Goal: Task Accomplishment & Management: Manage account settings

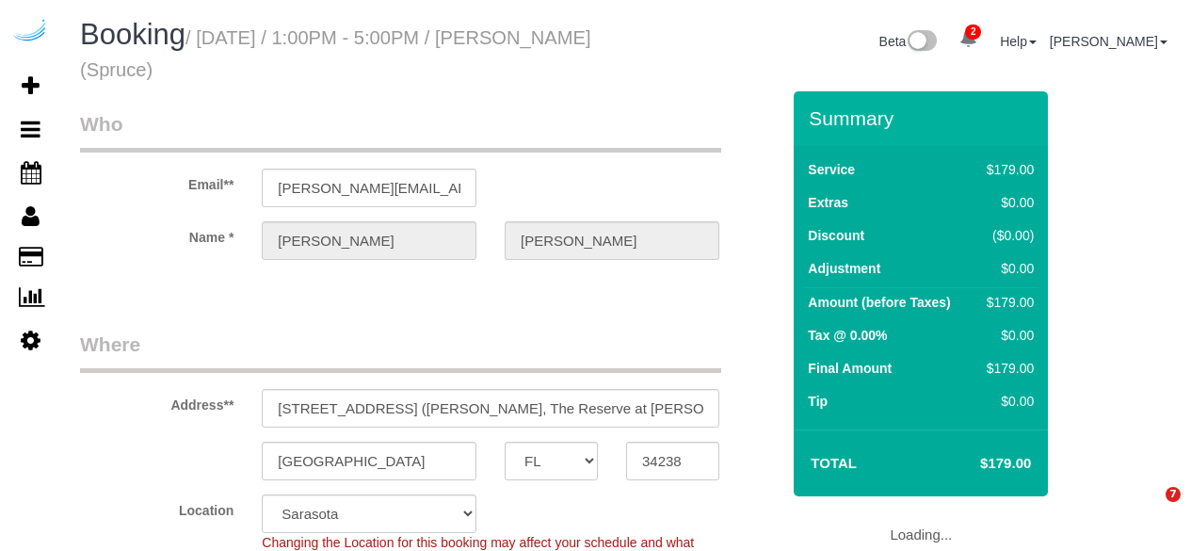
select select "FL"
select select "282"
select select "number:9"
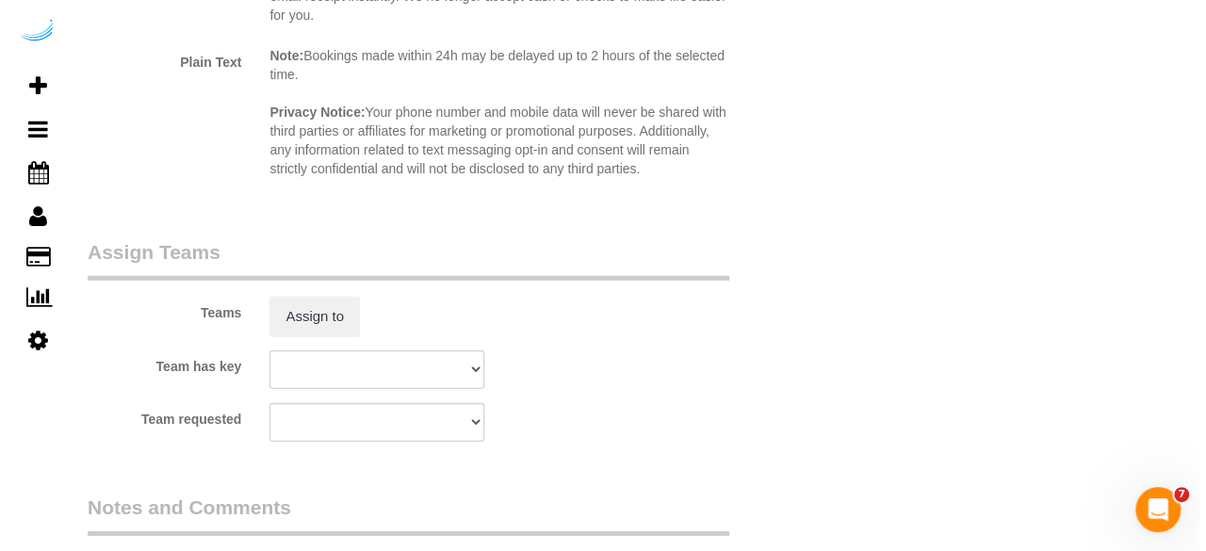
scroll to position [2633, 0]
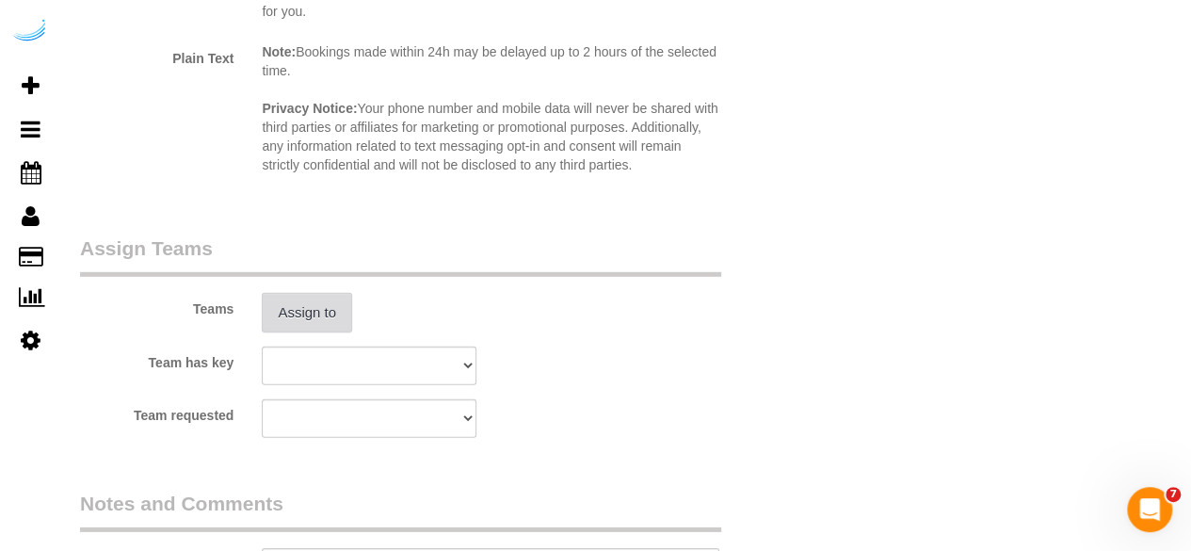
click at [335, 308] on button "Assign to" at bounding box center [307, 313] width 90 height 40
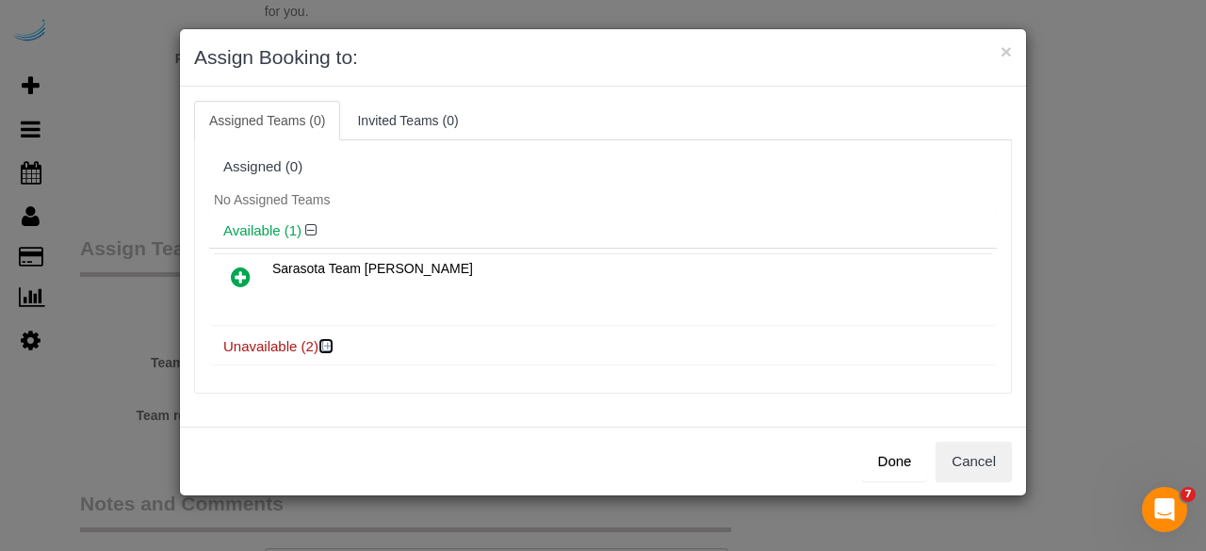
click at [331, 344] on icon at bounding box center [327, 346] width 11 height 14
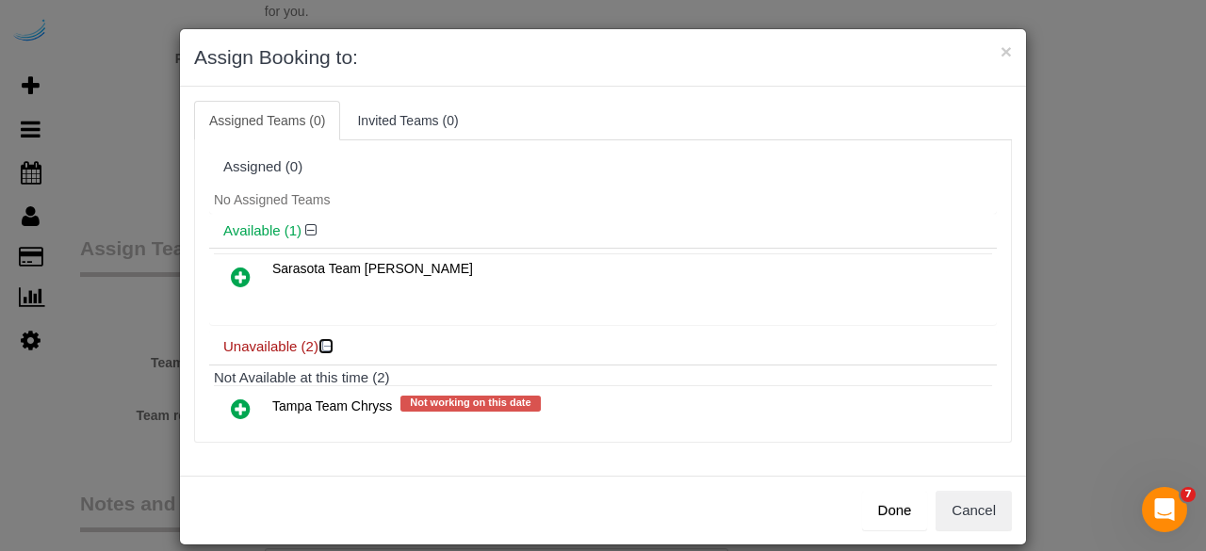
scroll to position [84, 0]
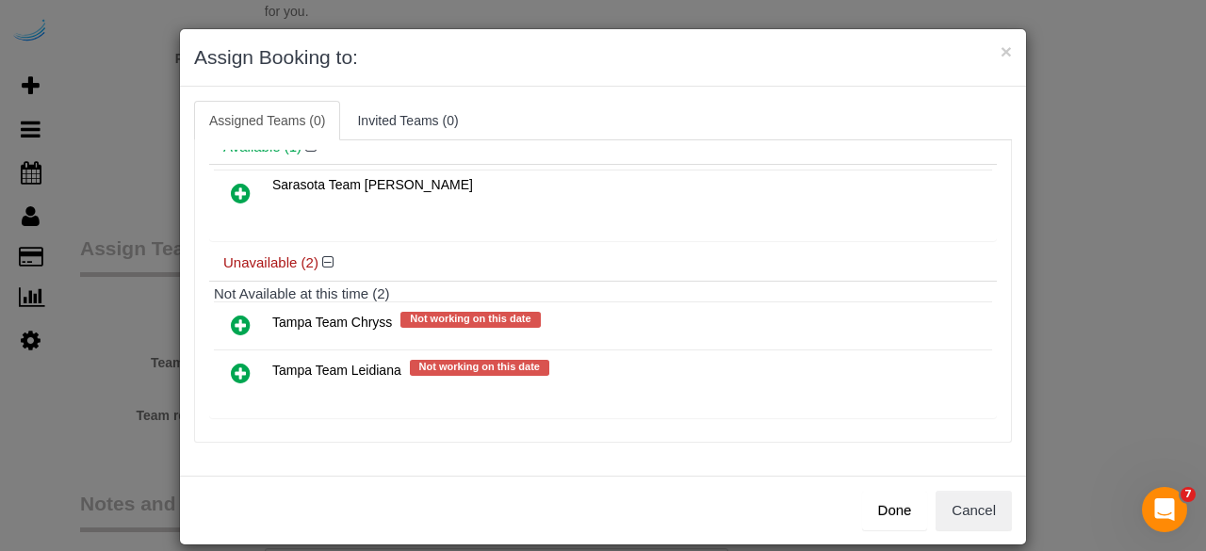
click at [235, 372] on icon at bounding box center [241, 373] width 20 height 23
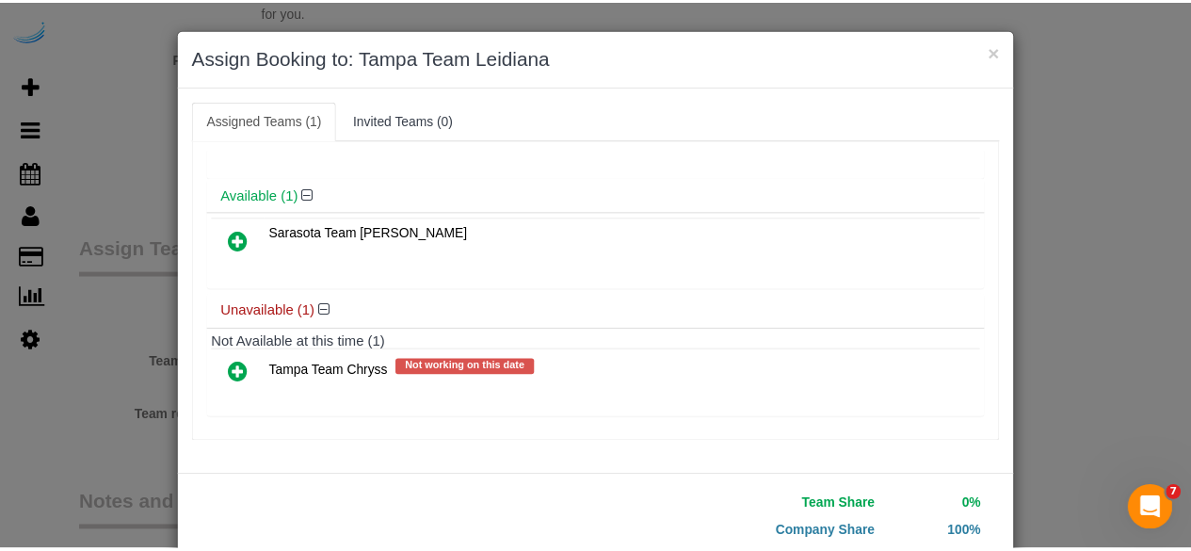
scroll to position [120, 0]
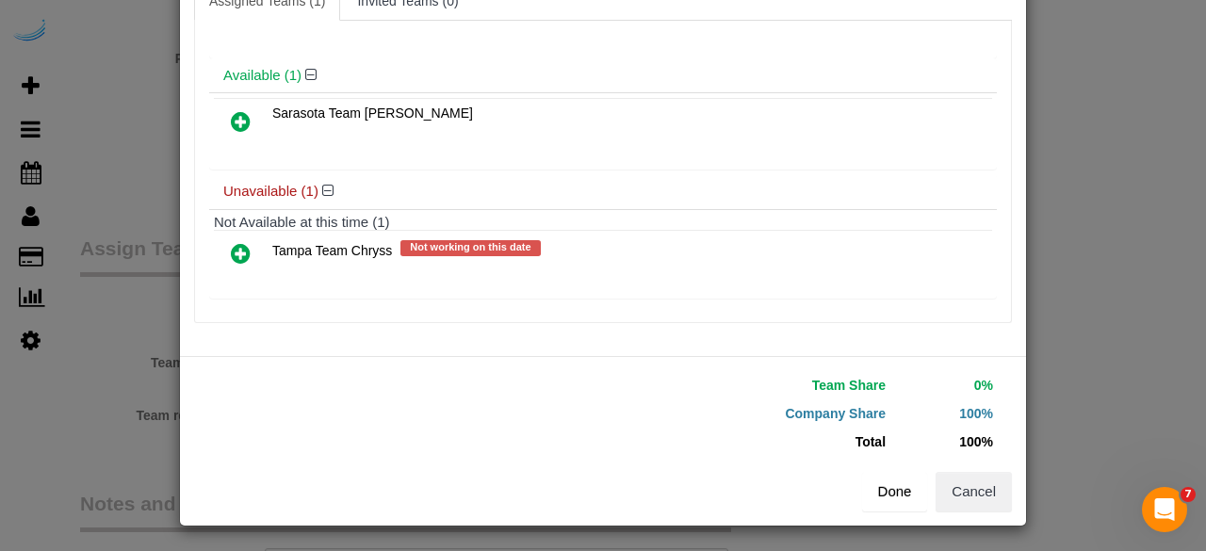
click at [880, 493] on button "Done" at bounding box center [895, 492] width 66 height 40
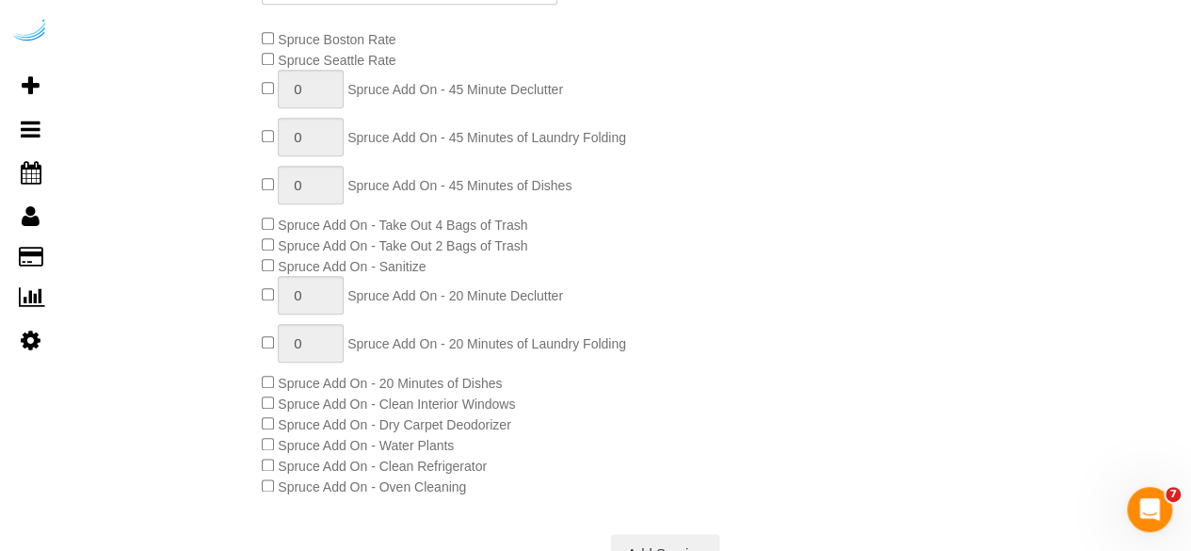
scroll to position [0, 0]
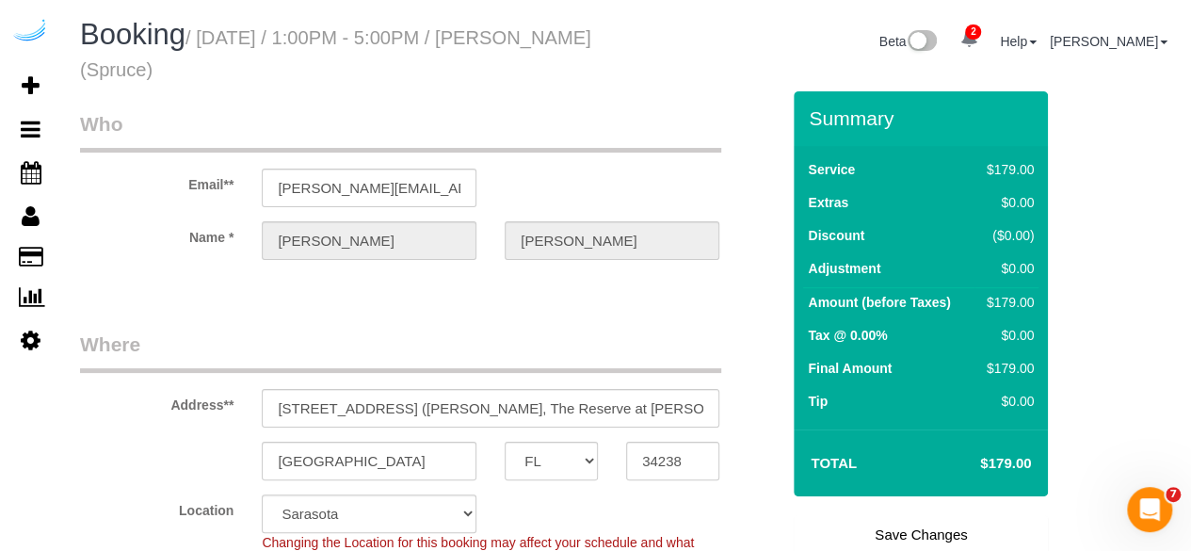
click at [894, 527] on link "Save Changes" at bounding box center [921, 535] width 254 height 40
select select "**********"
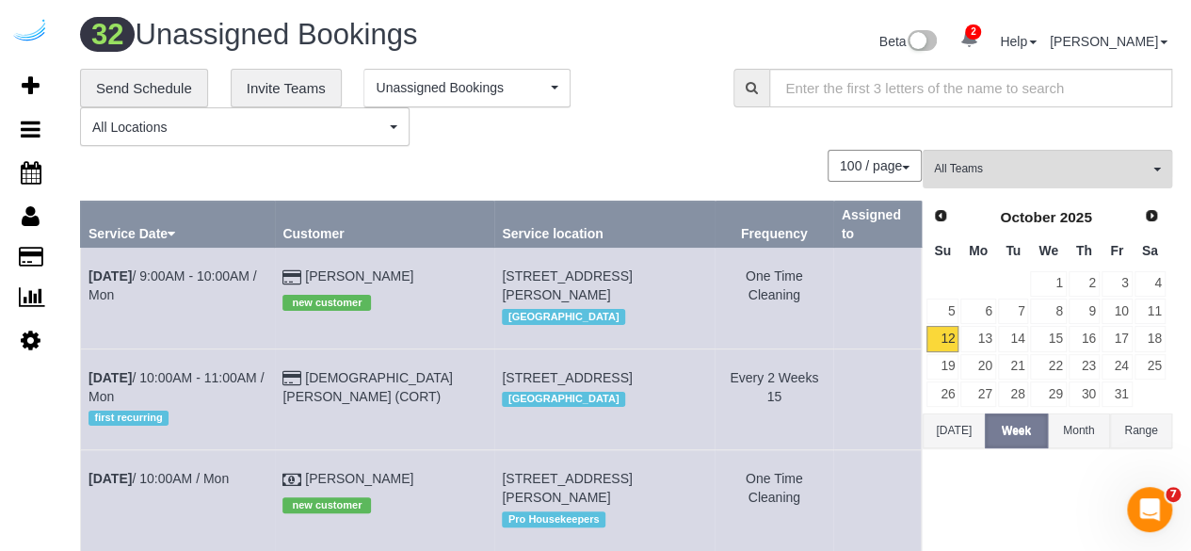
scroll to position [442, 0]
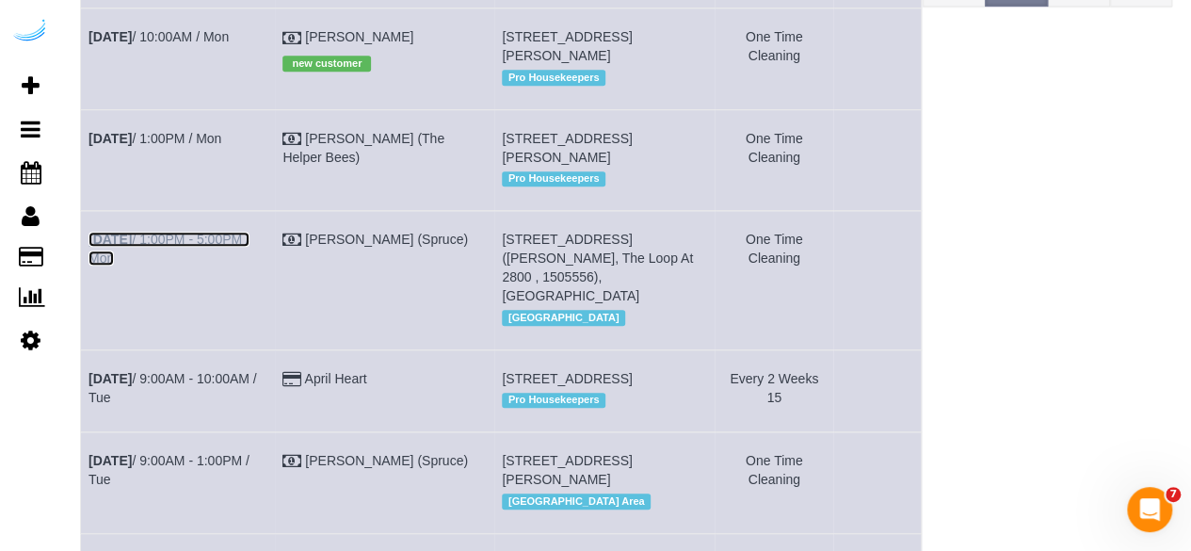
click at [175, 240] on link "[DATE] 1:00PM - 5:00PM / Mon" at bounding box center [169, 249] width 161 height 34
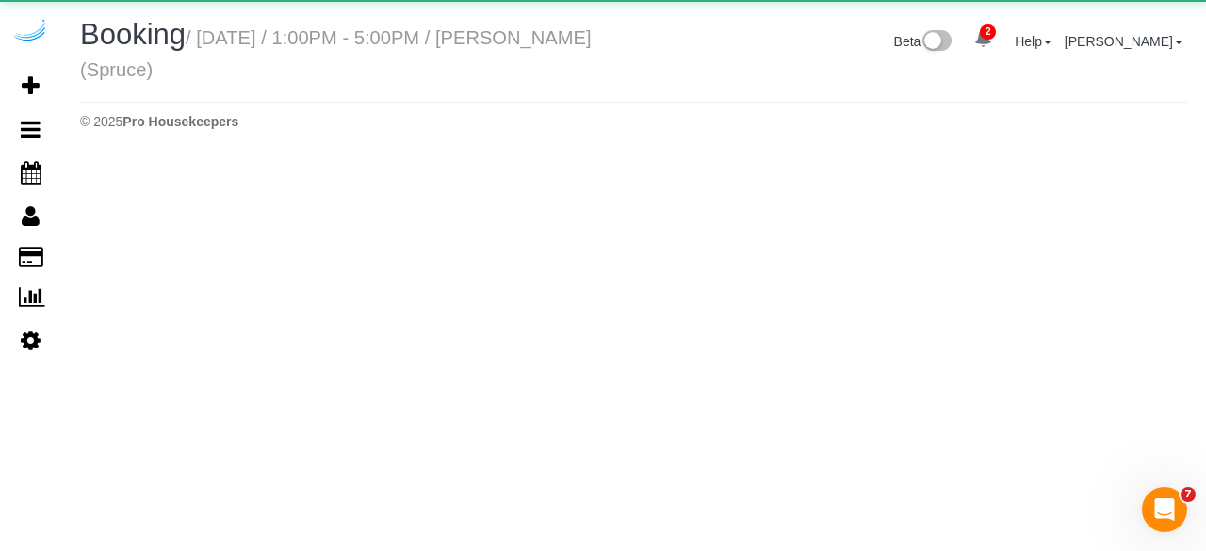
select select "FL"
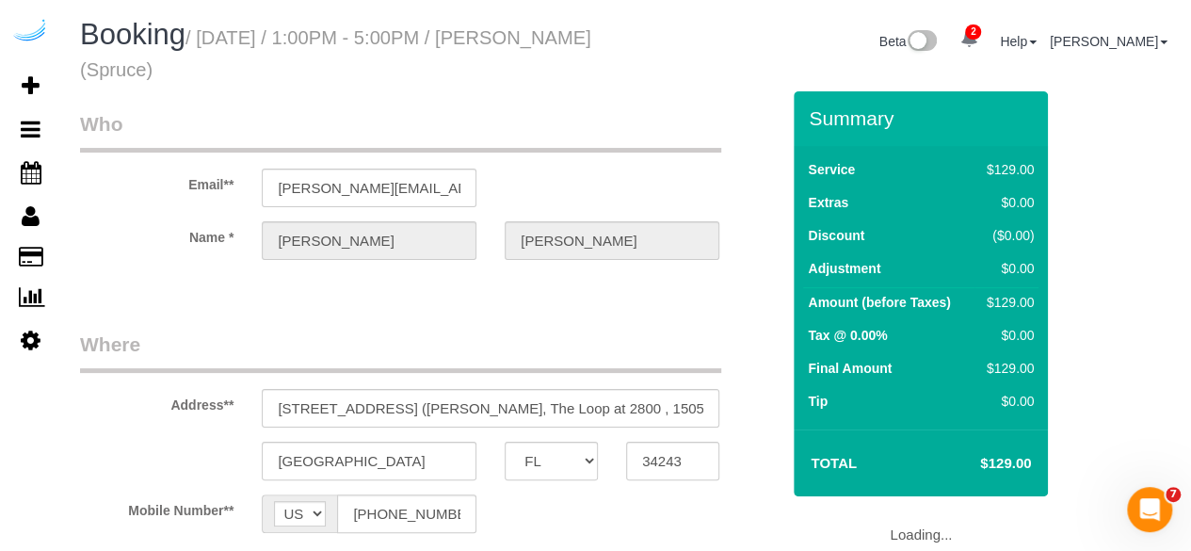
select select "object:3823"
select select "number:9"
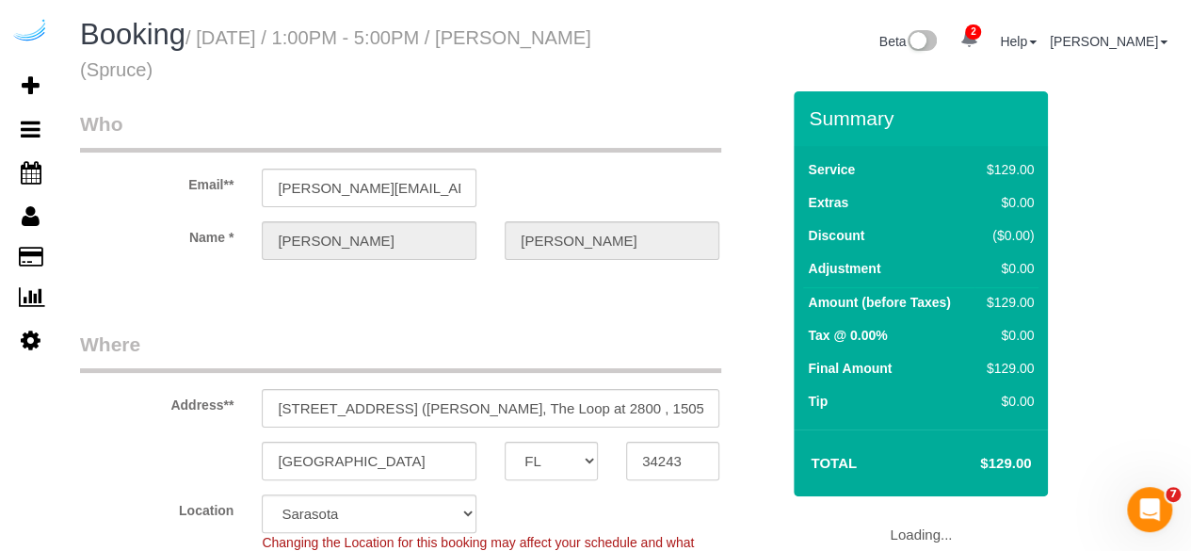
select select "282"
select select "object:3990"
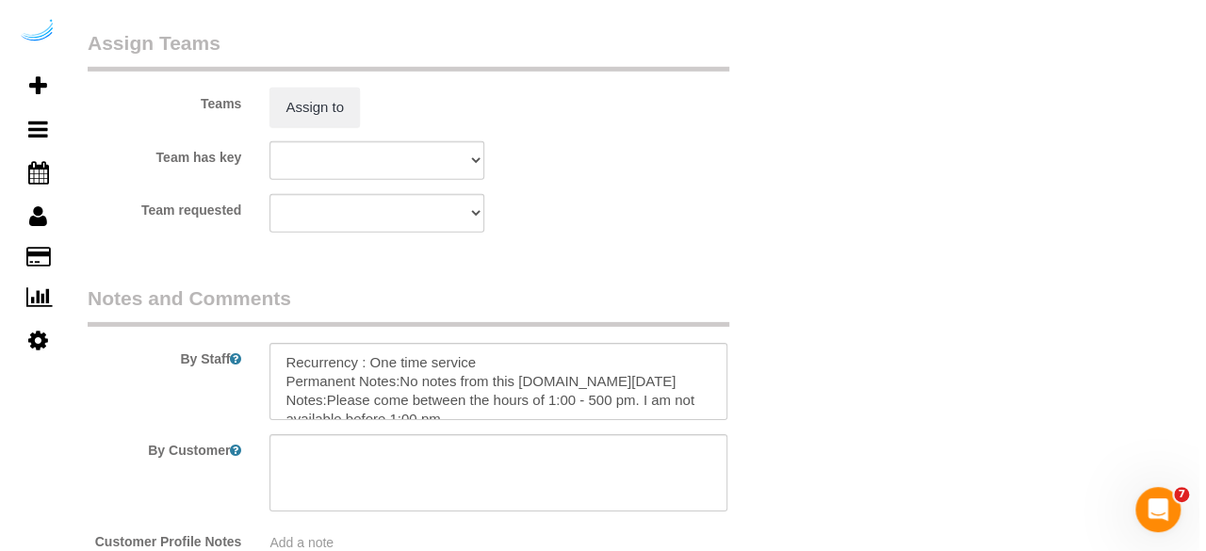
scroll to position [2773, 0]
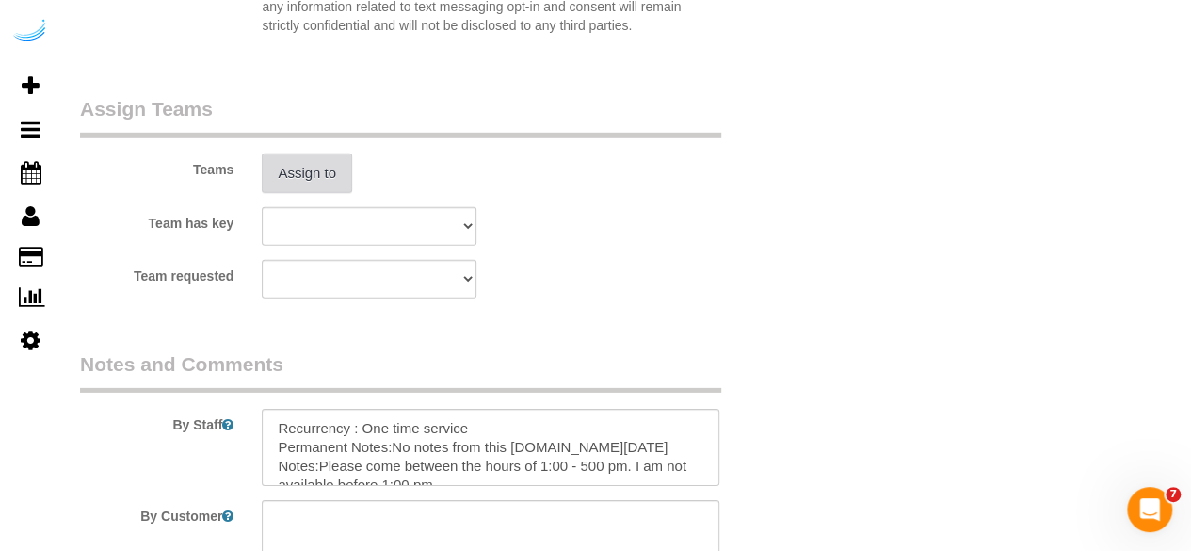
click at [316, 177] on button "Assign to" at bounding box center [307, 174] width 90 height 40
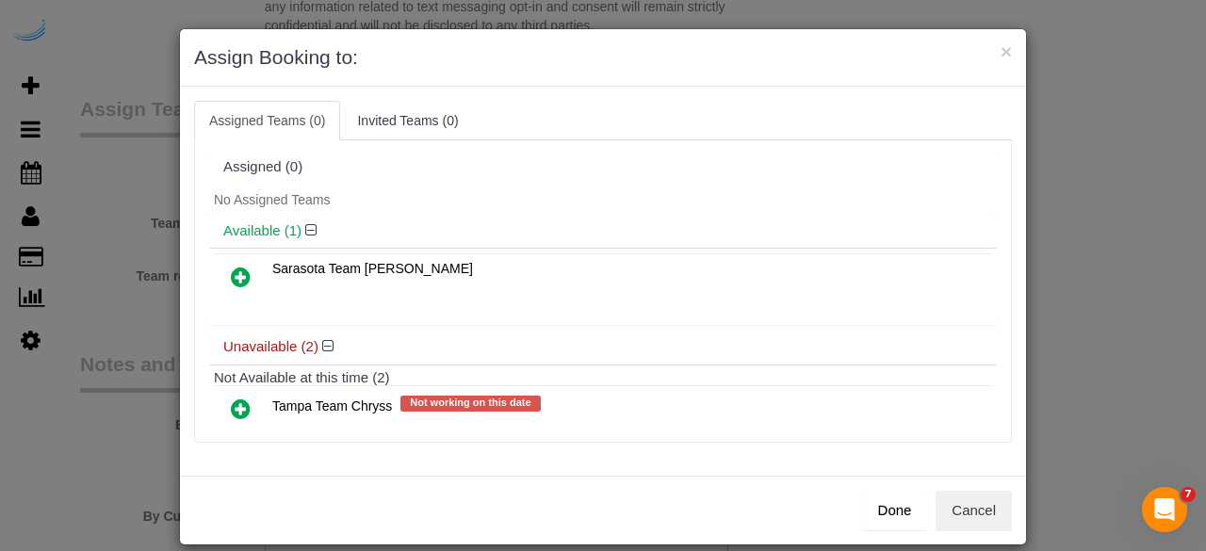
scroll to position [84, 0]
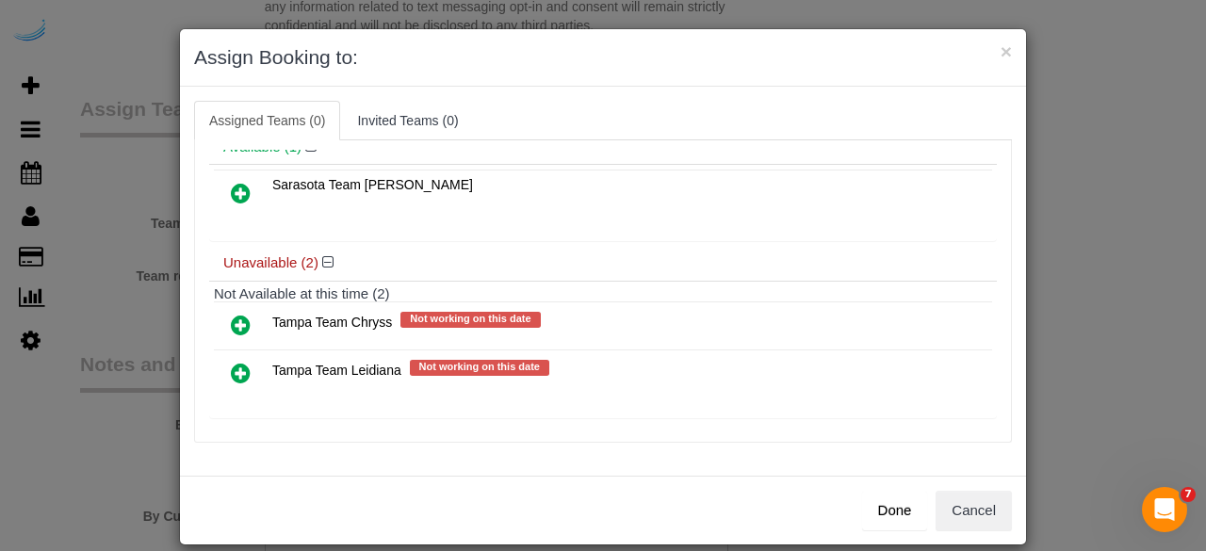
click at [237, 379] on link at bounding box center [241, 374] width 44 height 38
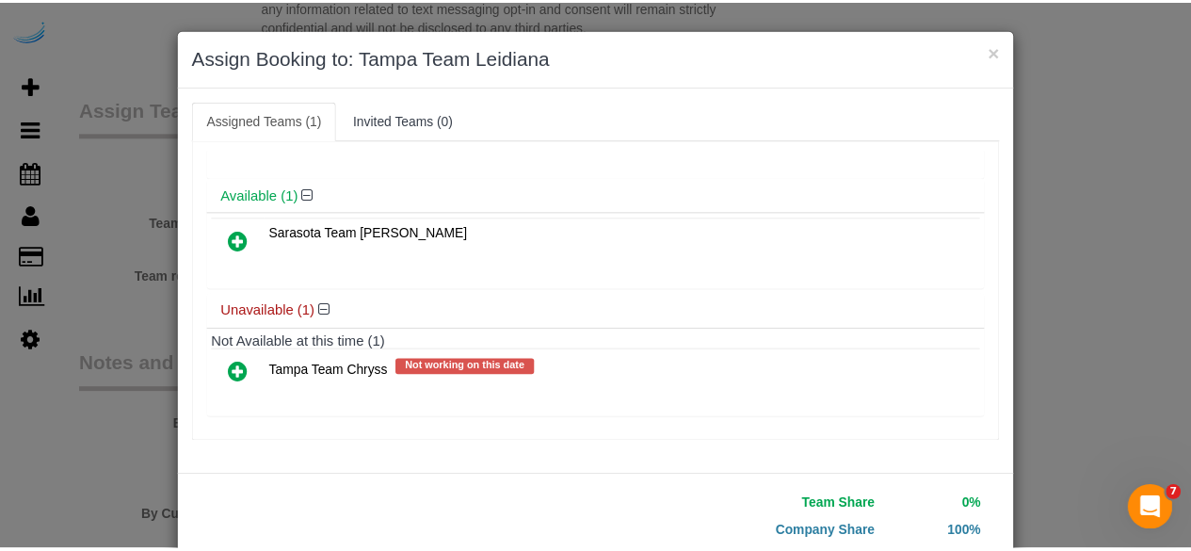
scroll to position [120, 0]
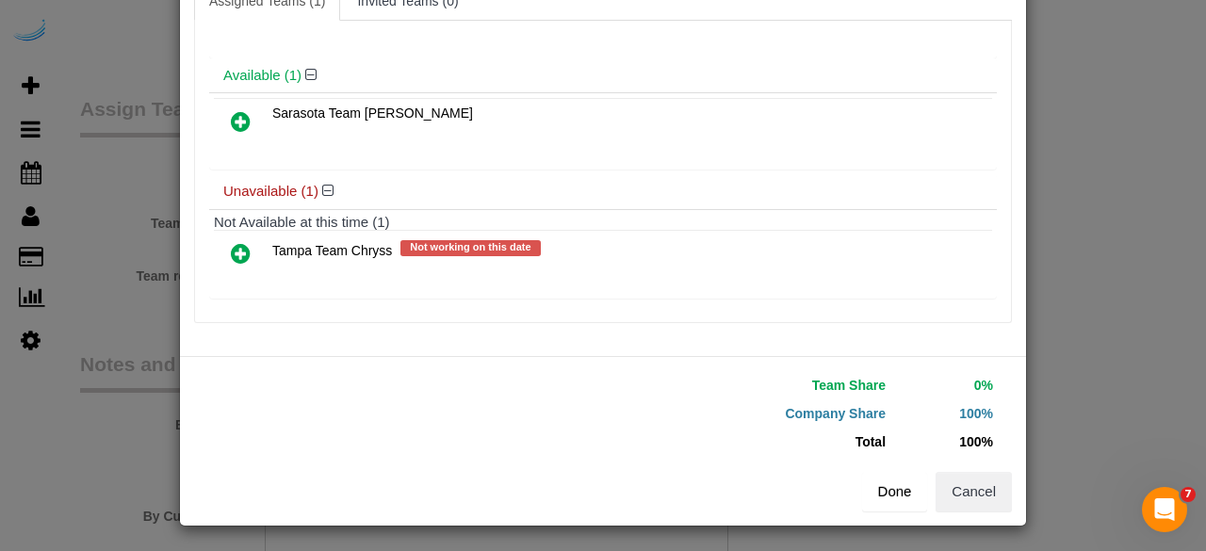
click at [889, 495] on button "Done" at bounding box center [895, 492] width 66 height 40
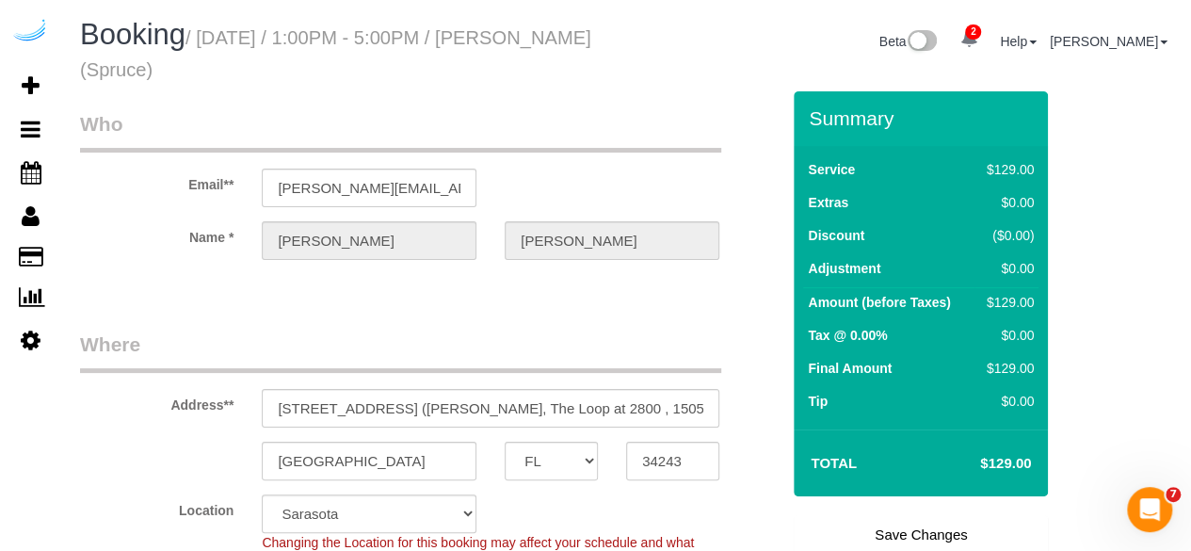
scroll to position [105, 0]
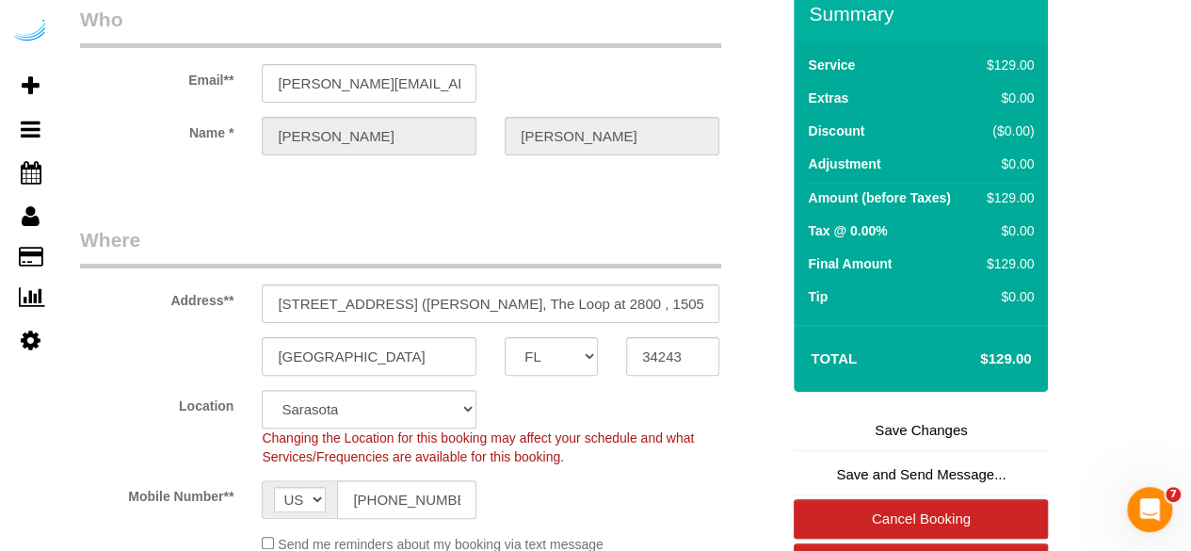
click at [876, 419] on link "Save Changes" at bounding box center [921, 431] width 254 height 40
select select "**********"
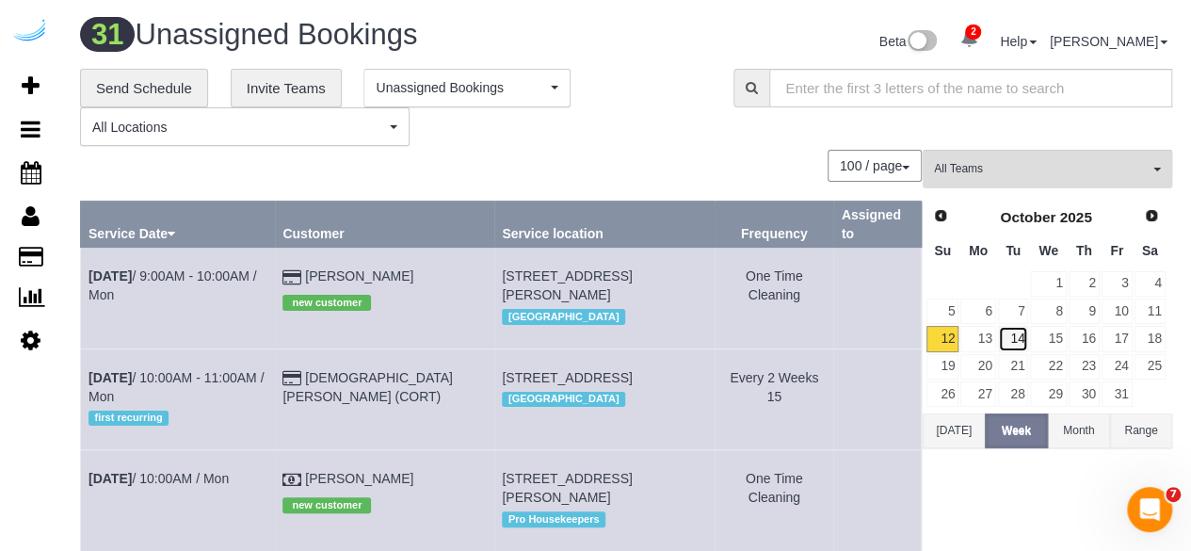
click at [1012, 334] on link "14" at bounding box center [1013, 338] width 31 height 25
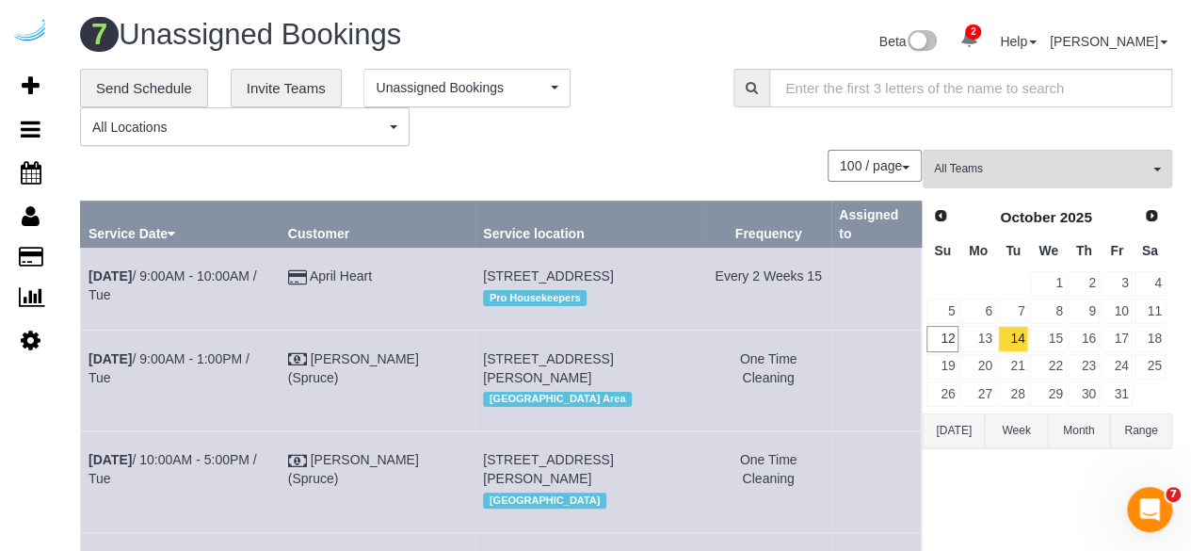
click at [1011, 429] on button "Week" at bounding box center [1016, 430] width 62 height 35
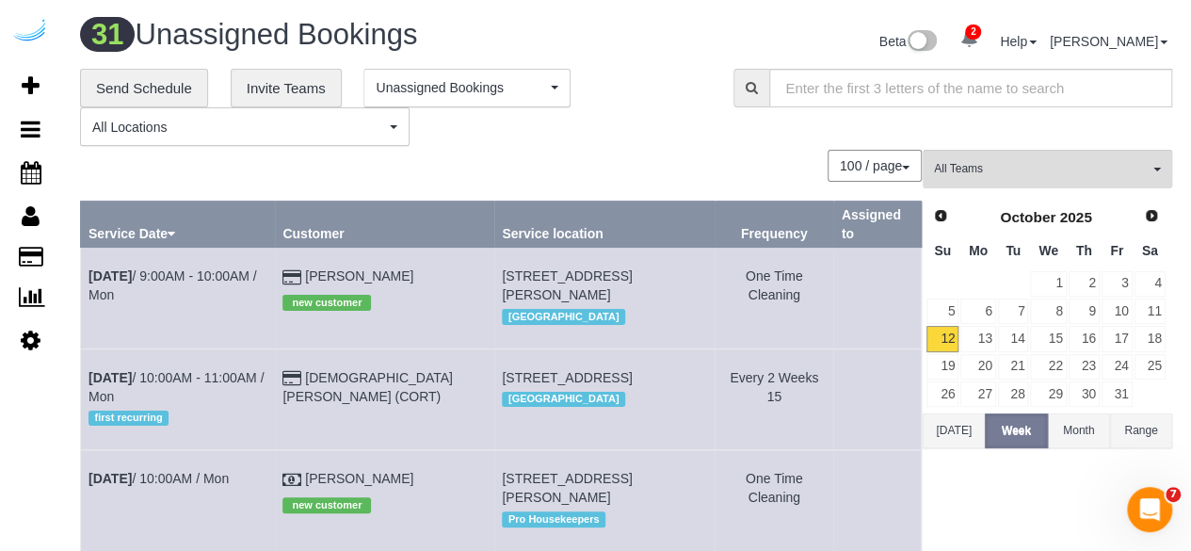
scroll to position [682, 0]
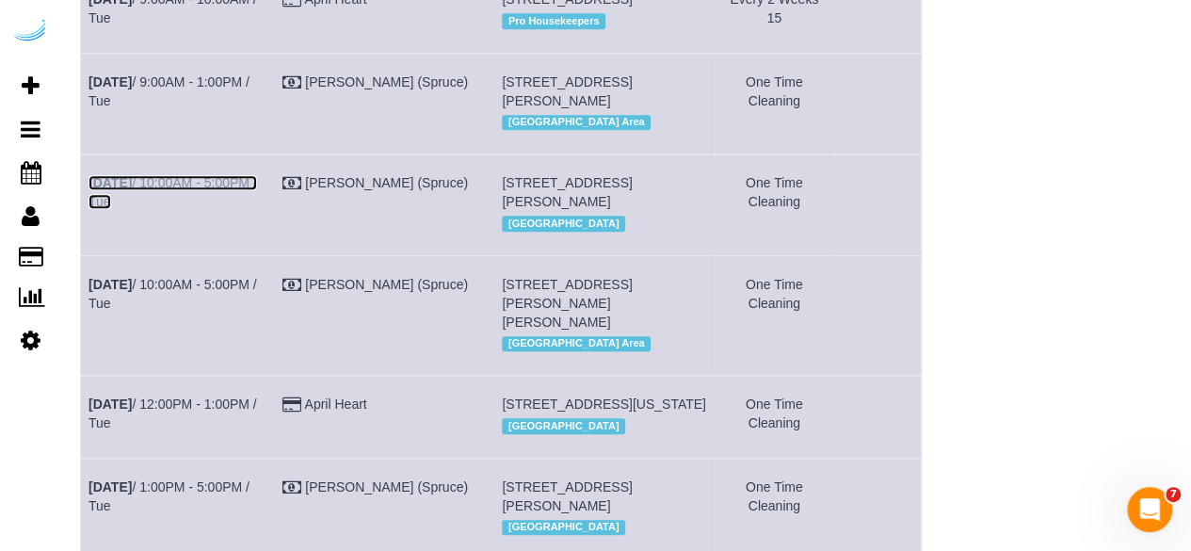
click at [223, 209] on link "[DATE] 10:00AM - 5:00PM / Tue" at bounding box center [173, 192] width 169 height 34
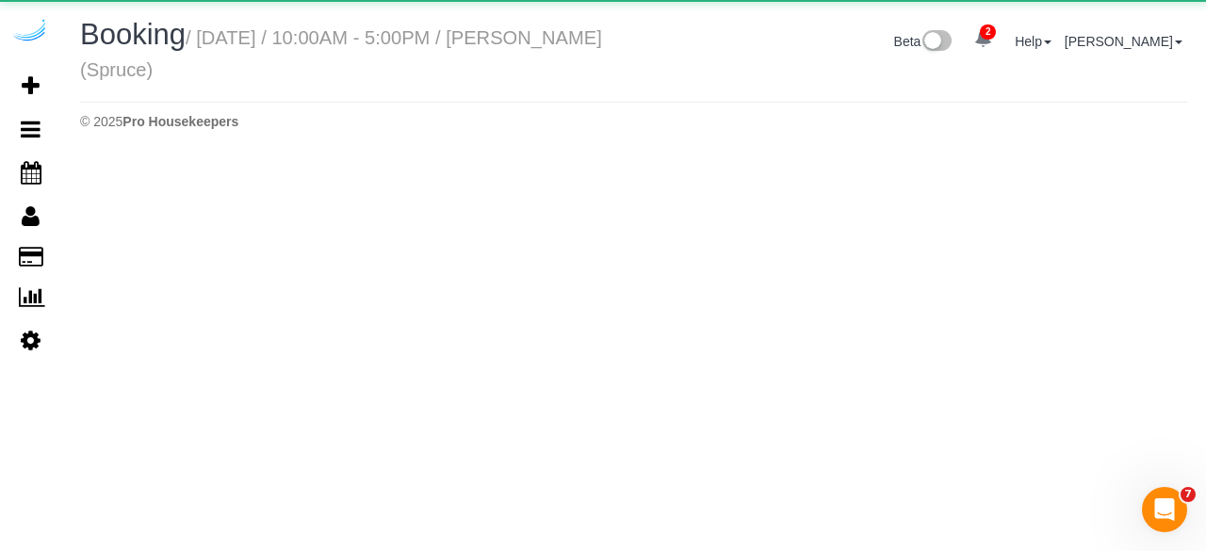
select select "FL"
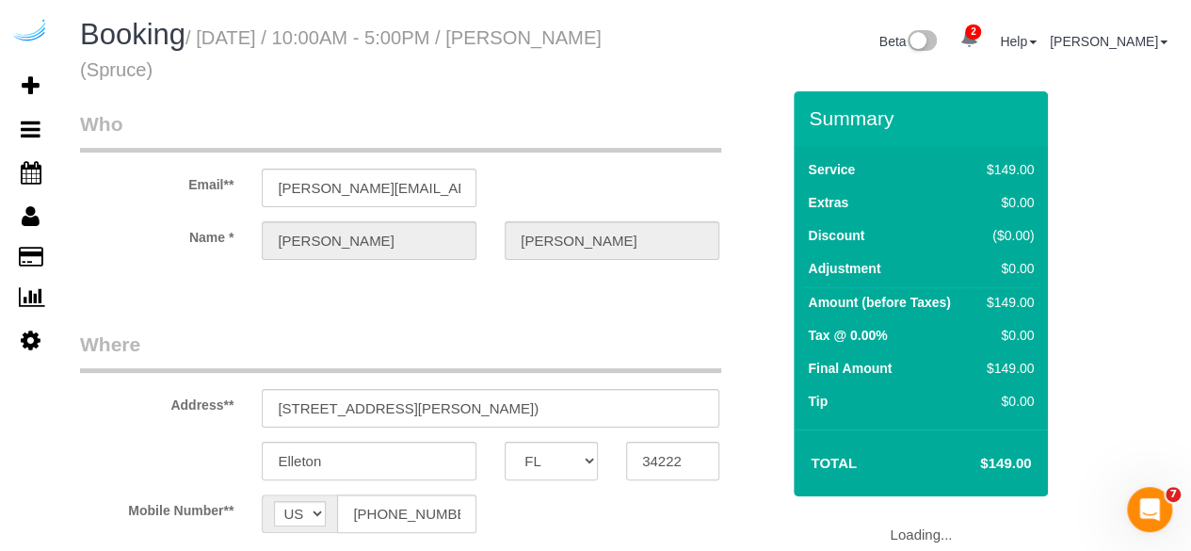
select select "object:5592"
select select "282"
select select "number:9"
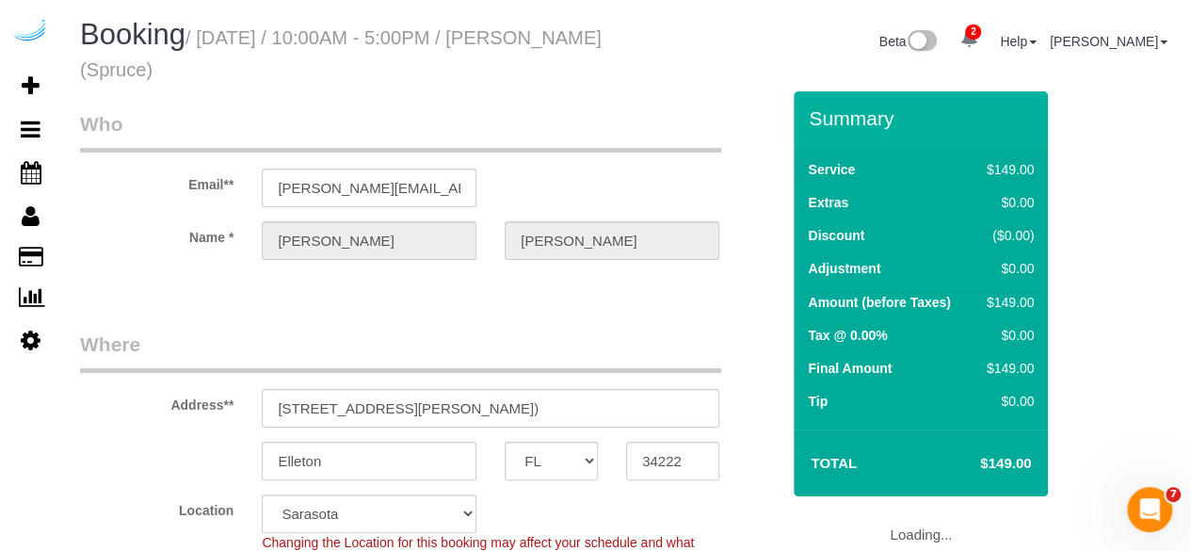
select select "object:5697"
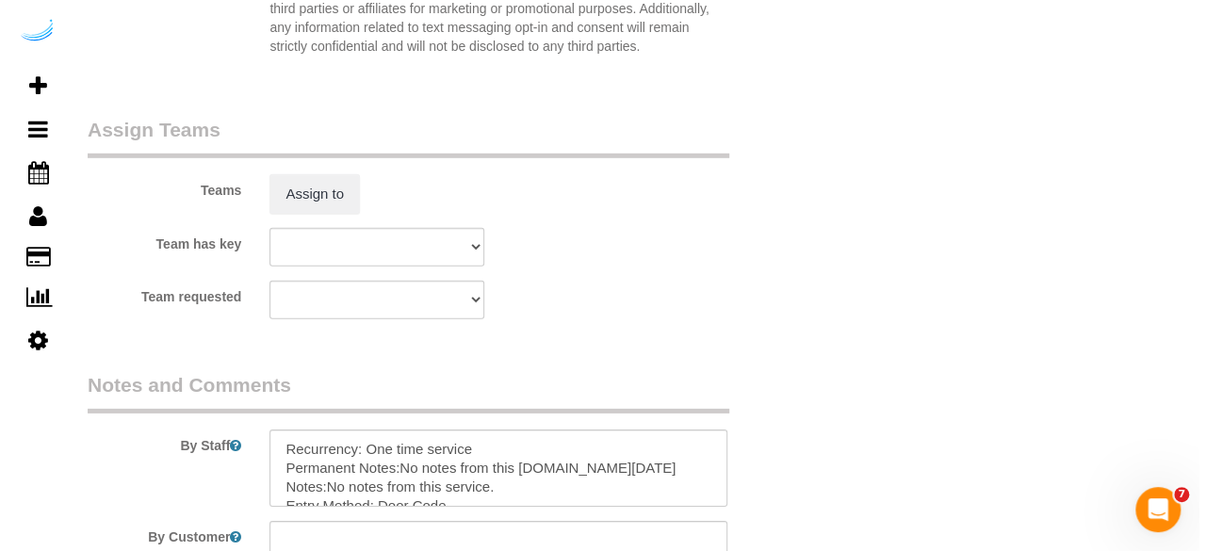
scroll to position [2750, 0]
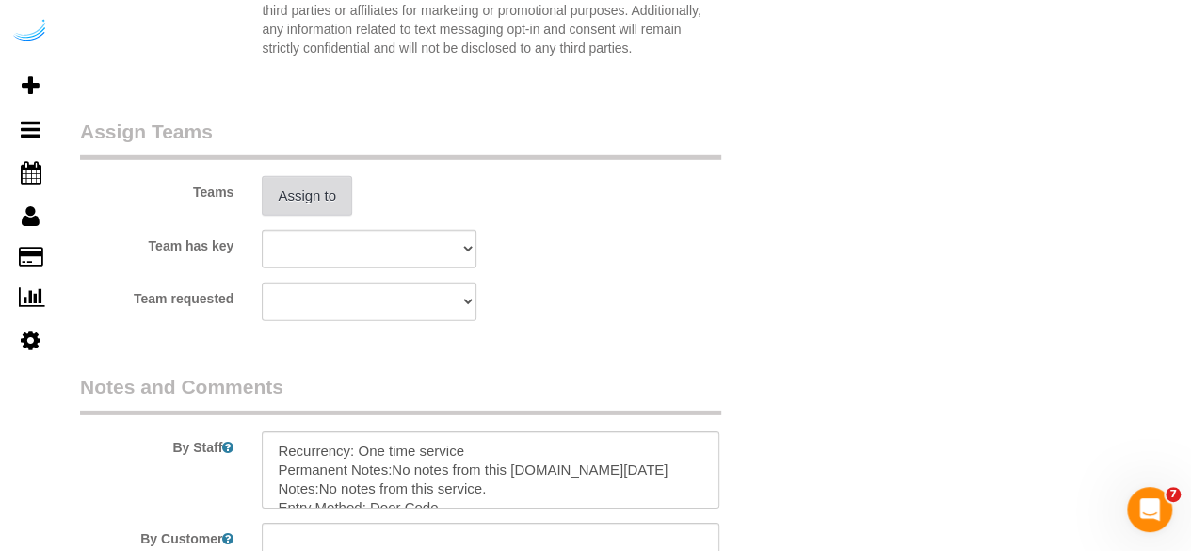
click at [309, 190] on button "Assign to" at bounding box center [307, 196] width 90 height 40
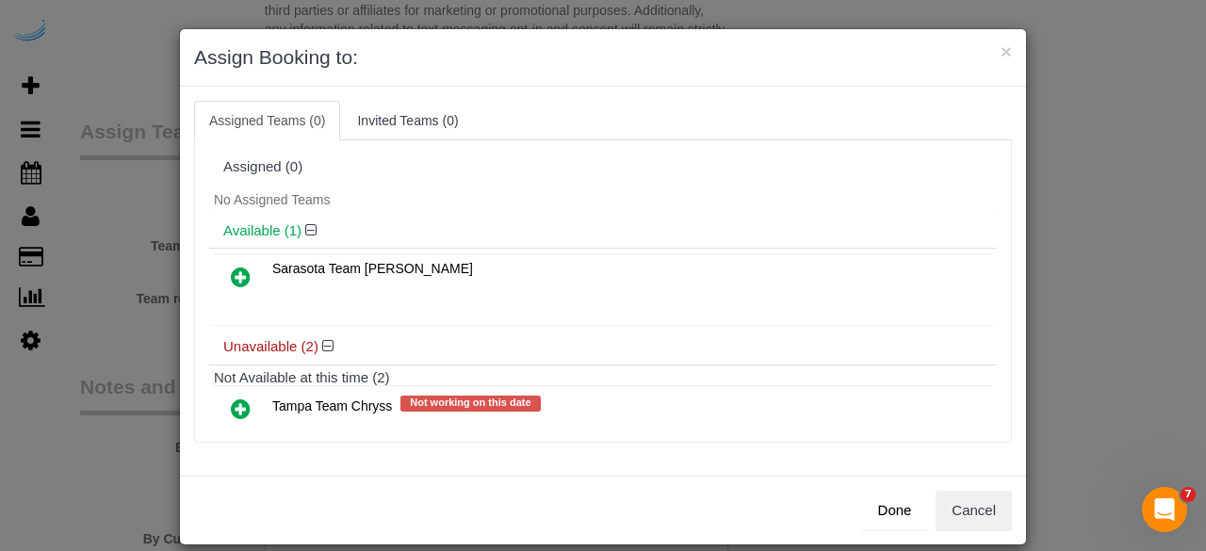
scroll to position [84, 0]
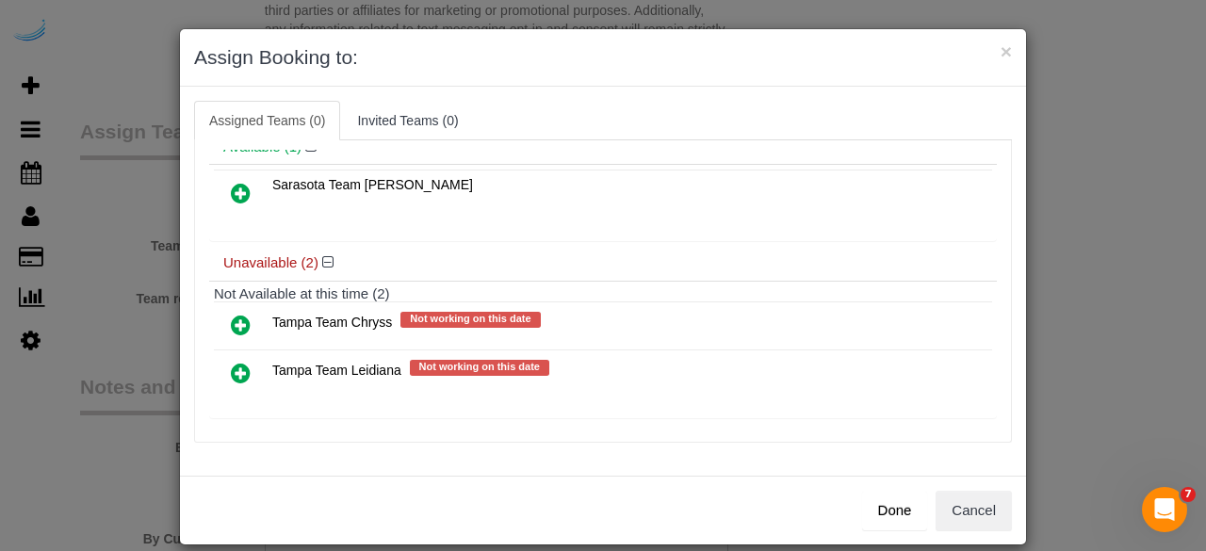
click at [232, 362] on icon at bounding box center [241, 373] width 20 height 23
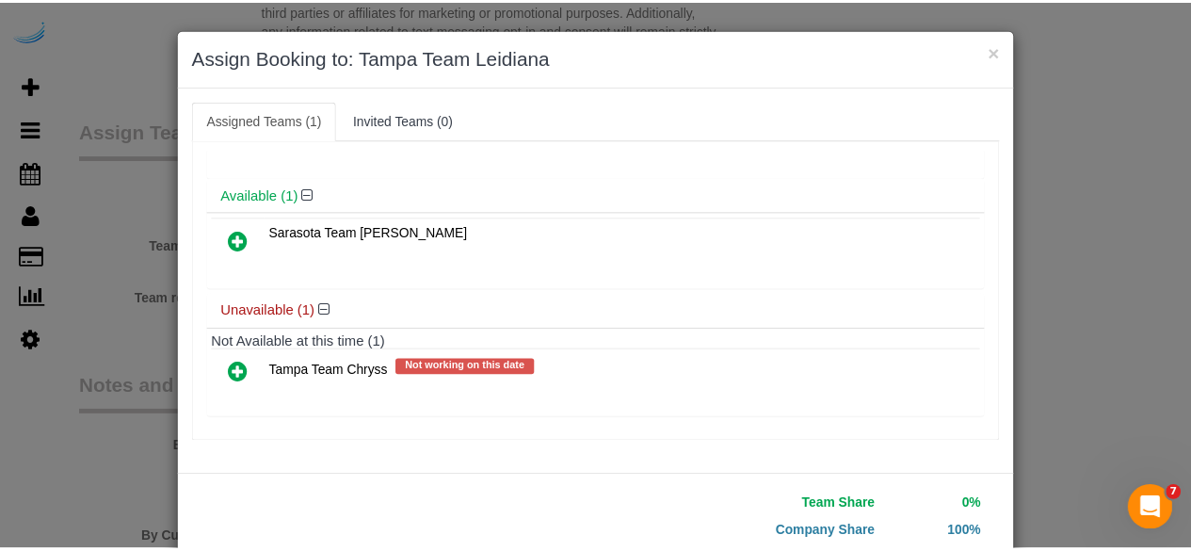
scroll to position [120, 0]
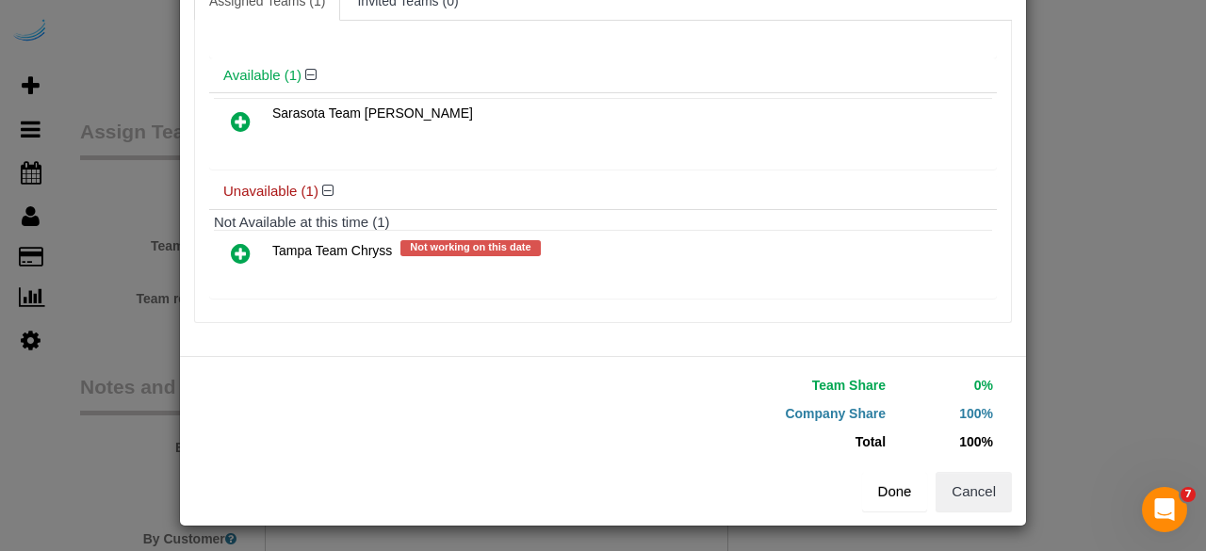
click at [884, 485] on button "Done" at bounding box center [895, 492] width 66 height 40
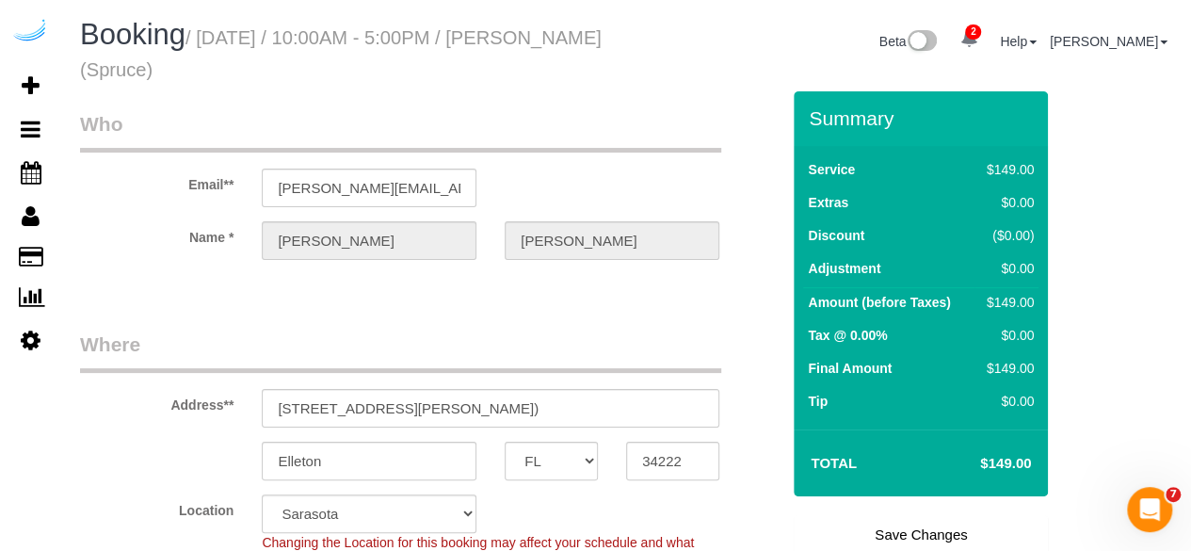
scroll to position [132, 0]
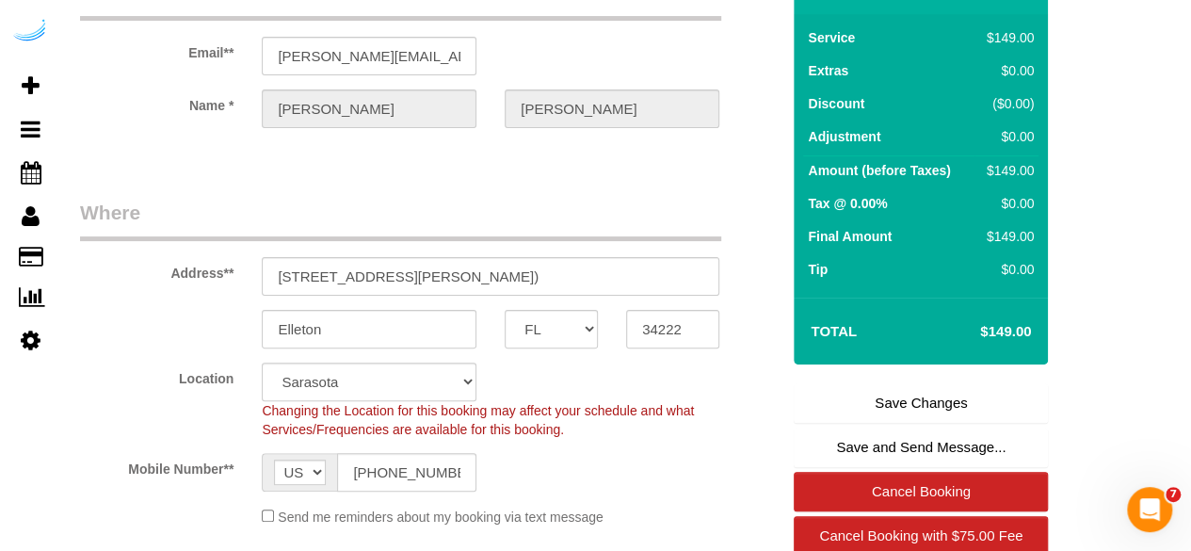
click at [915, 397] on link "Save Changes" at bounding box center [921, 403] width 254 height 40
select select "**********"
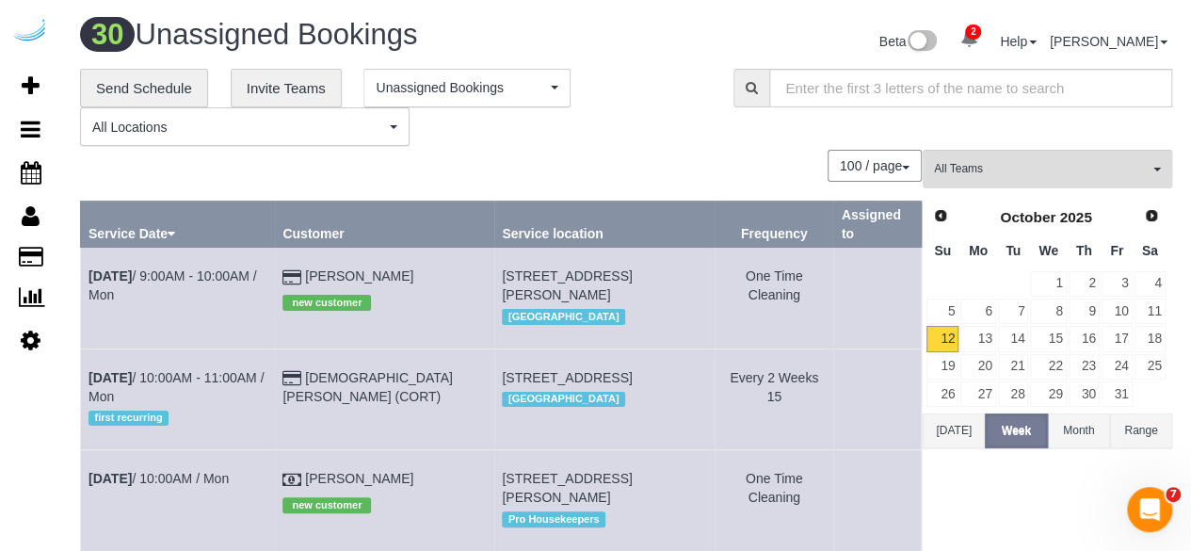
scroll to position [922, 0]
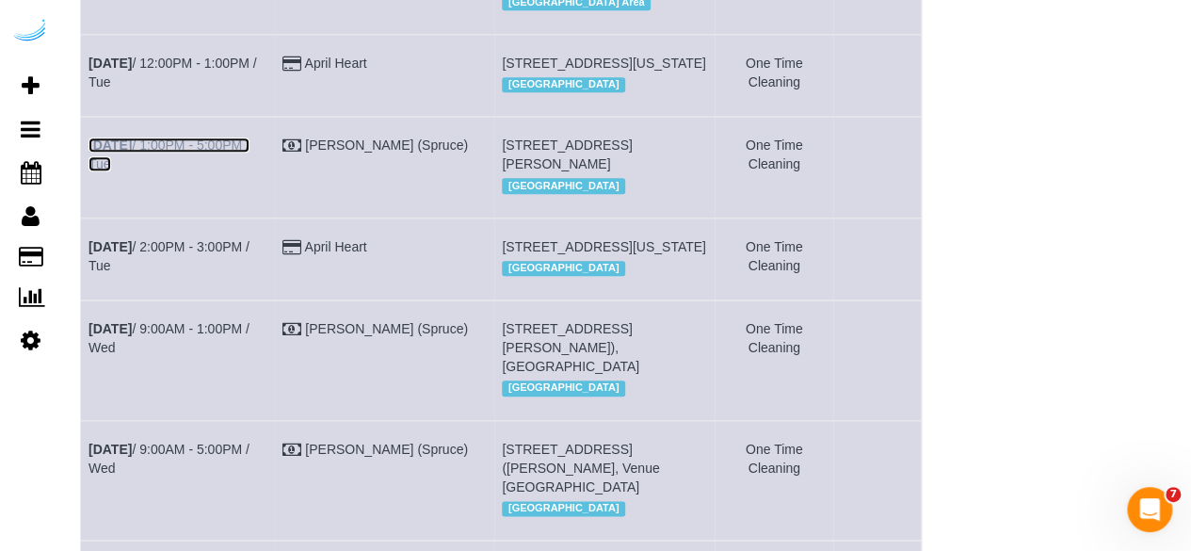
click at [240, 171] on link "[DATE] 1:00PM - 5:00PM / Tue" at bounding box center [169, 155] width 161 height 34
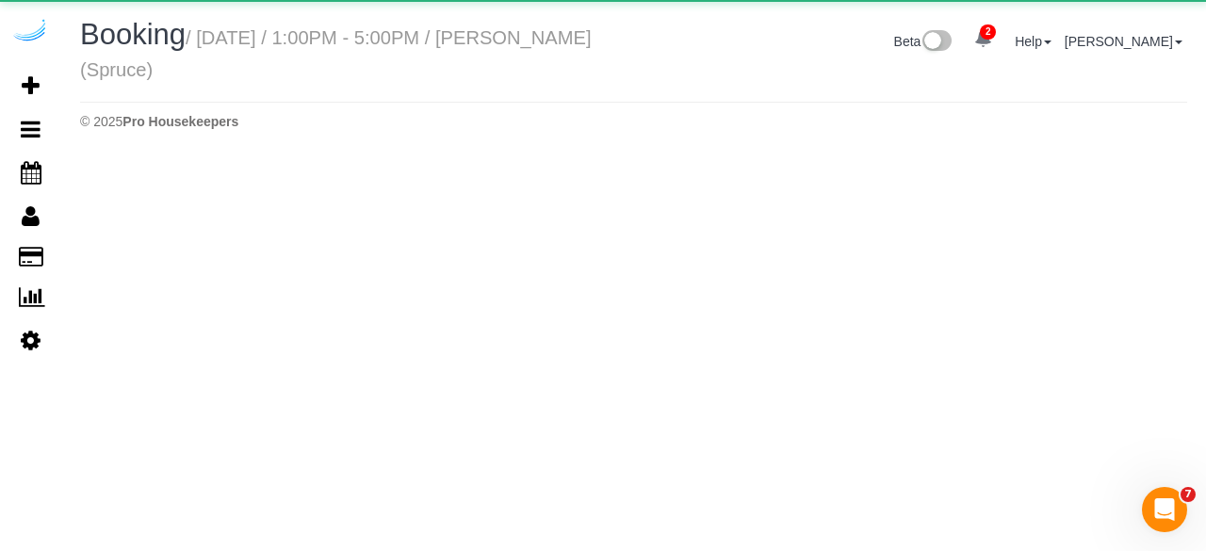
select select "FL"
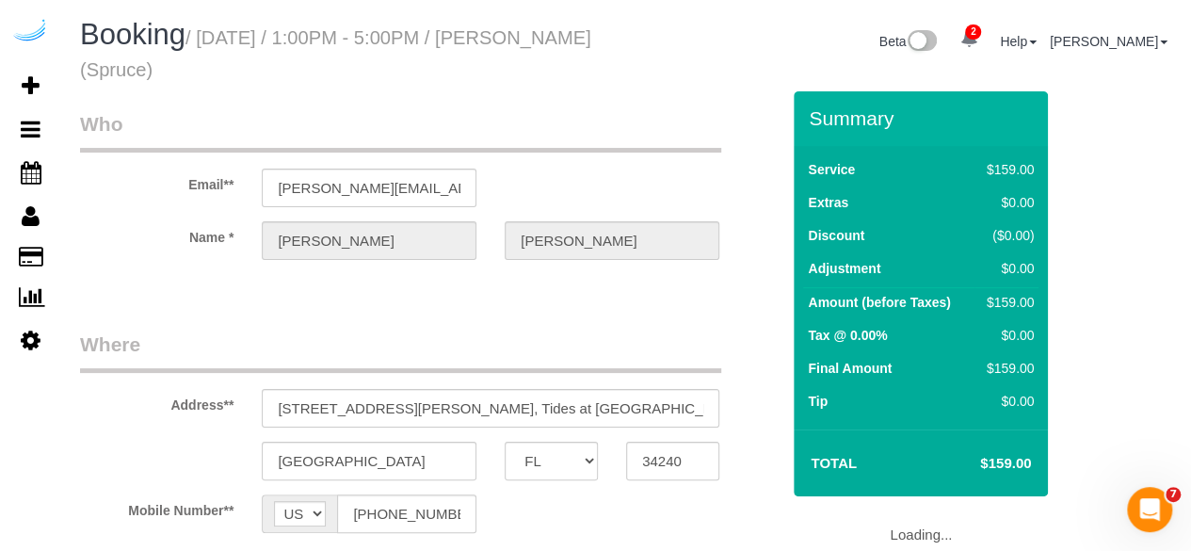
select select "object:6837"
select select "number:9"
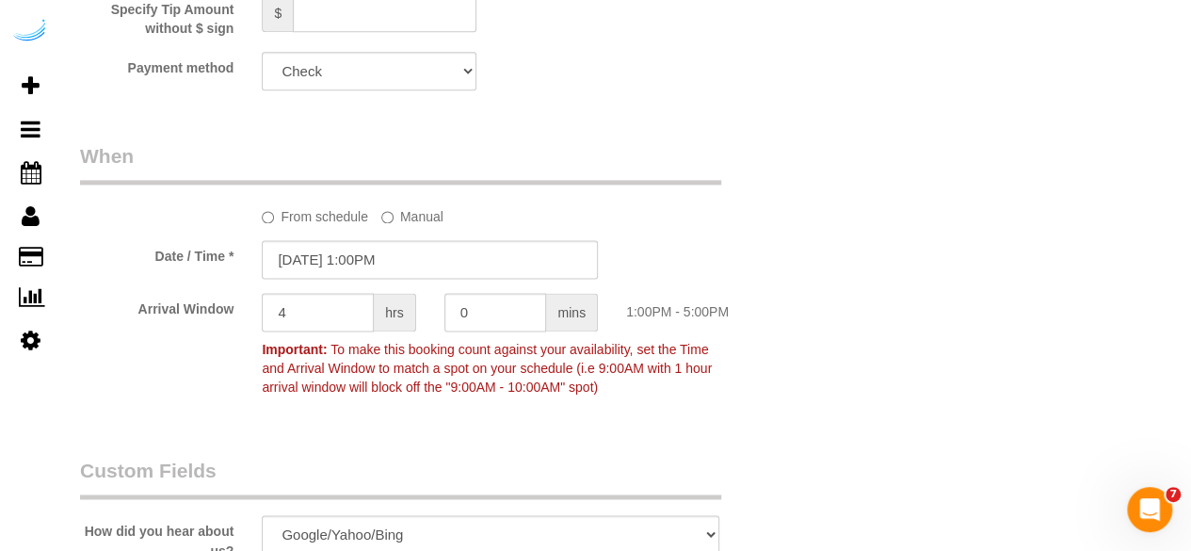
select select "object:6921"
select select "282"
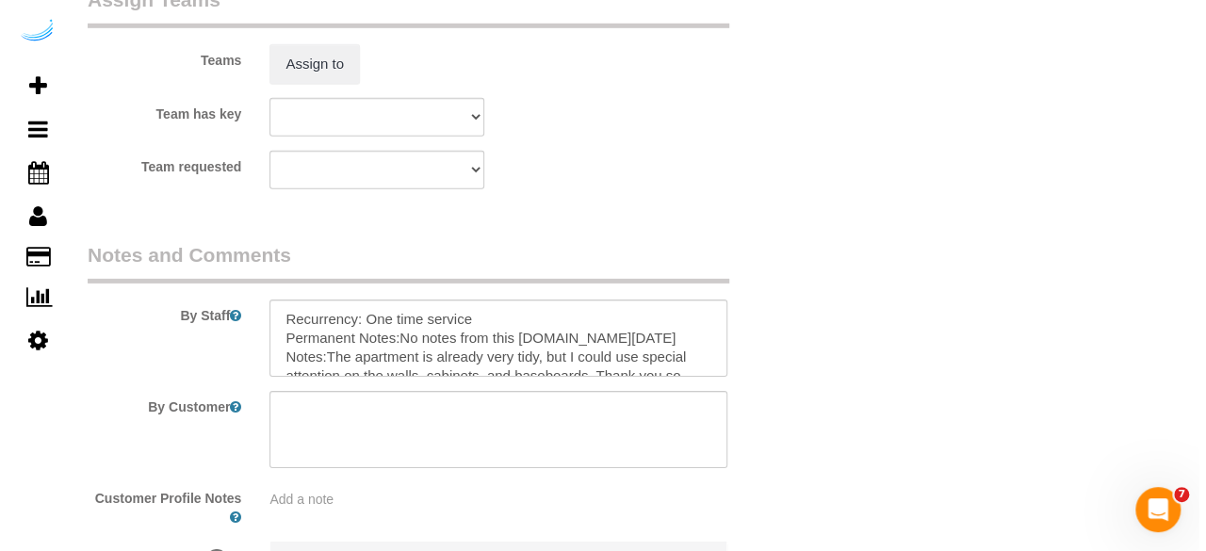
scroll to position [2873, 0]
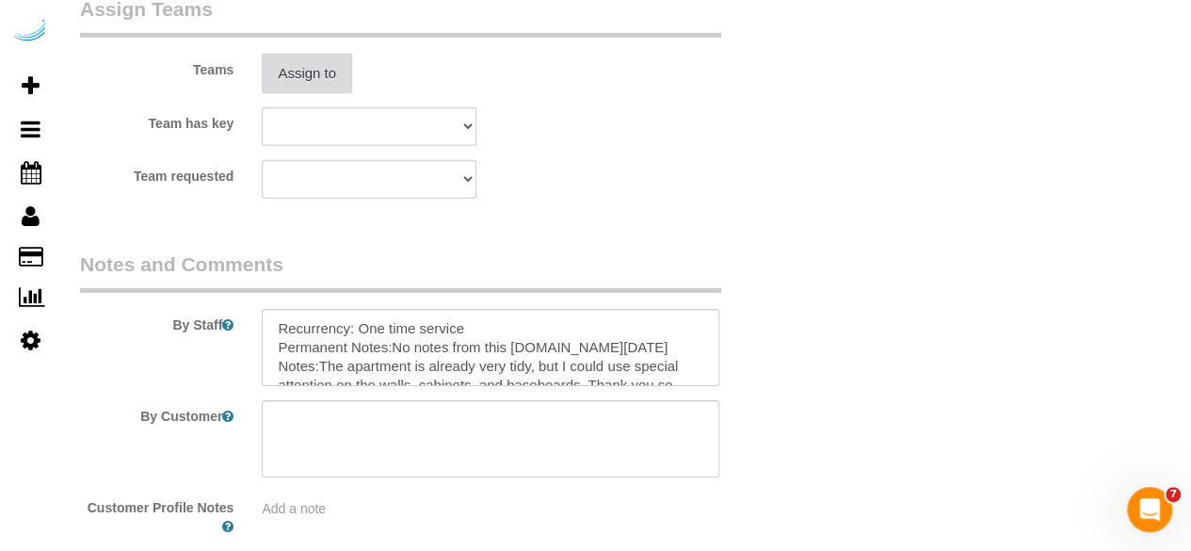
click at [317, 92] on button "Assign to" at bounding box center [307, 74] width 90 height 40
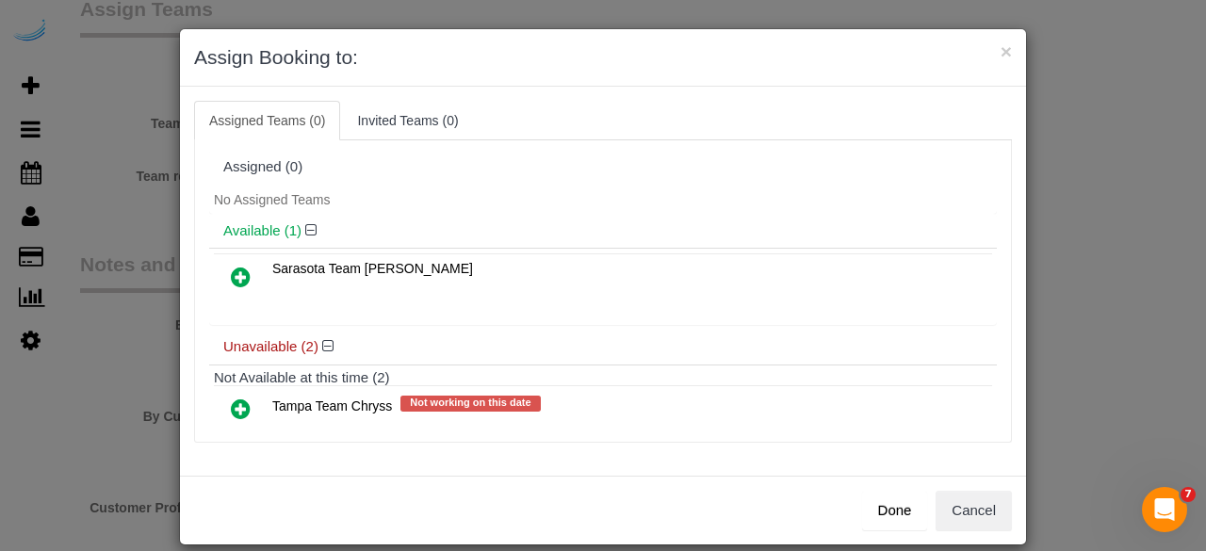
scroll to position [84, 0]
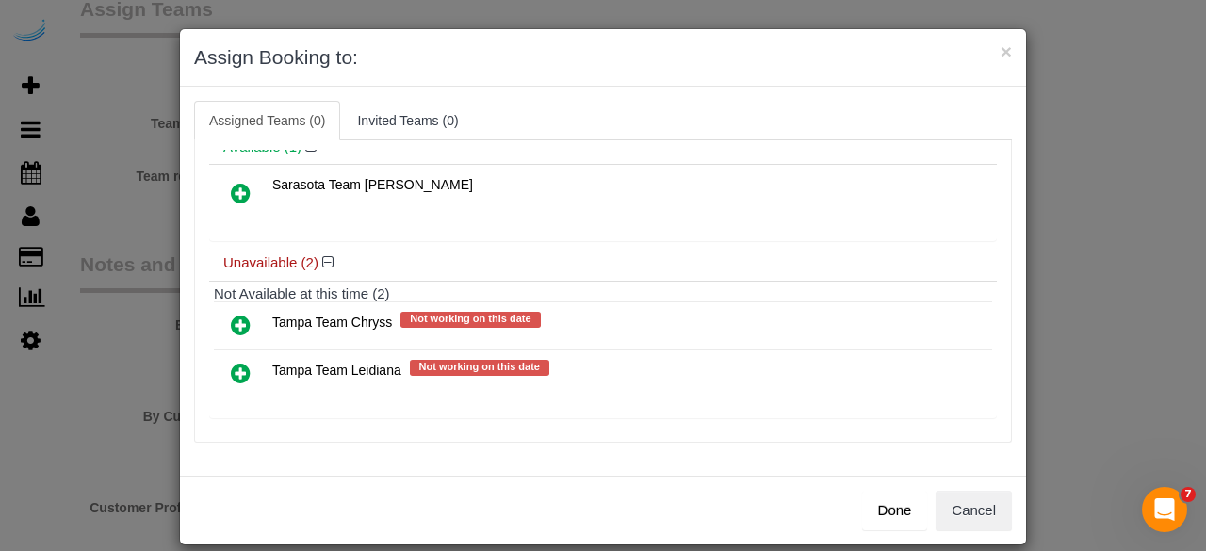
click at [239, 365] on icon at bounding box center [241, 373] width 20 height 23
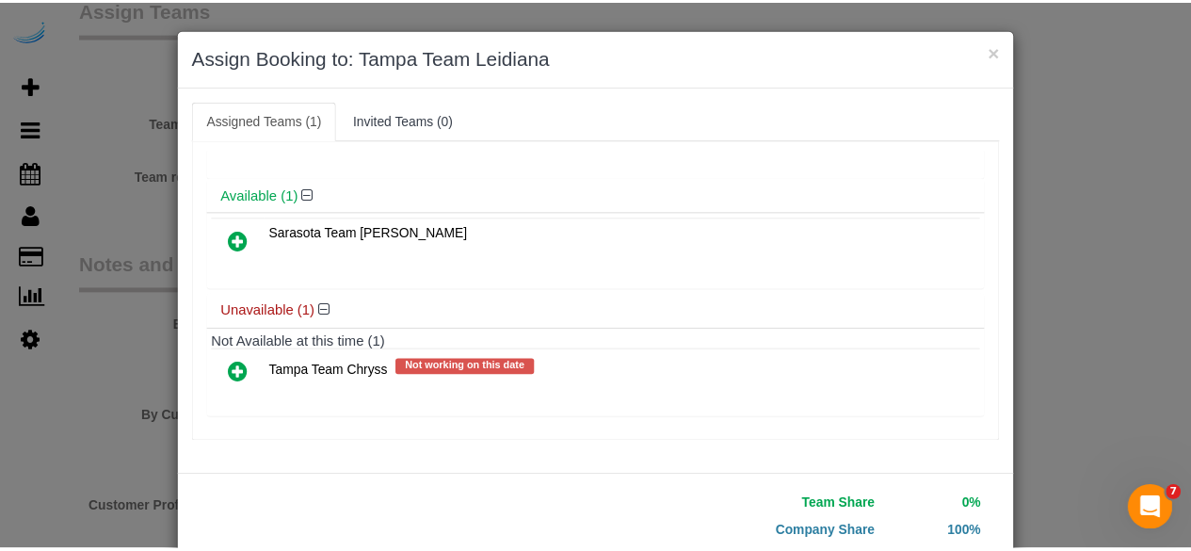
scroll to position [120, 0]
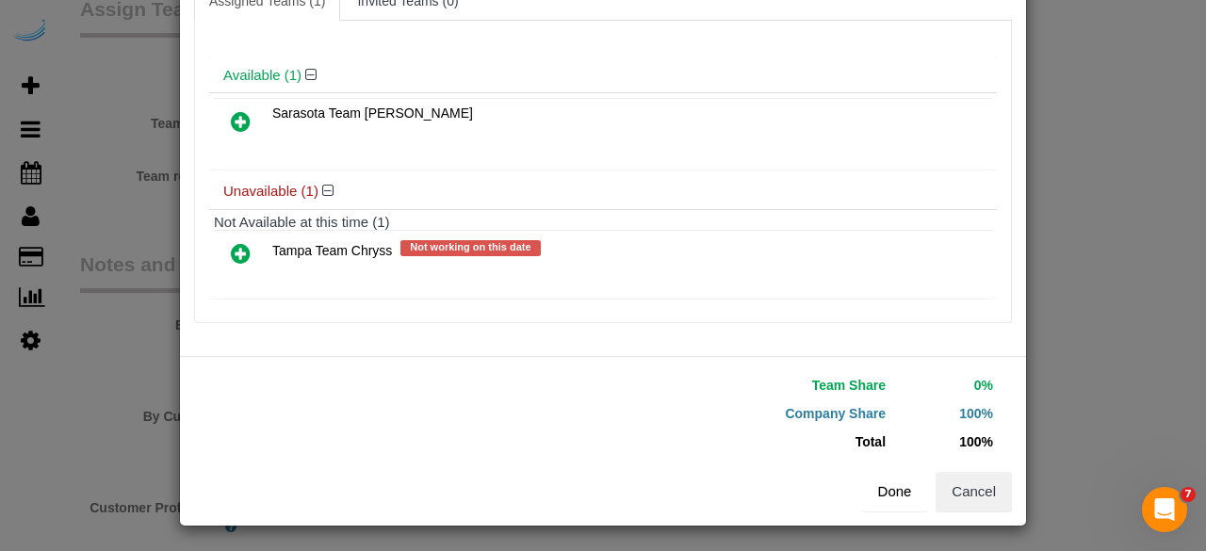
click at [893, 489] on button "Done" at bounding box center [895, 492] width 66 height 40
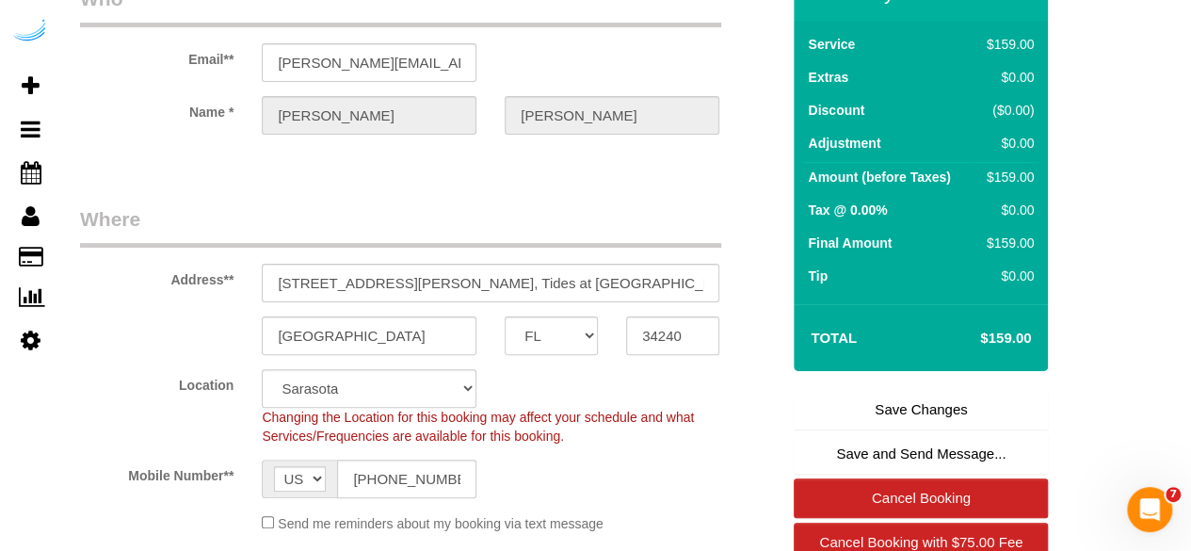
scroll to position [132, 0]
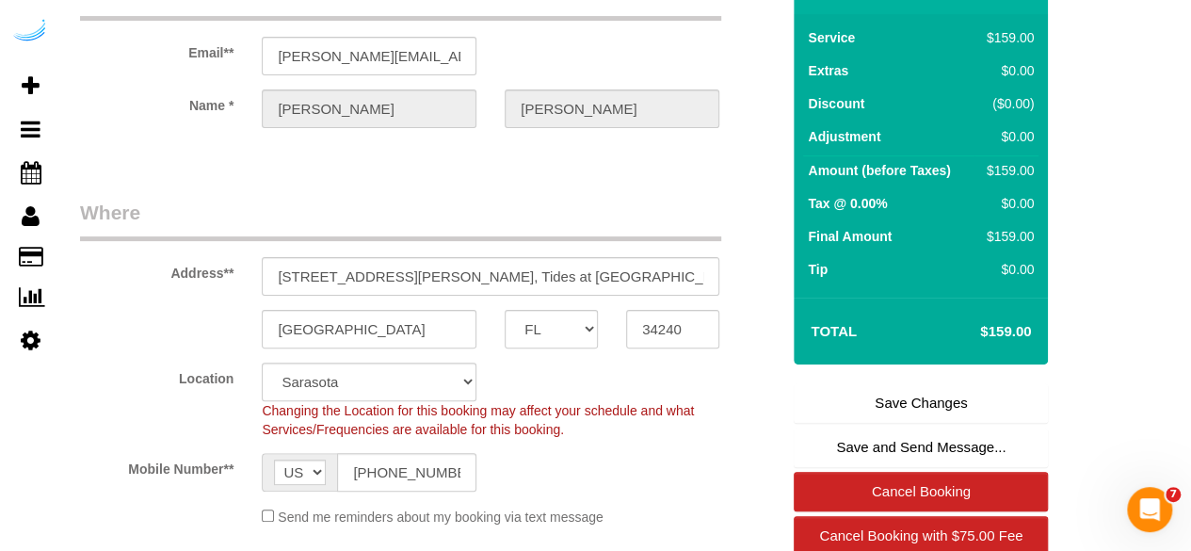
click at [904, 393] on link "Save Changes" at bounding box center [921, 403] width 254 height 40
select select "**********"
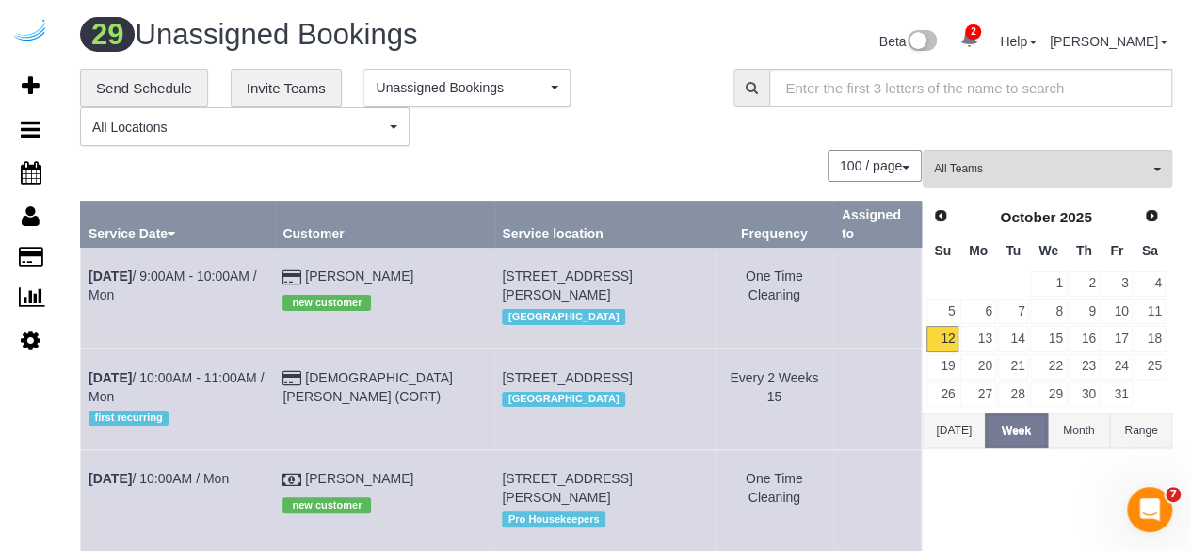
scroll to position [1162, 0]
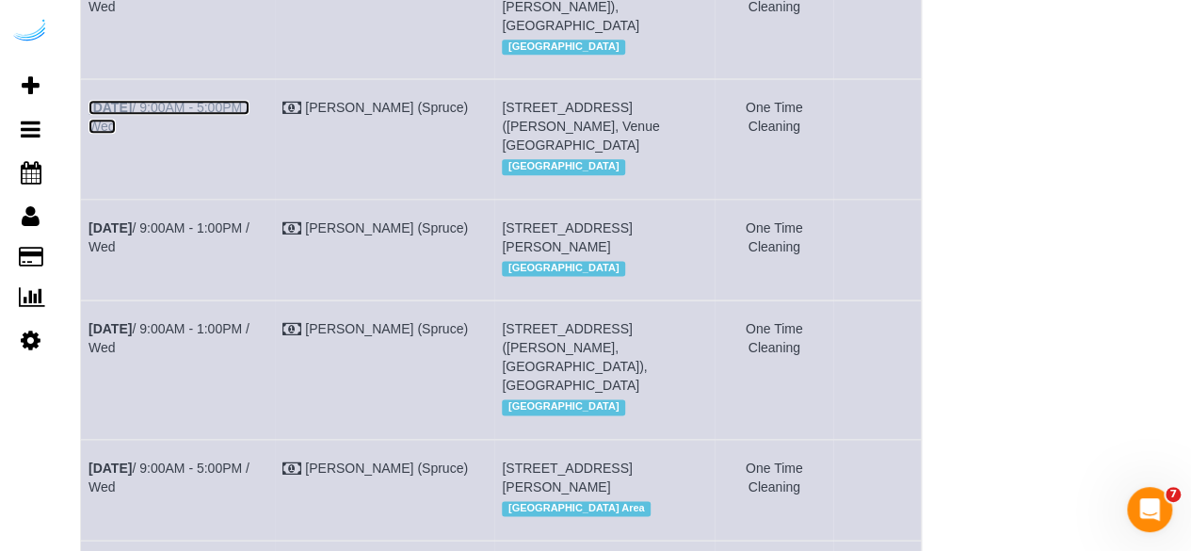
click at [202, 134] on link "[DATE] 9:00AM - 5:00PM / Wed" at bounding box center [169, 117] width 161 height 34
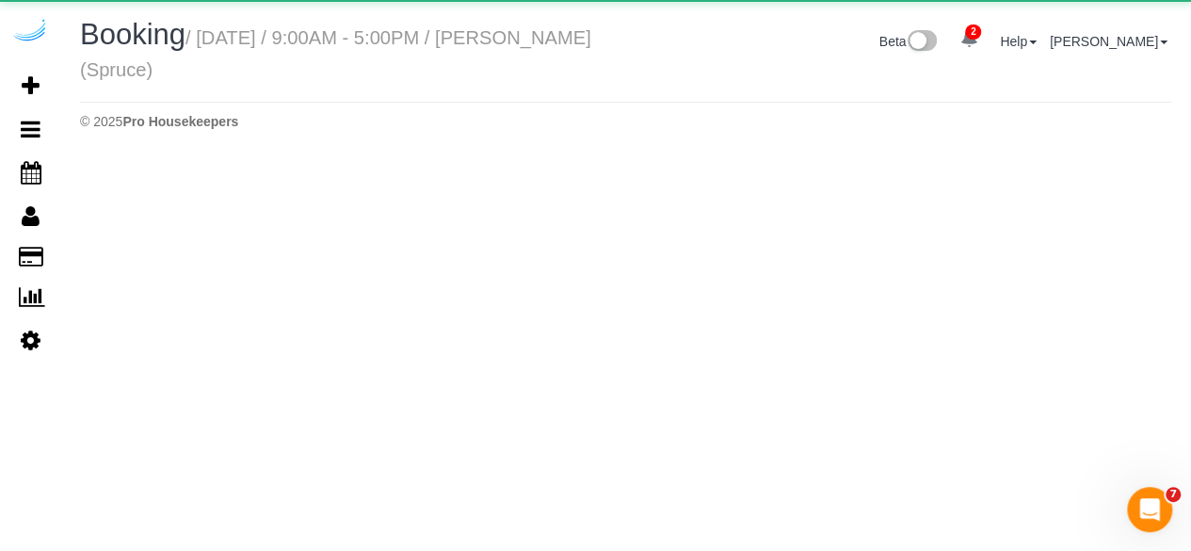
select select "FL"
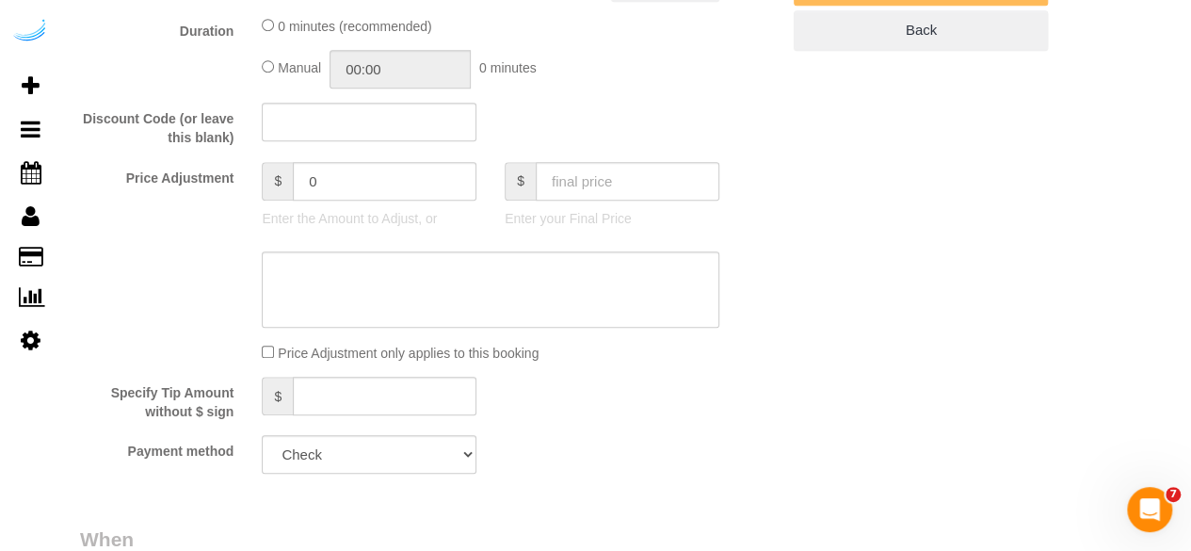
select select "282"
select select "number:9"
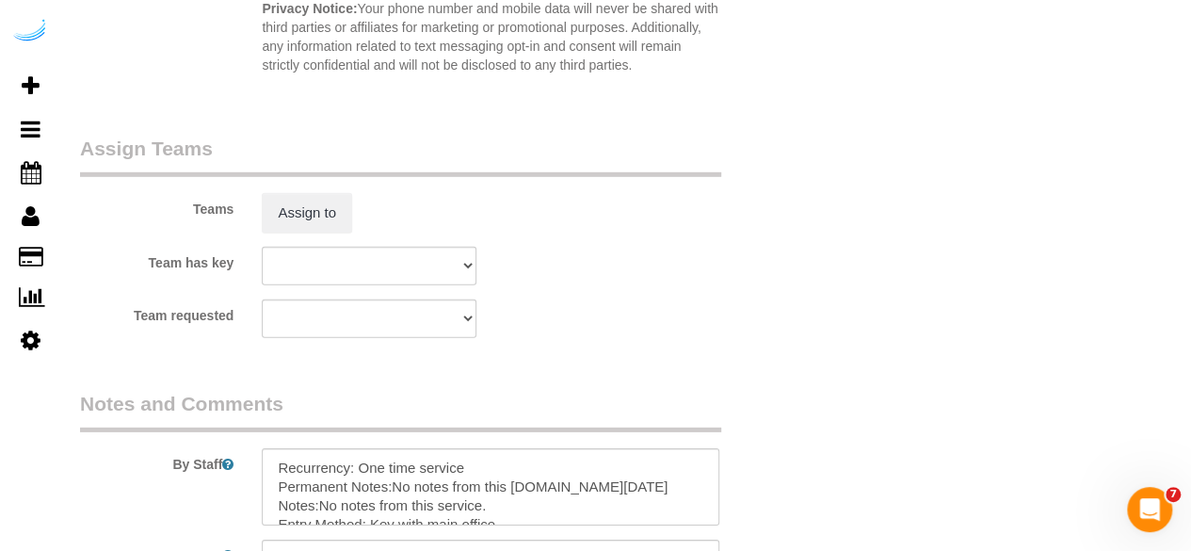
select select "object:8132"
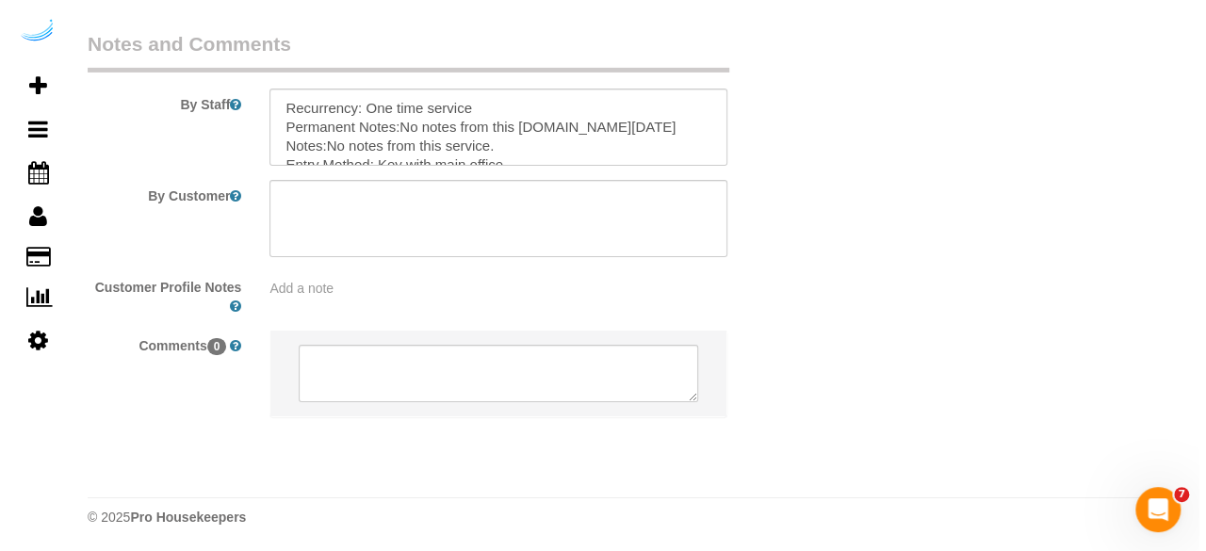
scroll to position [2803, 0]
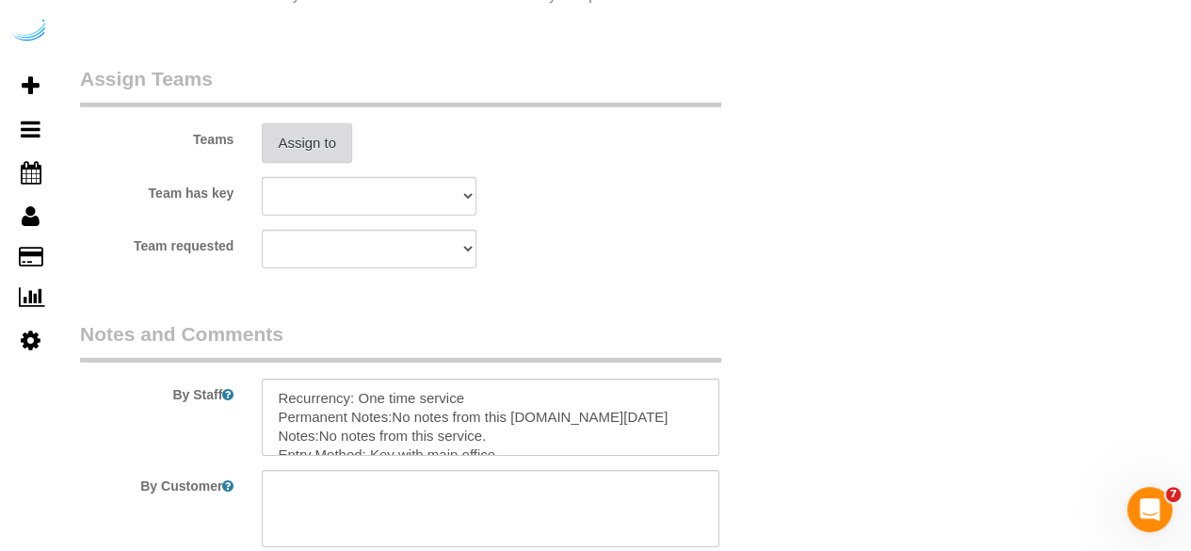
click at [320, 150] on button "Assign to" at bounding box center [307, 143] width 90 height 40
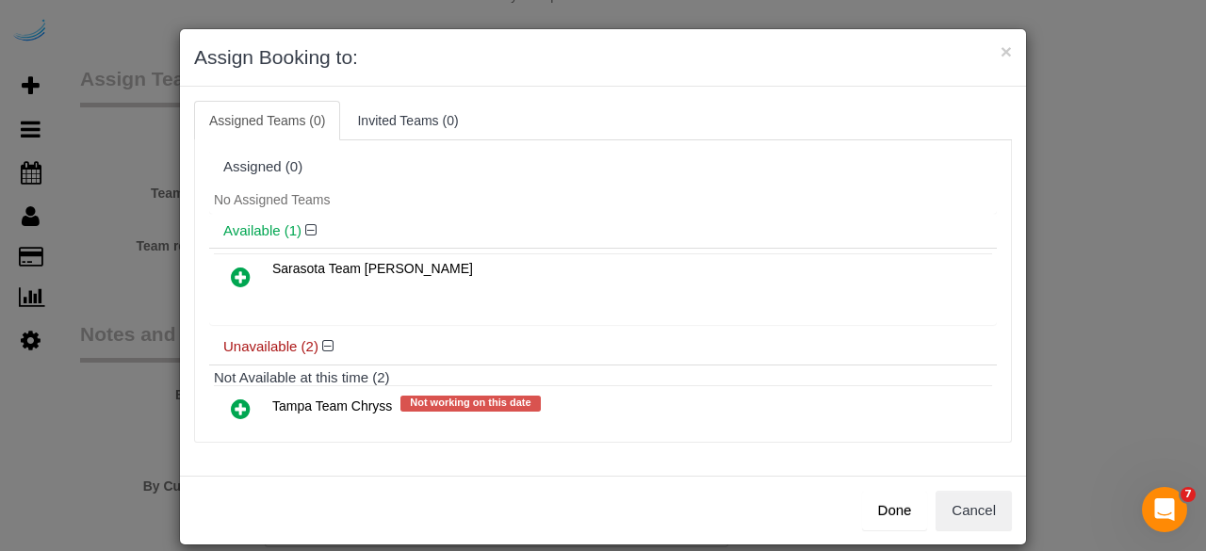
scroll to position [84, 0]
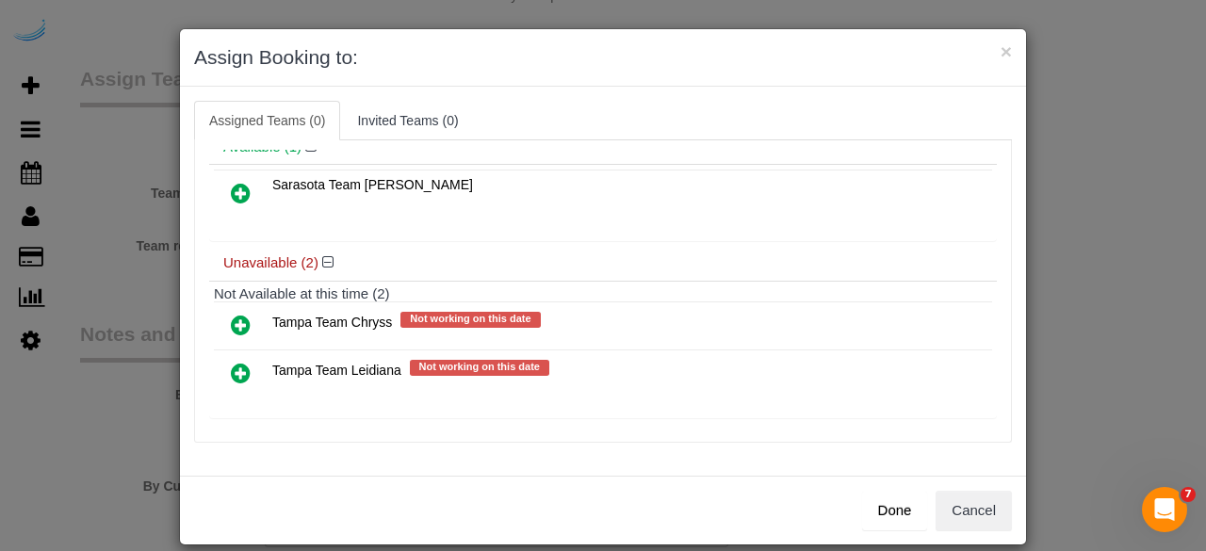
click at [235, 381] on link at bounding box center [241, 374] width 44 height 38
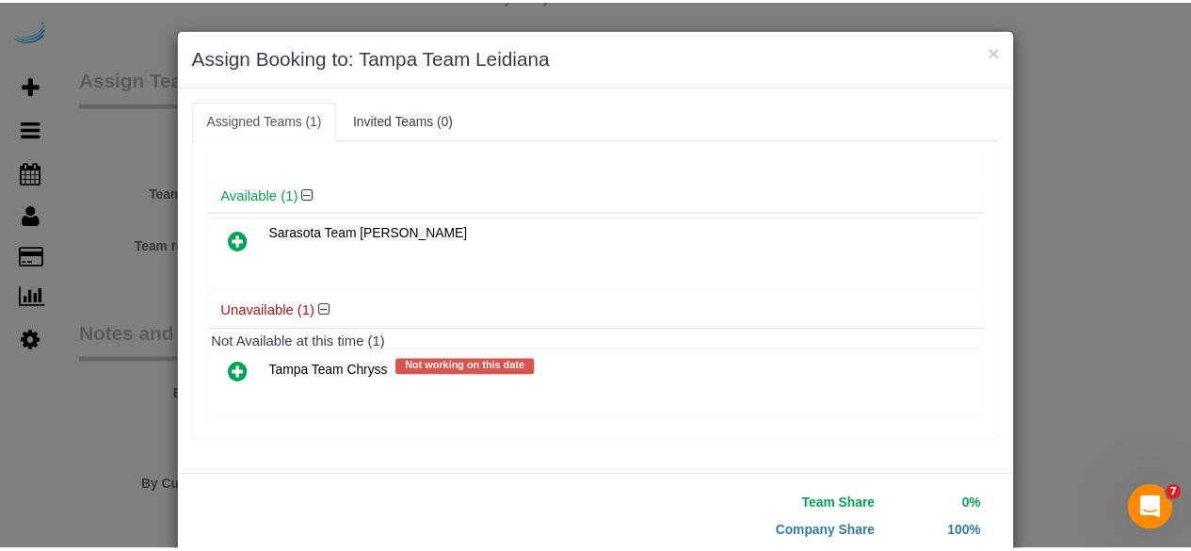
scroll to position [120, 0]
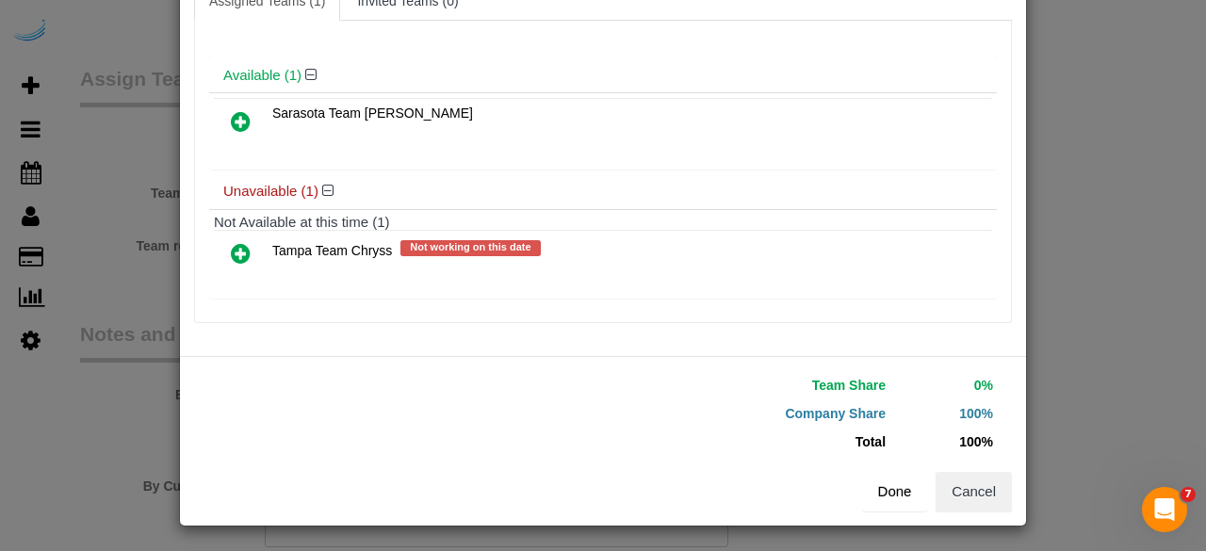
click at [884, 477] on button "Done" at bounding box center [895, 492] width 66 height 40
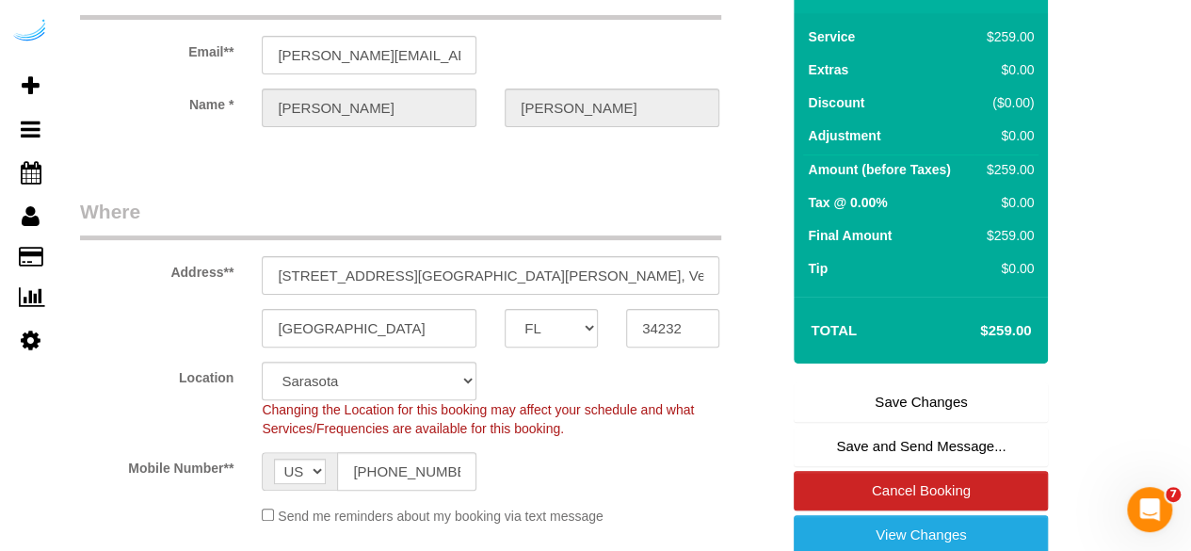
scroll to position [134, 0]
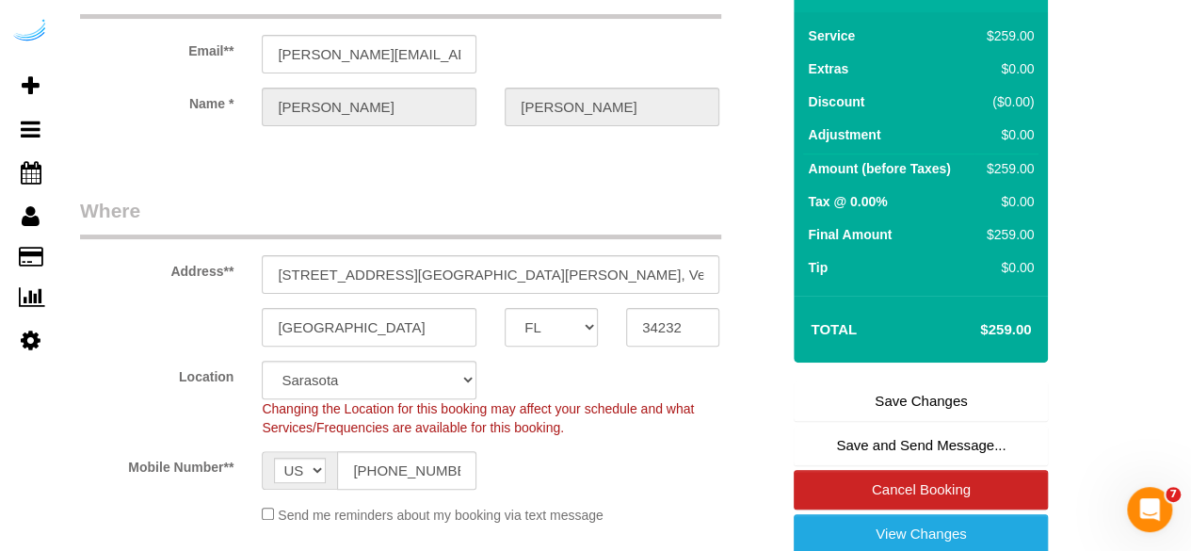
click at [907, 389] on link "Save Changes" at bounding box center [921, 401] width 254 height 40
select select "**********"
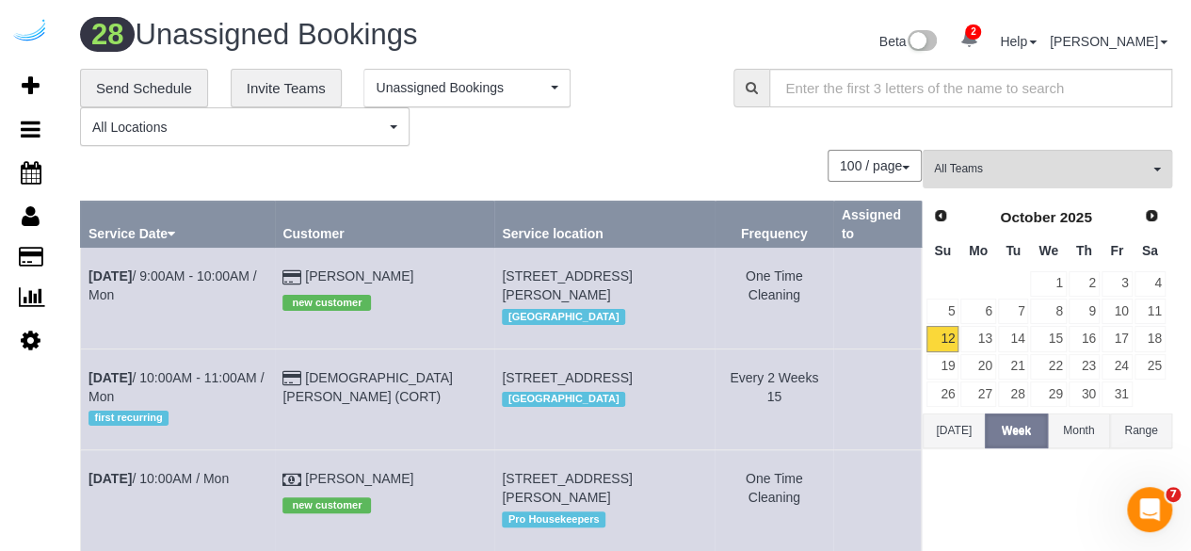
scroll to position [1800, 0]
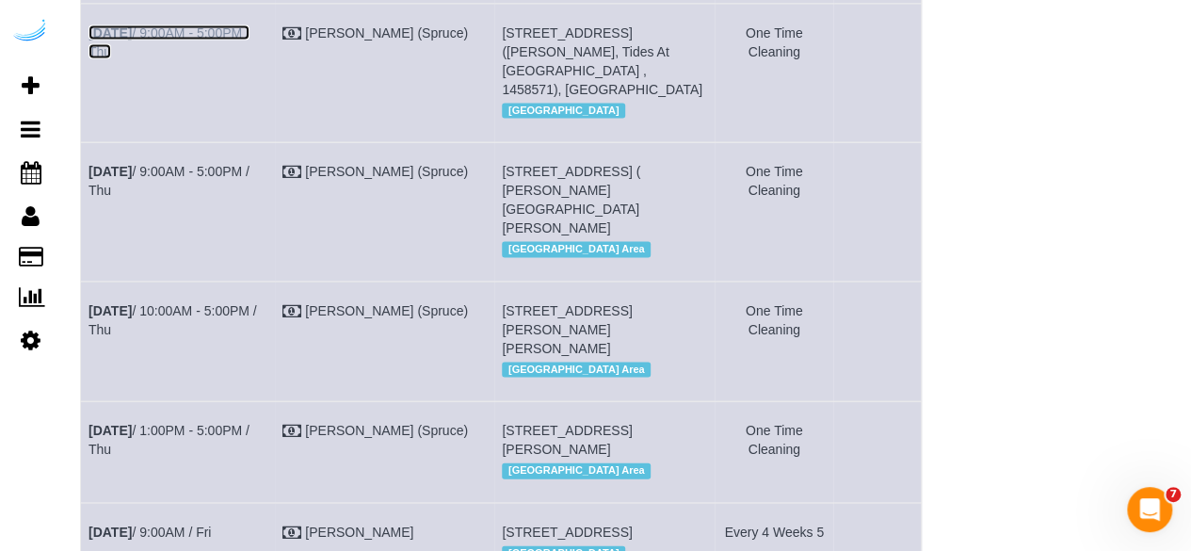
click at [219, 59] on link "[DATE] 9:00AM - 5:00PM / Thu" at bounding box center [169, 42] width 161 height 34
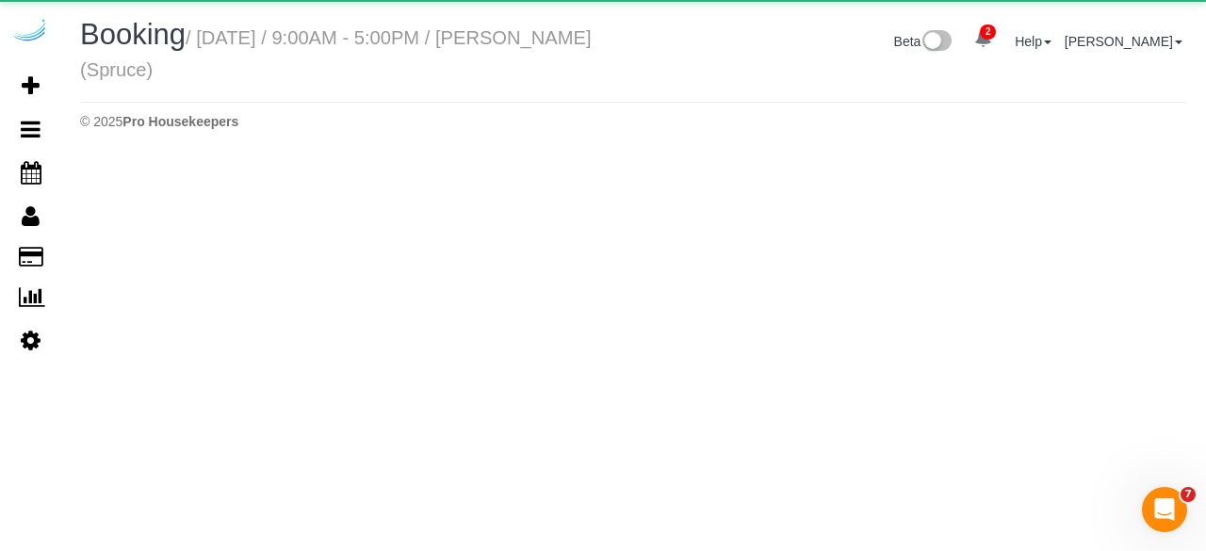
select select "FL"
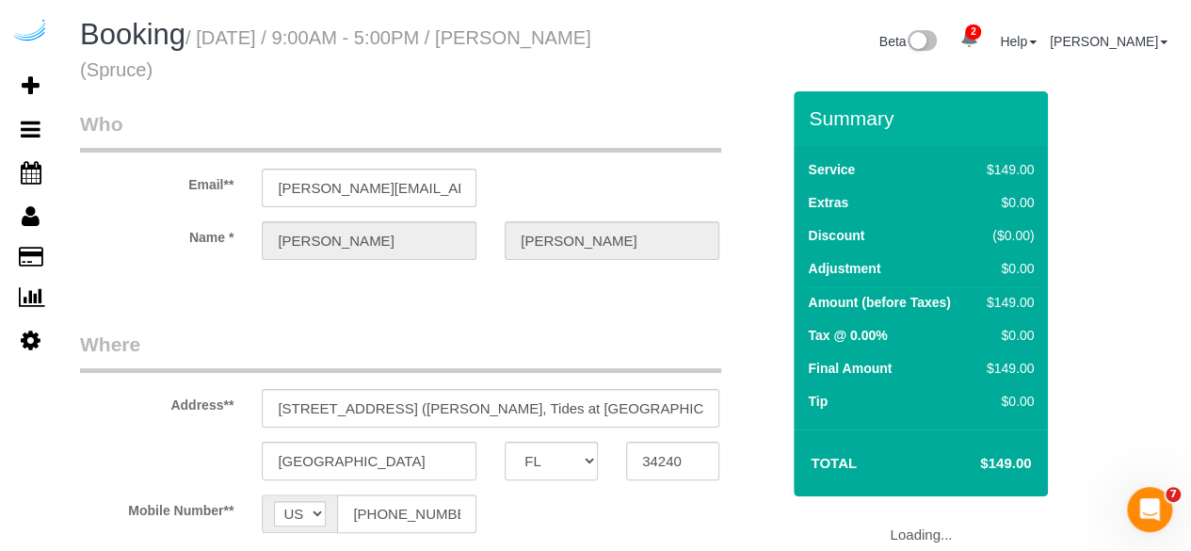
select select "object:9247"
select select "number:9"
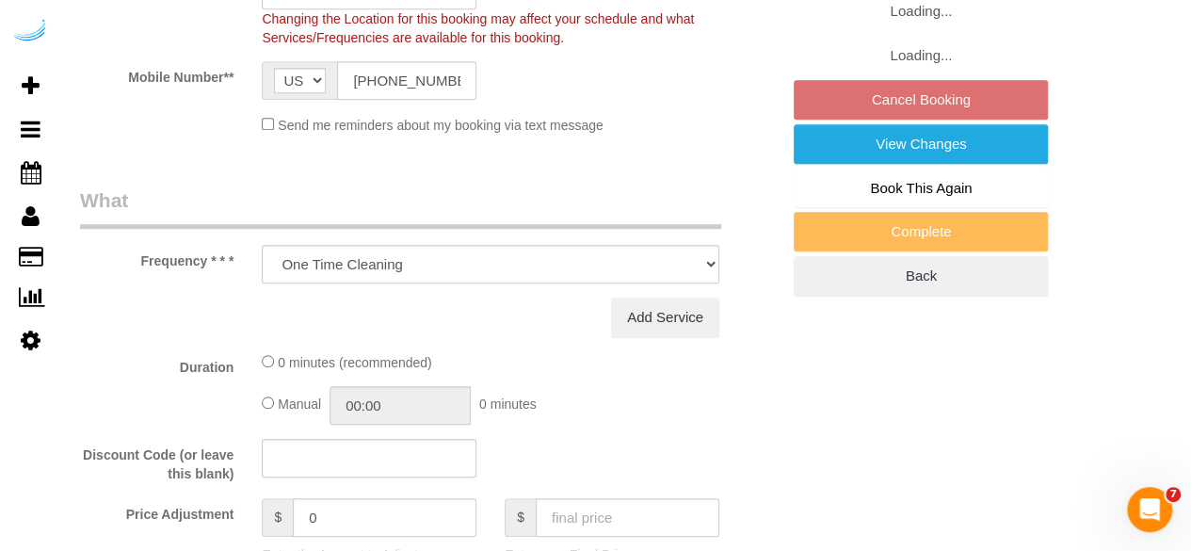
select select "object:9331"
select select "282"
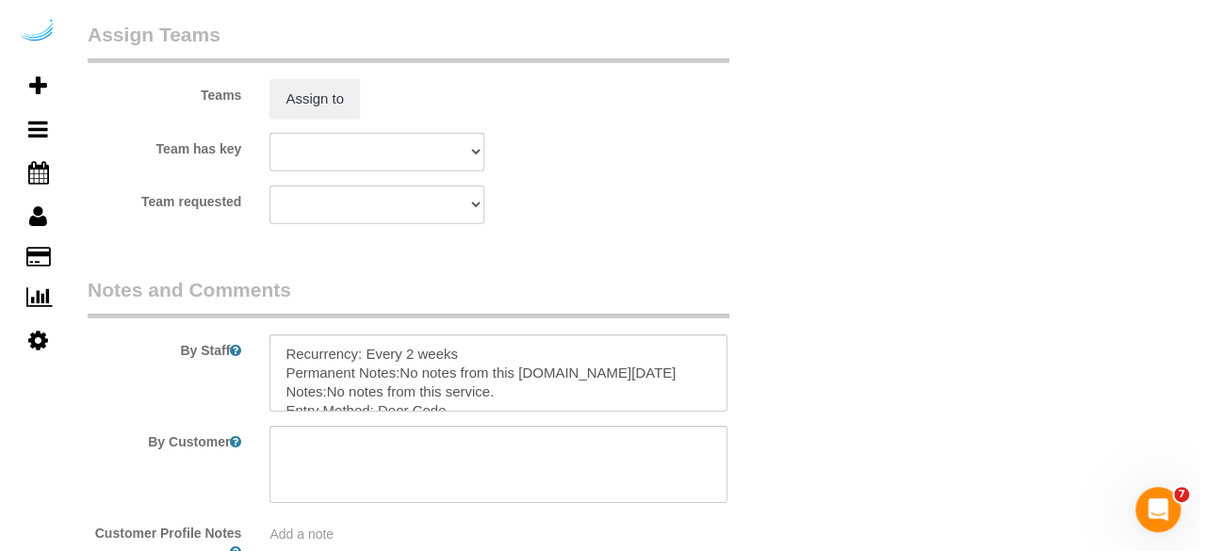
scroll to position [2869, 0]
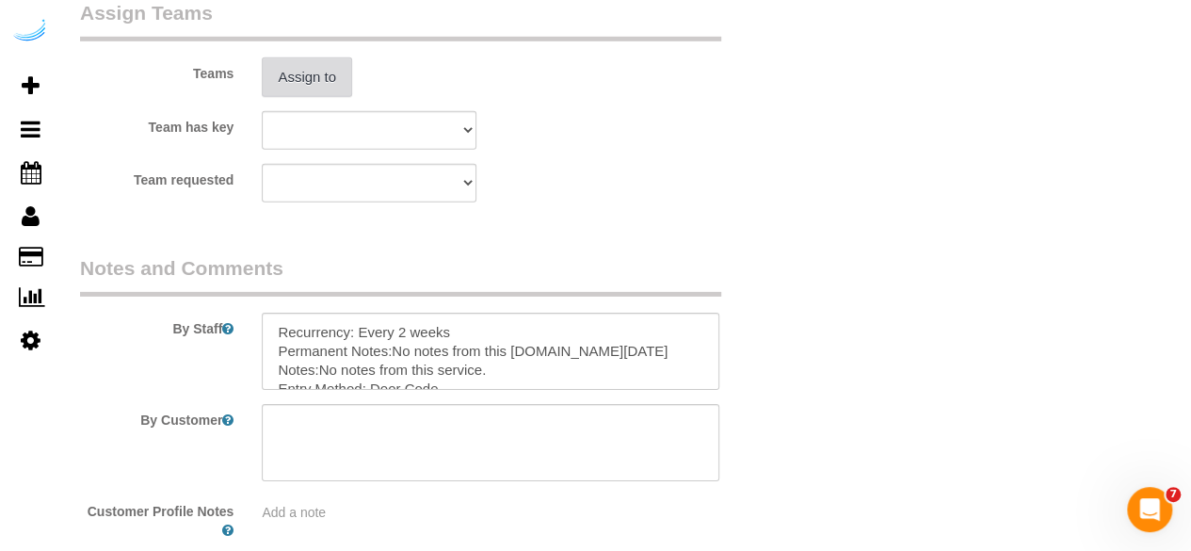
click at [309, 82] on button "Assign to" at bounding box center [307, 77] width 90 height 40
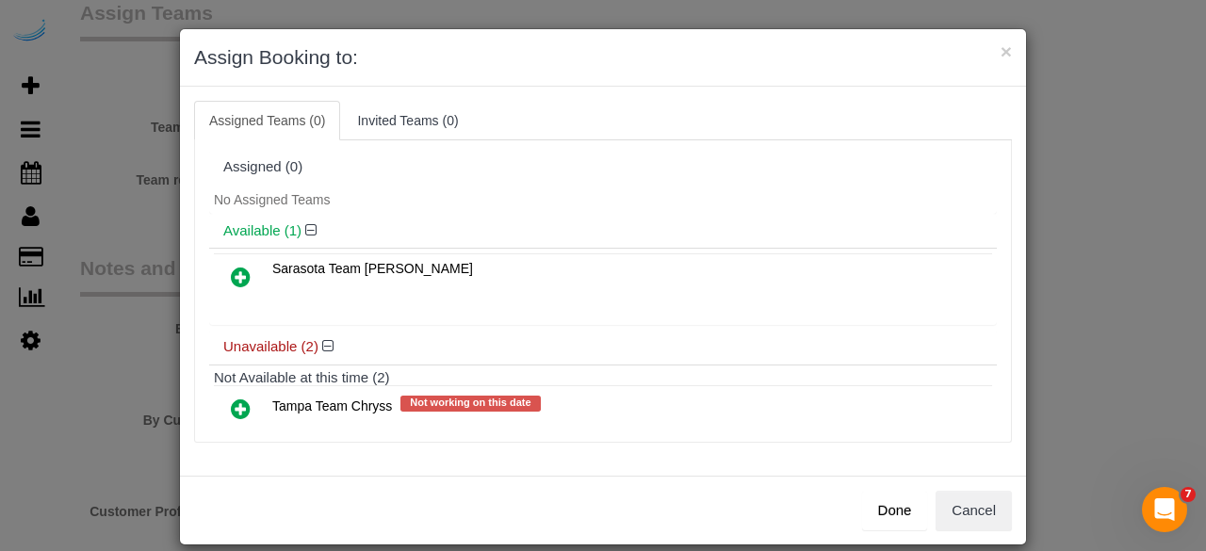
scroll to position [84, 0]
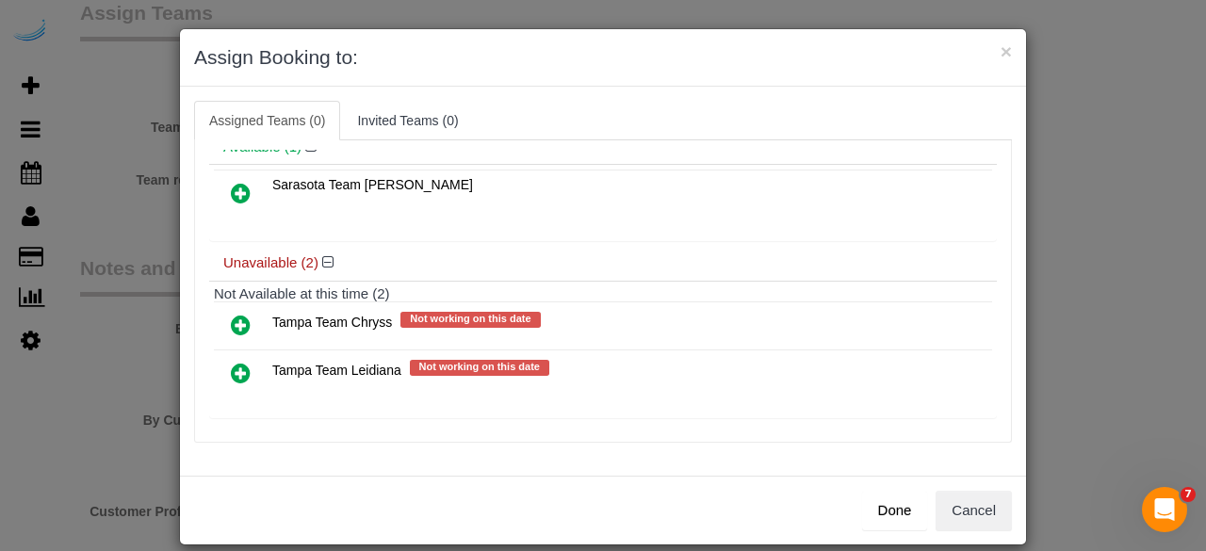
click at [242, 368] on link at bounding box center [241, 374] width 44 height 38
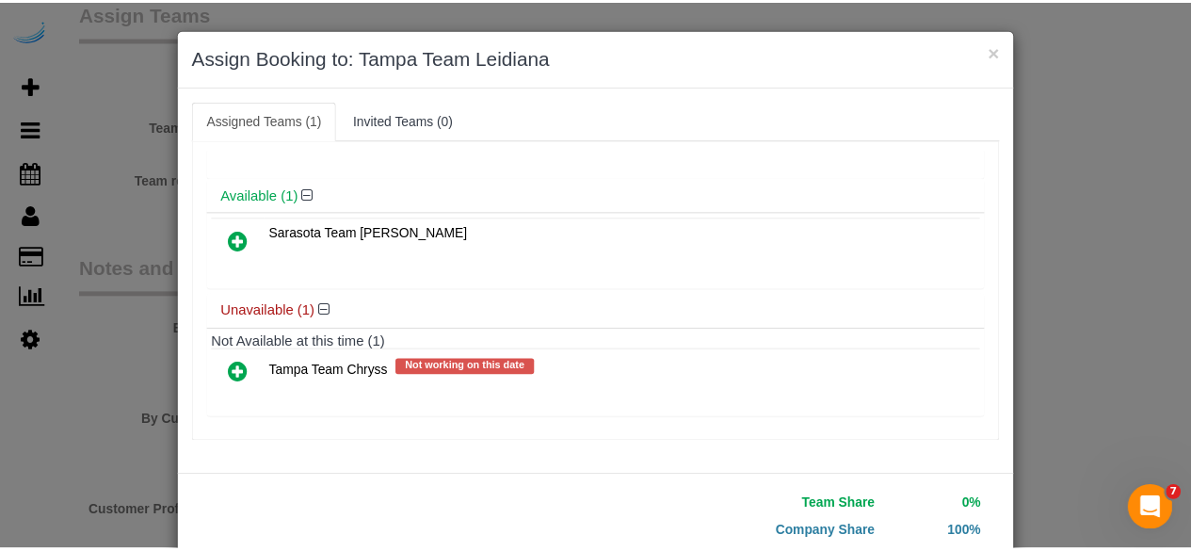
scroll to position [120, 0]
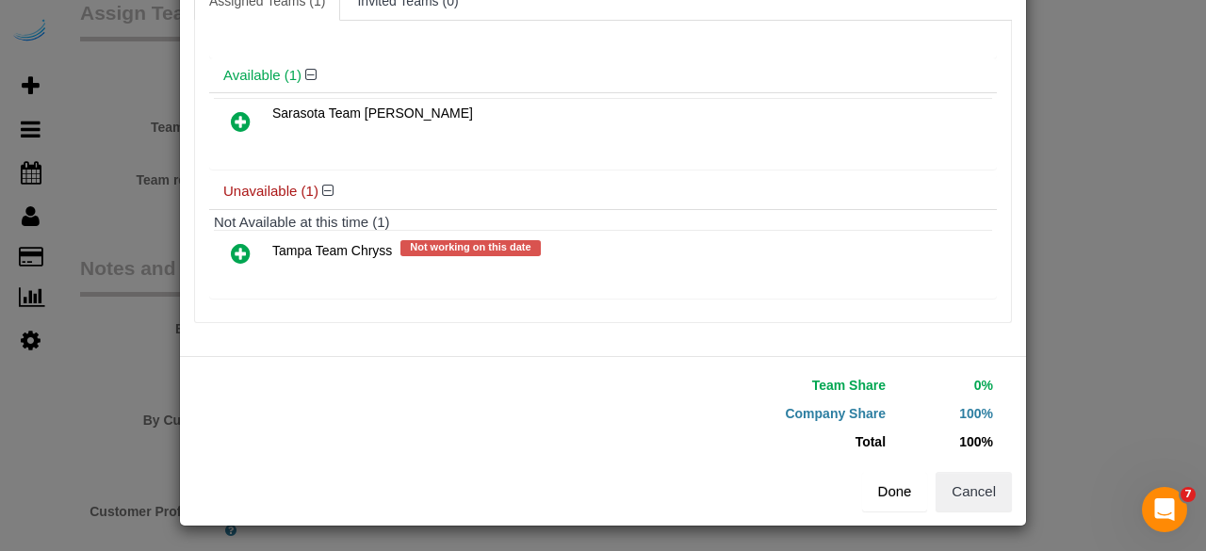
click at [891, 481] on button "Done" at bounding box center [895, 492] width 66 height 40
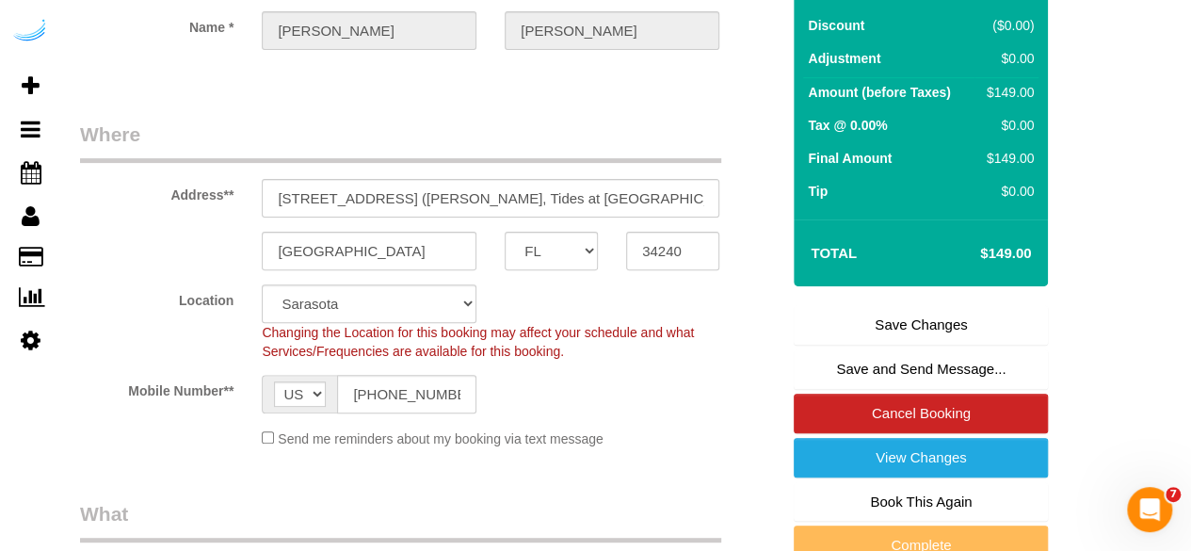
scroll to position [213, 0]
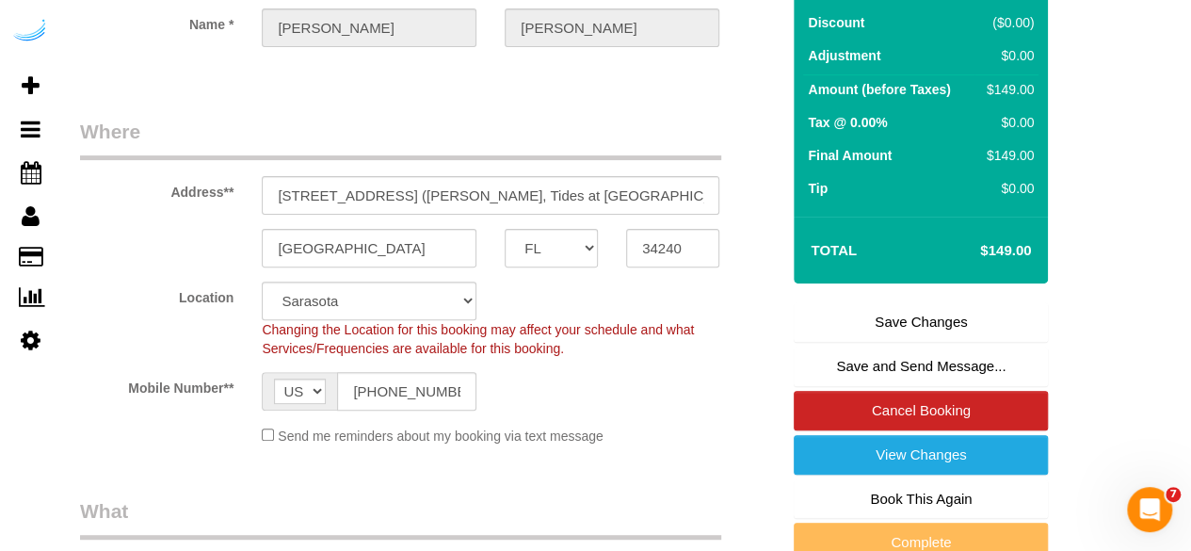
click at [955, 325] on link "Save Changes" at bounding box center [921, 322] width 254 height 40
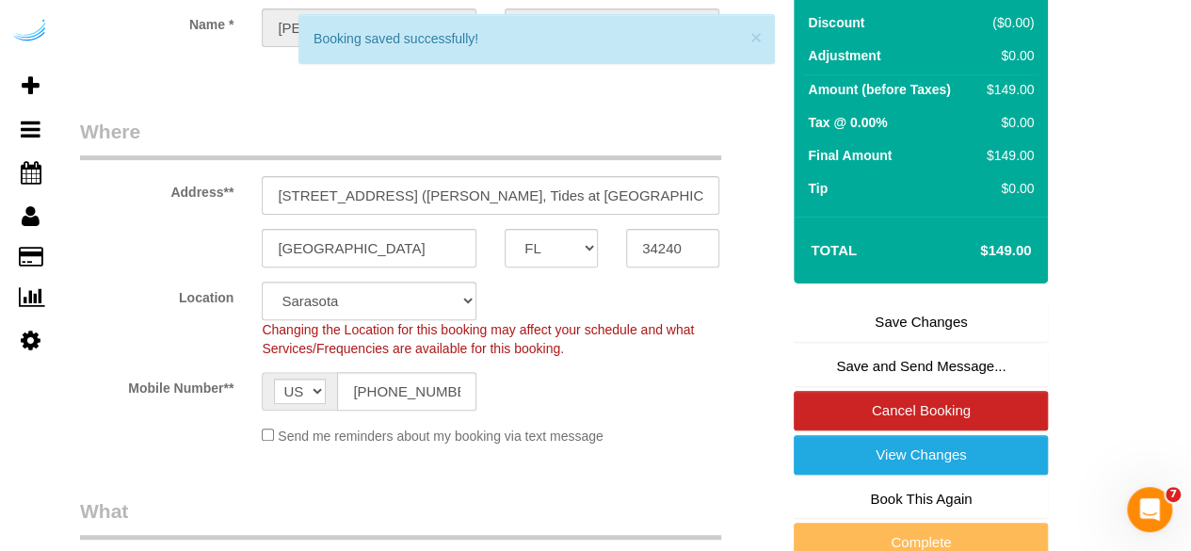
select select "**********"
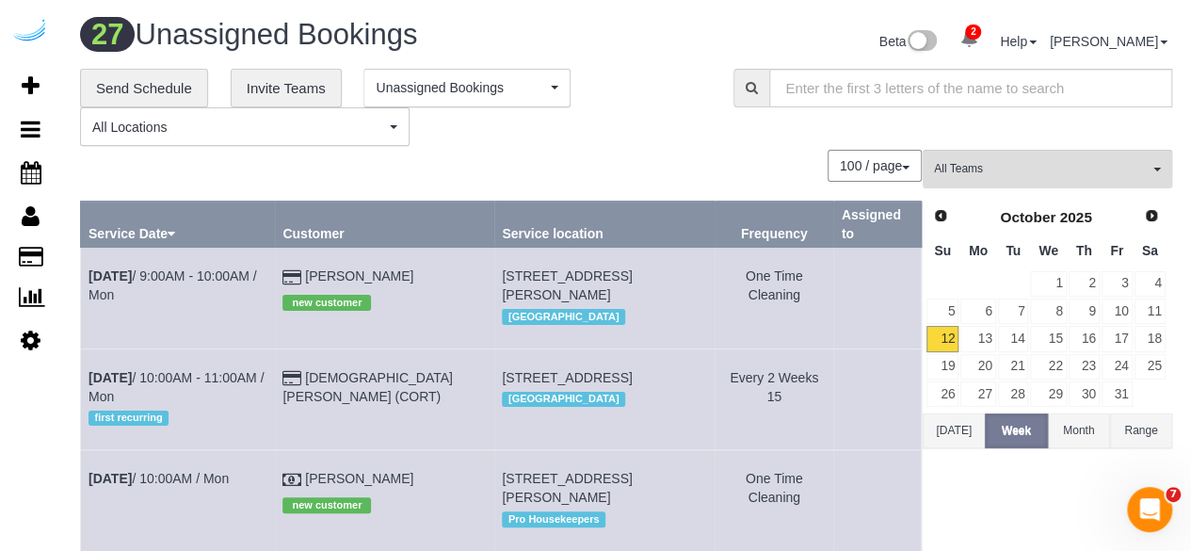
scroll to position [1661, 0]
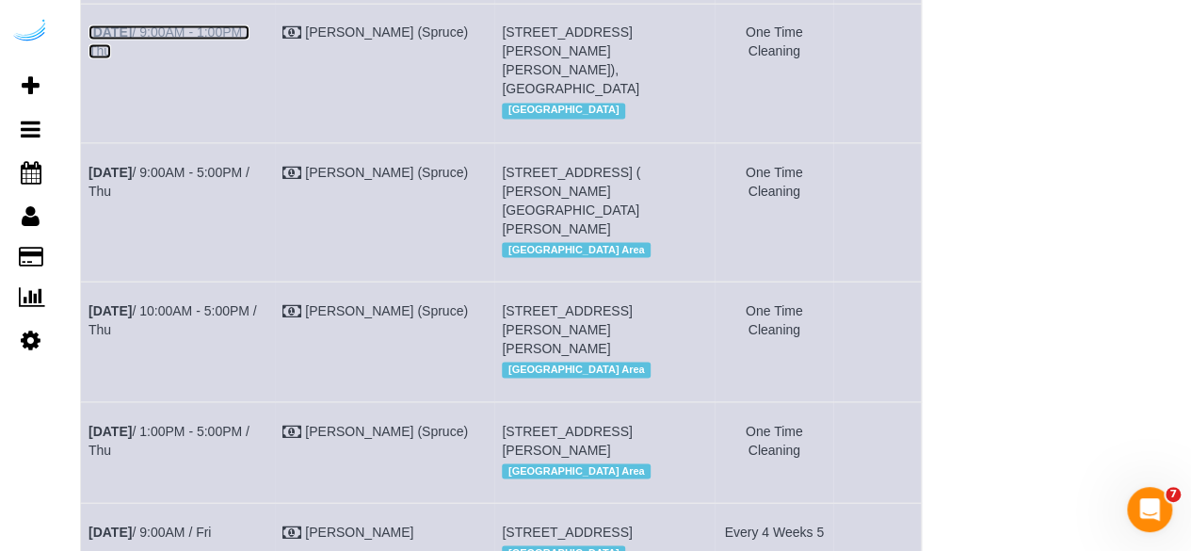
click at [245, 58] on link "[DATE] 9:00AM - 1:00PM / Thu" at bounding box center [169, 41] width 161 height 34
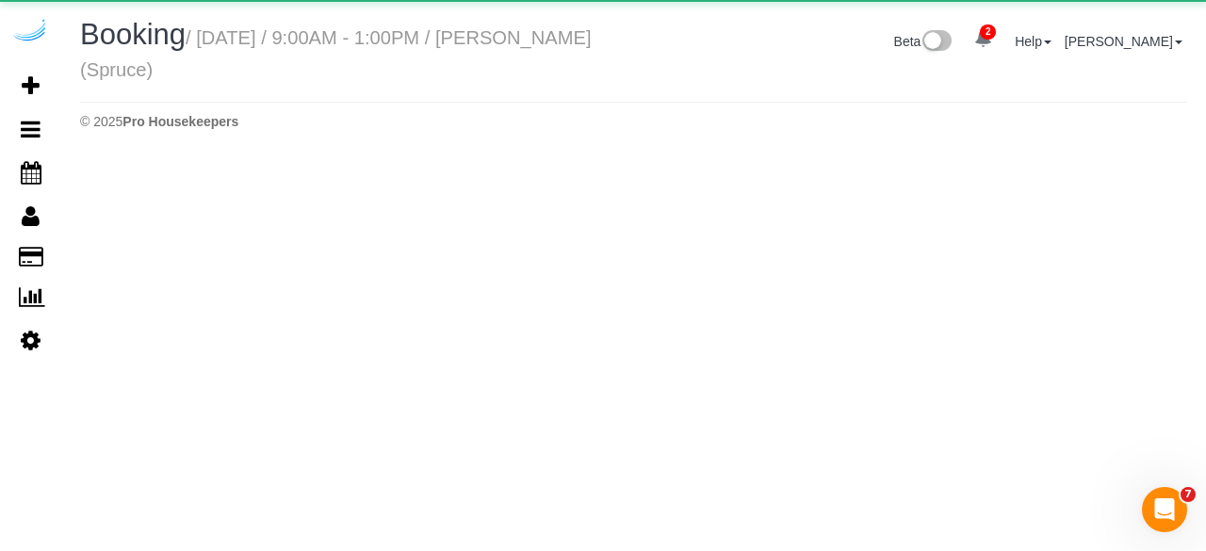
select select "FL"
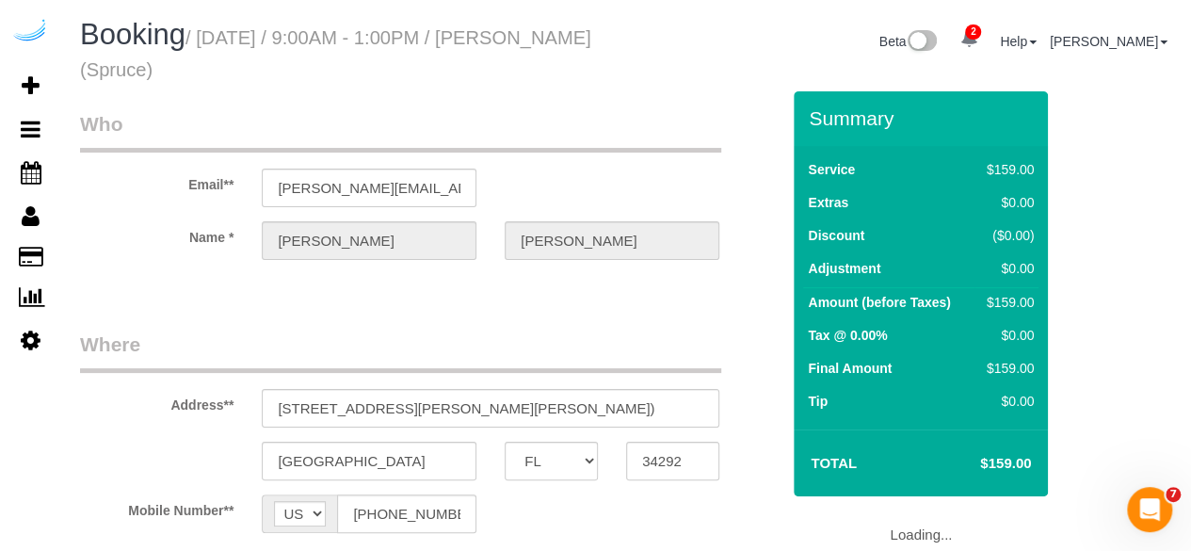
select select "object:10408"
select select "282"
select select "number:9"
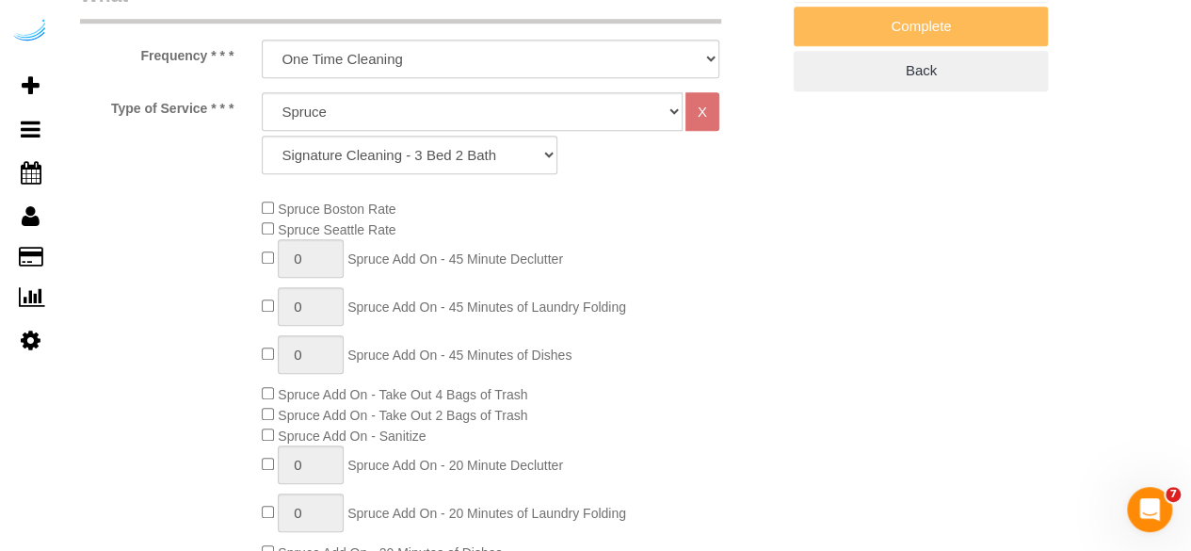
select select "object:10540"
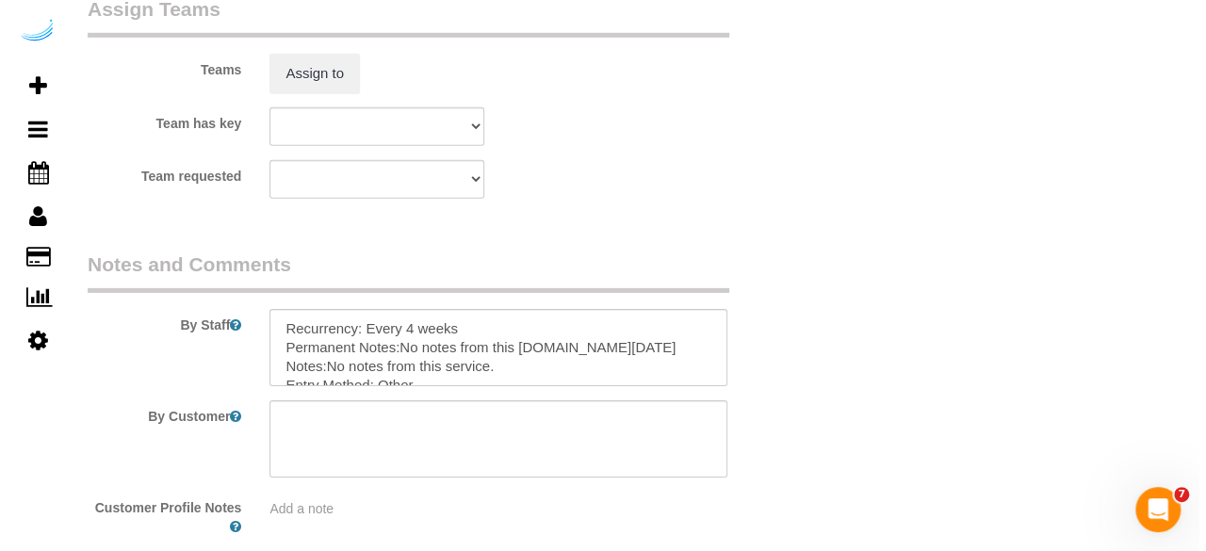
scroll to position [2871, 0]
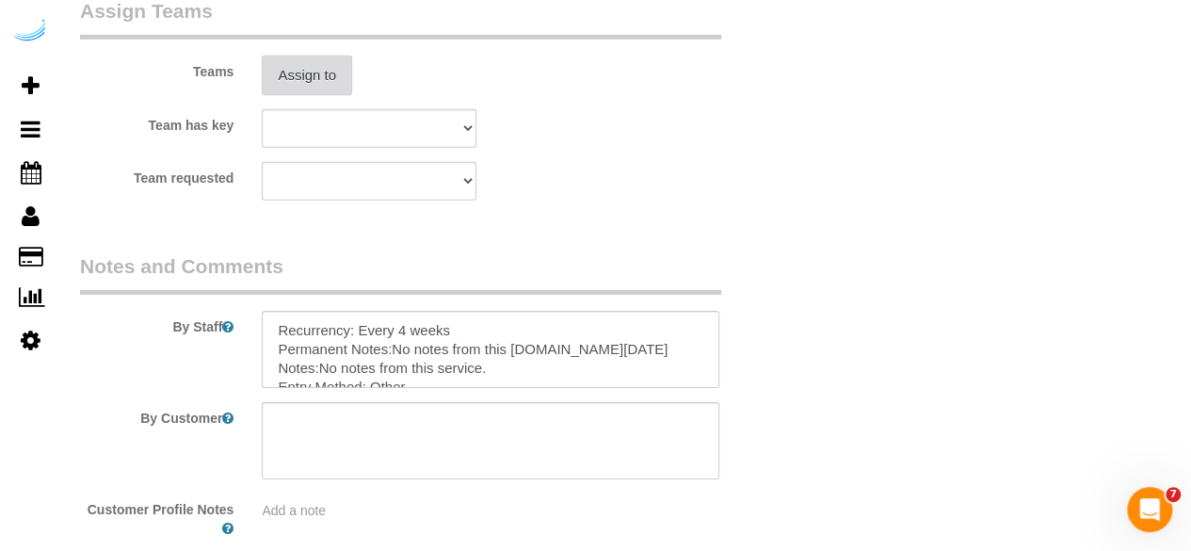
click at [333, 91] on button "Assign to" at bounding box center [307, 76] width 90 height 40
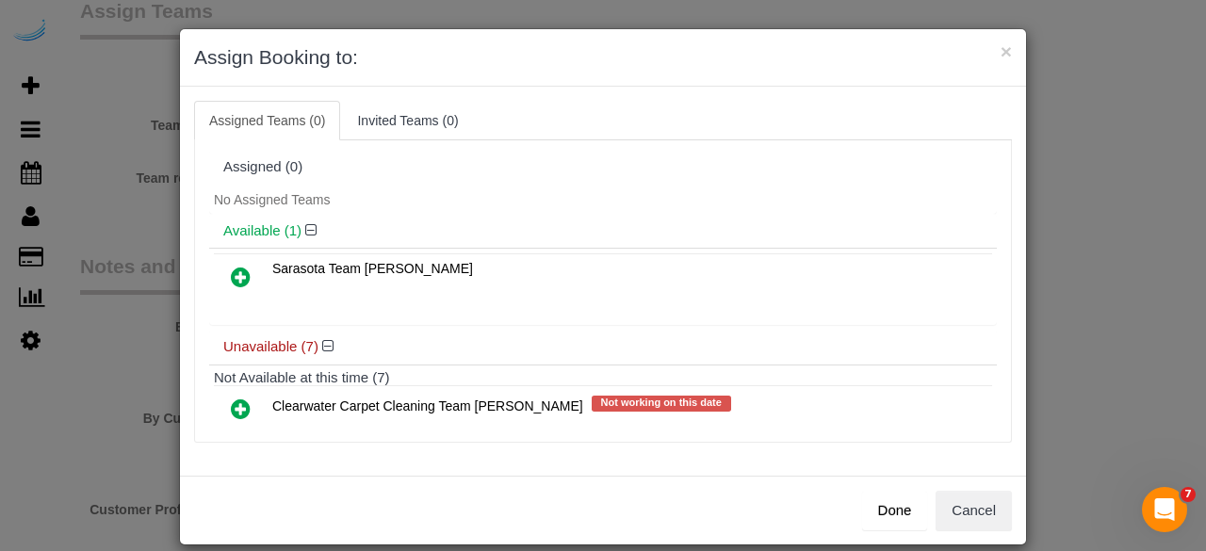
scroll to position [318, 0]
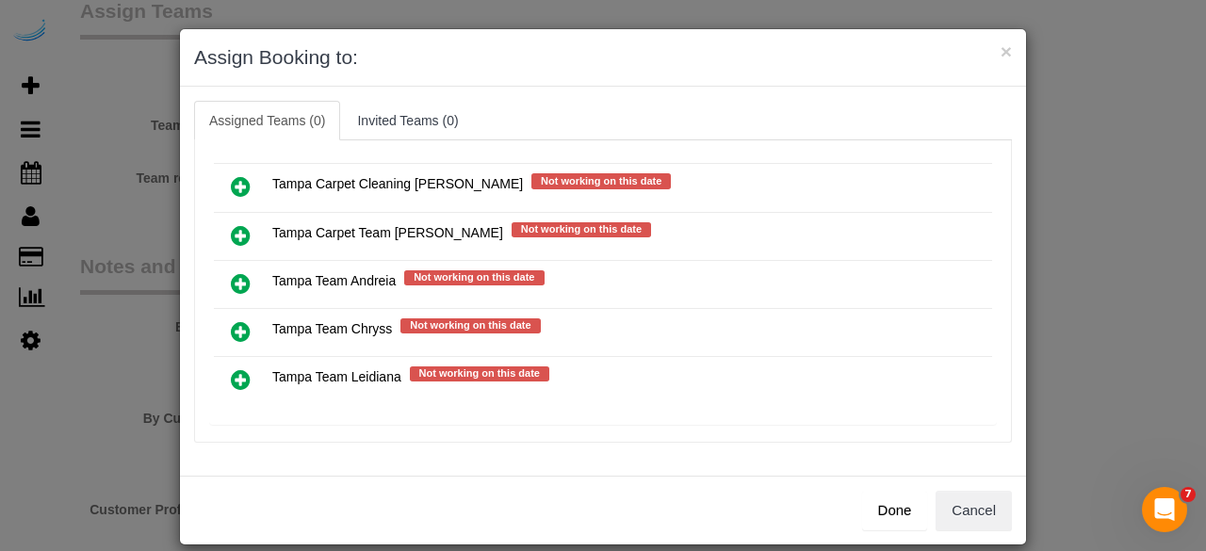
click at [231, 368] on icon at bounding box center [241, 379] width 20 height 23
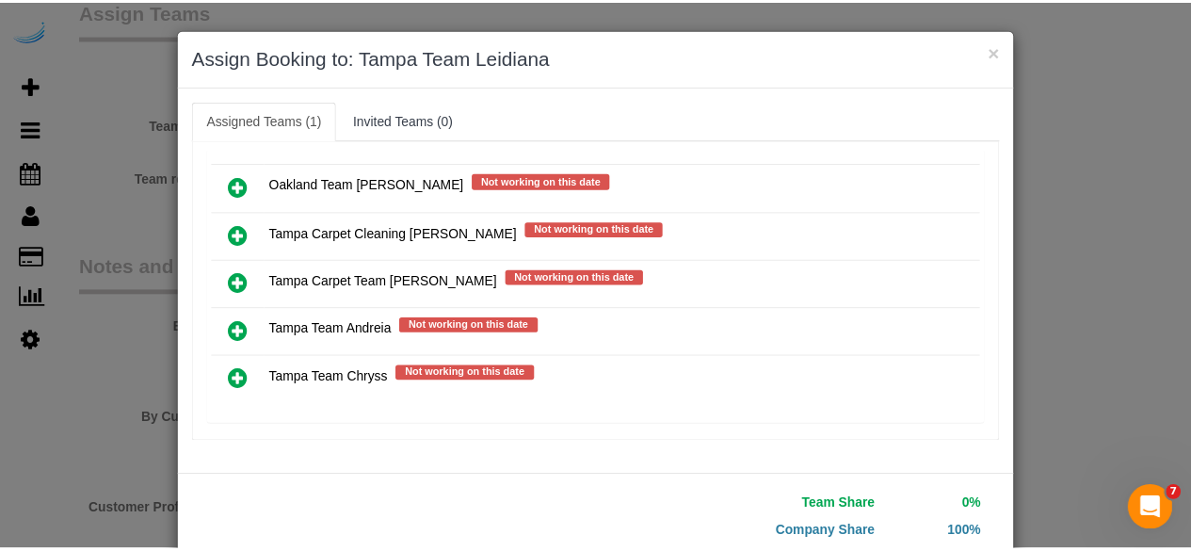
scroll to position [120, 0]
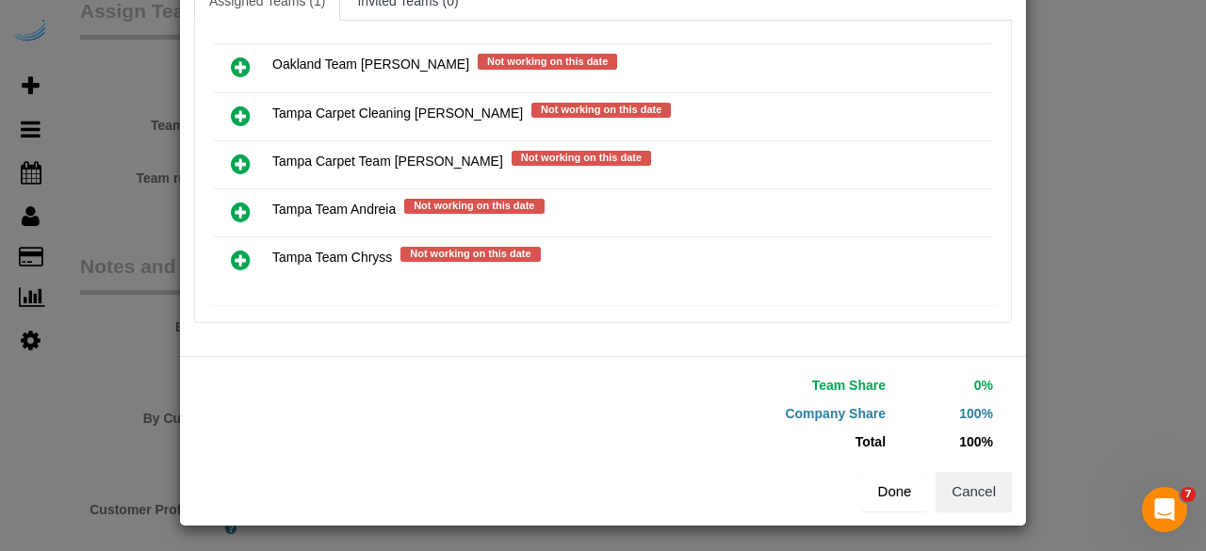
click at [896, 487] on button "Done" at bounding box center [895, 492] width 66 height 40
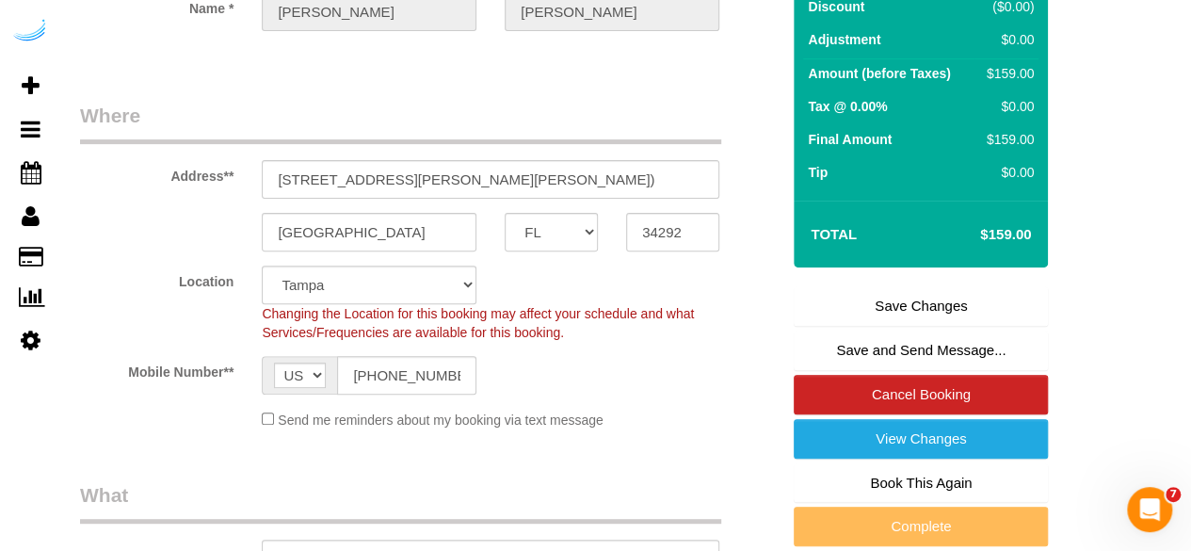
scroll to position [230, 0]
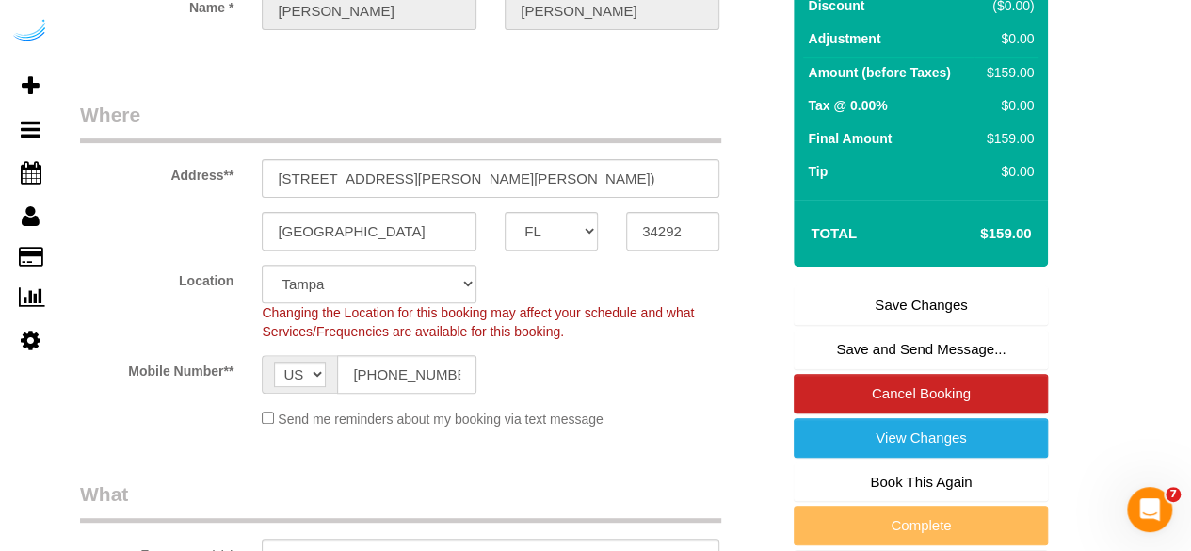
click at [891, 299] on link "Save Changes" at bounding box center [921, 305] width 254 height 40
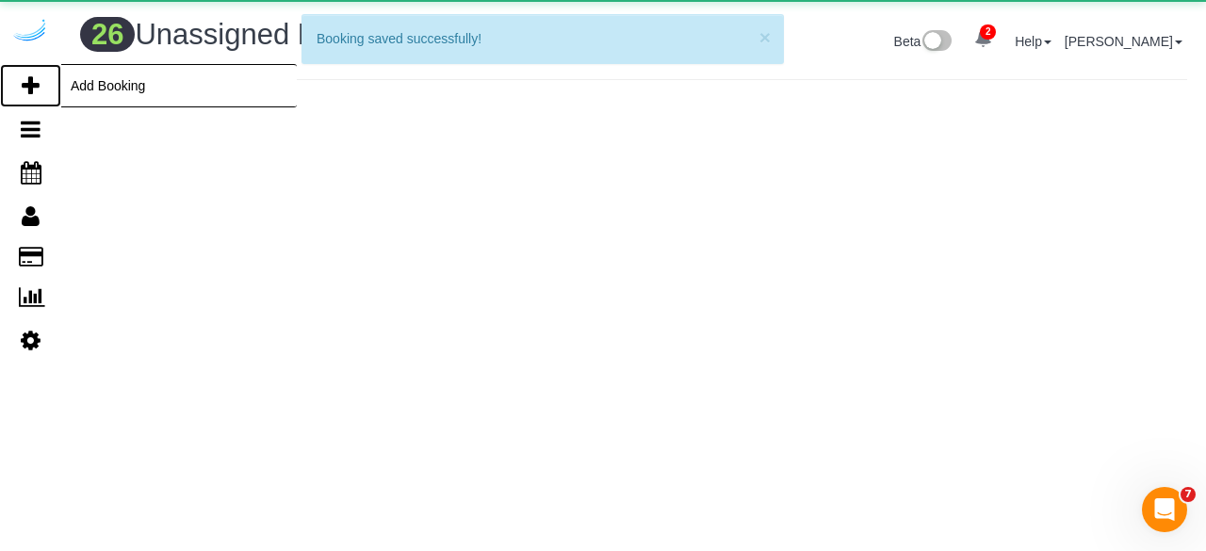
click at [40, 76] on link "Add Booking" at bounding box center [30, 85] width 61 height 43
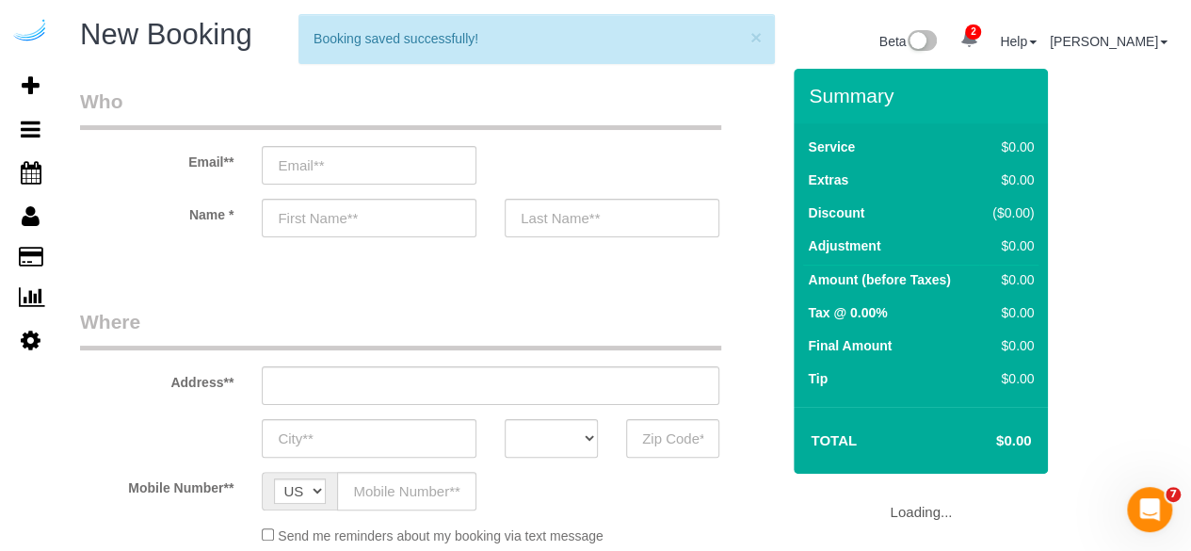
select select "4"
select select "number:9"
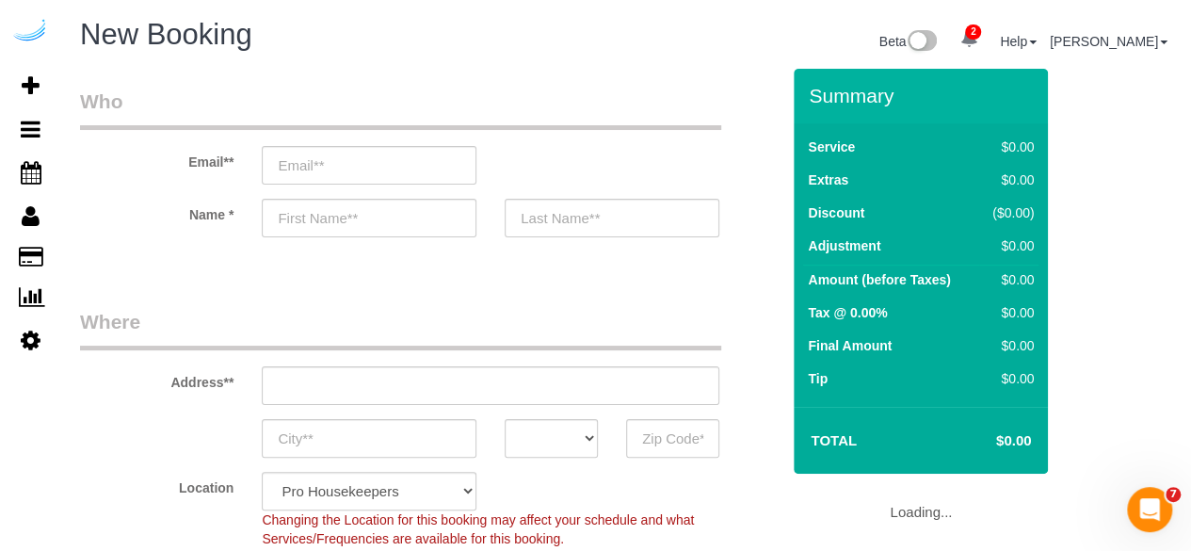
select select "object:12288"
click at [390, 175] on input "email" at bounding box center [369, 165] width 215 height 39
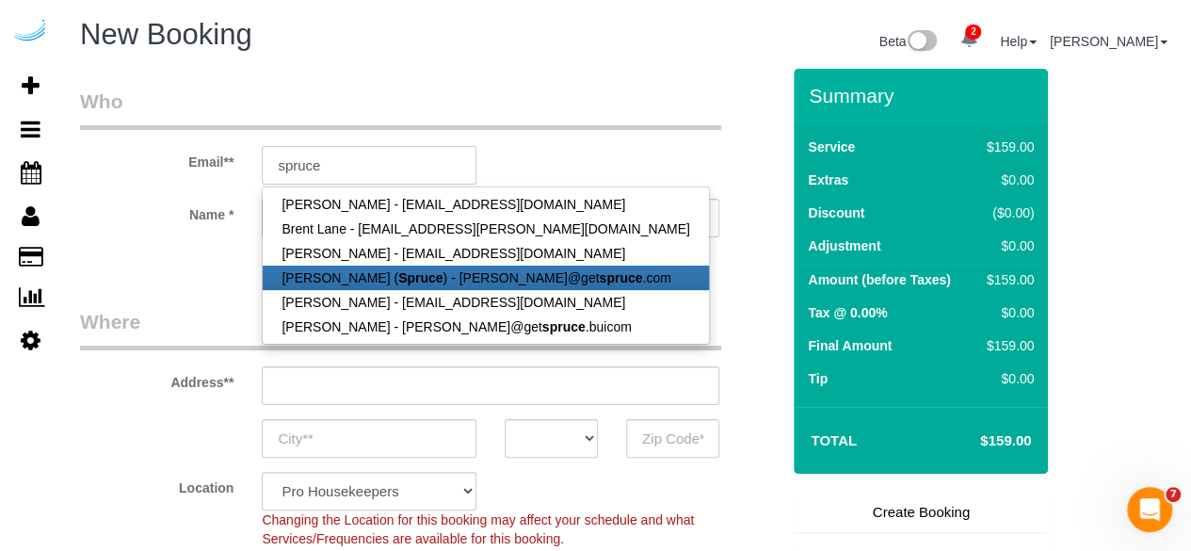
type input "[PERSON_NAME][EMAIL_ADDRESS][DOMAIN_NAME]"
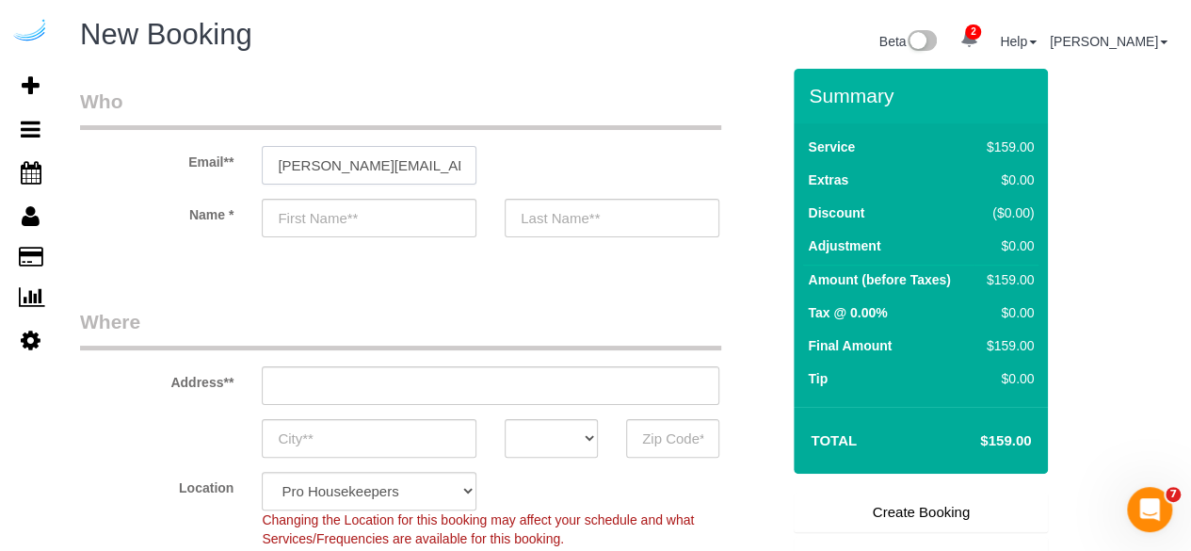
type input "[PERSON_NAME]"
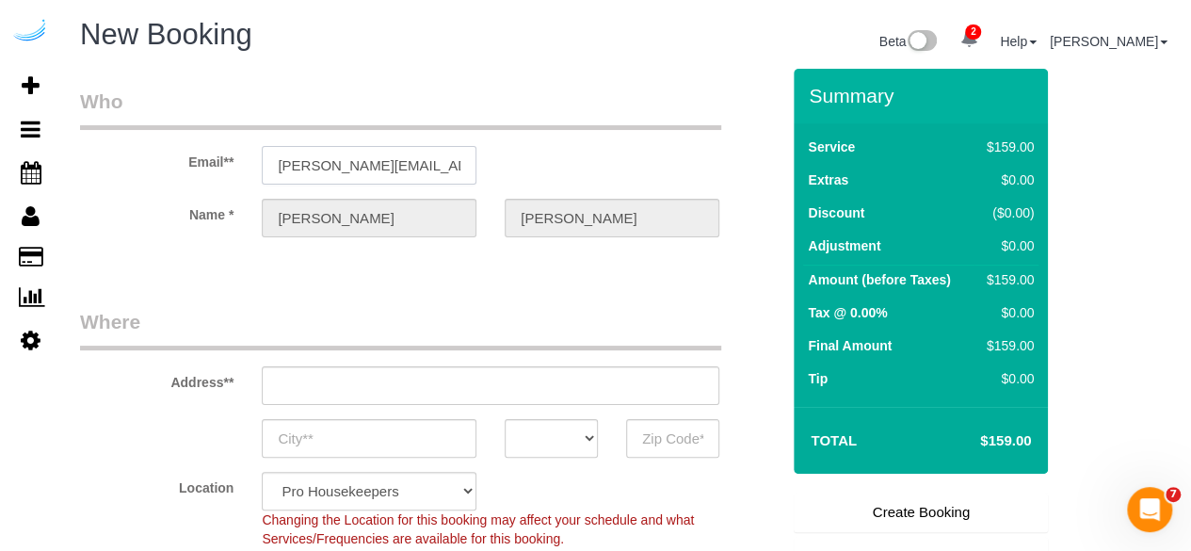
type input "[PERSON_NAME][EMAIL_ADDRESS][DOMAIN_NAME]"
type input "[STREET_ADDRESS][PERSON_NAME]"
type input "Austin"
select select "[GEOGRAPHIC_DATA]"
type input "78704"
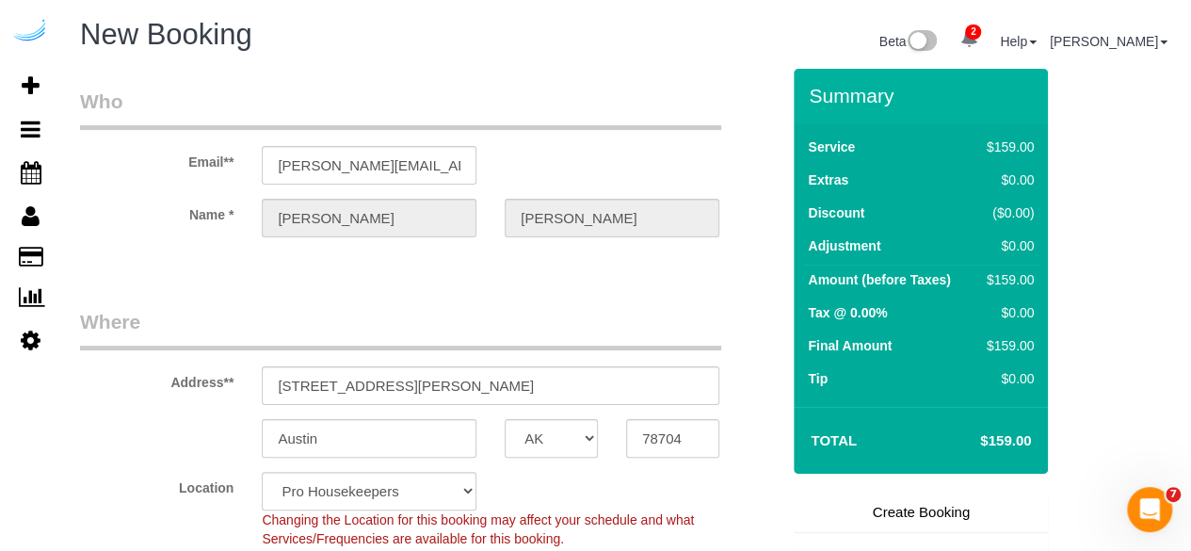
select select "9"
select select "object:12325"
click at [413, 366] on input "[STREET_ADDRESS][PERSON_NAME]" at bounding box center [491, 385] width 458 height 39
paste input "[STREET_ADDRESS]"
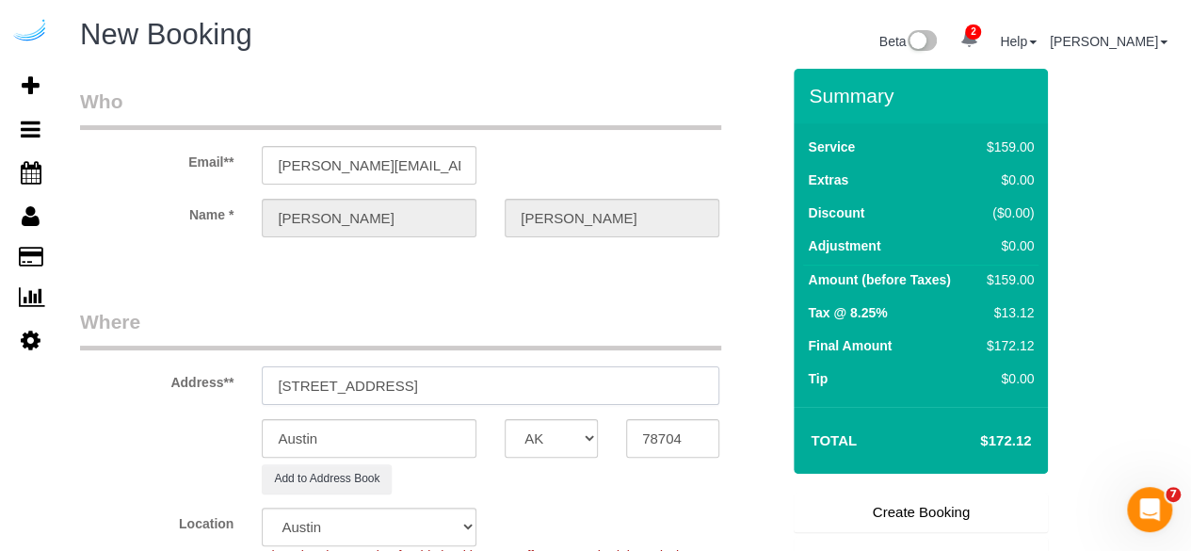
click at [494, 391] on input "[STREET_ADDRESS]" at bounding box center [491, 385] width 458 height 39
type input "[STREET_ADDRESS]"
click at [682, 433] on input "78704" at bounding box center [672, 438] width 93 height 39
paste input "34240"
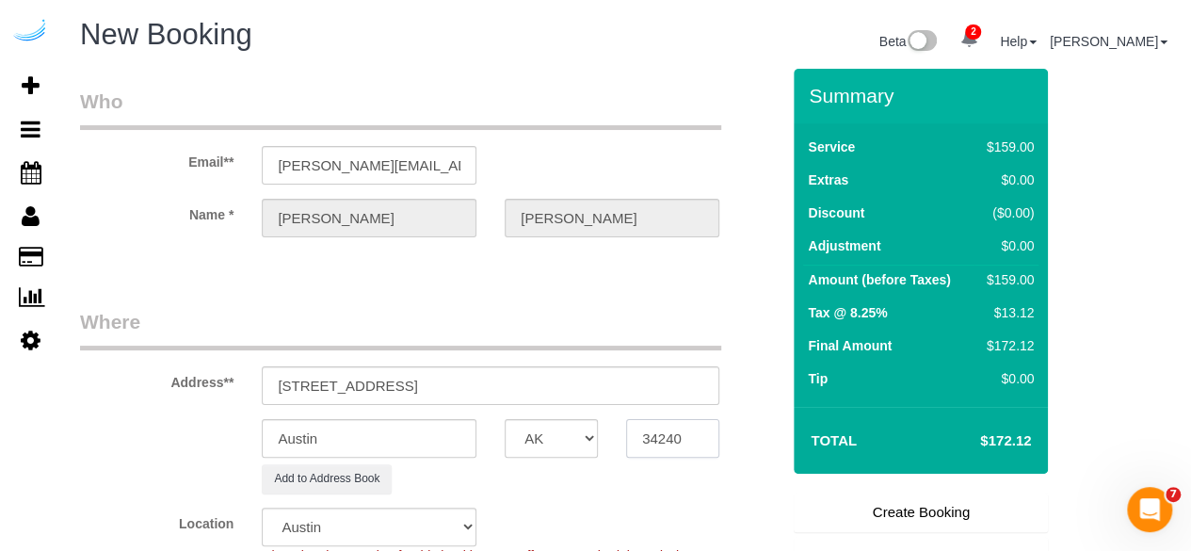
type input "34240"
click at [563, 432] on select "AK AL AR AZ CA CO CT DC DE [GEOGRAPHIC_DATA] [GEOGRAPHIC_DATA] HI IA ID IL IN K…" at bounding box center [551, 438] width 93 height 39
select select "FL"
click at [505, 419] on select "AK AL AR AZ CA CO CT DC DE [GEOGRAPHIC_DATA] [GEOGRAPHIC_DATA] HI IA ID IL IN K…" at bounding box center [551, 438] width 93 height 39
select select "22"
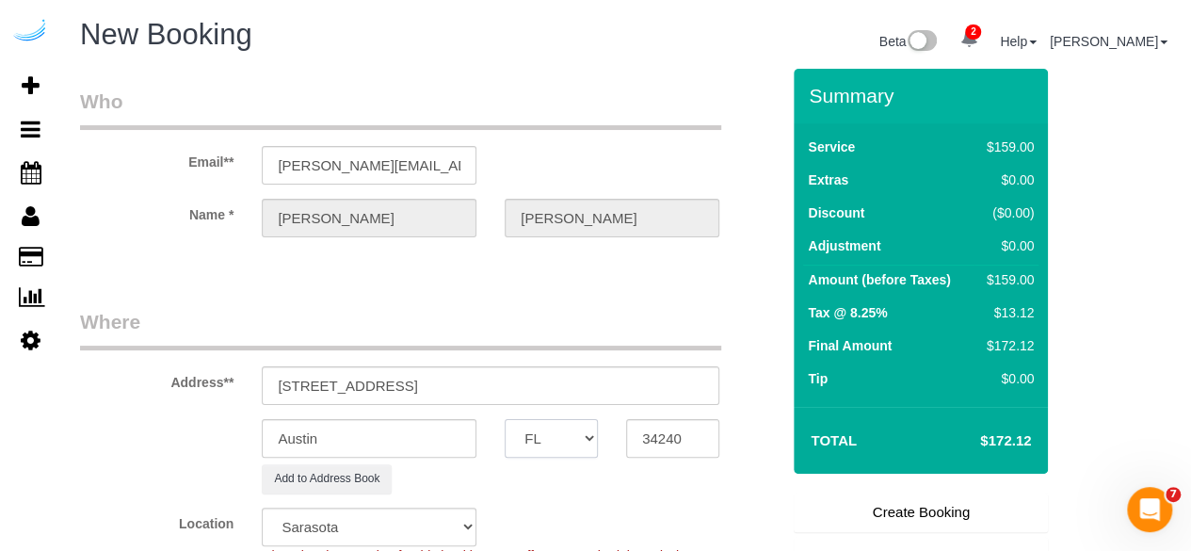
select select "object:12372"
click at [417, 381] on input "[STREET_ADDRESS]" at bounding box center [491, 385] width 458 height 39
click at [397, 427] on input "Austin" at bounding box center [369, 438] width 215 height 39
paste input "[GEOGRAPHIC_DATA]"
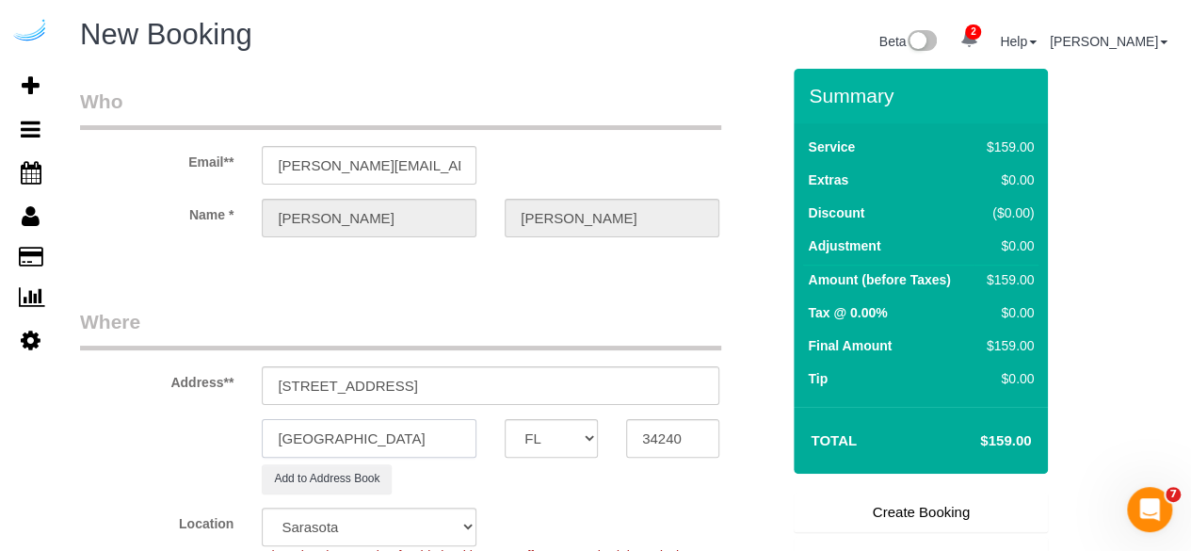
type input "[GEOGRAPHIC_DATA]"
drag, startPoint x: 553, startPoint y: 387, endPoint x: 400, endPoint y: 393, distance: 152.7
click at [400, 393] on input "[STREET_ADDRESS]" at bounding box center [491, 385] width 458 height 39
paste input "106"
paste input "[PERSON_NAME]"
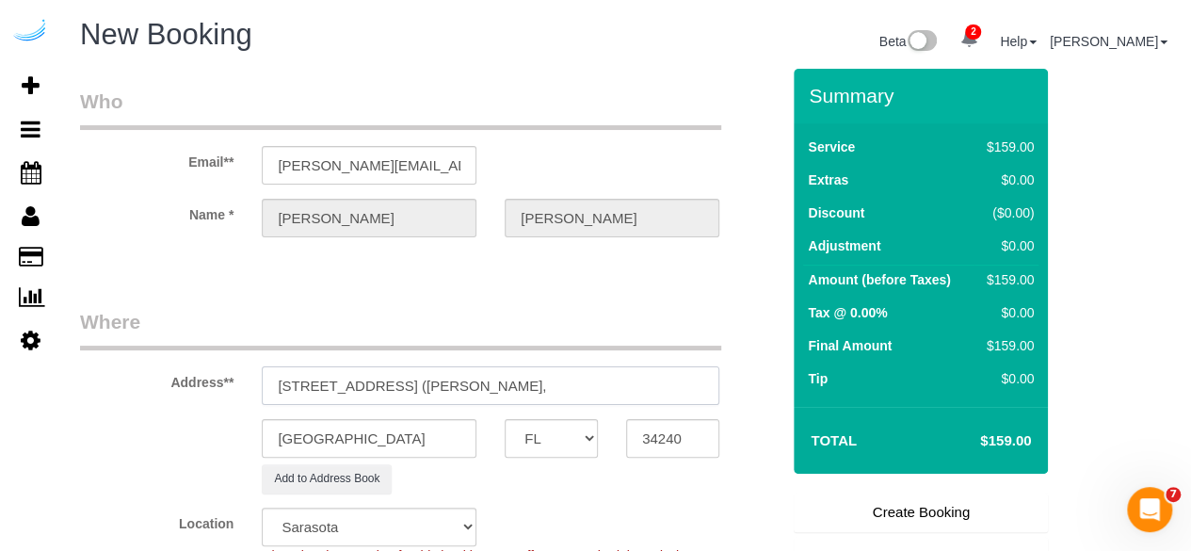
paste input "The Row Waterside"
paste input "1506783"
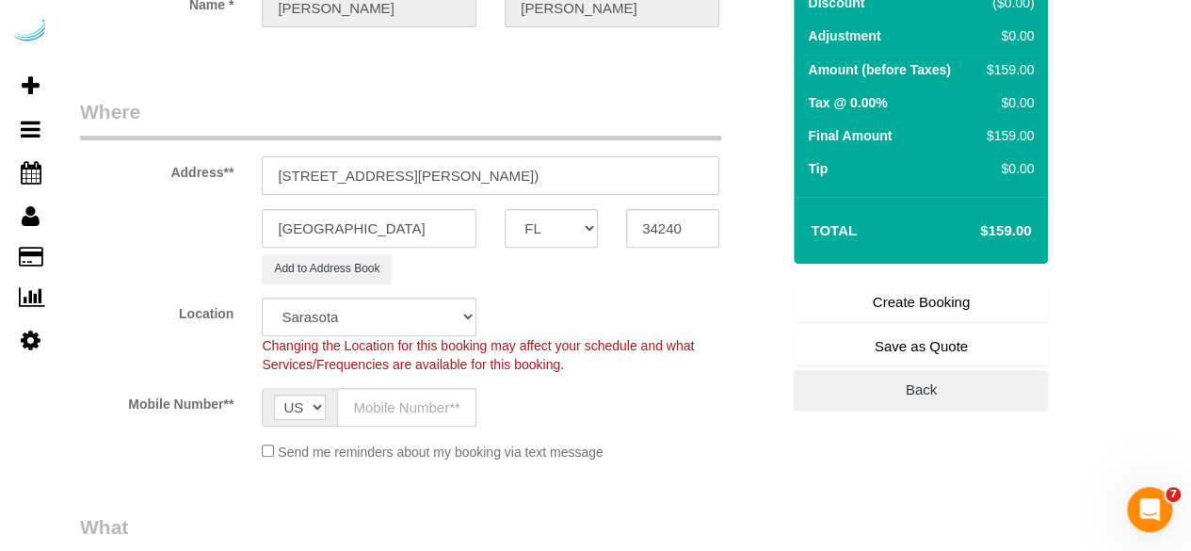
scroll to position [212, 0]
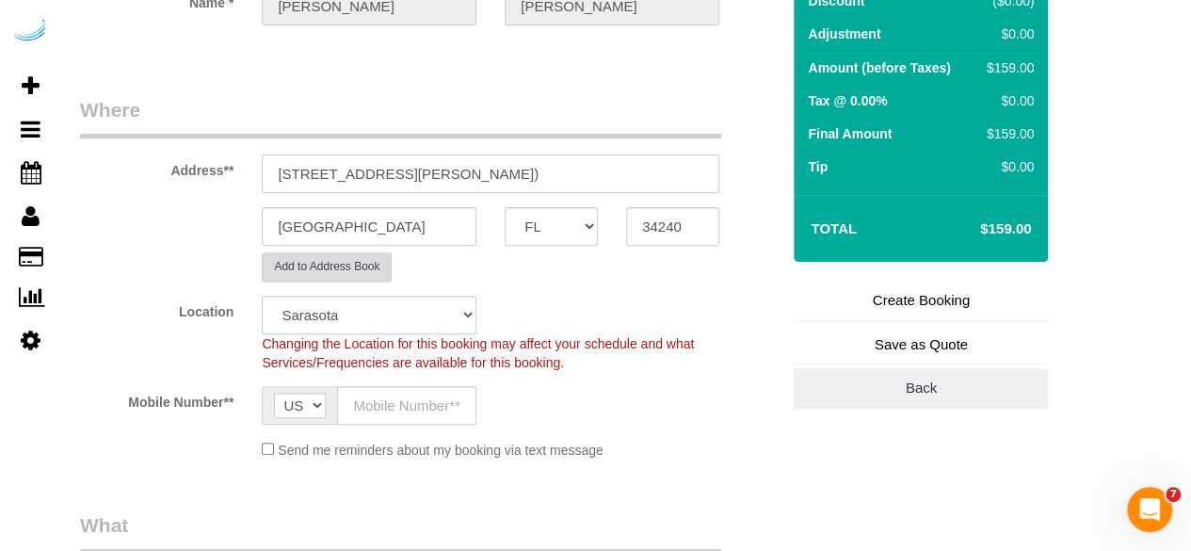
type input "[STREET_ADDRESS][PERSON_NAME])"
click at [364, 274] on button "Add to Address Book" at bounding box center [327, 266] width 130 height 29
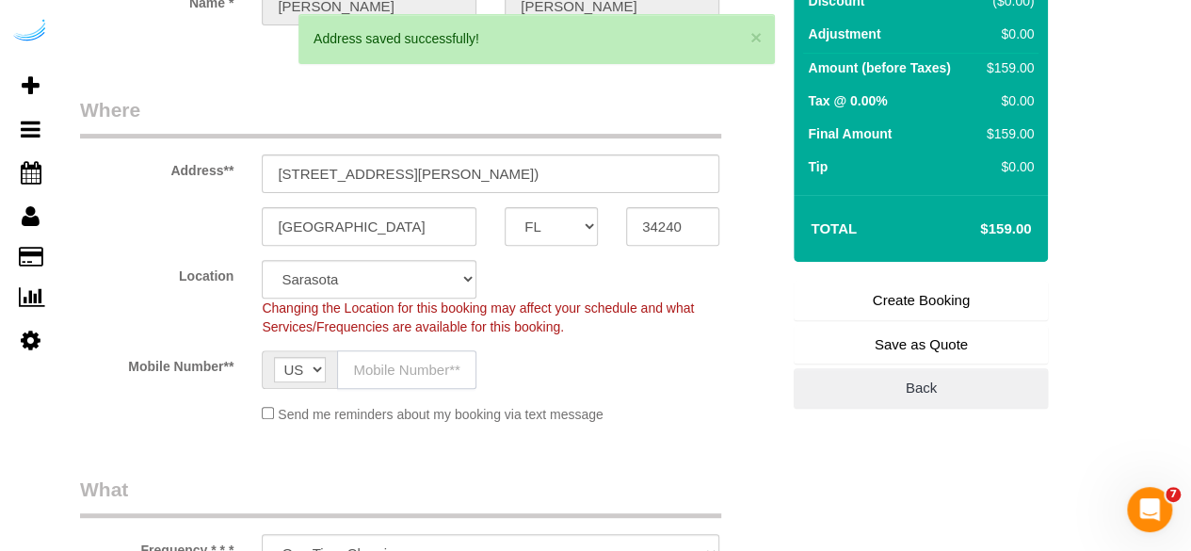
click at [395, 371] on input "text" at bounding box center [406, 369] width 139 height 39
type input "[PHONE_NUMBER]"
type input "[PERSON_NAME]"
type input "[PHONE_NUMBER]"
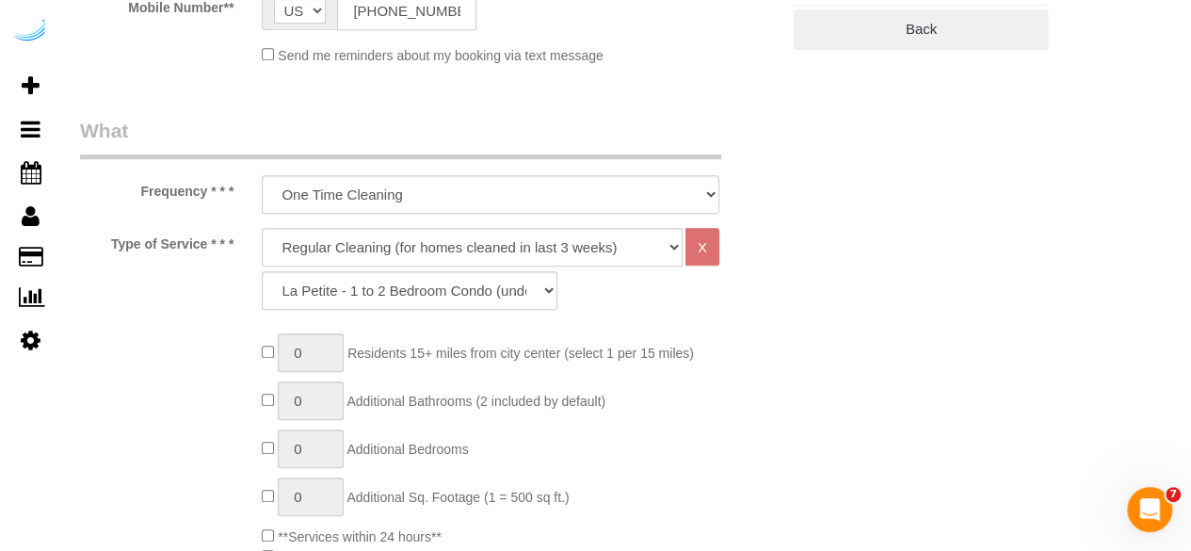
scroll to position [572, 0]
click at [362, 256] on select "Deep Cleaning (for homes that have not been cleaned in 3+ weeks) Spruce Regular…" at bounding box center [472, 246] width 421 height 39
select select "282"
click at [262, 227] on select "Deep Cleaning (for homes that have not been cleaned in 3+ weeks) Spruce Regular…" at bounding box center [472, 246] width 421 height 39
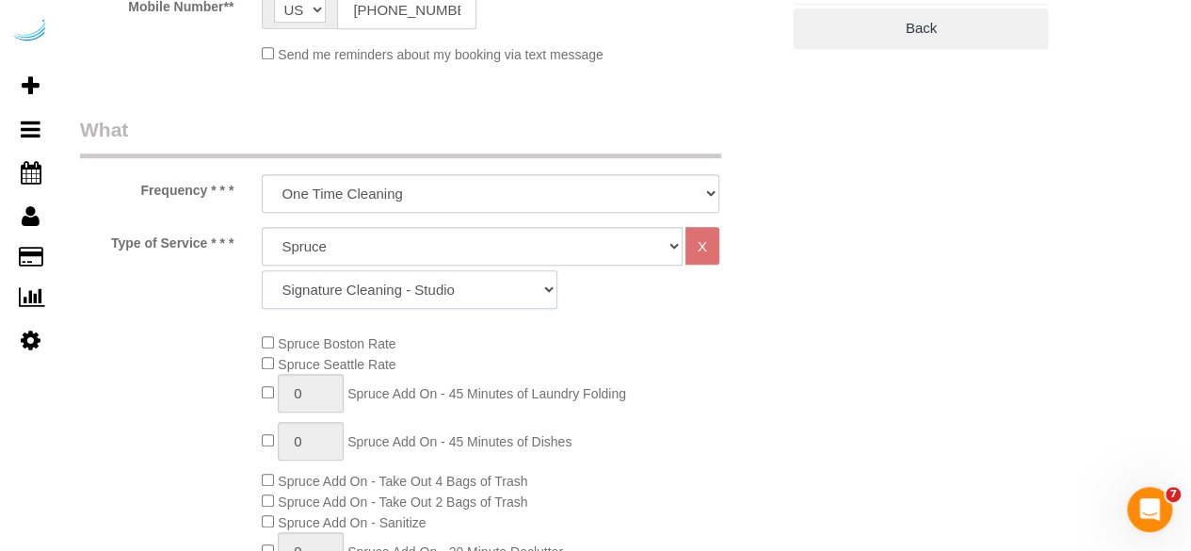
click at [401, 291] on select "Signature Cleaning - Studio Signature Cleaning - 1 Bed 1 Bath Signature Cleanin…" at bounding box center [410, 289] width 296 height 39
select select "329"
click at [262, 270] on select "Signature Cleaning - Studio Signature Cleaning - 1 Bed 1 Bath Signature Cleanin…" at bounding box center [410, 289] width 296 height 39
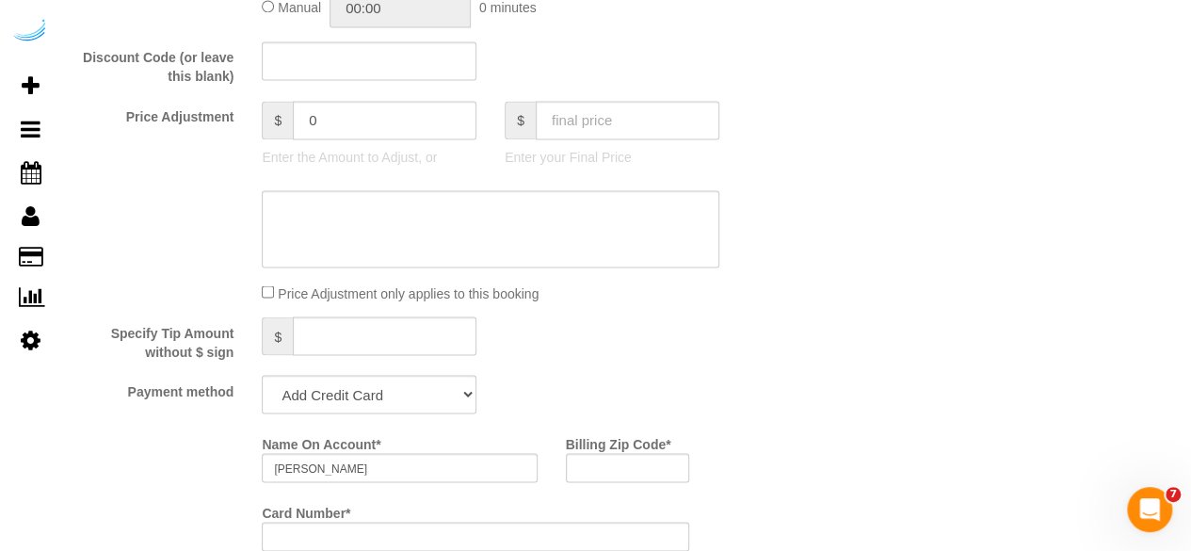
scroll to position [1531, 0]
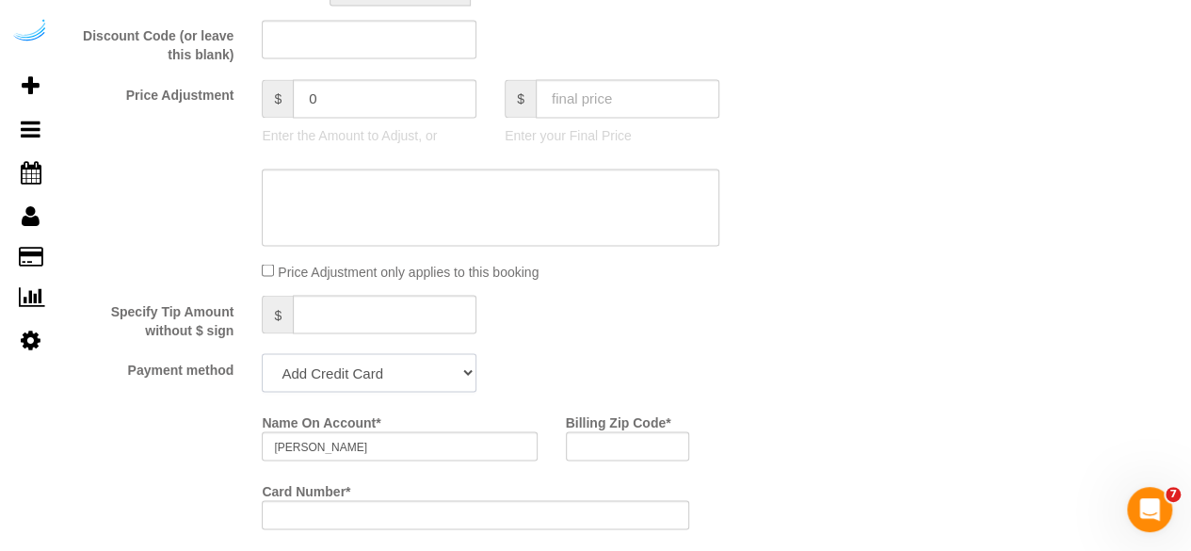
click at [444, 364] on select "Add Credit Card Cash Check Paypal" at bounding box center [369, 372] width 215 height 39
select select "string:check"
click at [262, 355] on select "Add Credit Card Cash Check Paypal" at bounding box center [369, 372] width 215 height 39
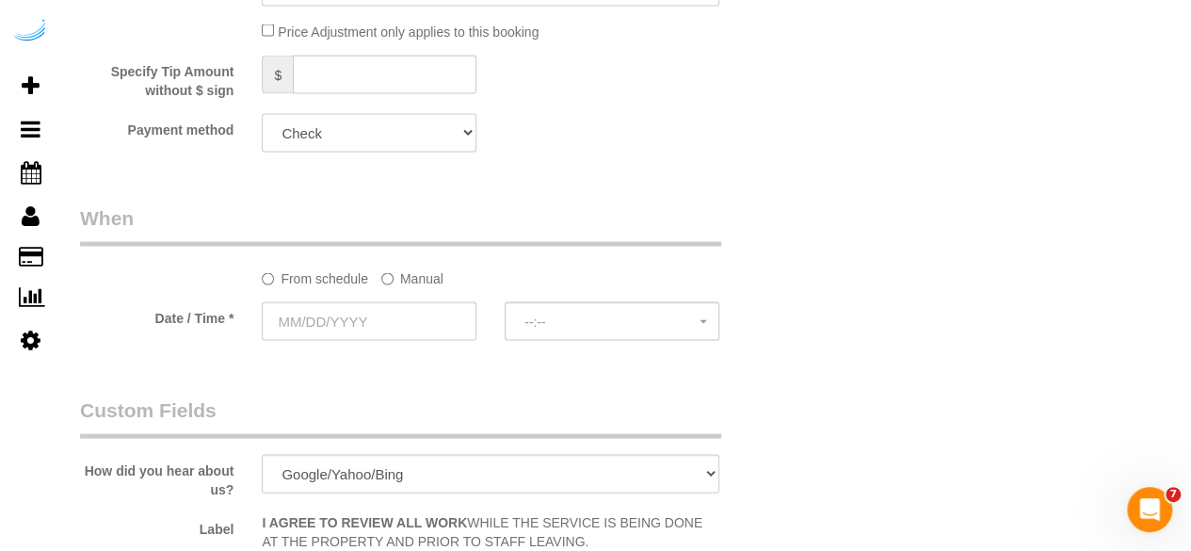
scroll to position [1772, 0]
click at [416, 282] on label "Manual" at bounding box center [412, 273] width 62 height 25
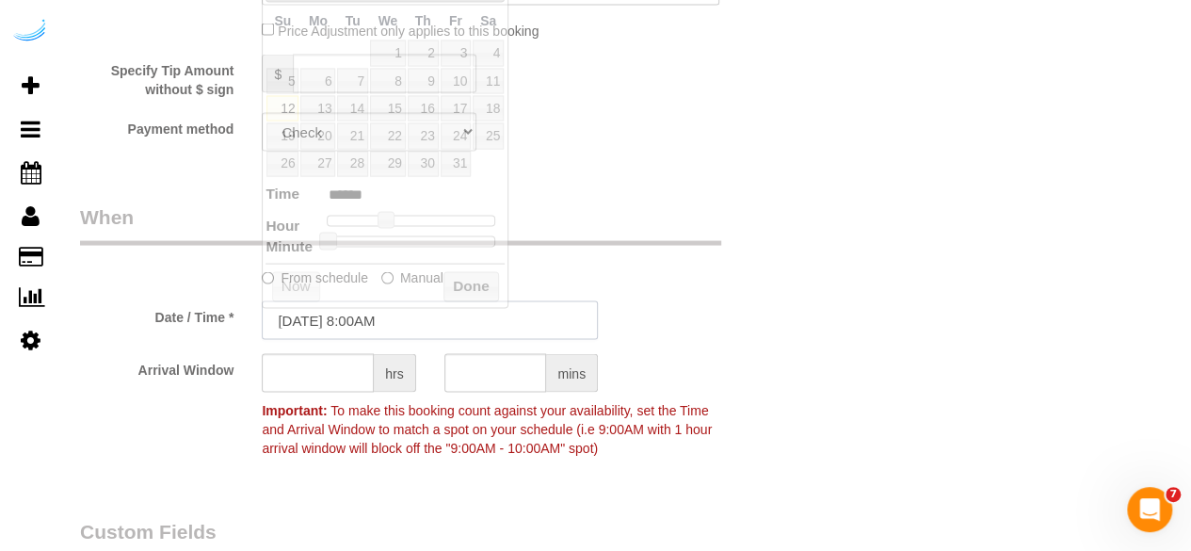
click at [305, 323] on input "[DATE] 8:00AM" at bounding box center [430, 319] width 336 height 39
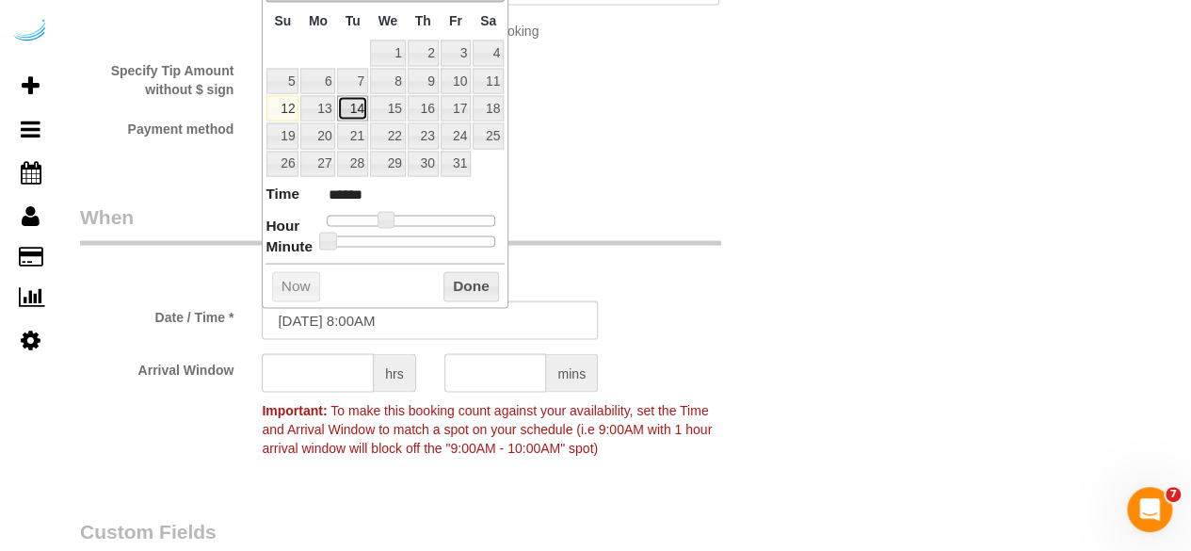
click at [362, 105] on link "14" at bounding box center [352, 107] width 30 height 25
type input "[DATE] 9:00AM"
type input "******"
click at [394, 211] on span at bounding box center [392, 219] width 17 height 17
click at [337, 378] on input "text" at bounding box center [318, 372] width 112 height 39
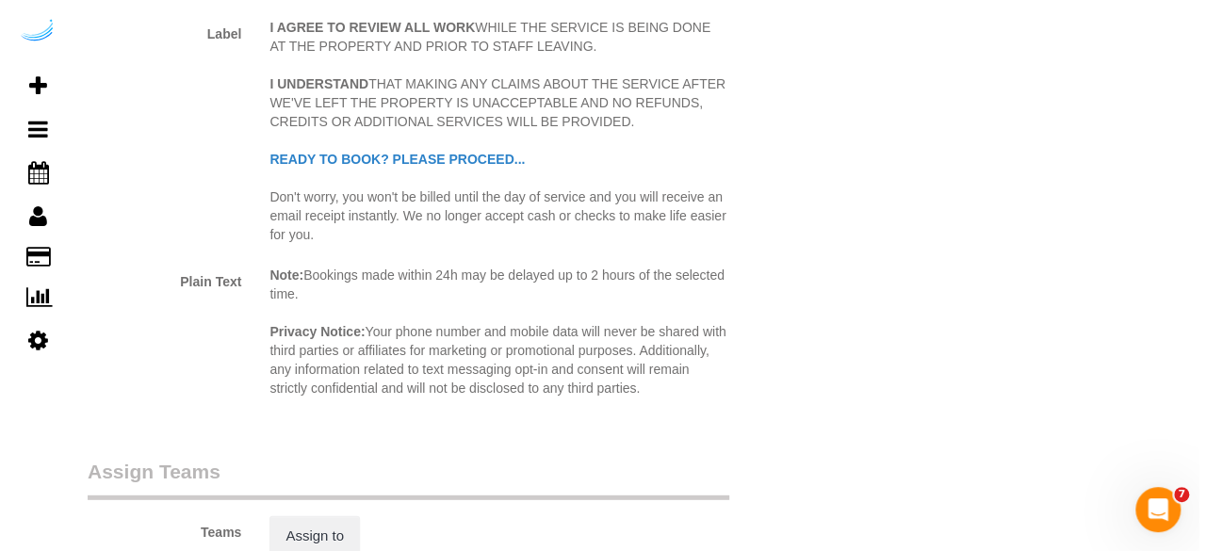
scroll to position [2660, 0]
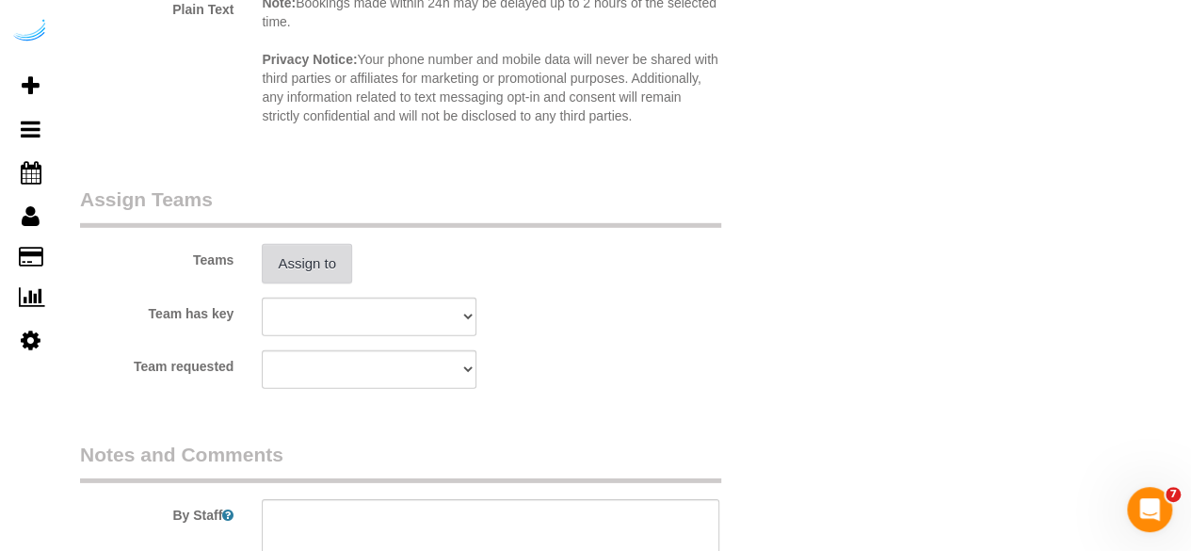
type input "4"
click at [318, 267] on button "Assign to" at bounding box center [307, 264] width 90 height 40
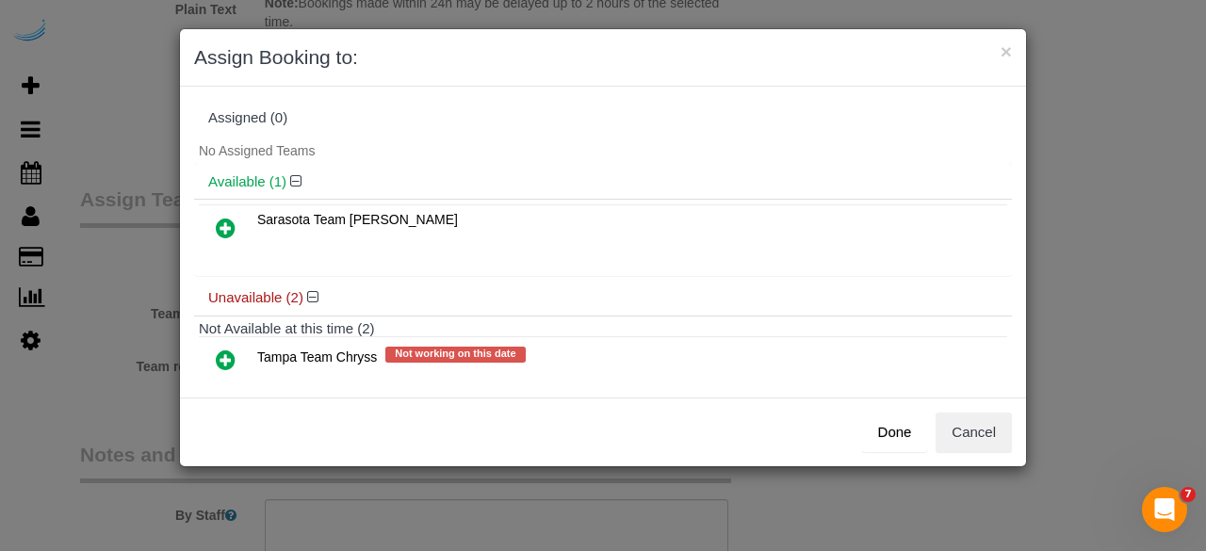
scroll to position [84, 0]
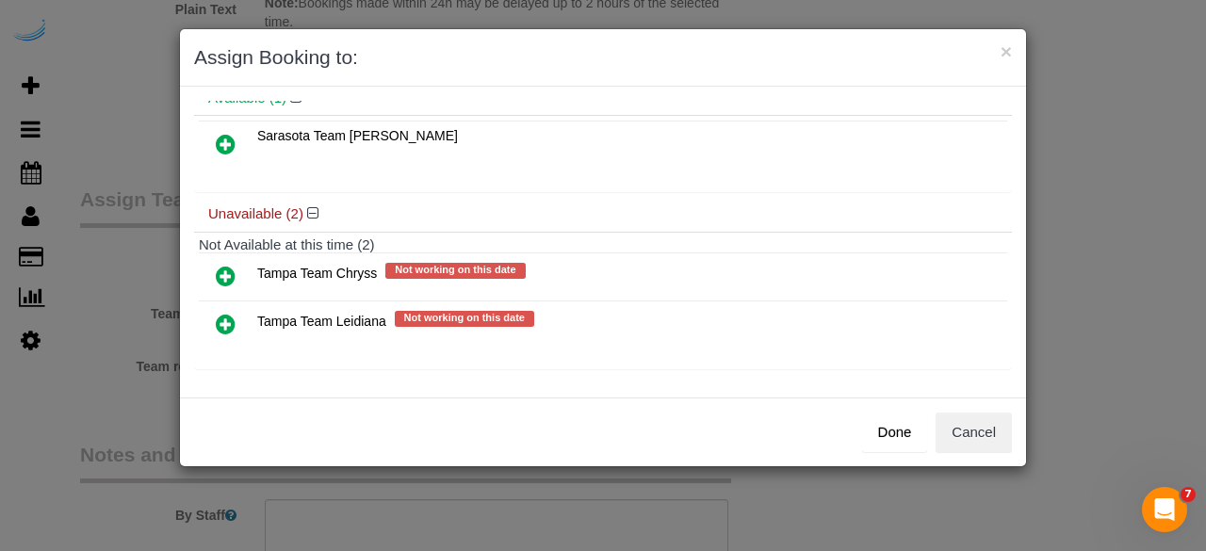
click at [228, 326] on icon at bounding box center [226, 324] width 20 height 23
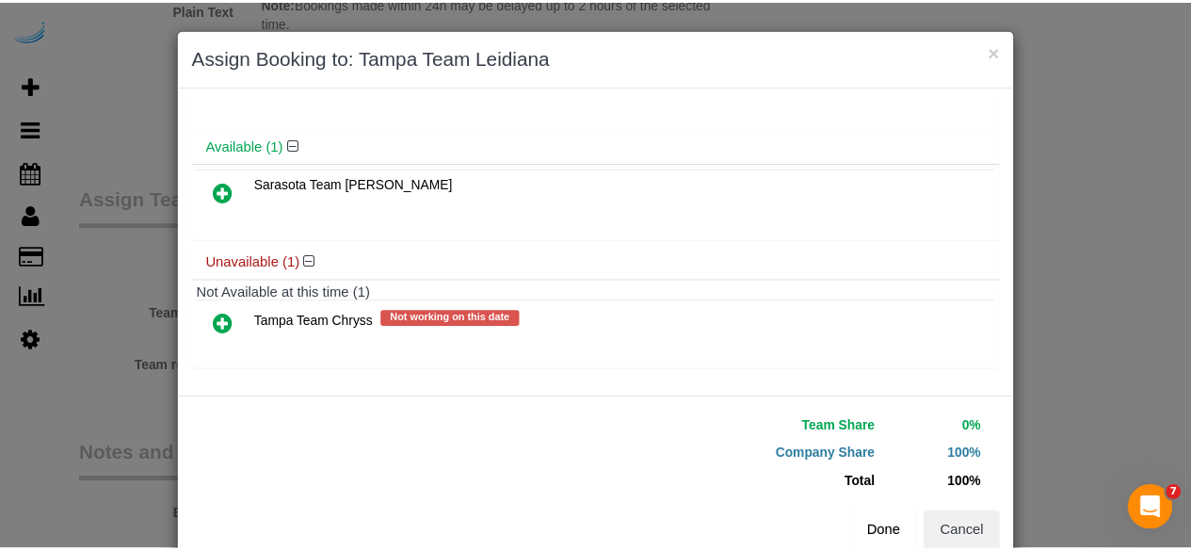
scroll to position [42, 0]
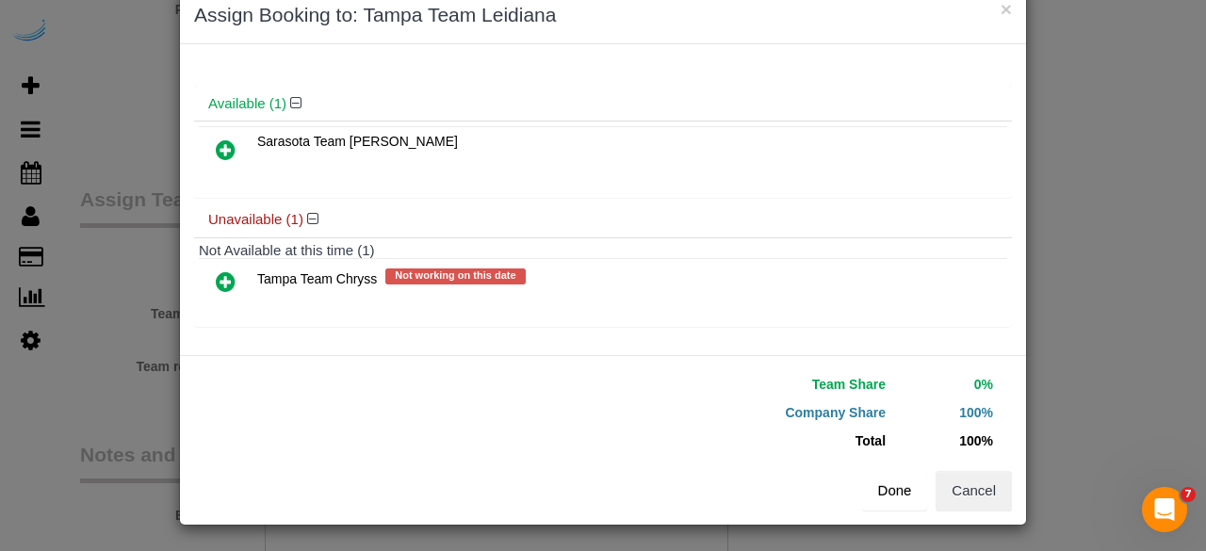
click at [871, 482] on button "Done" at bounding box center [895, 491] width 66 height 40
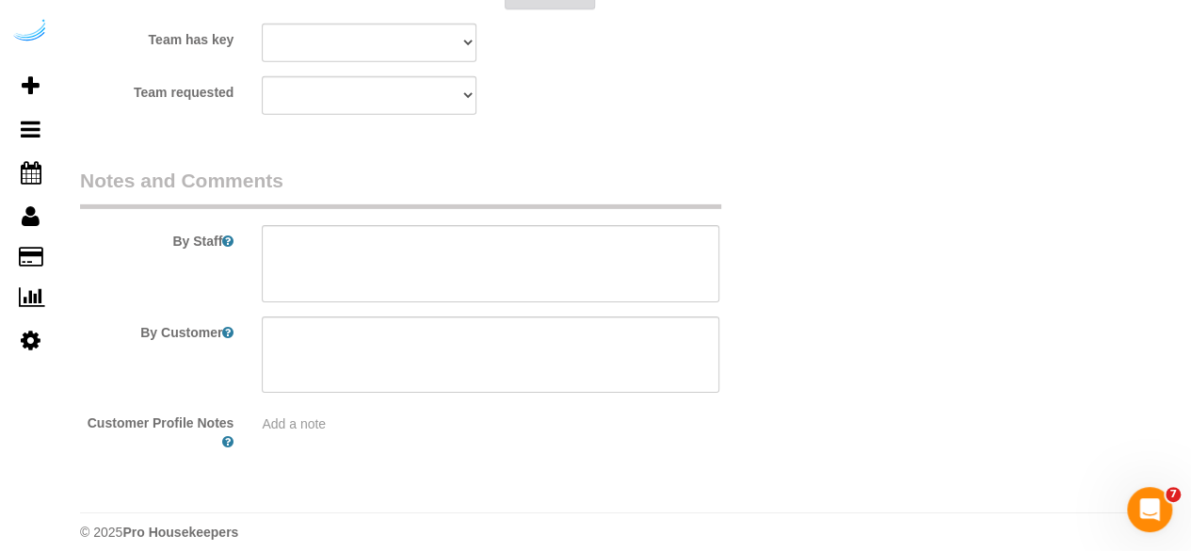
scroll to position [2935, 0]
click at [323, 259] on textarea at bounding box center [491, 262] width 458 height 77
type textarea "R"
type textarea "F"
paste textarea "Permanent Notes:No notes from this [DOMAIN_NAME][DATE] Notes:No notes from this…"
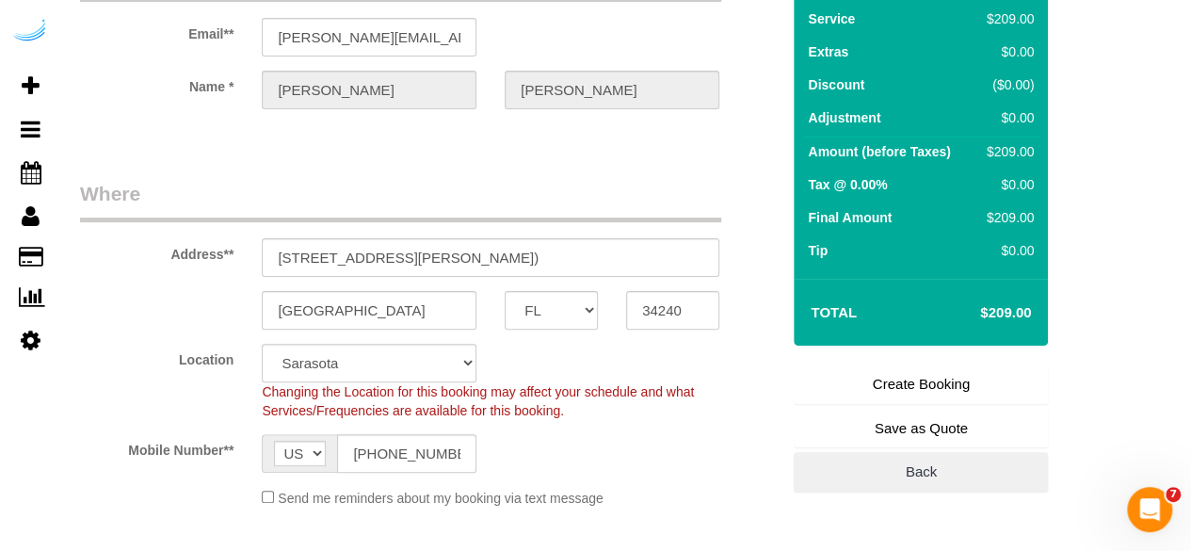
scroll to position [129, 0]
type textarea "Recurrency: Every 2 Weeks Permanent Notes:No notes from this [DOMAIN_NAME][DATE…"
click at [899, 372] on link "Create Booking" at bounding box center [921, 384] width 254 height 40
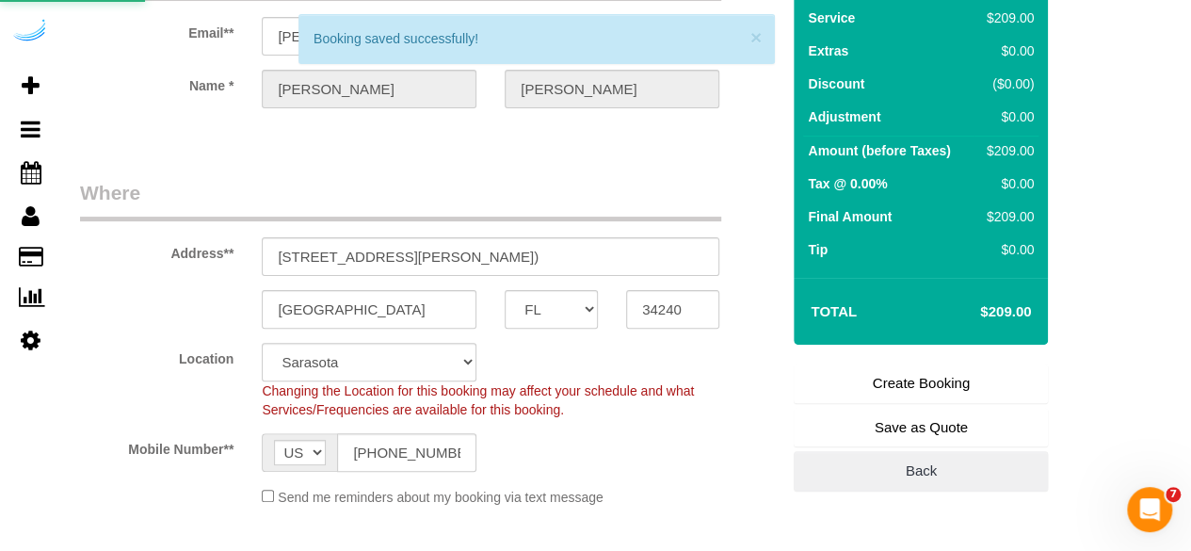
select select "**********"
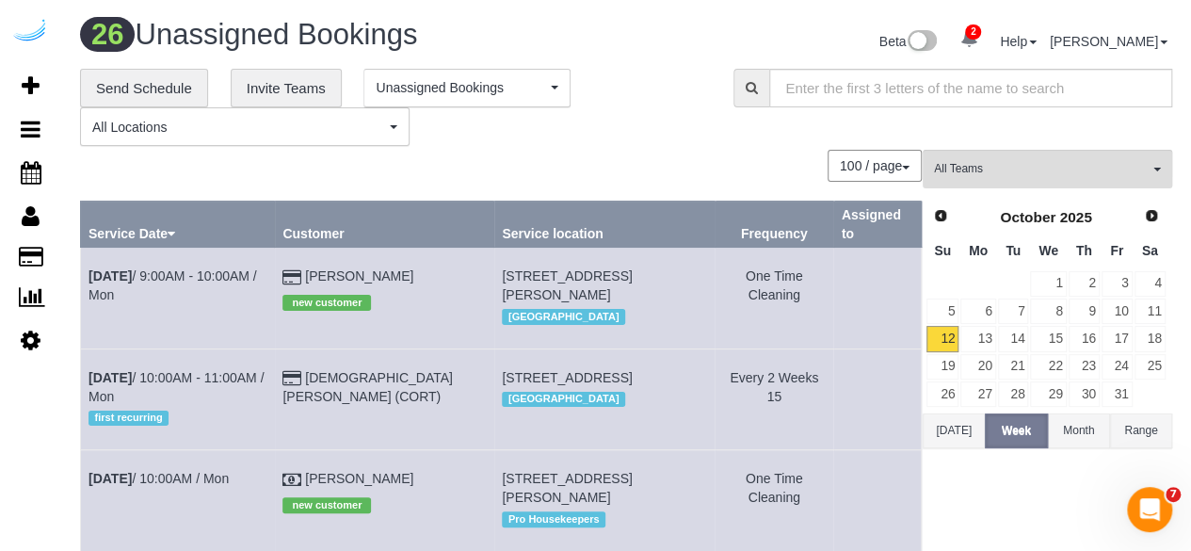
scroll to position [543, 0]
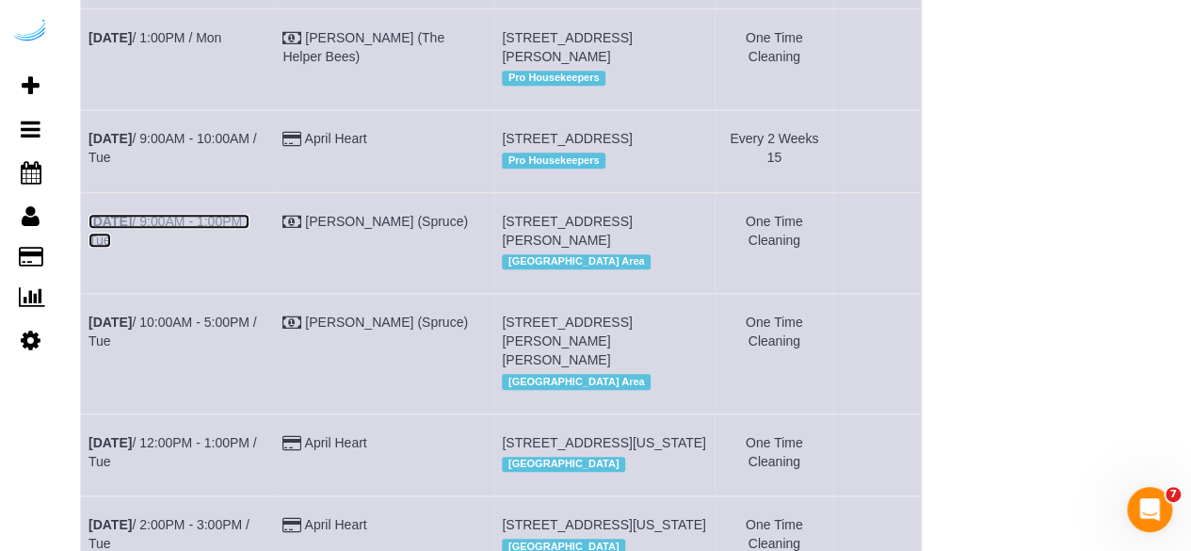
click at [171, 231] on link "[DATE] 9:00AM - 1:00PM / Tue" at bounding box center [169, 231] width 161 height 34
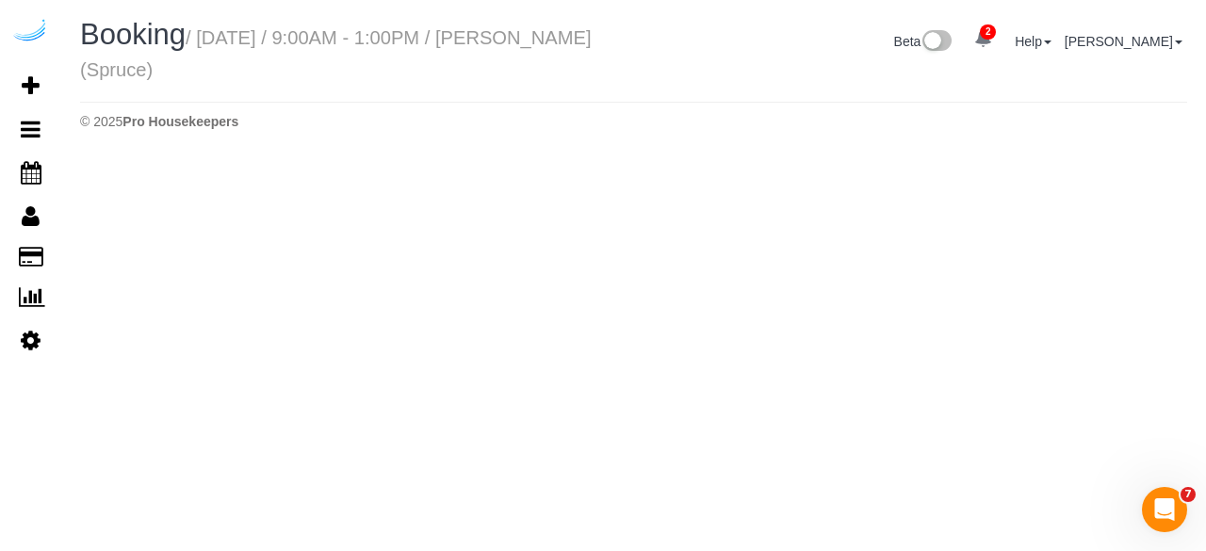
select select "WA"
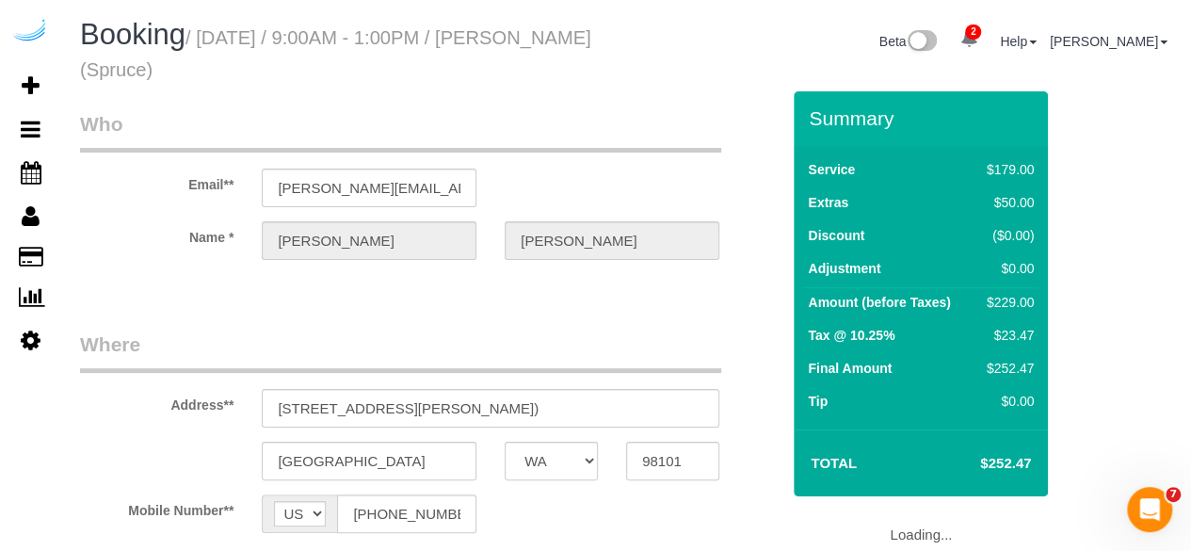
select select "number:9"
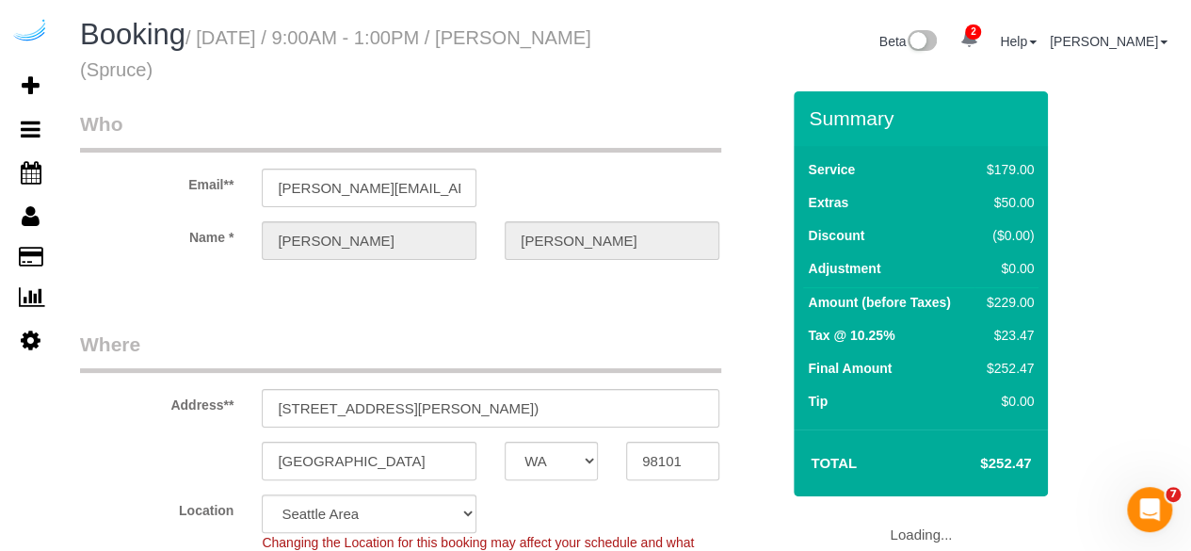
select select "object:13654"
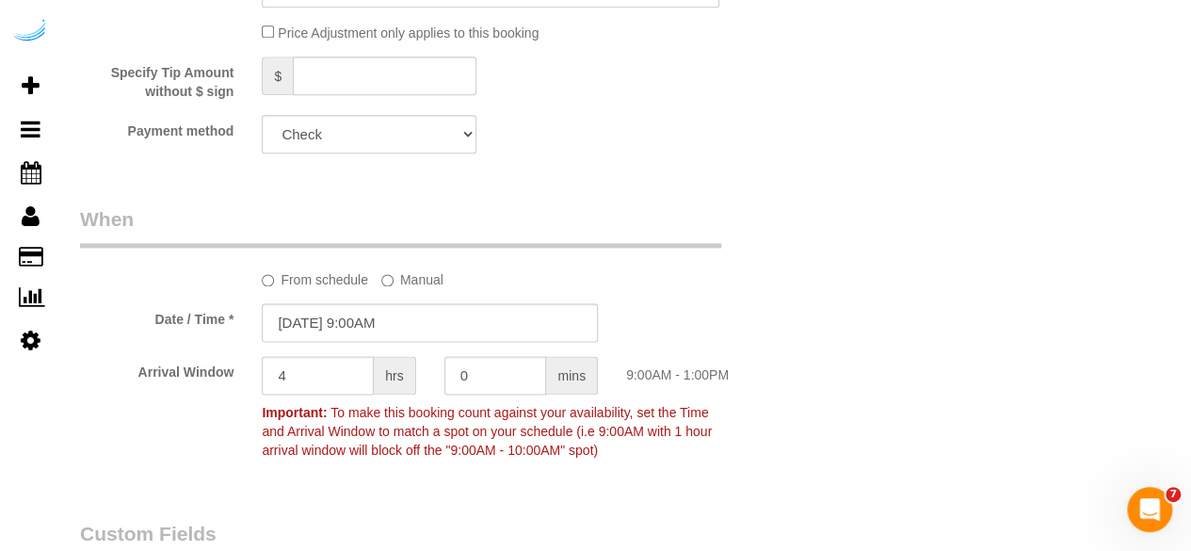
select select "282"
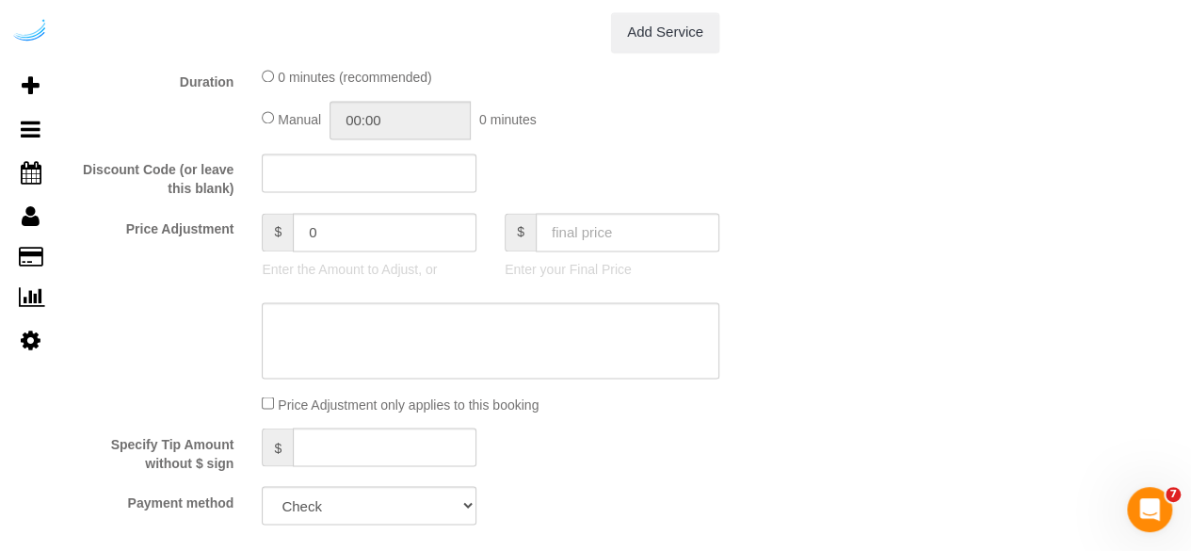
select select "object:13738"
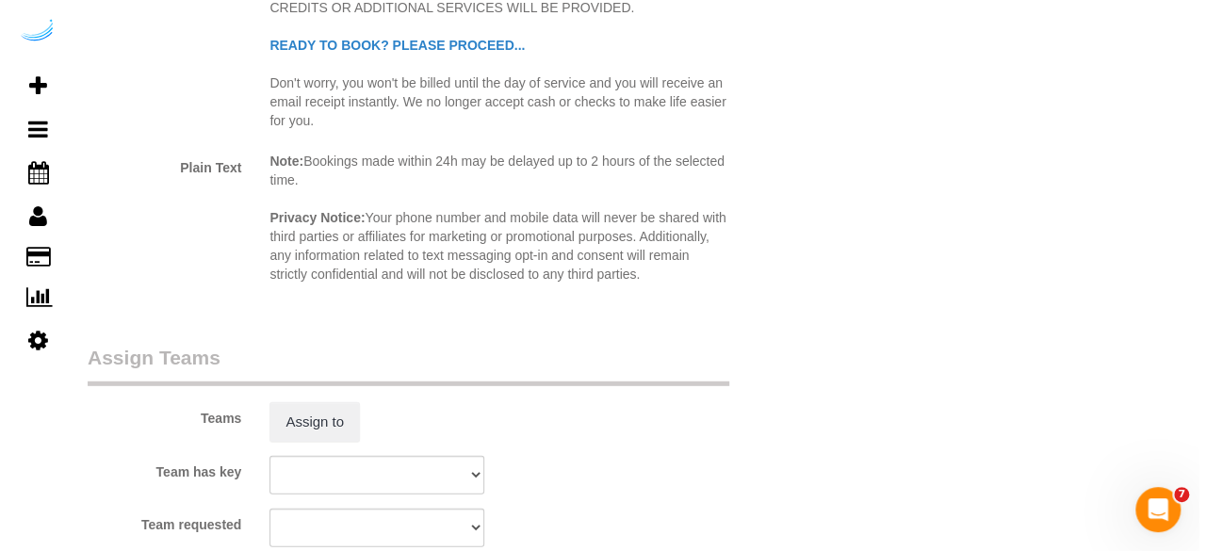
scroll to position [2532, 0]
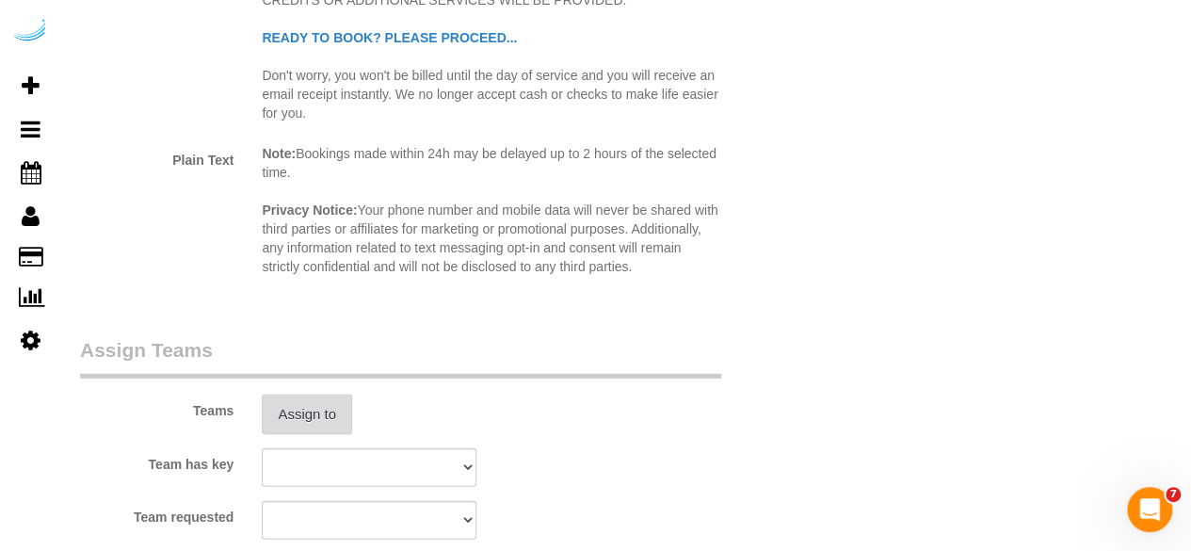
click at [313, 417] on button "Assign to" at bounding box center [307, 415] width 90 height 40
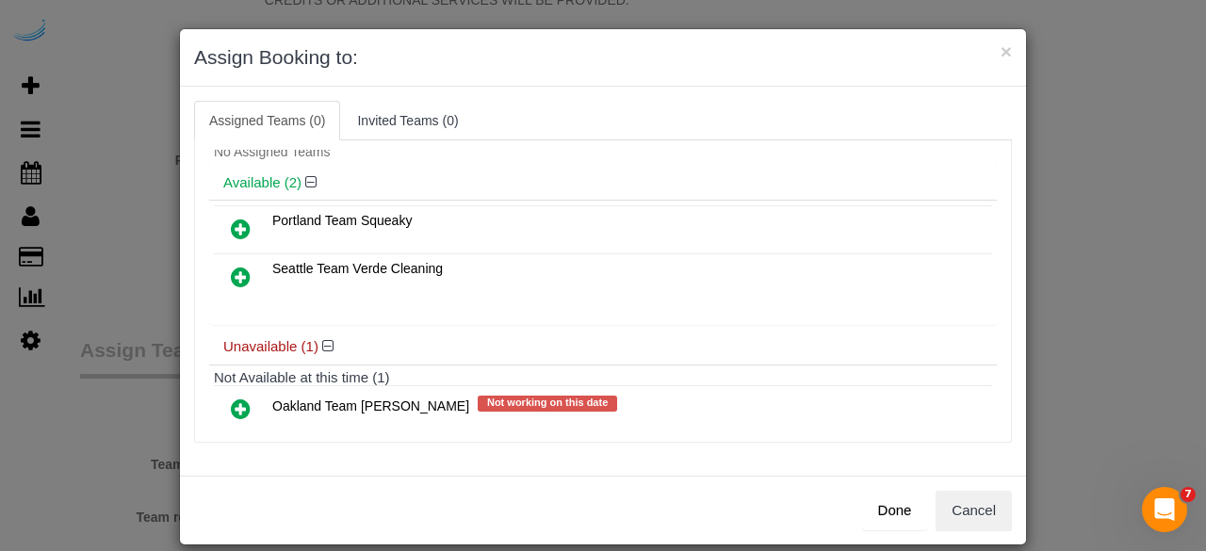
scroll to position [49, 0]
click at [237, 276] on icon at bounding box center [241, 276] width 20 height 23
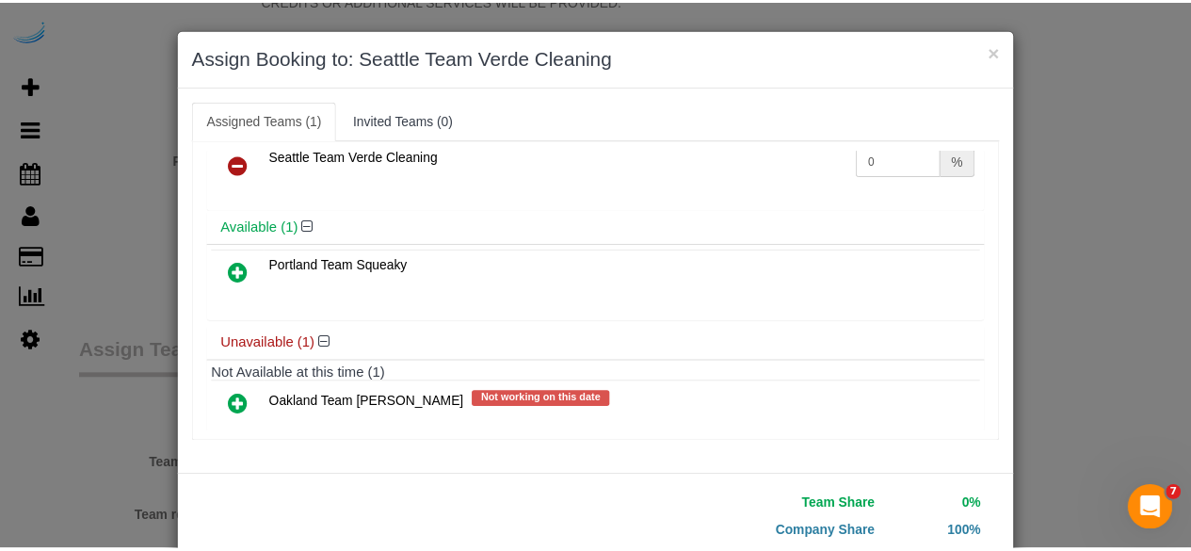
scroll to position [120, 0]
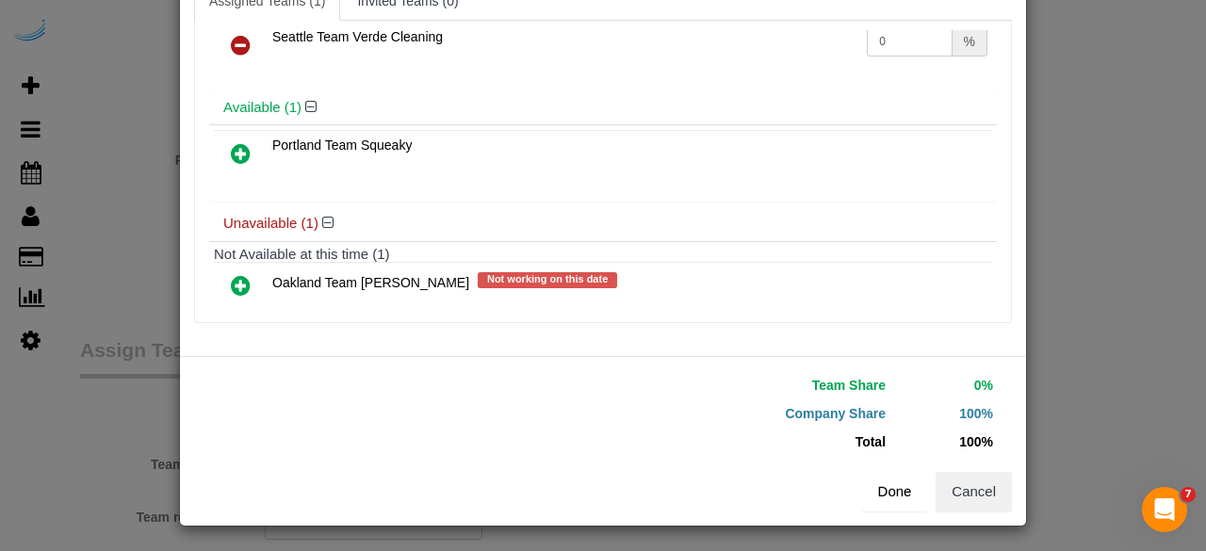
click at [878, 475] on button "Done" at bounding box center [895, 492] width 66 height 40
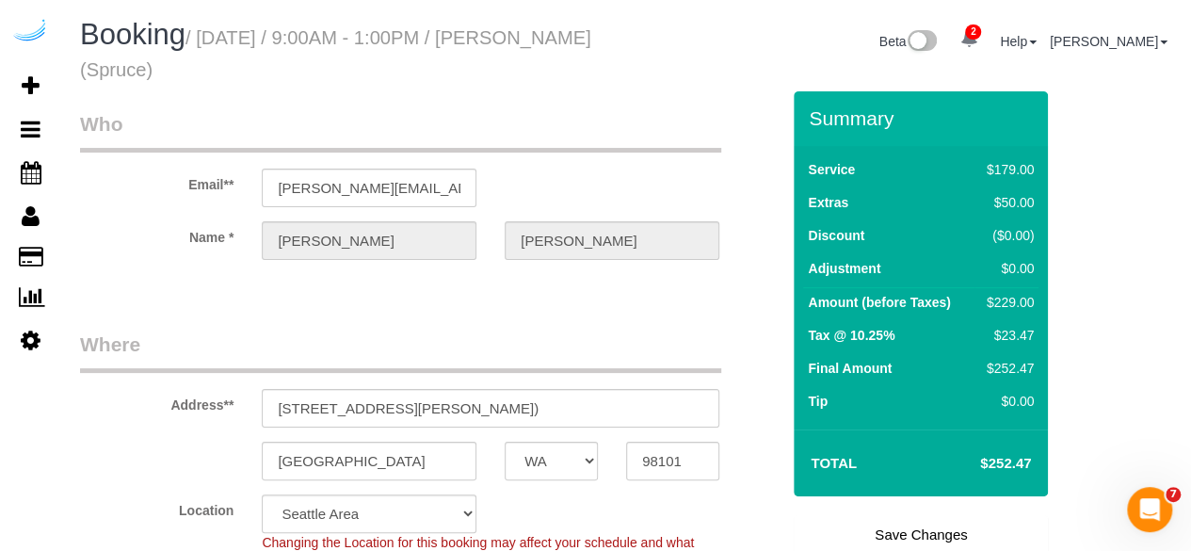
scroll to position [231, 0]
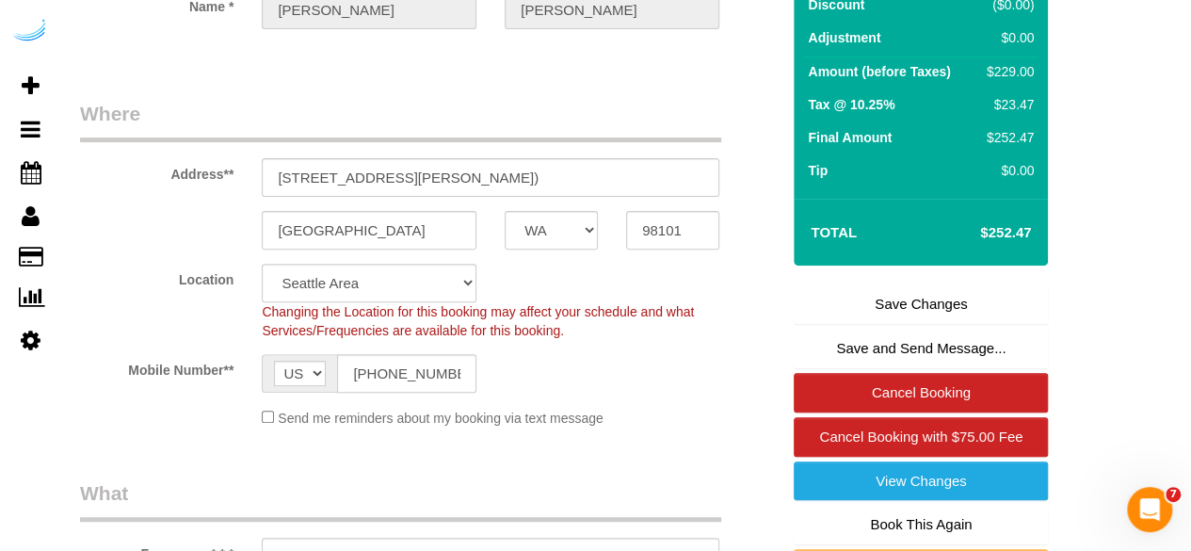
click at [915, 286] on link "Save Changes" at bounding box center [921, 304] width 254 height 40
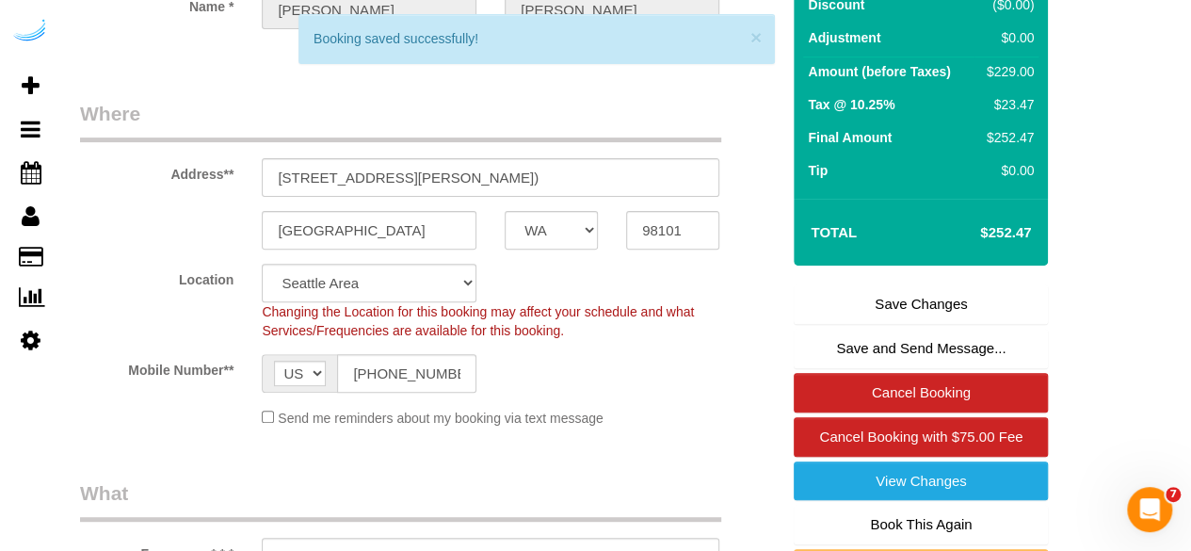
select select "**********"
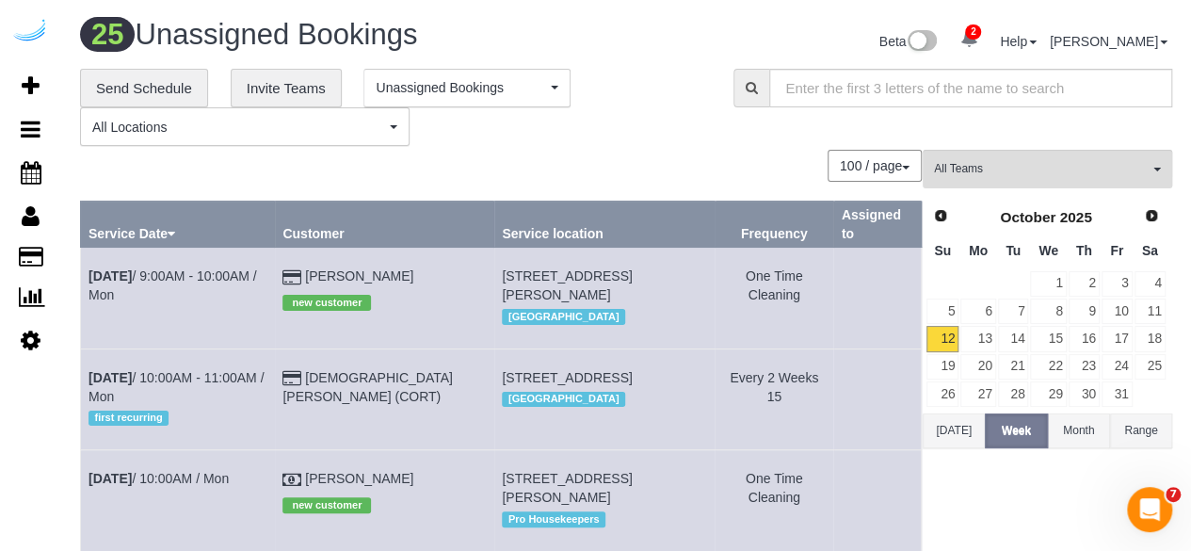
scroll to position [543, 0]
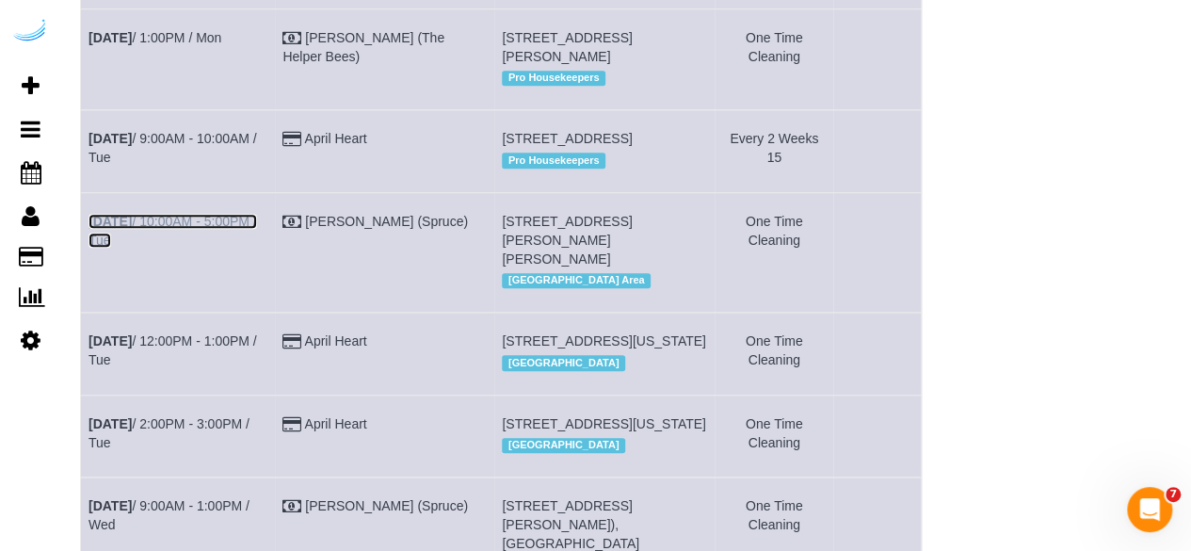
click at [132, 229] on b "[DATE]" at bounding box center [110, 221] width 43 height 15
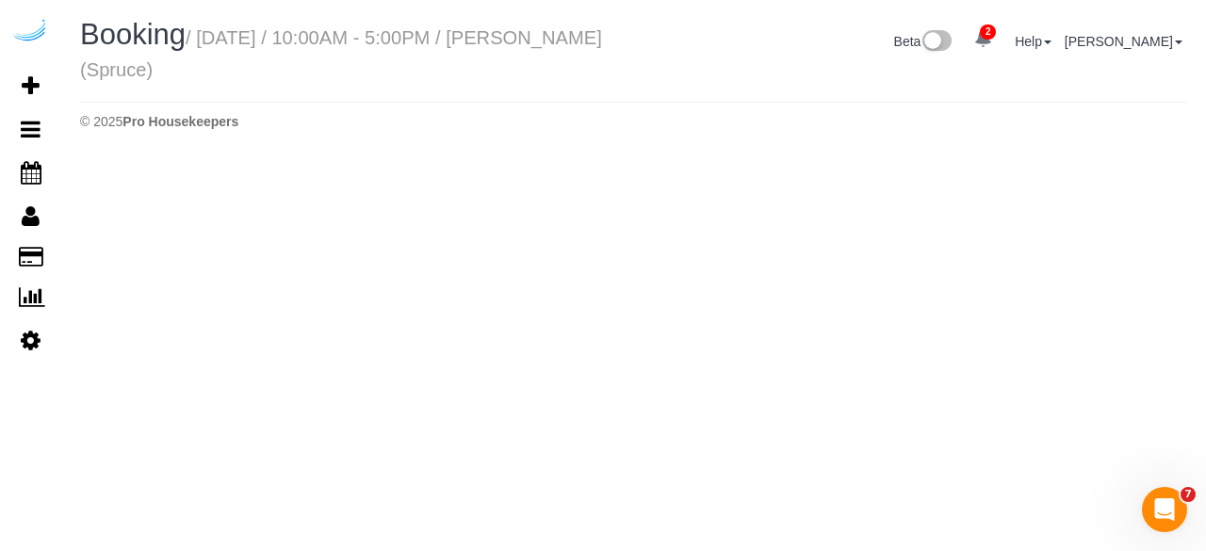
select select "WA"
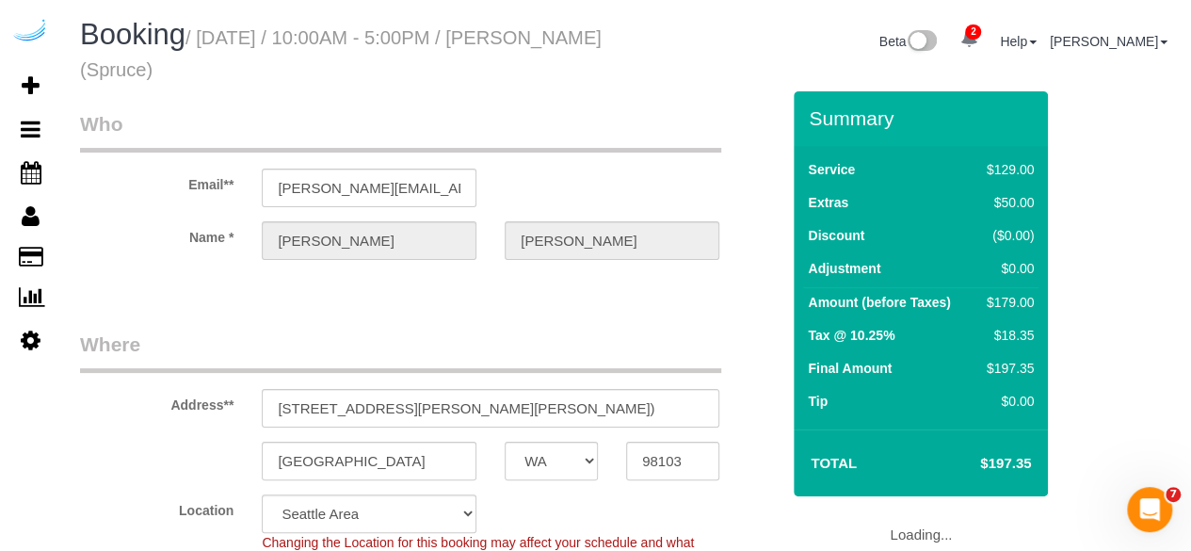
select select "object:14808"
select select "282"
select select "number:9"
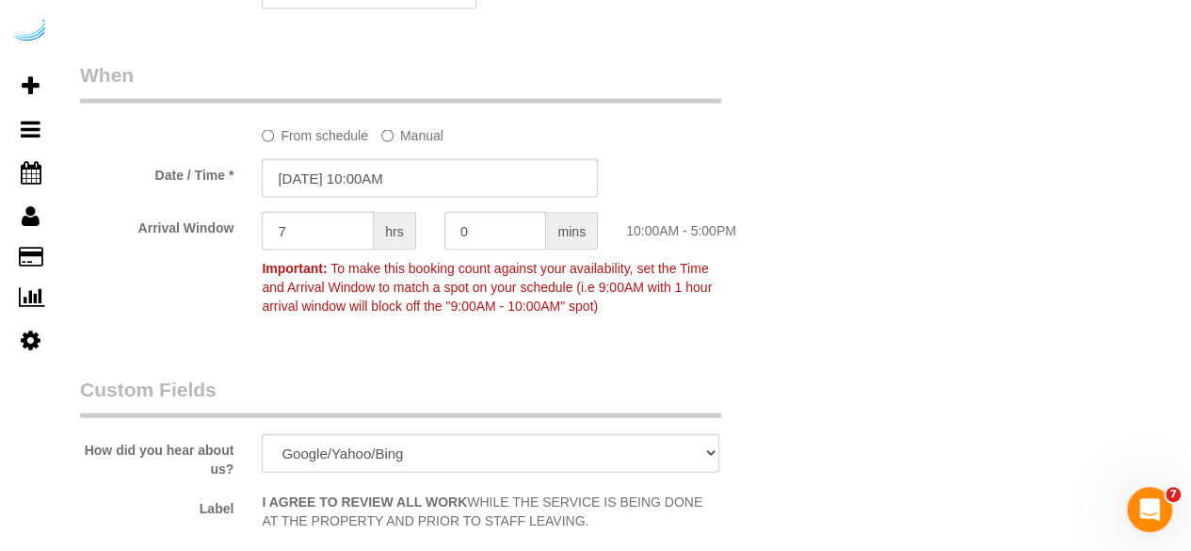
select select "object:14892"
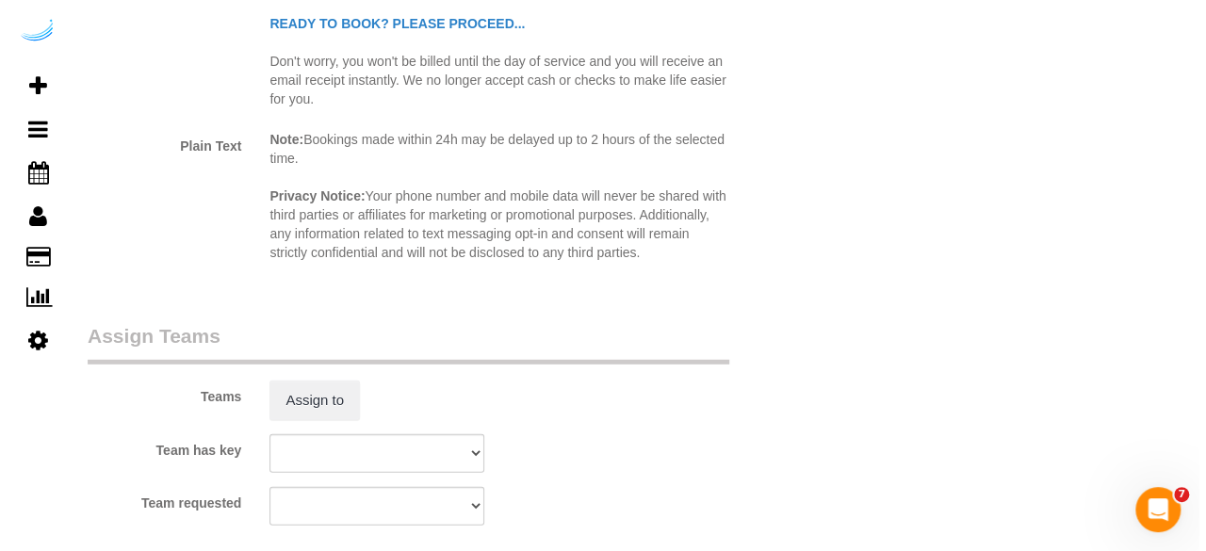
scroll to position [2555, 0]
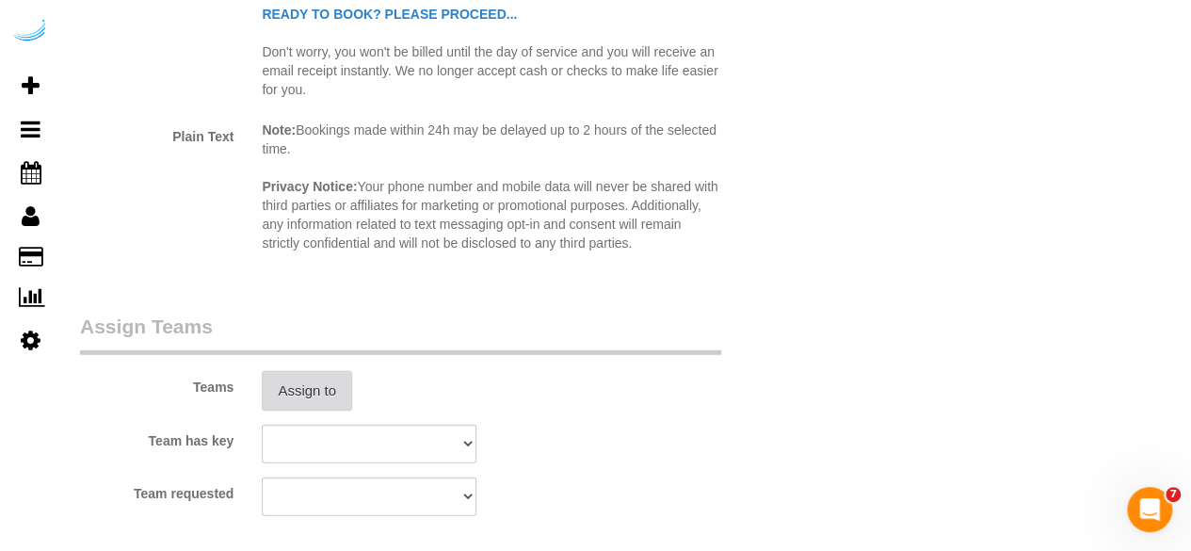
click at [314, 380] on button "Assign to" at bounding box center [307, 391] width 90 height 40
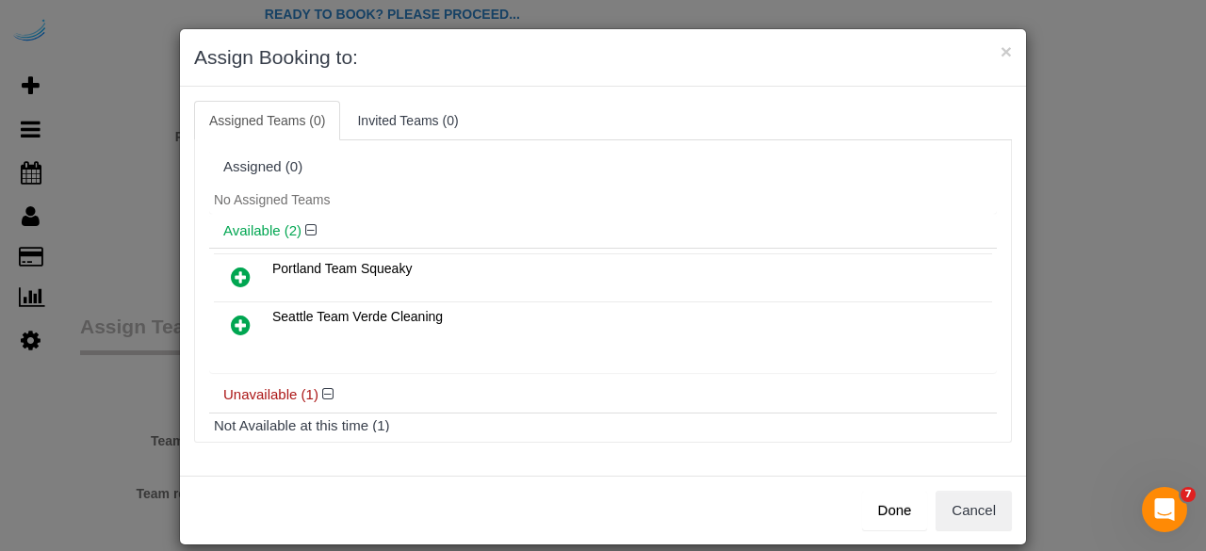
scroll to position [84, 0]
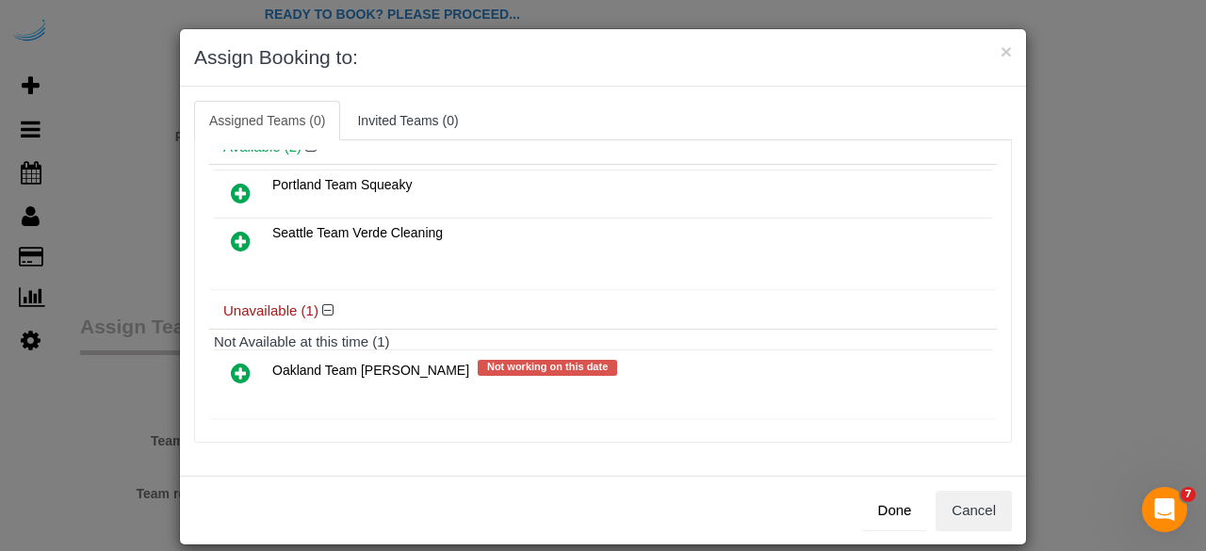
click at [232, 245] on icon at bounding box center [241, 241] width 20 height 23
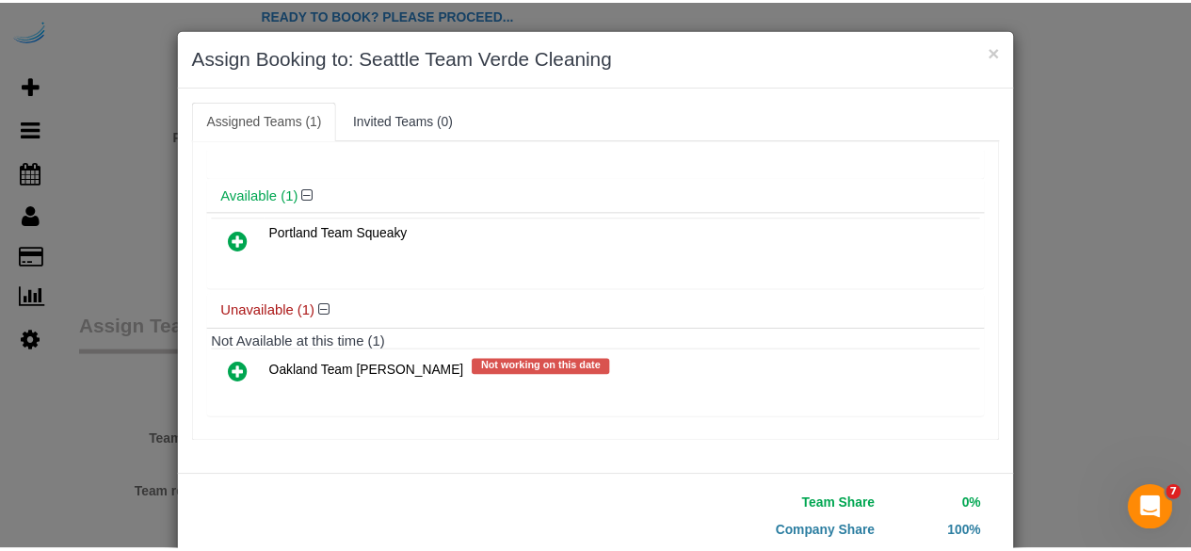
scroll to position [120, 0]
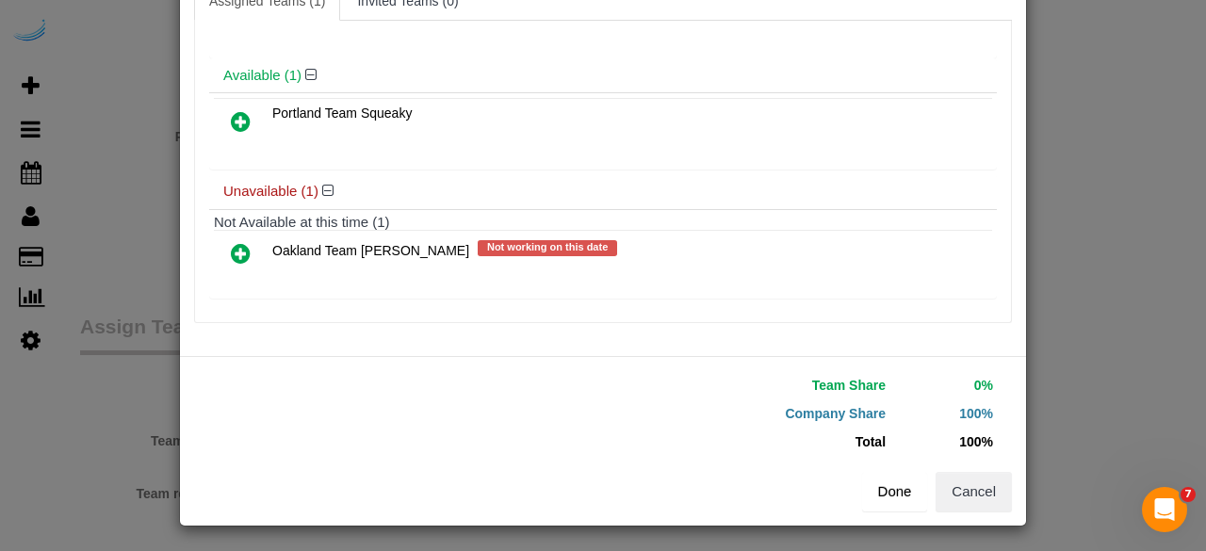
click at [890, 494] on button "Done" at bounding box center [895, 492] width 66 height 40
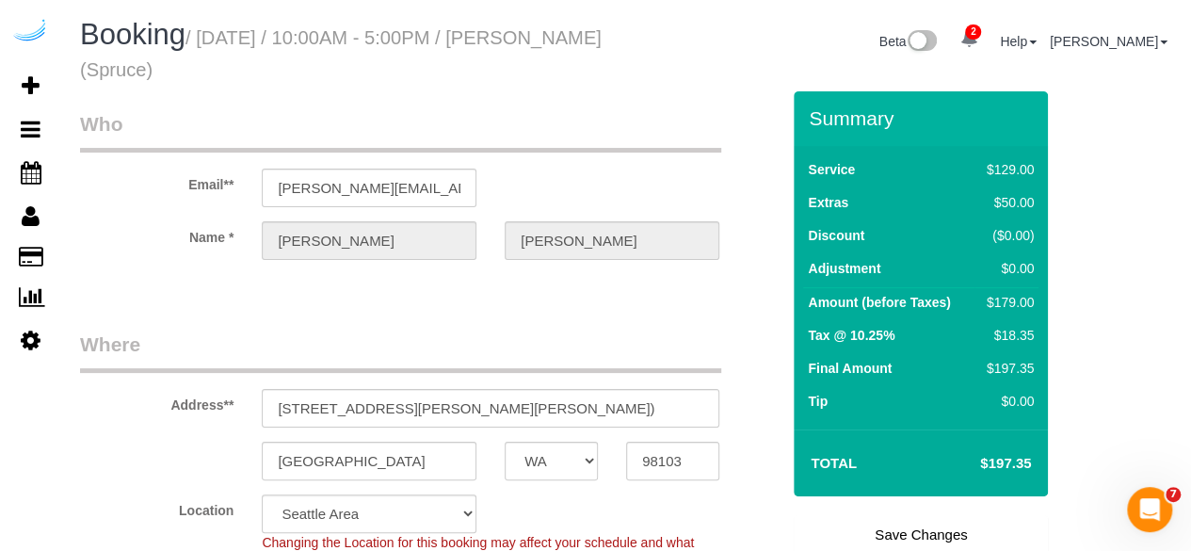
scroll to position [170, 0]
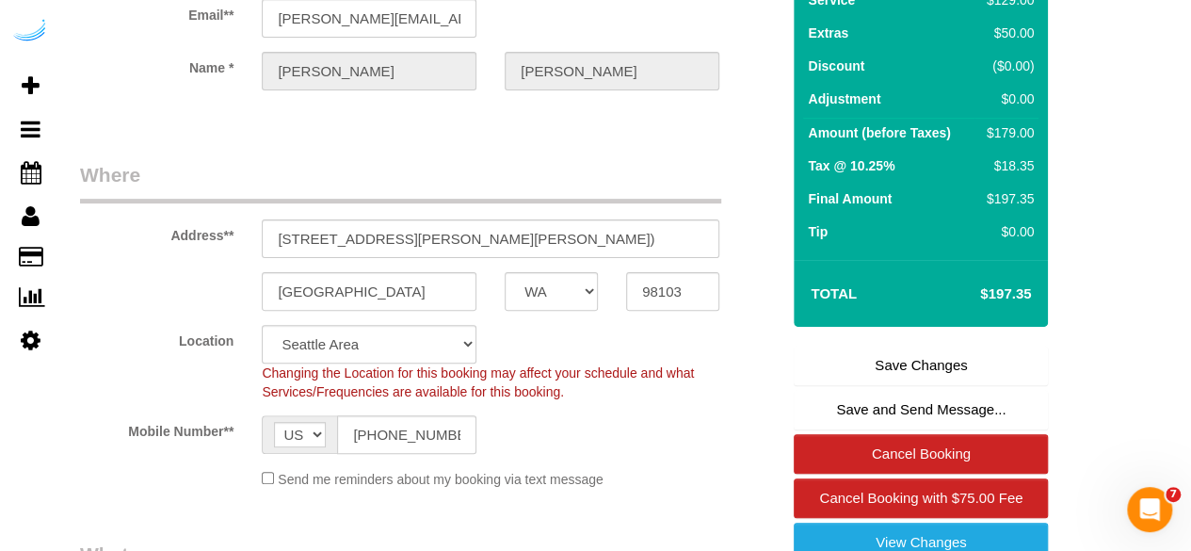
click at [919, 352] on link "Save Changes" at bounding box center [921, 366] width 254 height 40
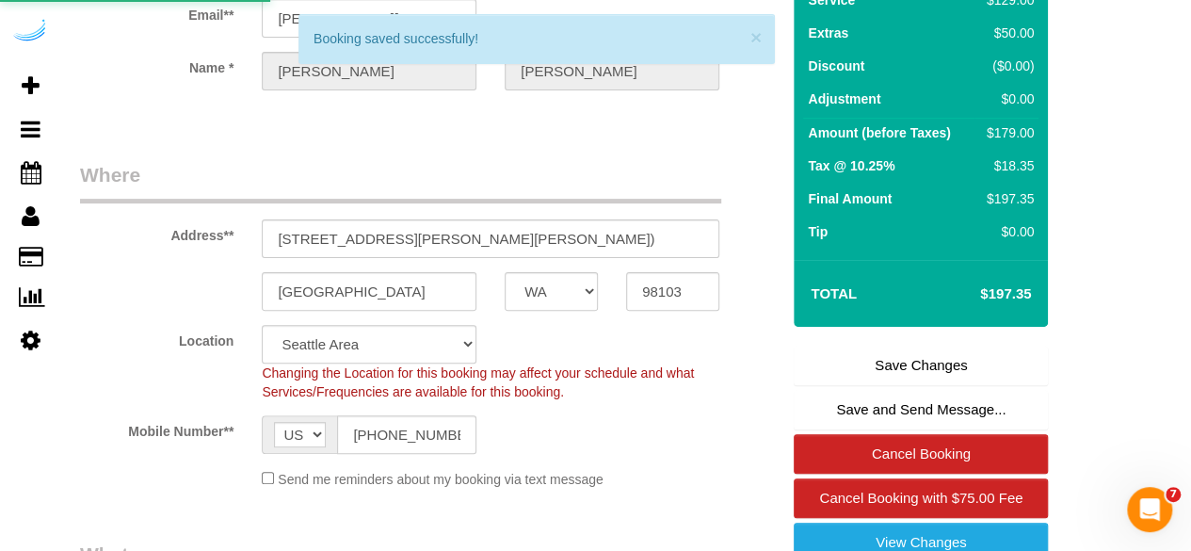
select select "**********"
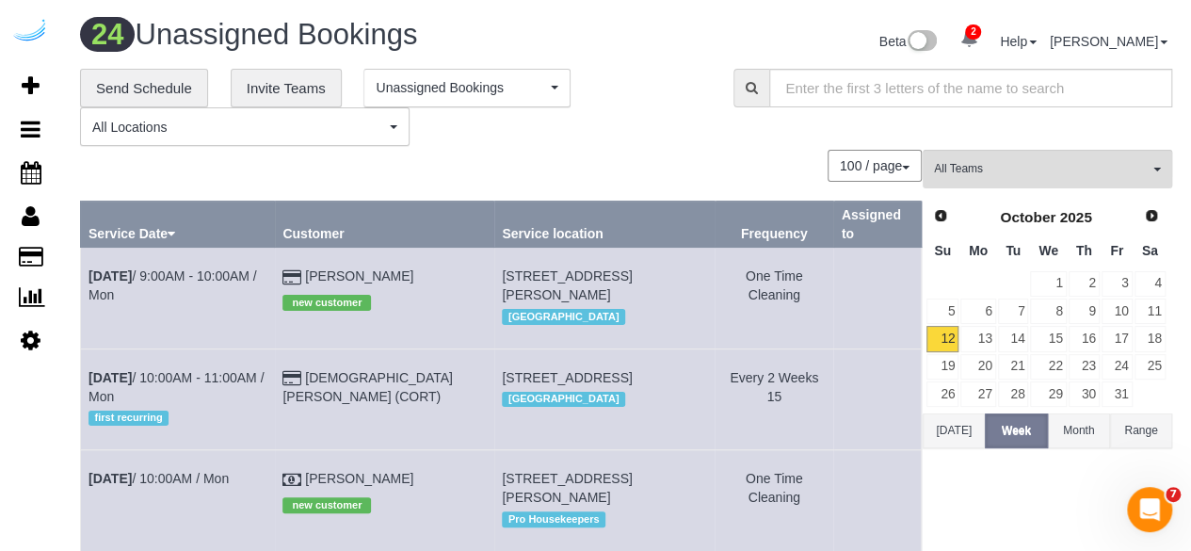
scroll to position [1162, 0]
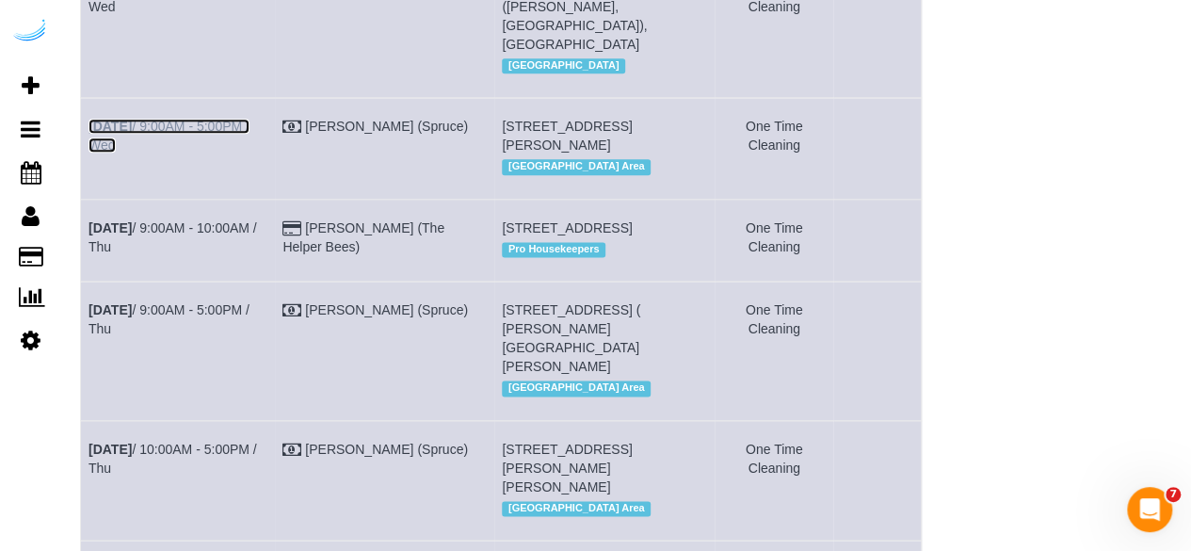
click at [202, 153] on link "[DATE] 9:00AM - 5:00PM / Wed" at bounding box center [169, 136] width 161 height 34
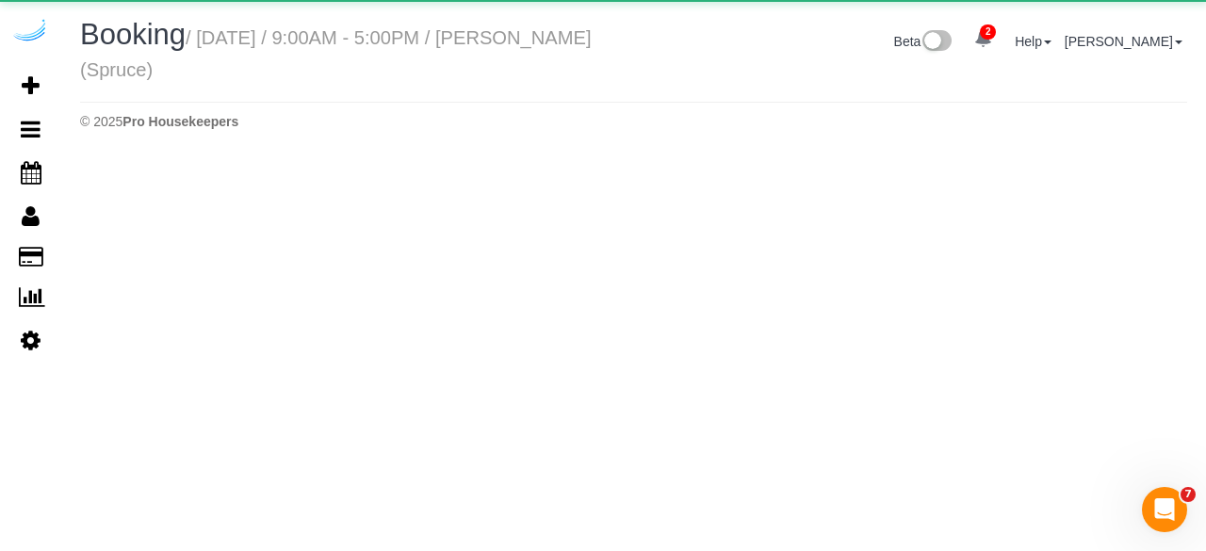
select select "WA"
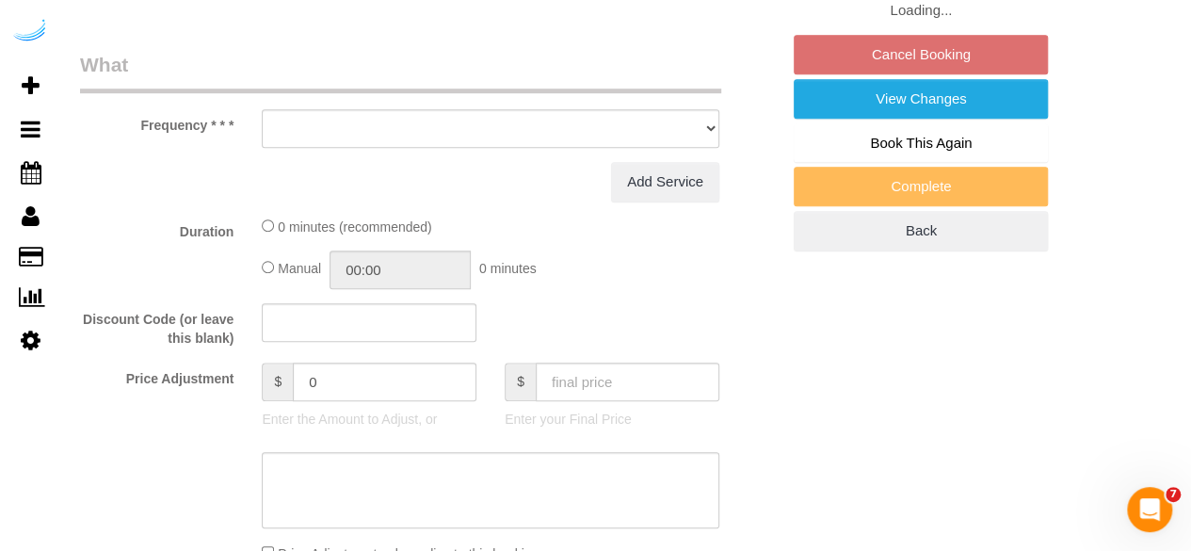
select select "object:15863"
select select "282"
select select "number:9"
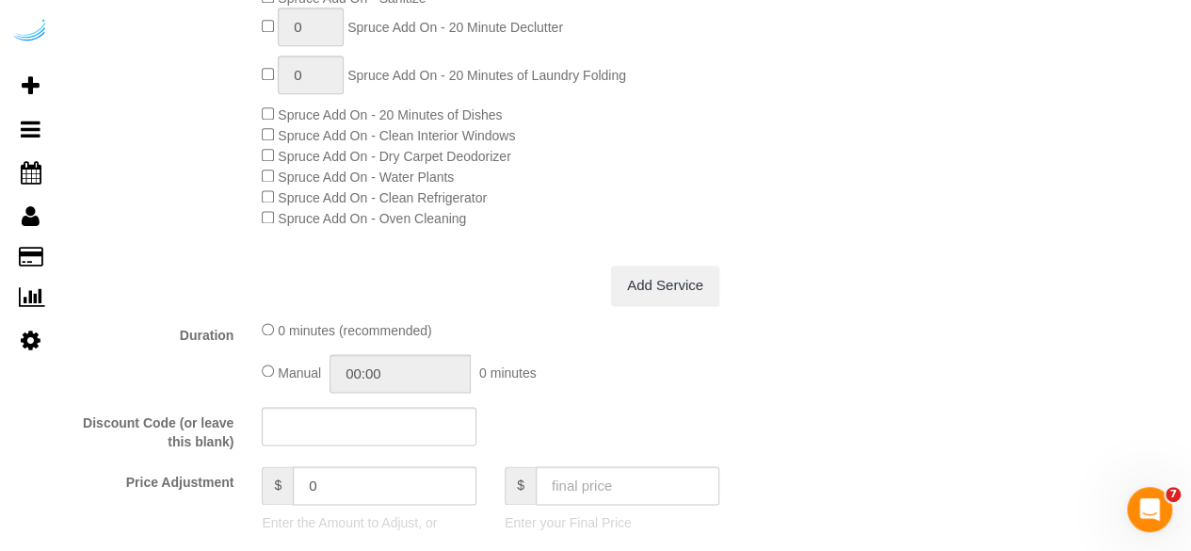
select select "object:16030"
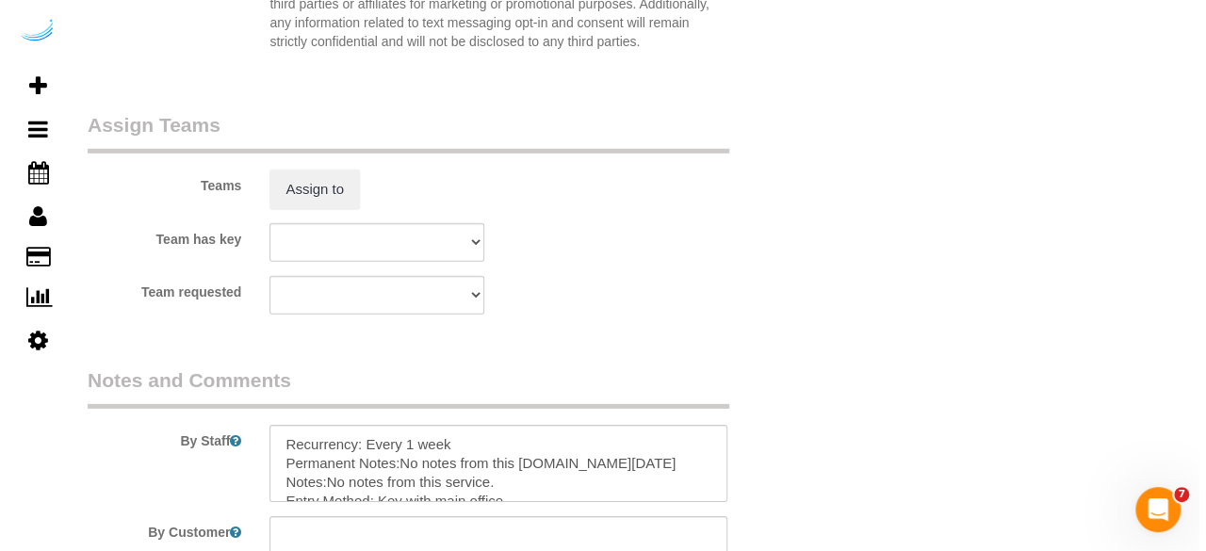
scroll to position [2790, 0]
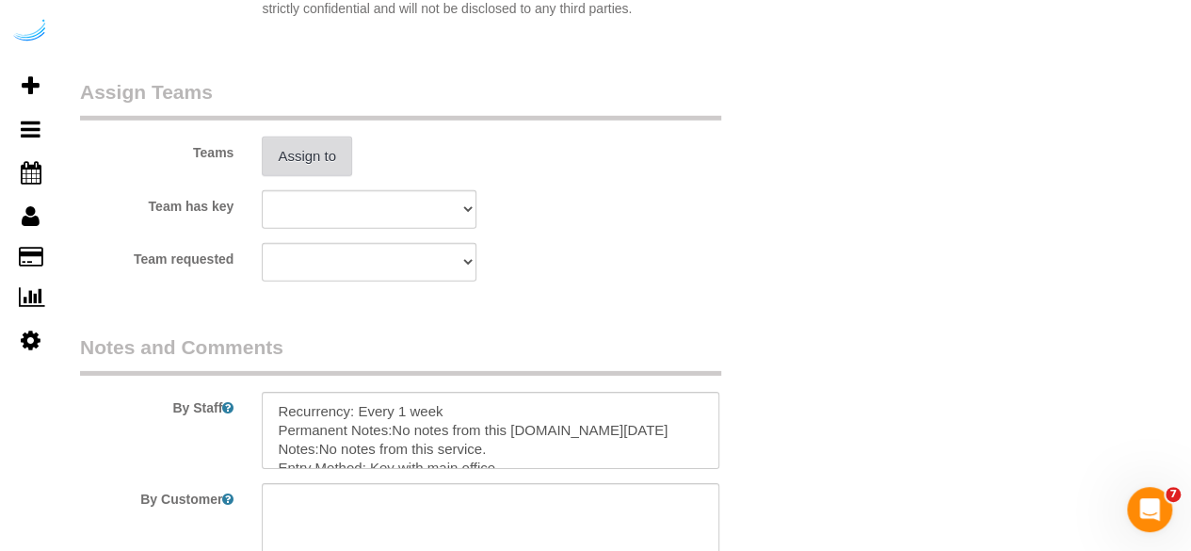
click at [327, 151] on button "Assign to" at bounding box center [307, 157] width 90 height 40
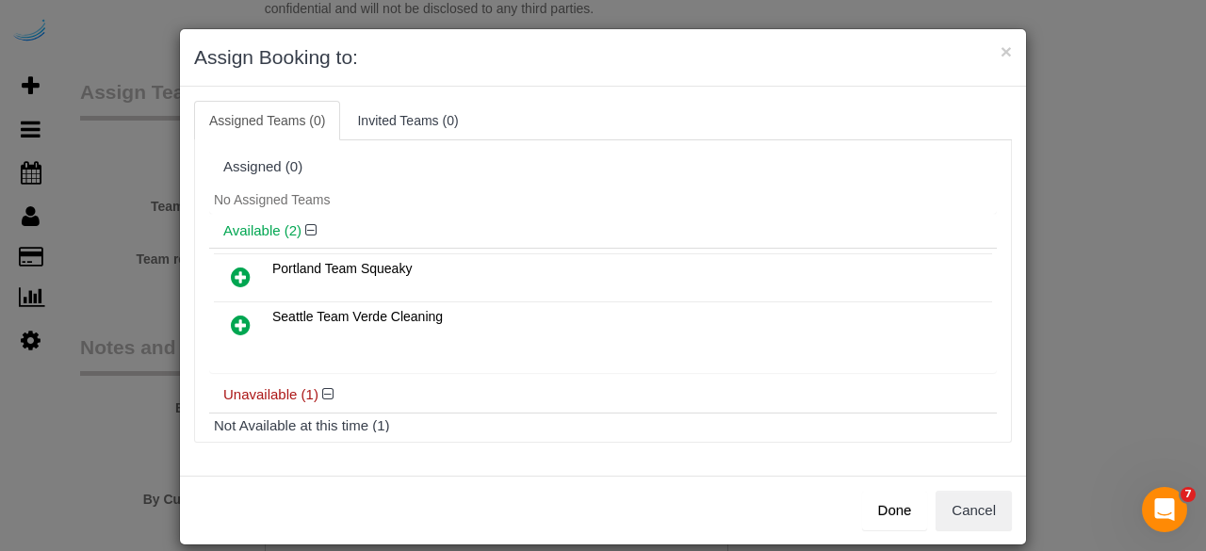
scroll to position [84, 0]
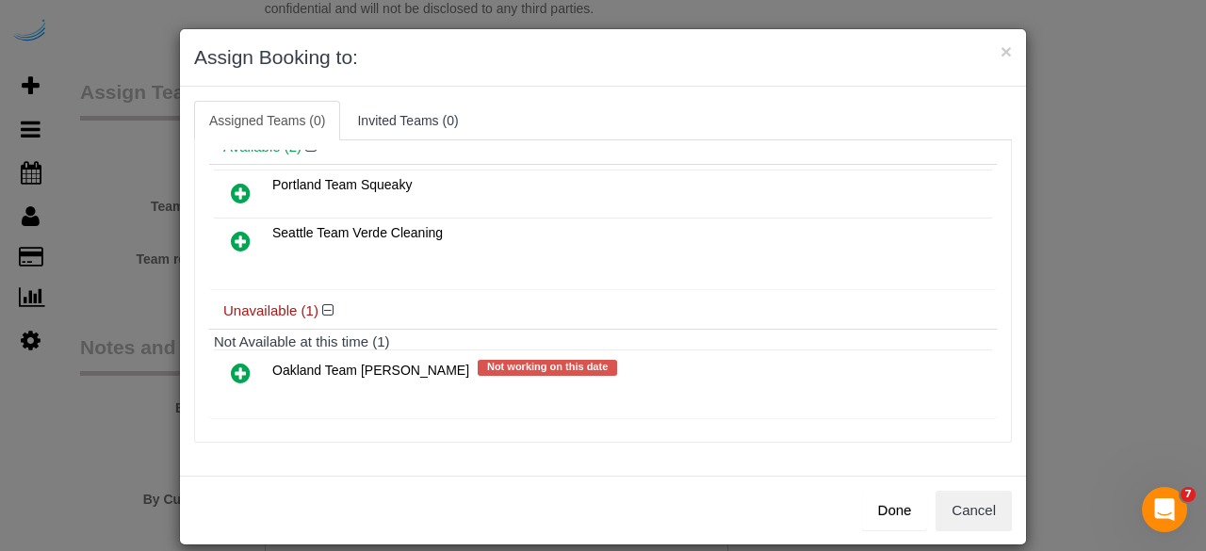
click at [221, 231] on link at bounding box center [241, 242] width 44 height 38
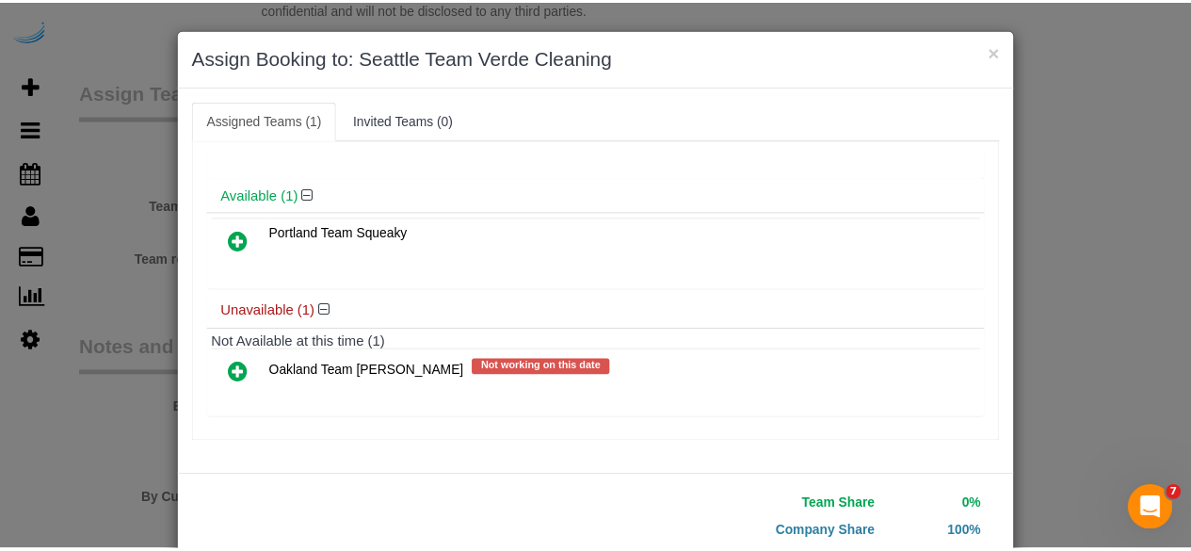
scroll to position [120, 0]
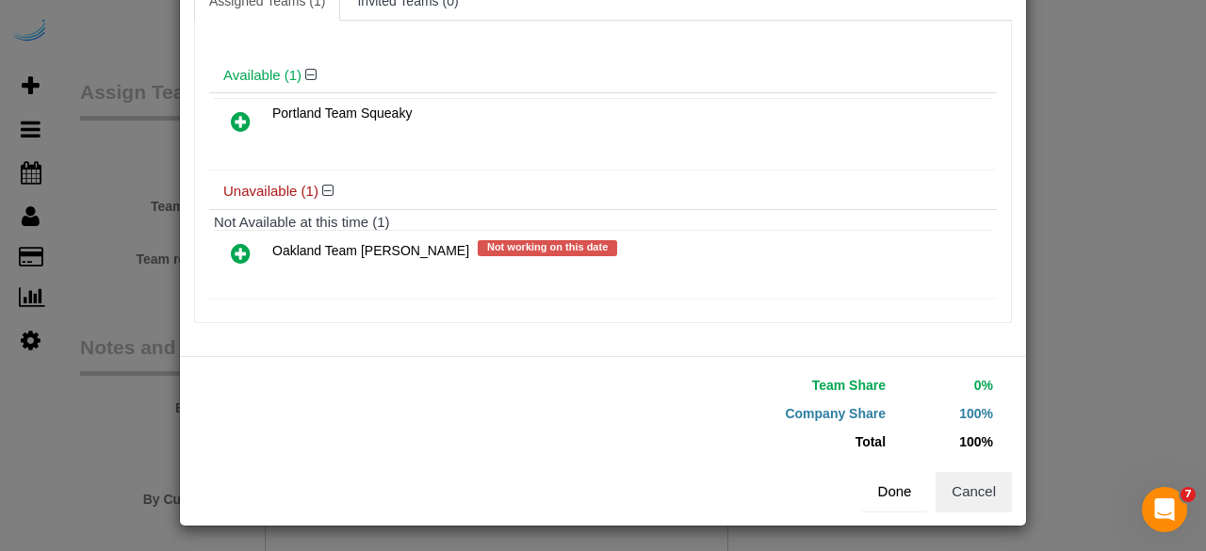
click at [869, 479] on button "Done" at bounding box center [895, 492] width 66 height 40
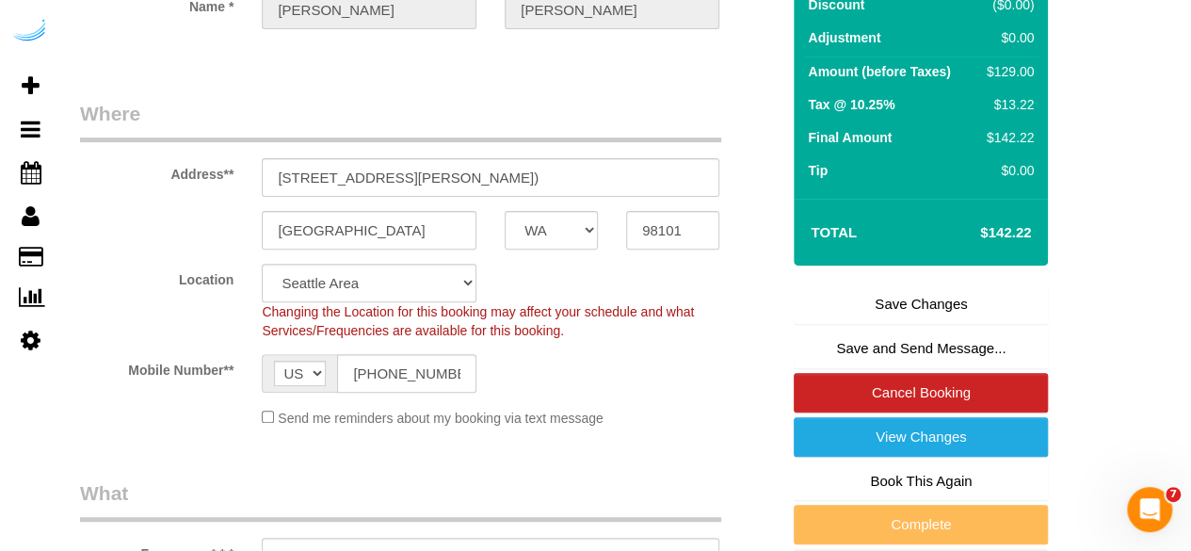
scroll to position [232, 0]
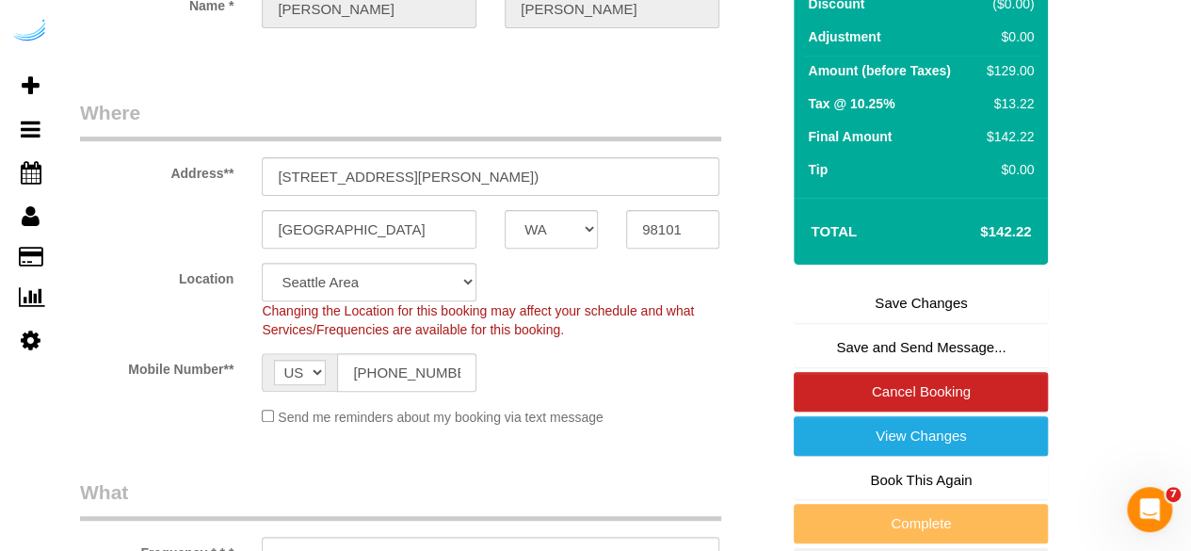
click at [895, 285] on link "Save Changes" at bounding box center [921, 304] width 254 height 40
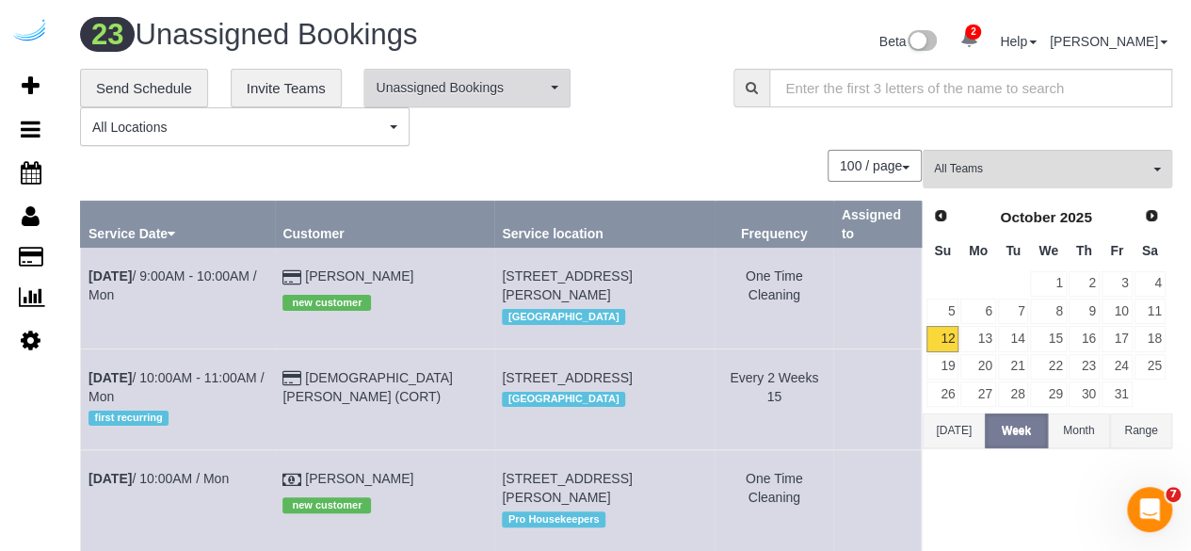
scroll to position [1282, 0]
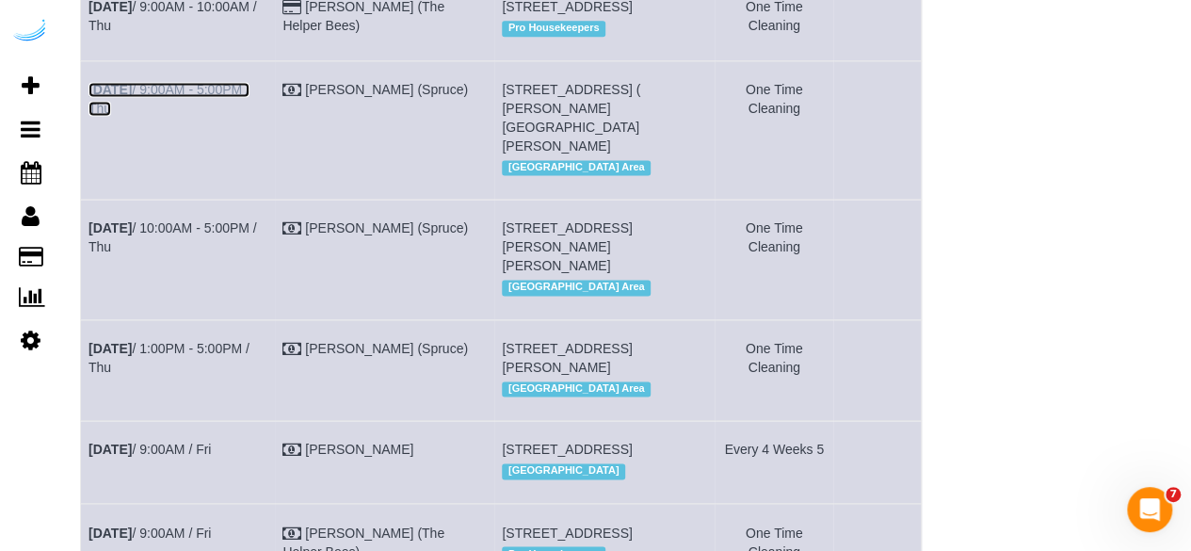
click at [192, 116] on link "[DATE] 9:00AM - 5:00PM / Thu" at bounding box center [169, 99] width 161 height 34
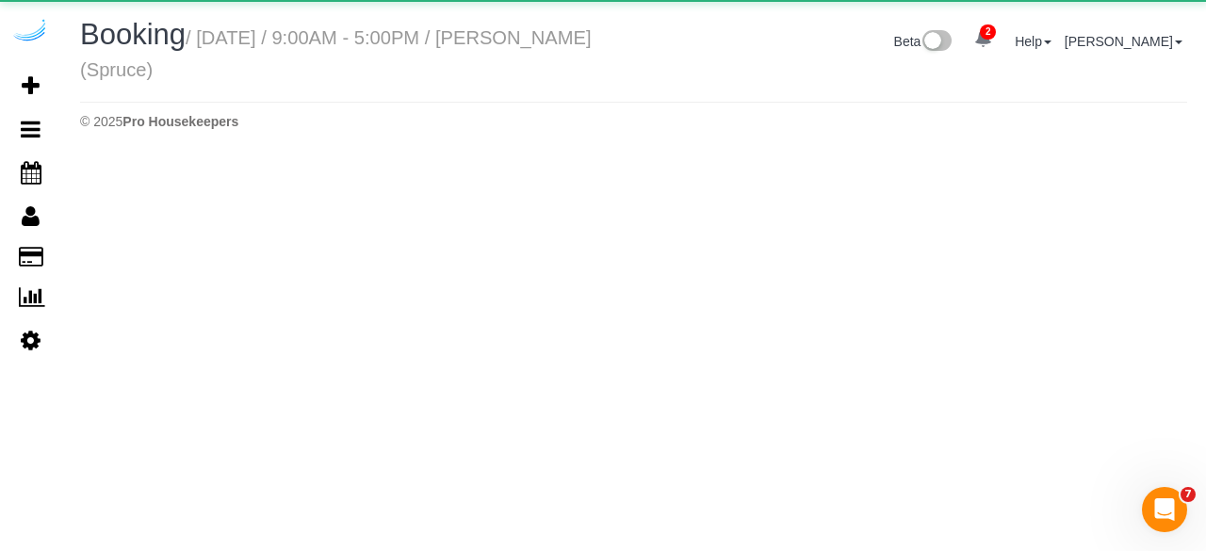
select select "WA"
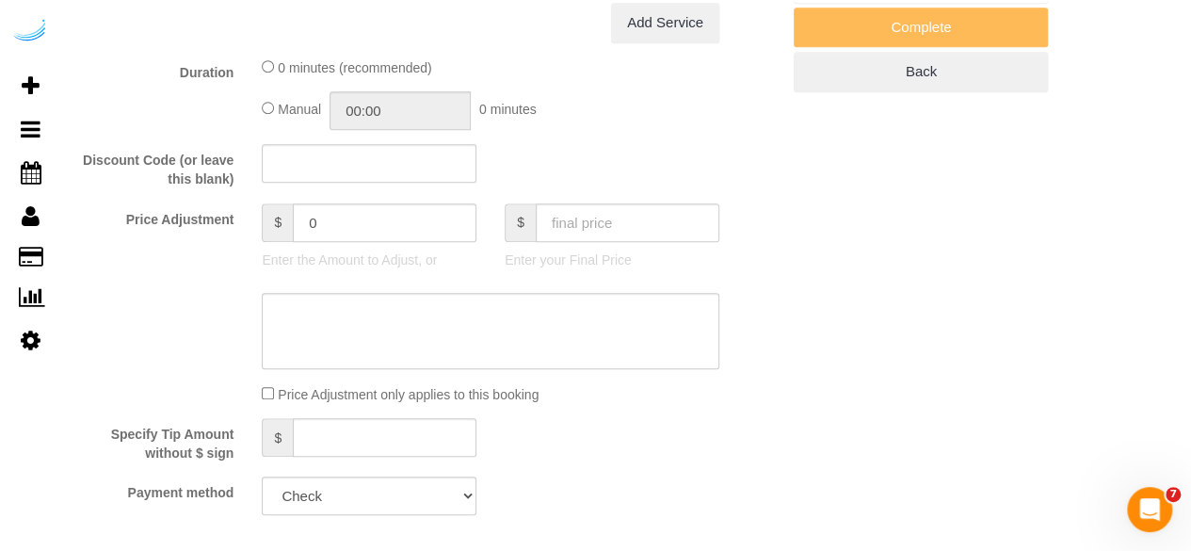
select select "number:9"
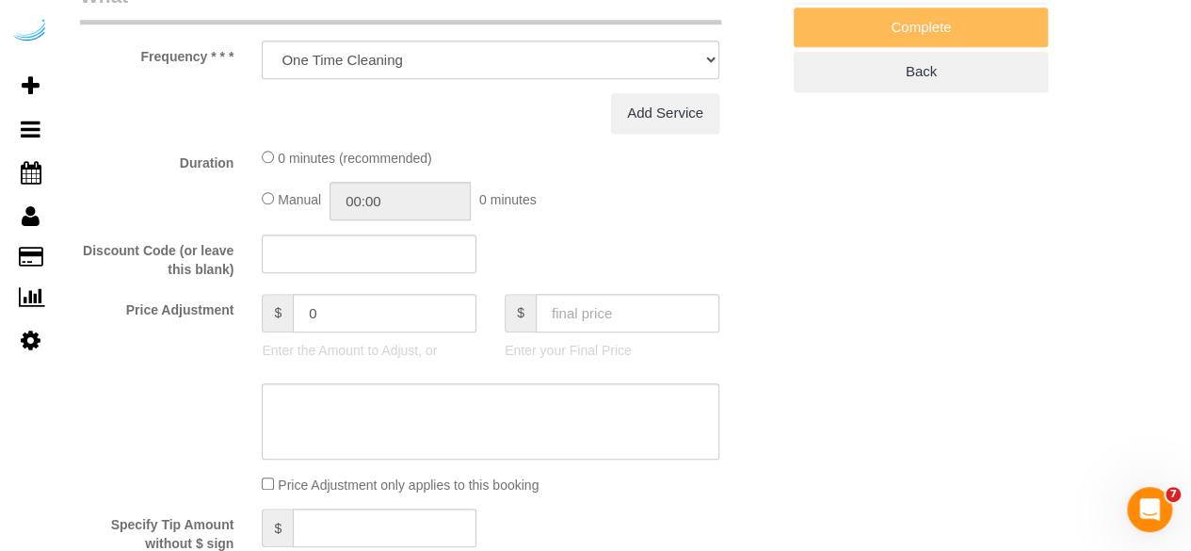
select select "object:17049"
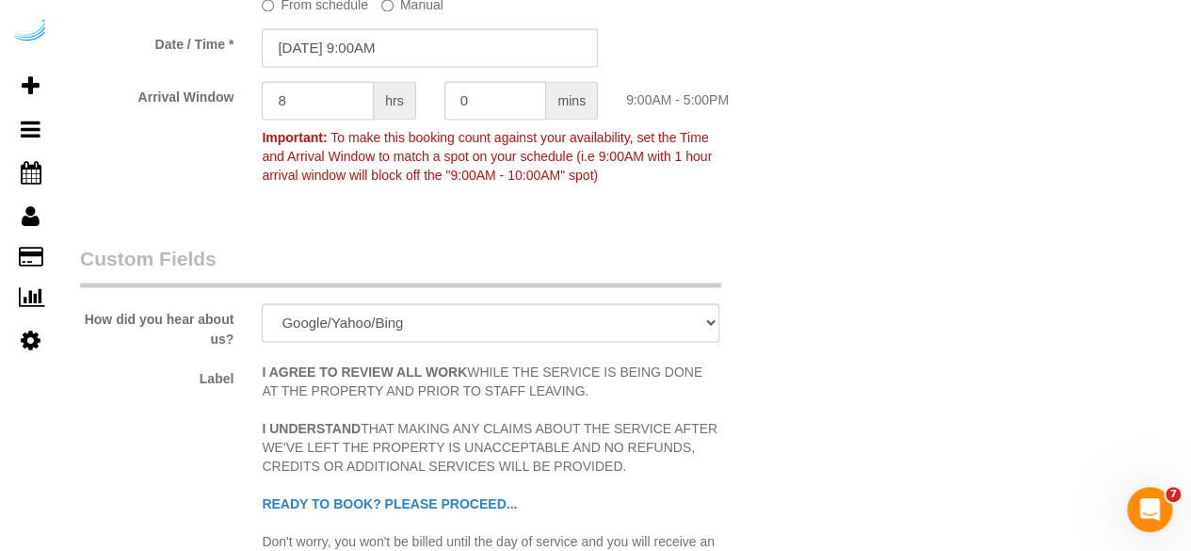
select select "282"
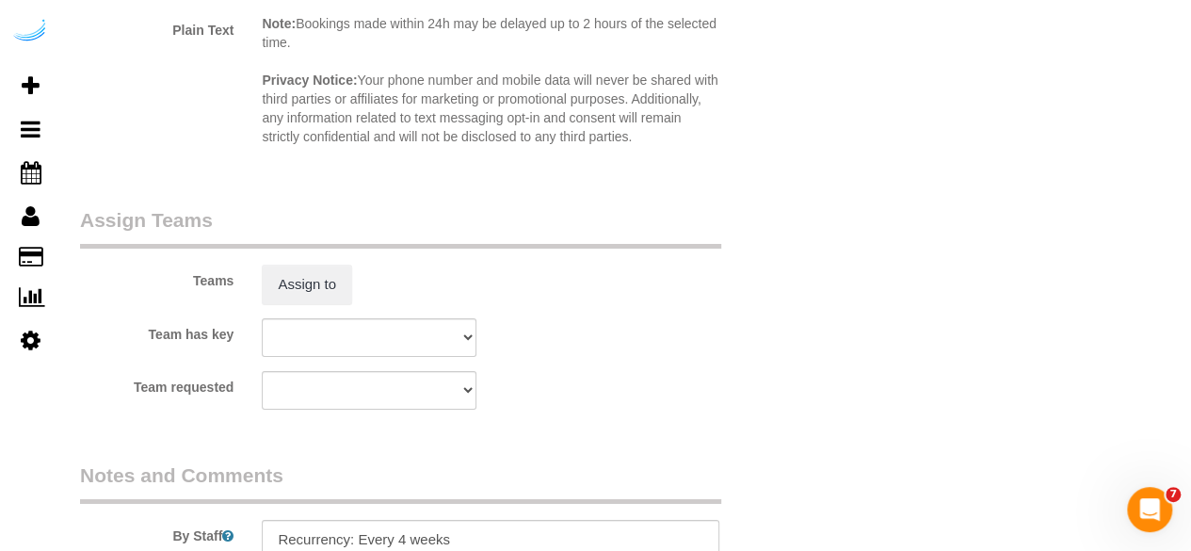
select select "object:17224"
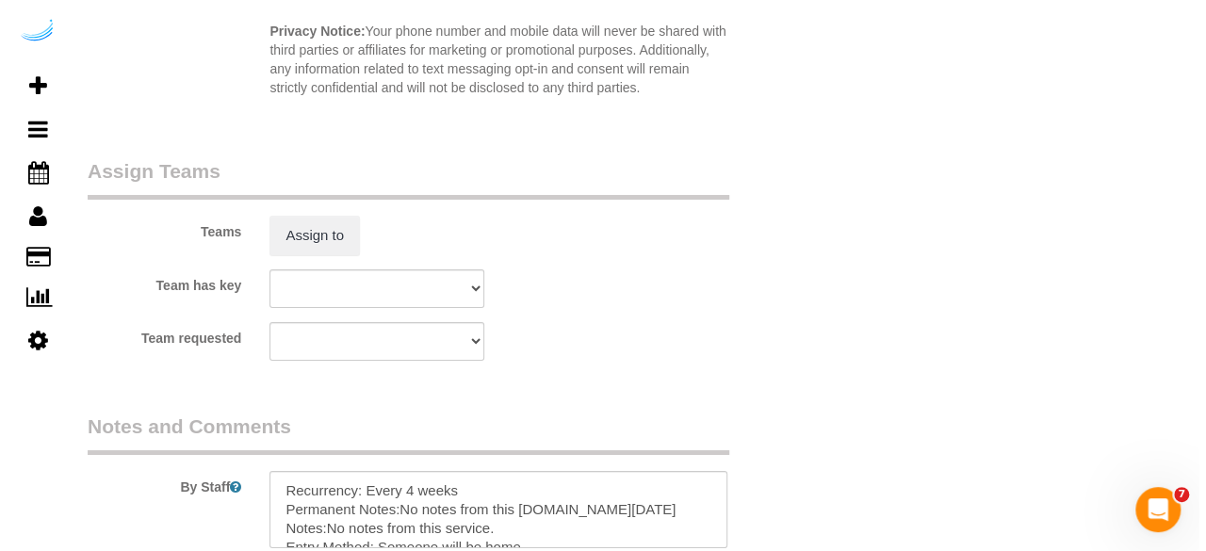
scroll to position [3287, 0]
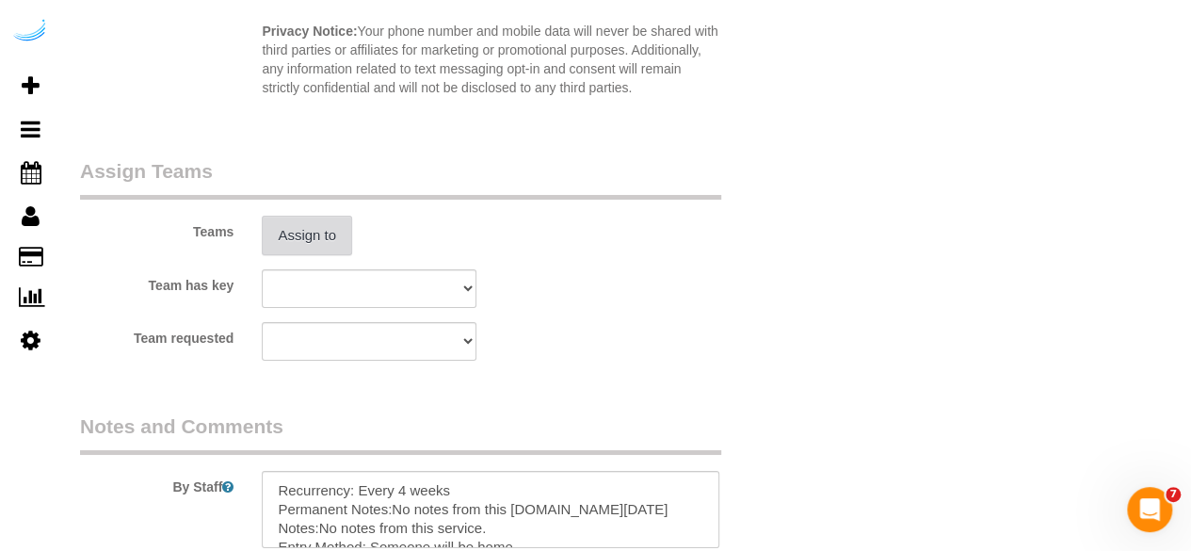
click at [296, 240] on button "Assign to" at bounding box center [307, 236] width 90 height 40
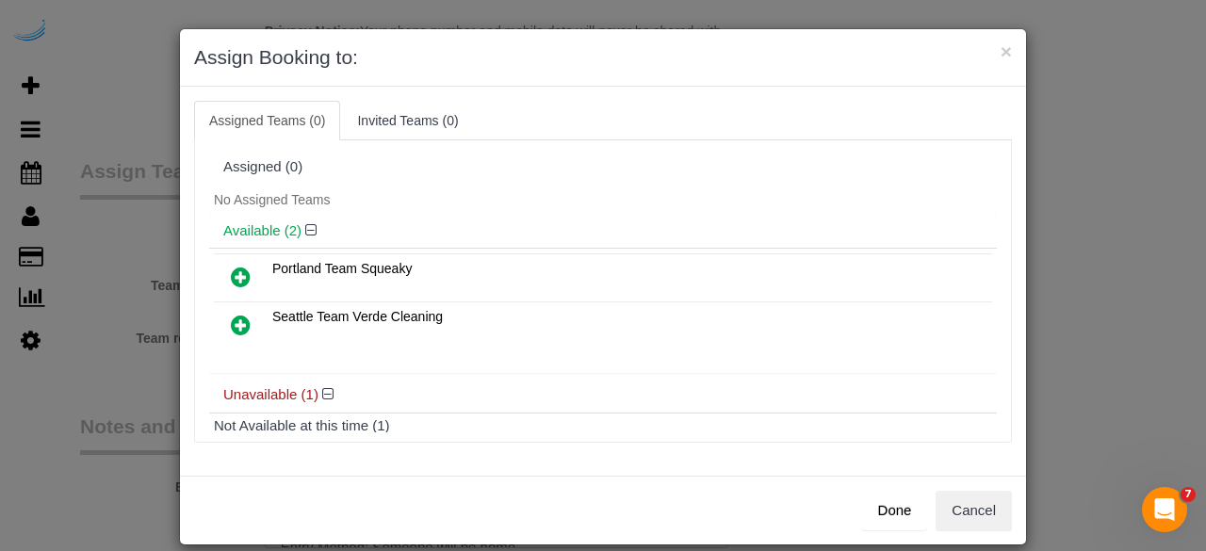
click at [236, 331] on icon at bounding box center [241, 325] width 20 height 23
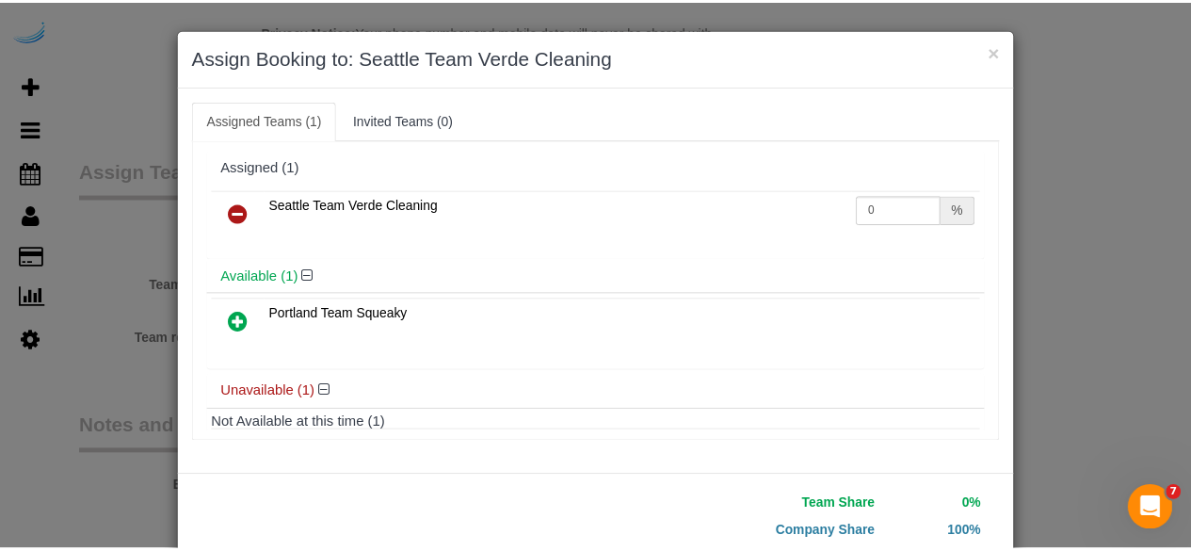
scroll to position [120, 0]
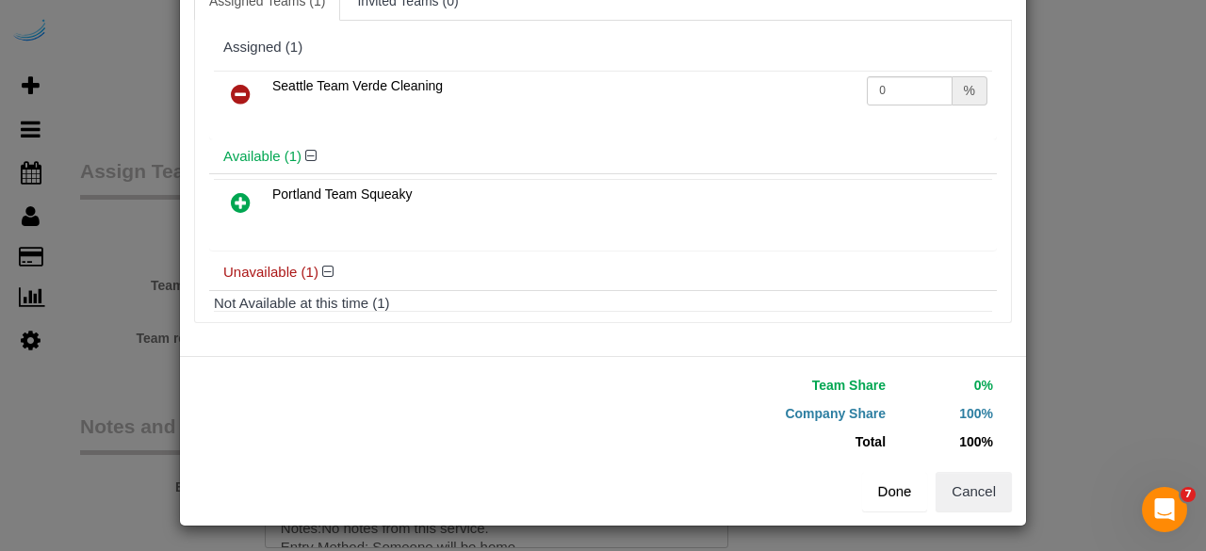
click at [892, 498] on button "Done" at bounding box center [895, 492] width 66 height 40
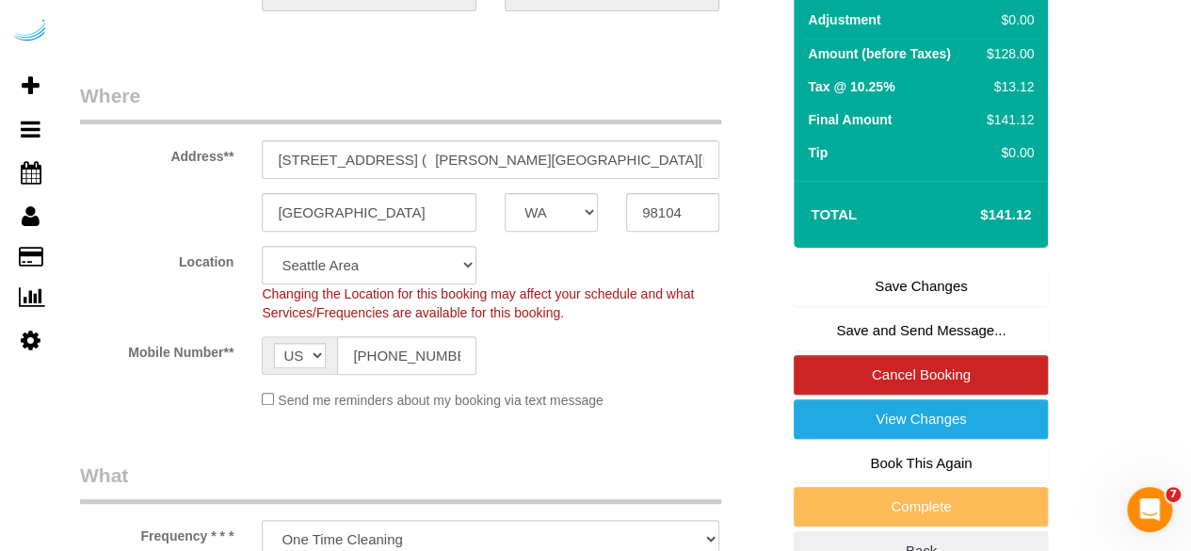
scroll to position [251, 0]
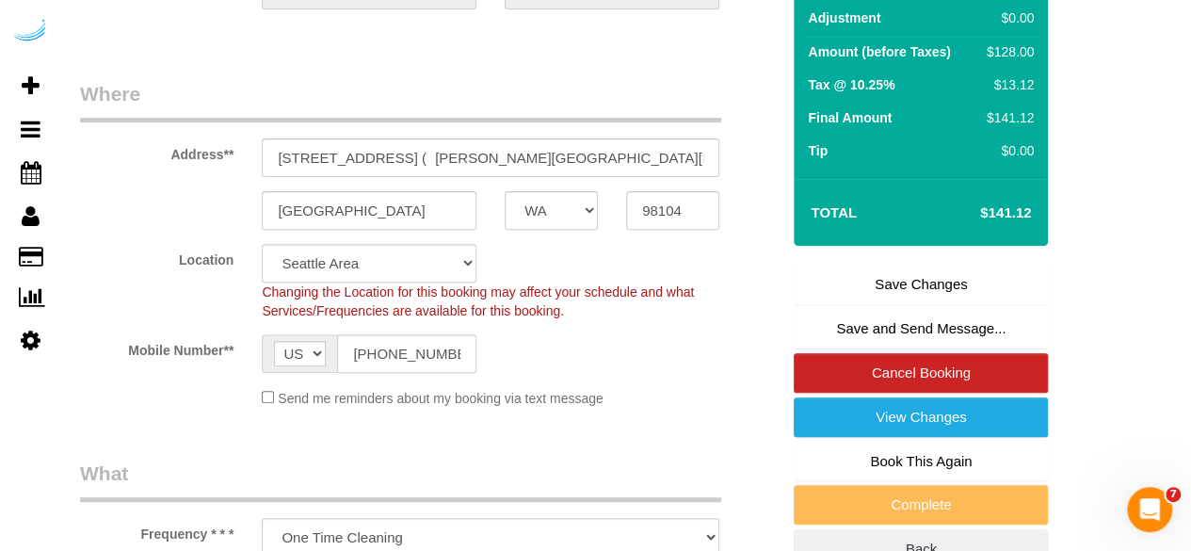
click at [936, 271] on link "Save Changes" at bounding box center [921, 285] width 254 height 40
select select "**********"
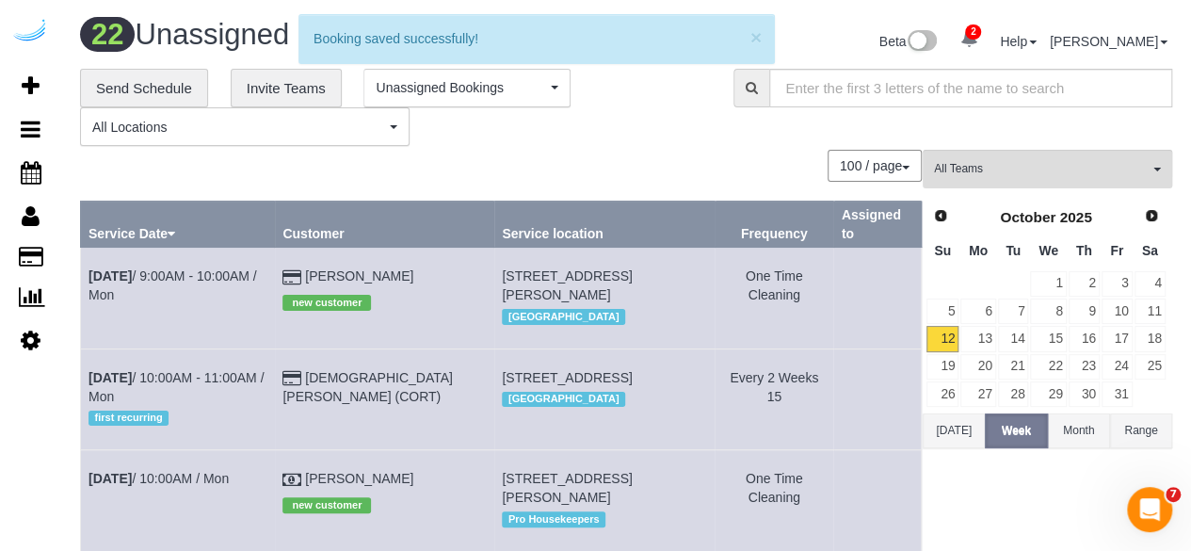
scroll to position [1263, 0]
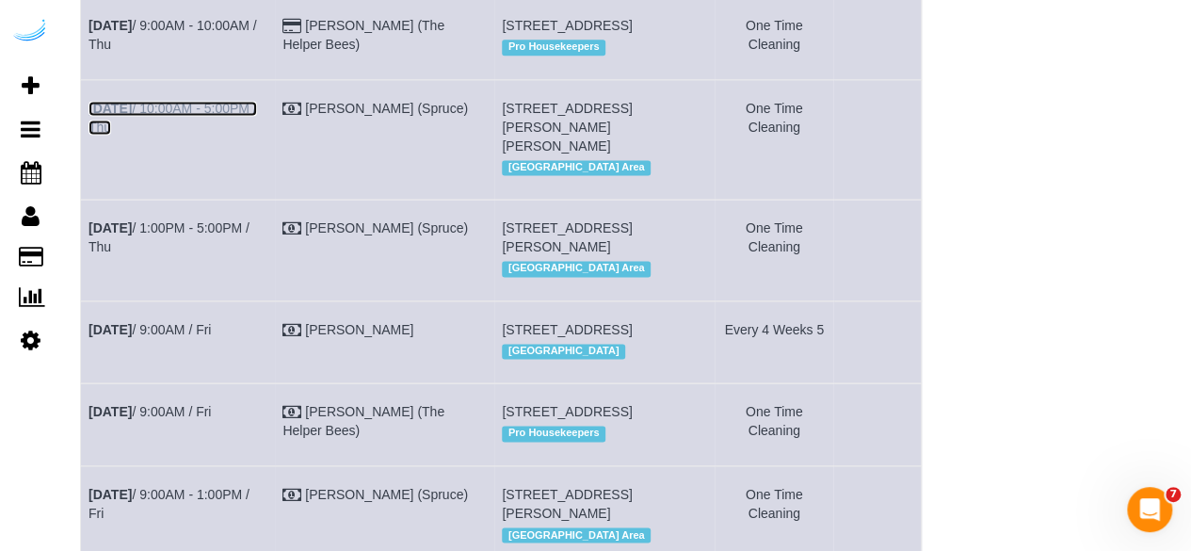
click at [232, 135] on link "[DATE] 10:00AM - 5:00PM / Thu" at bounding box center [173, 118] width 169 height 34
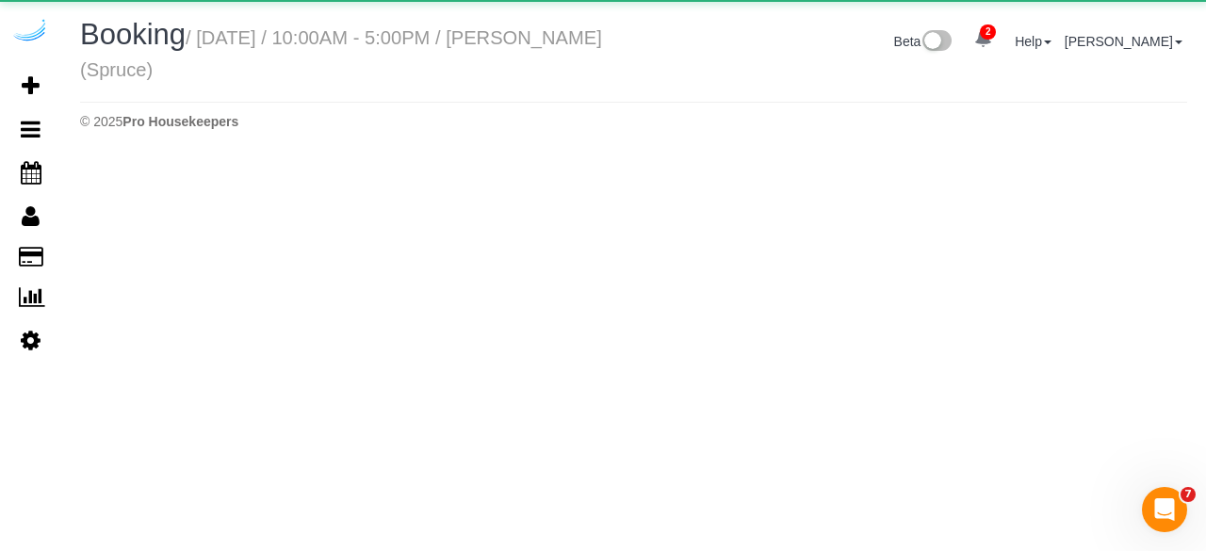
select select "WA"
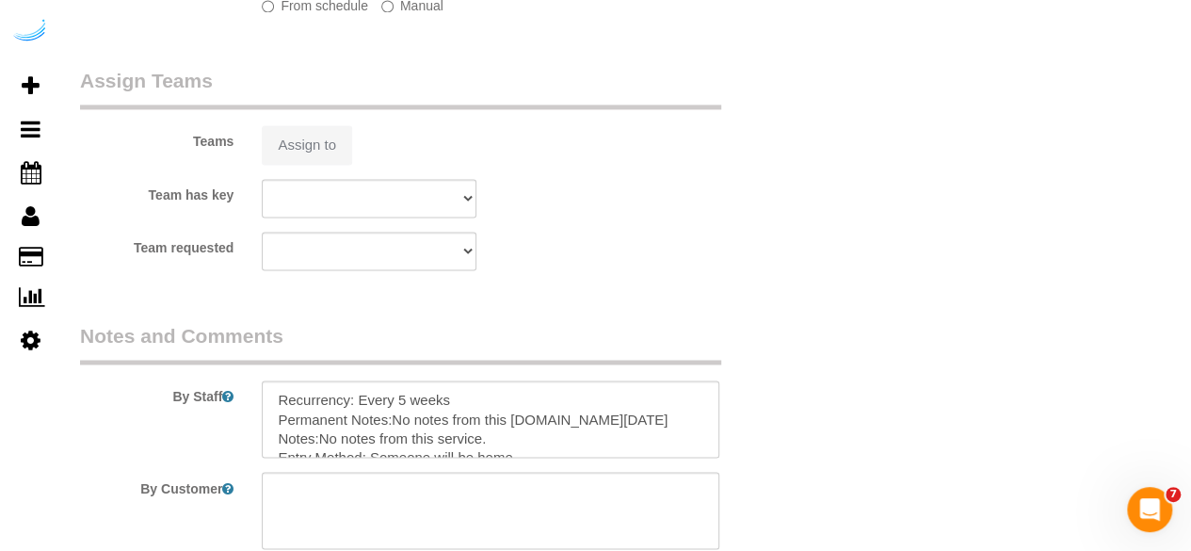
select select "object:18185"
select select "282"
select select "number:9"
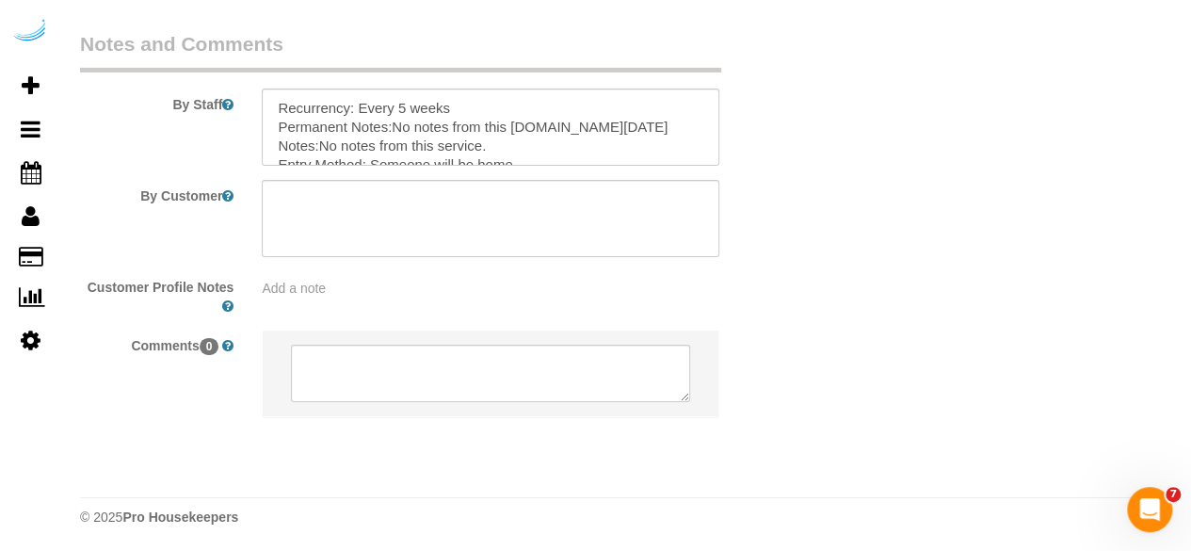
select select "object:18337"
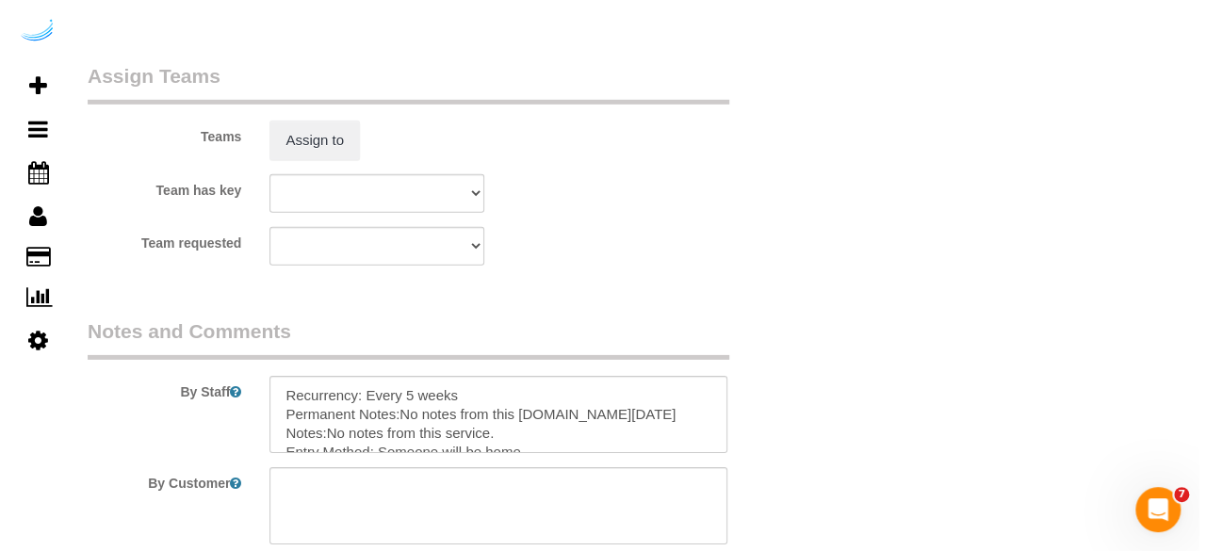
scroll to position [2811, 0]
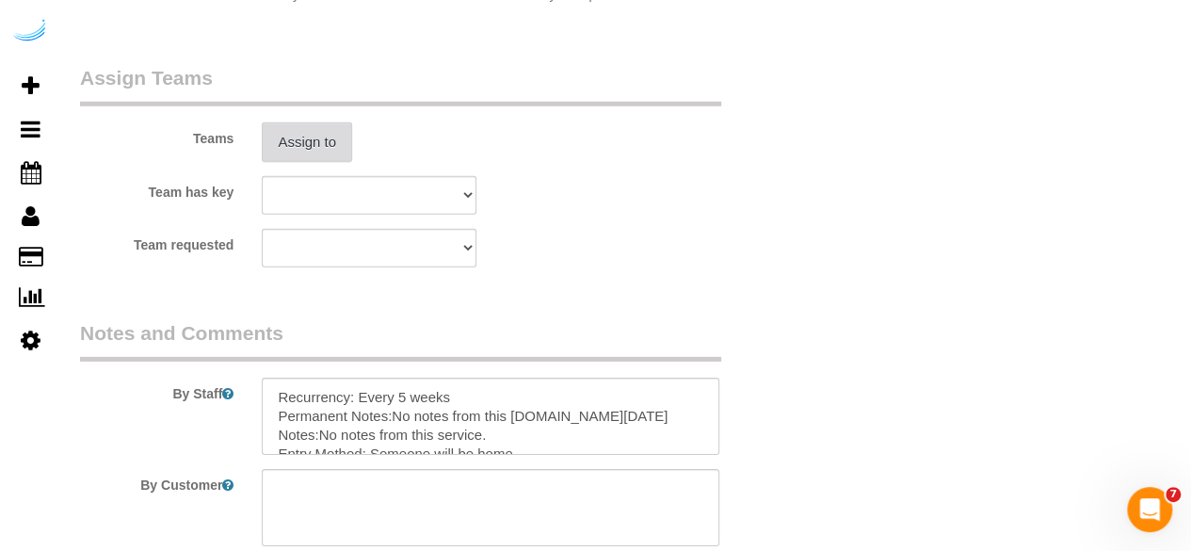
click at [315, 135] on button "Assign to" at bounding box center [307, 142] width 90 height 40
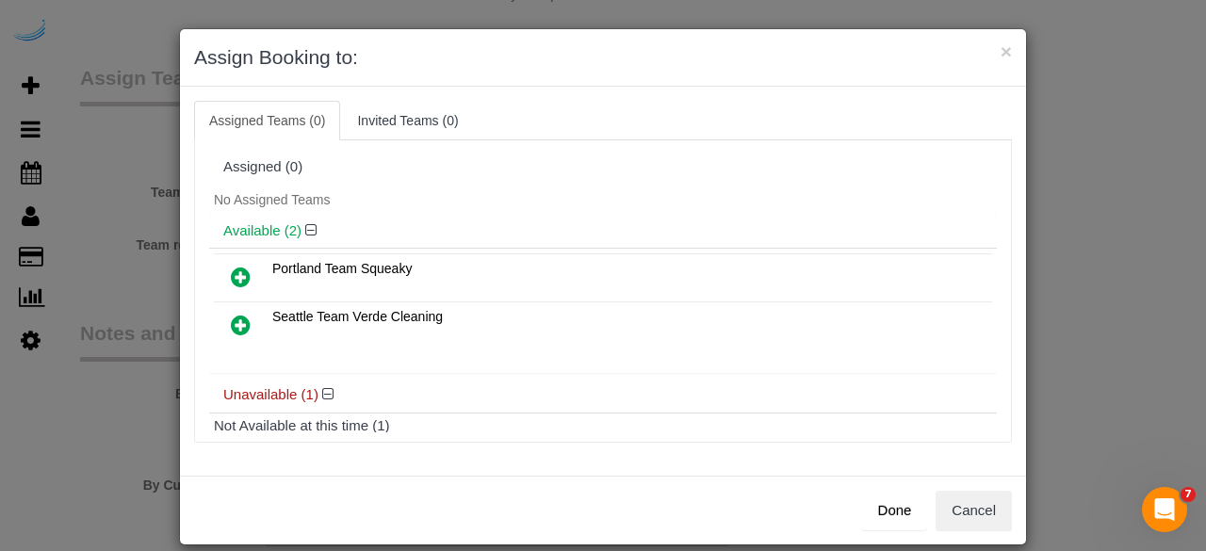
click at [235, 325] on icon at bounding box center [241, 325] width 20 height 23
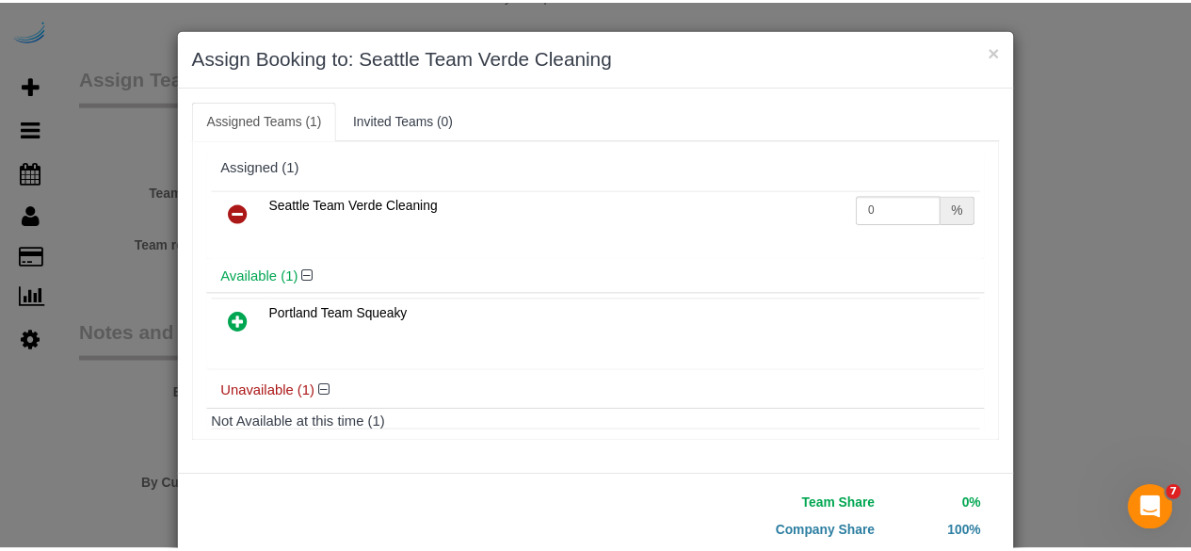
scroll to position [120, 0]
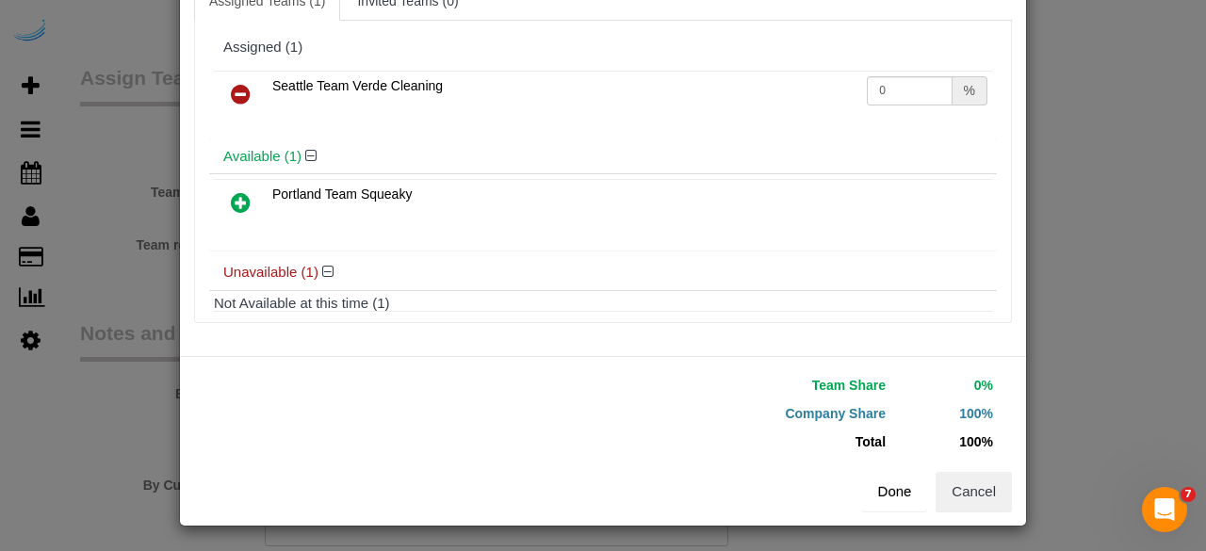
click at [894, 490] on button "Done" at bounding box center [895, 492] width 66 height 40
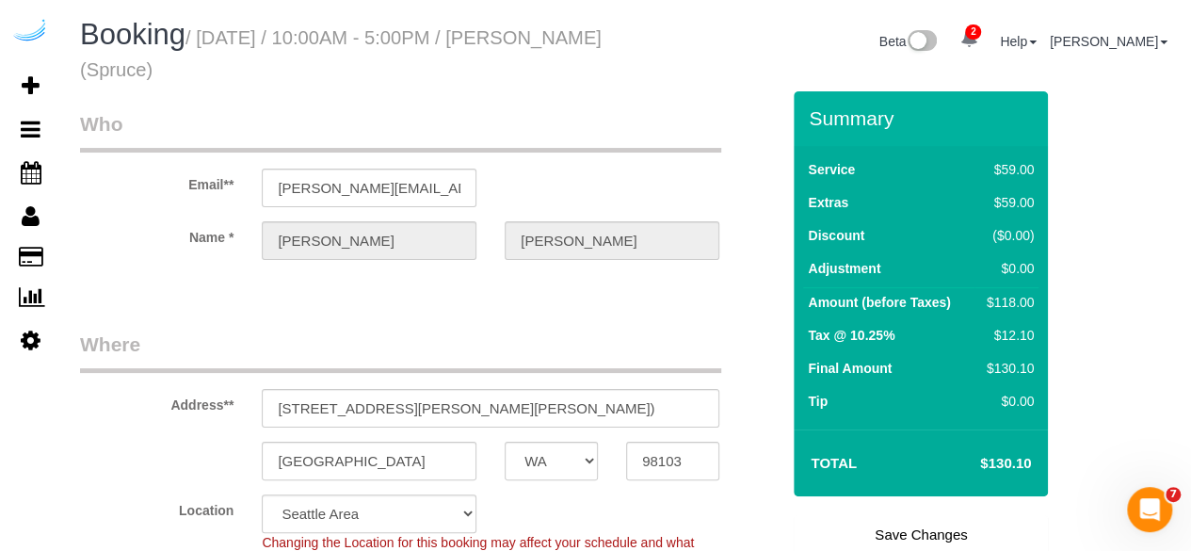
scroll to position [257, 0]
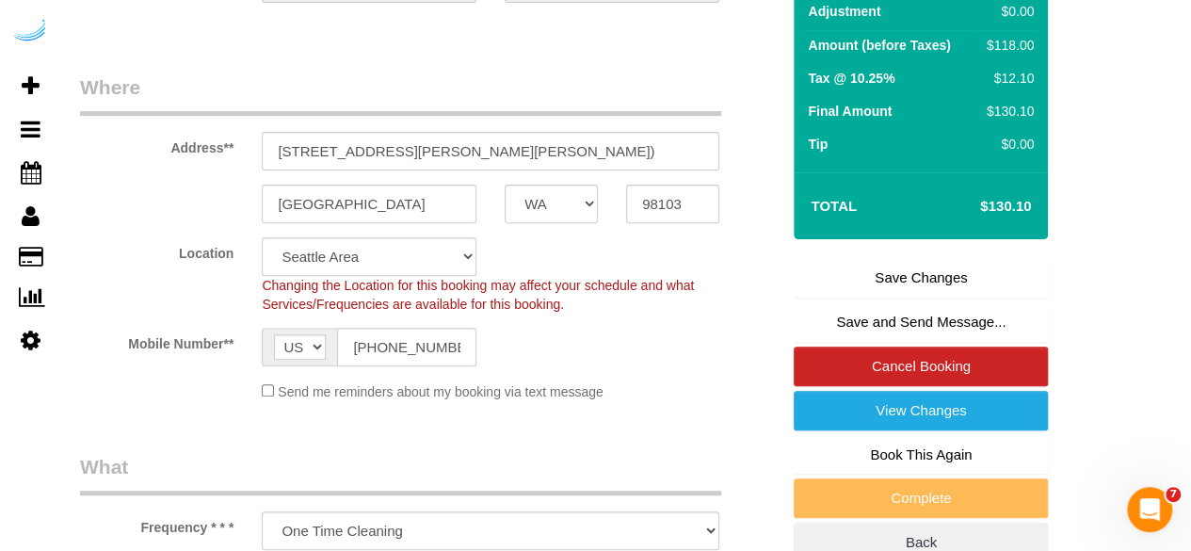
click at [884, 267] on link "Save Changes" at bounding box center [921, 278] width 254 height 40
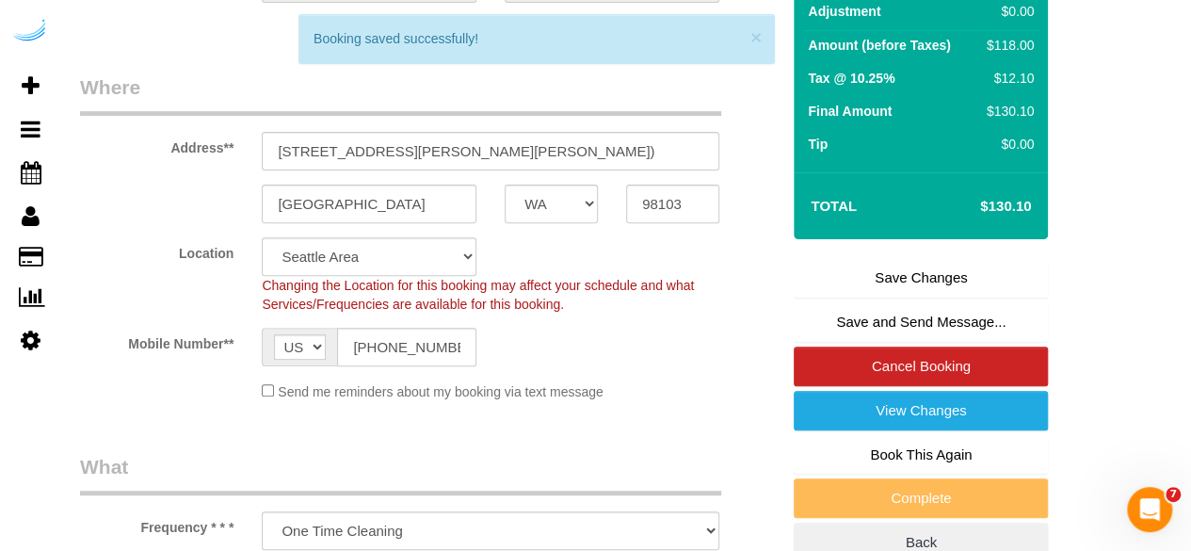
select select "**********"
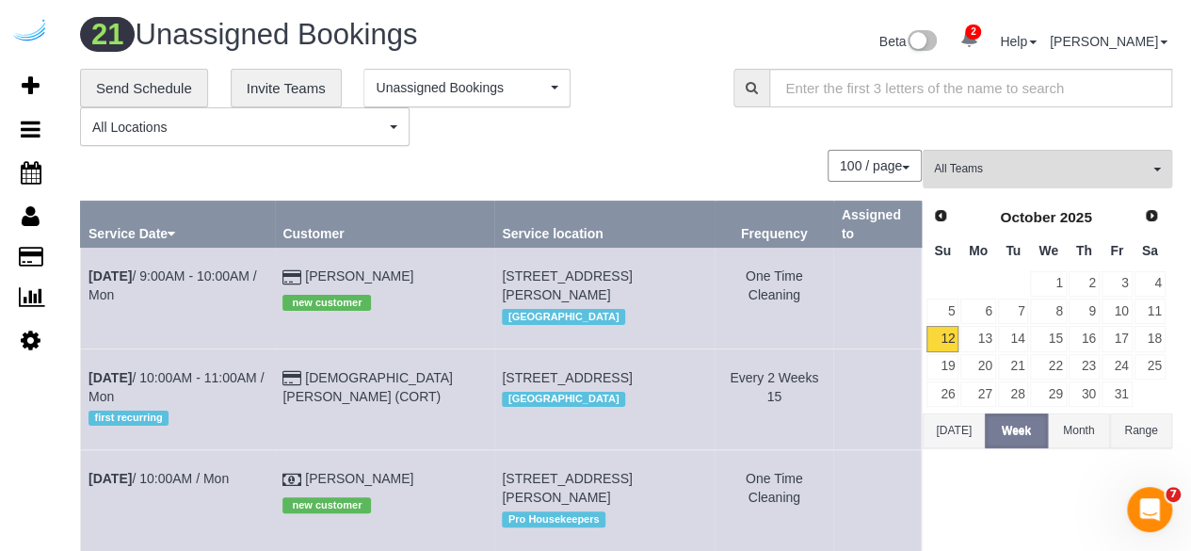
scroll to position [1263, 0]
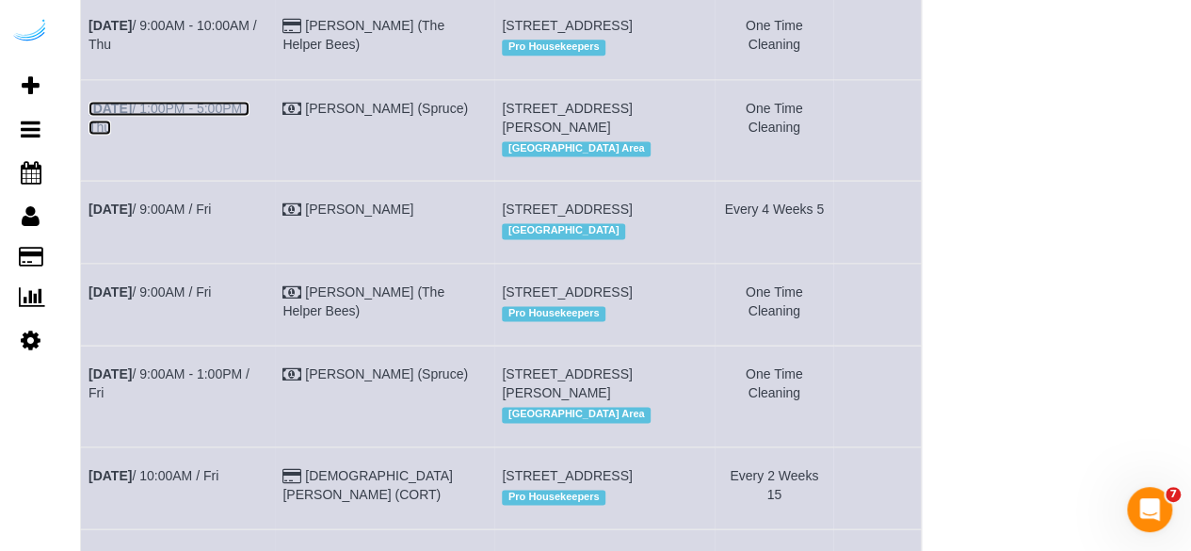
click at [212, 135] on link "[DATE] 1:00PM - 5:00PM / Thu" at bounding box center [169, 118] width 161 height 34
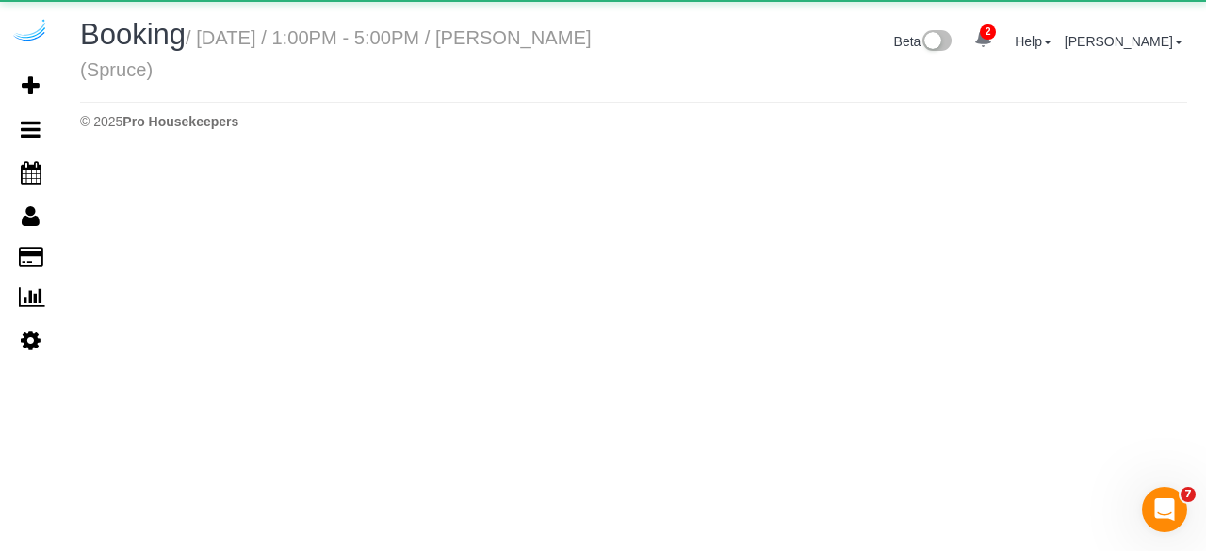
select select "WA"
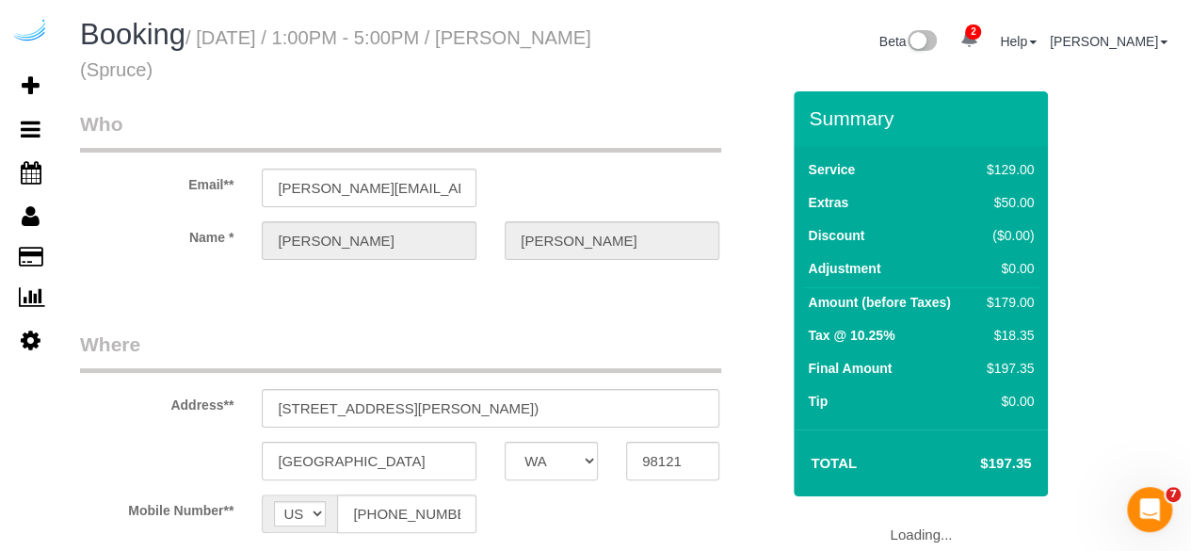
select select "object:19334"
select select "282"
select select "number:9"
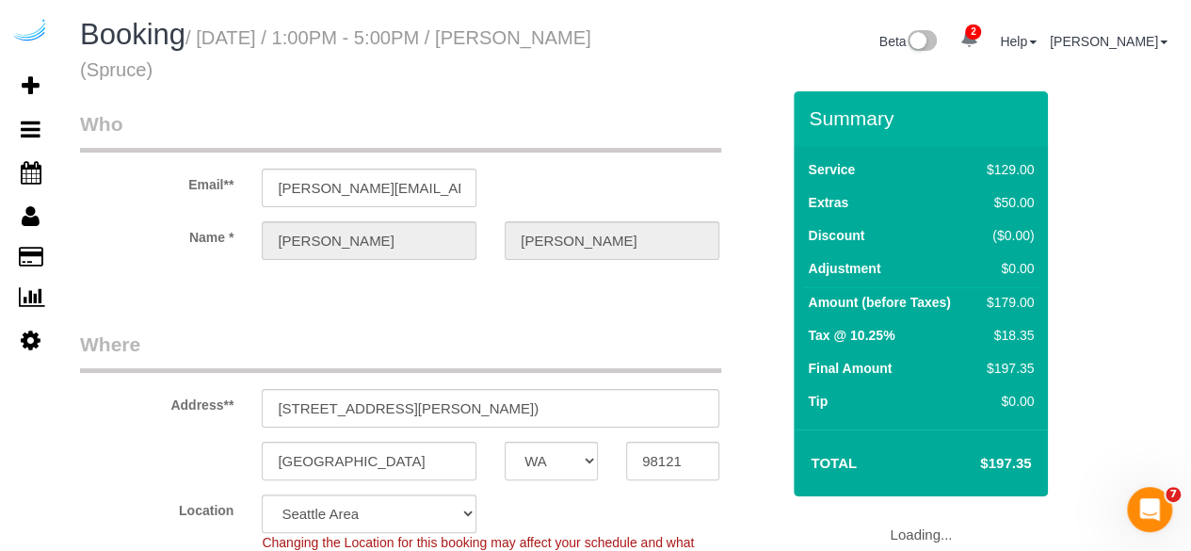
scroll to position [0, 2]
select select "object:19439"
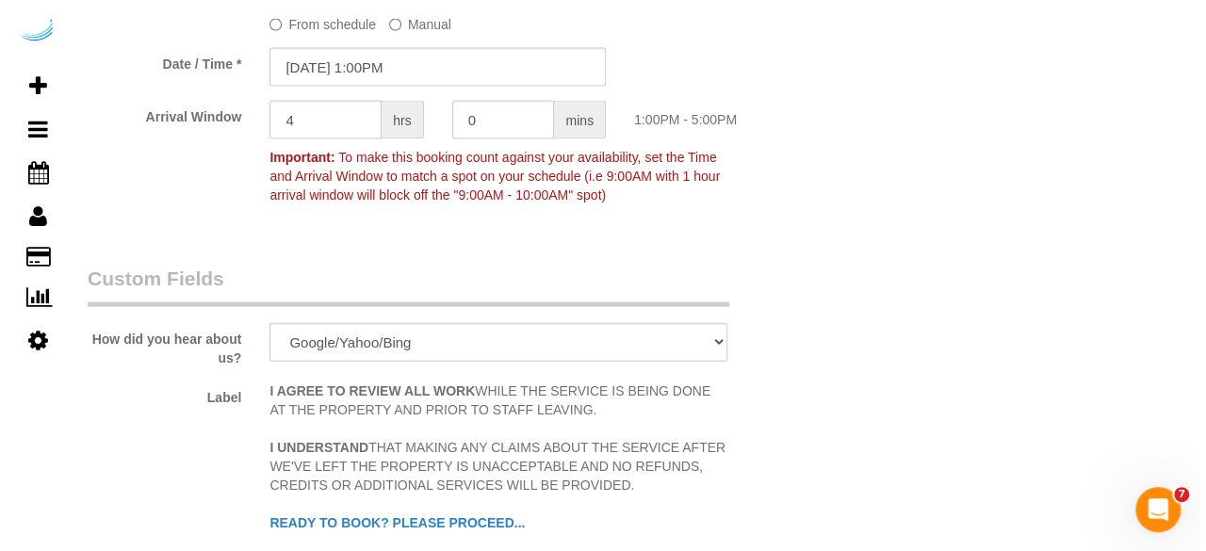
scroll to position [2491, 0]
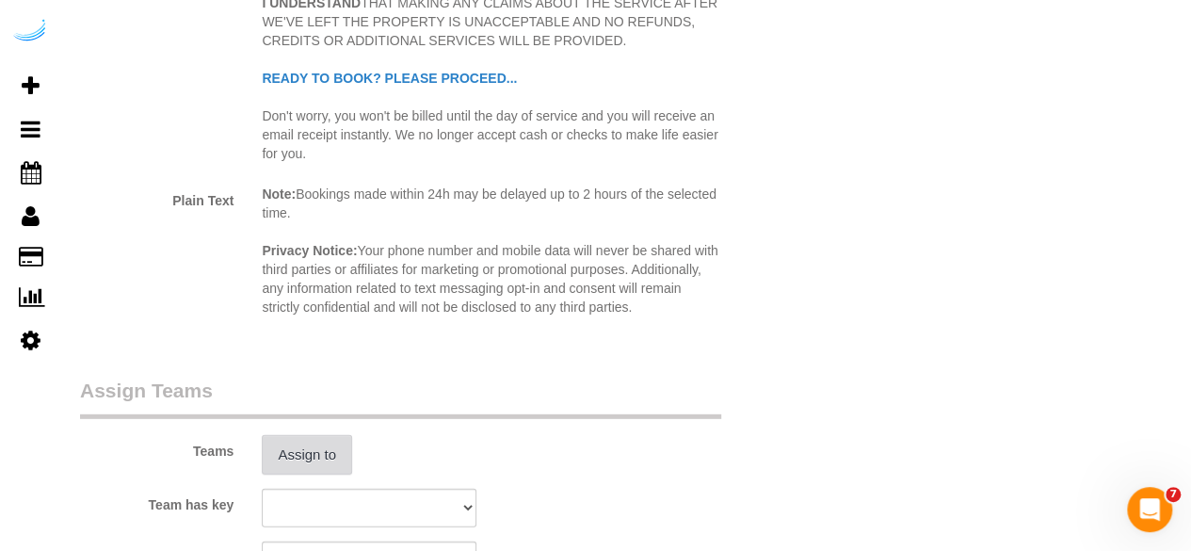
click at [311, 468] on button "Assign to" at bounding box center [307, 455] width 90 height 40
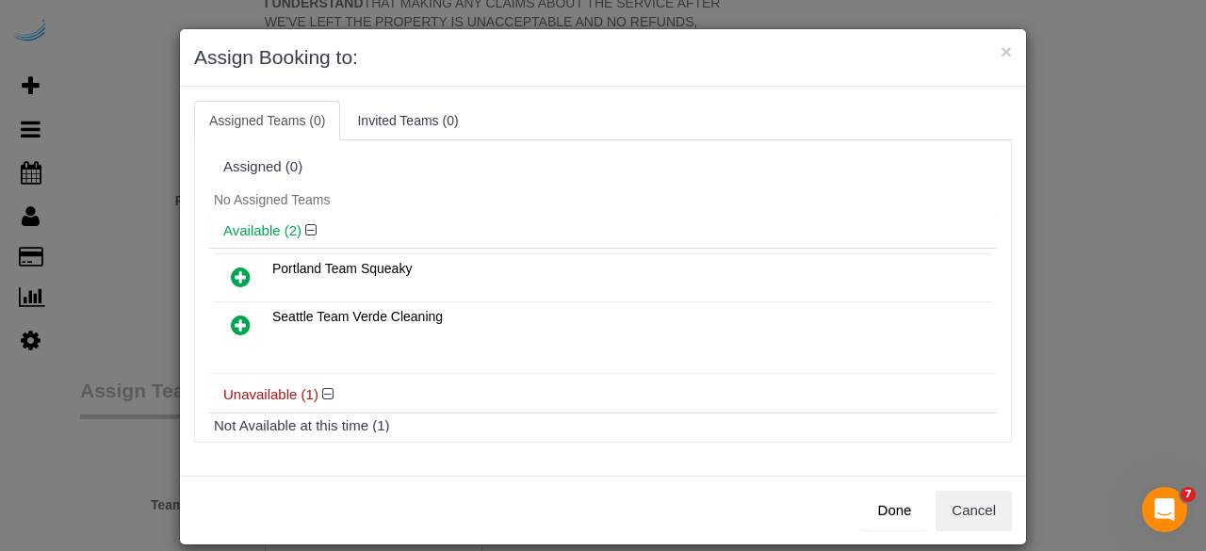
click at [236, 314] on icon at bounding box center [241, 325] width 20 height 23
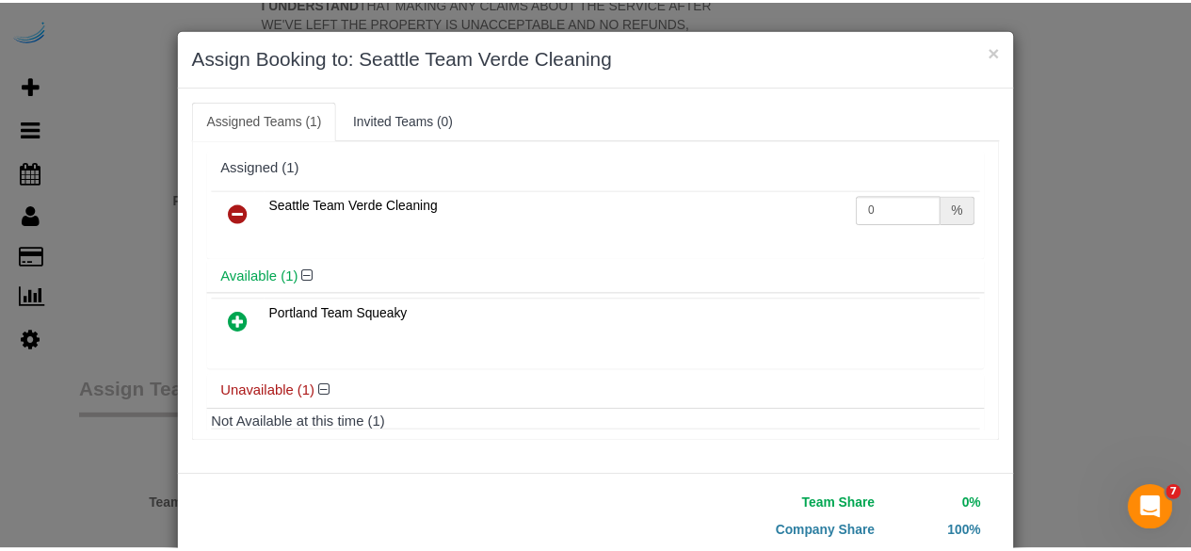
scroll to position [120, 0]
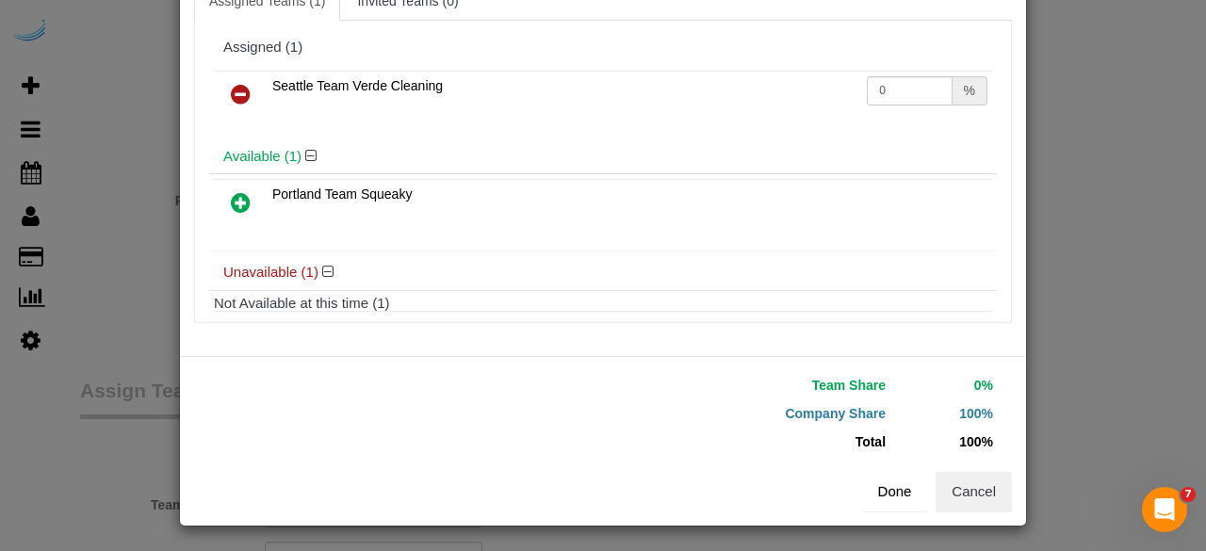
click at [903, 495] on button "Done" at bounding box center [895, 492] width 66 height 40
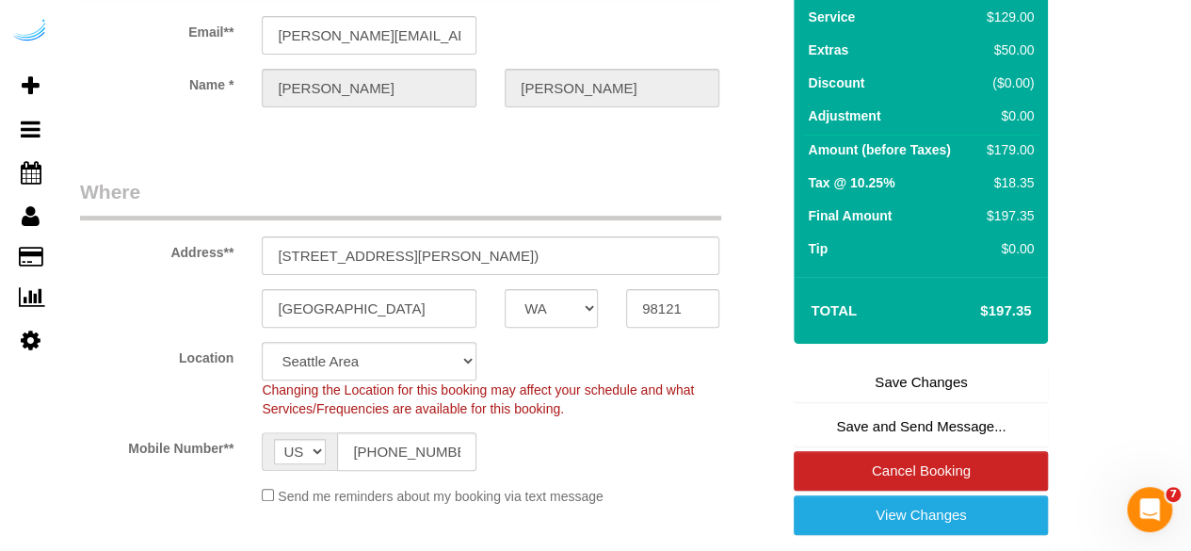
scroll to position [152, 0]
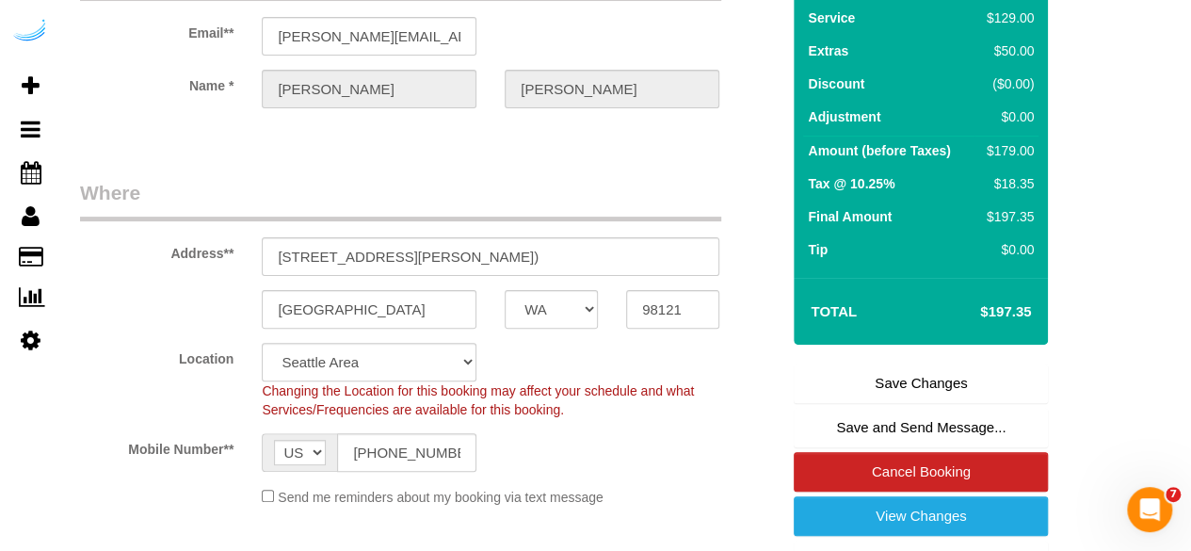
click at [921, 375] on link "Save Changes" at bounding box center [921, 384] width 254 height 40
select select "**********"
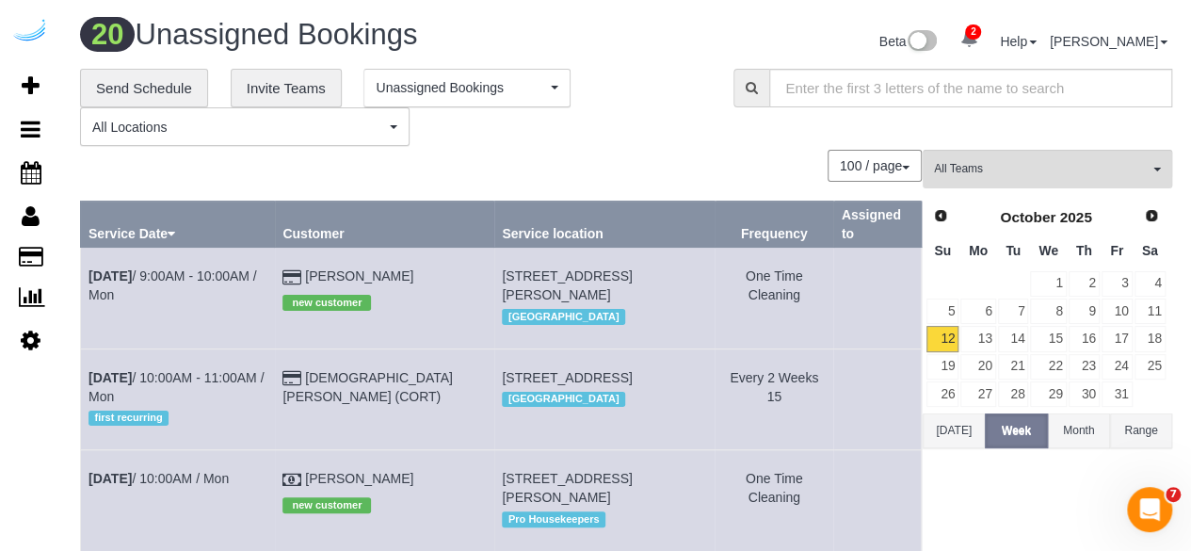
scroll to position [1466, 0]
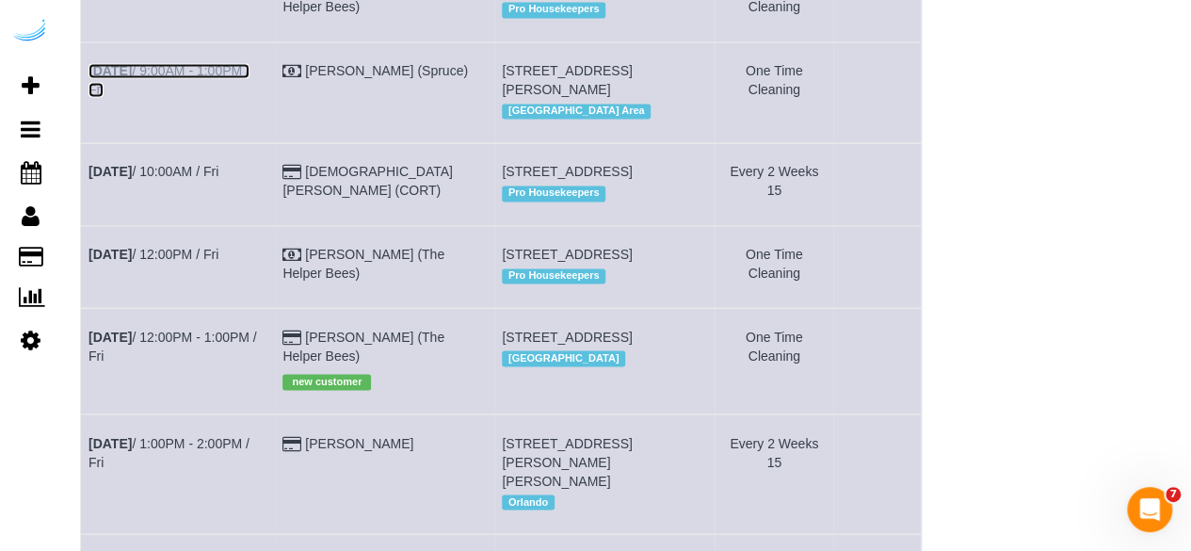
click at [233, 97] on link "[DATE] 9:00AM - 1:00PM / Fri" at bounding box center [169, 80] width 161 height 34
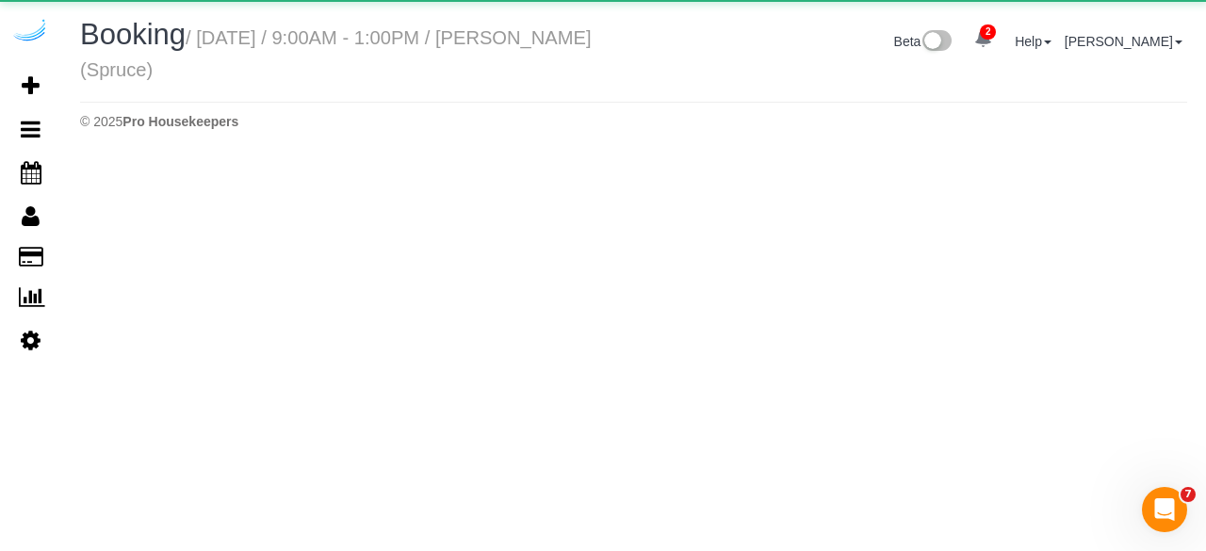
select select "WA"
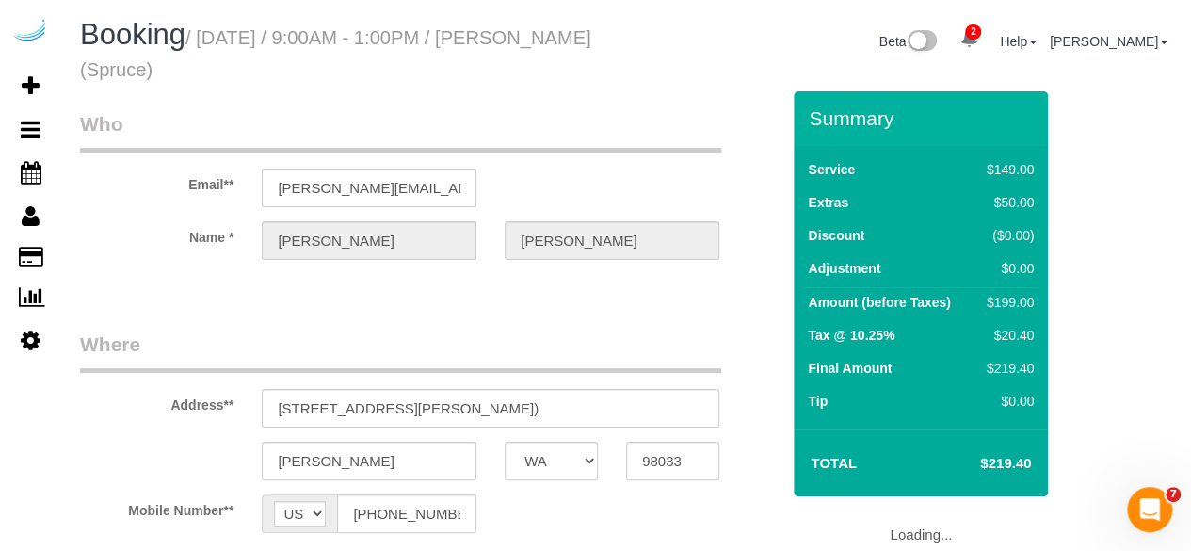
select select "number:9"
select select "object:20443"
select select "282"
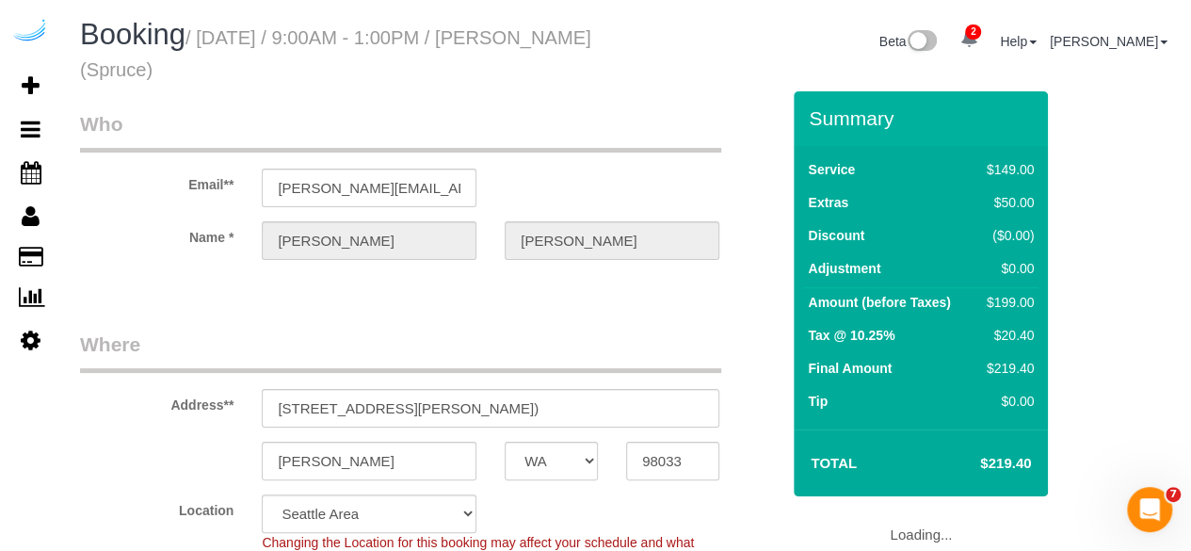
select select "object:20529"
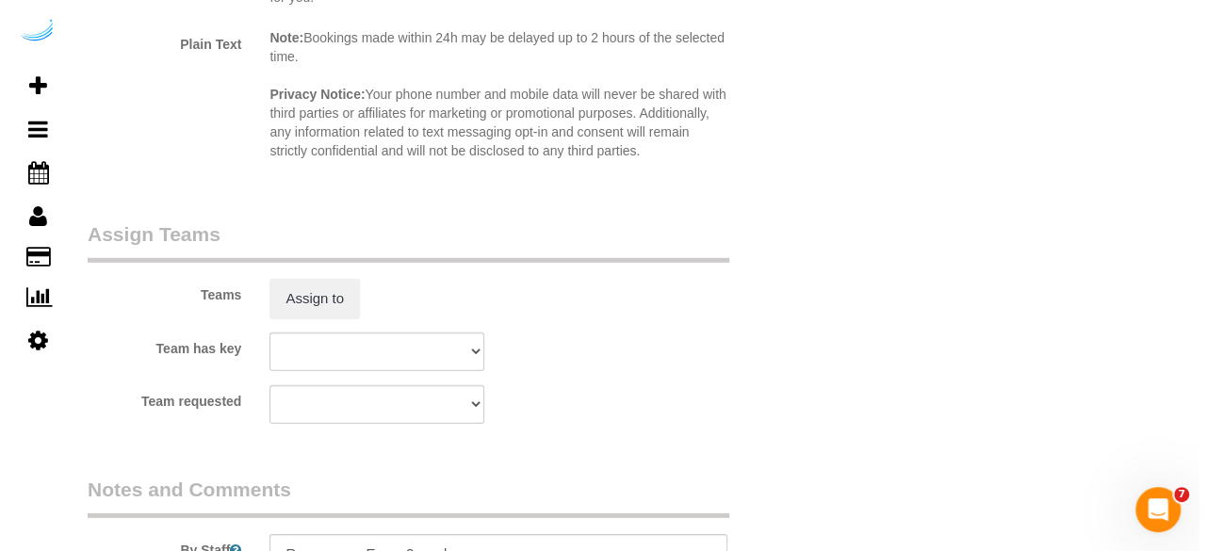
scroll to position [2651, 0]
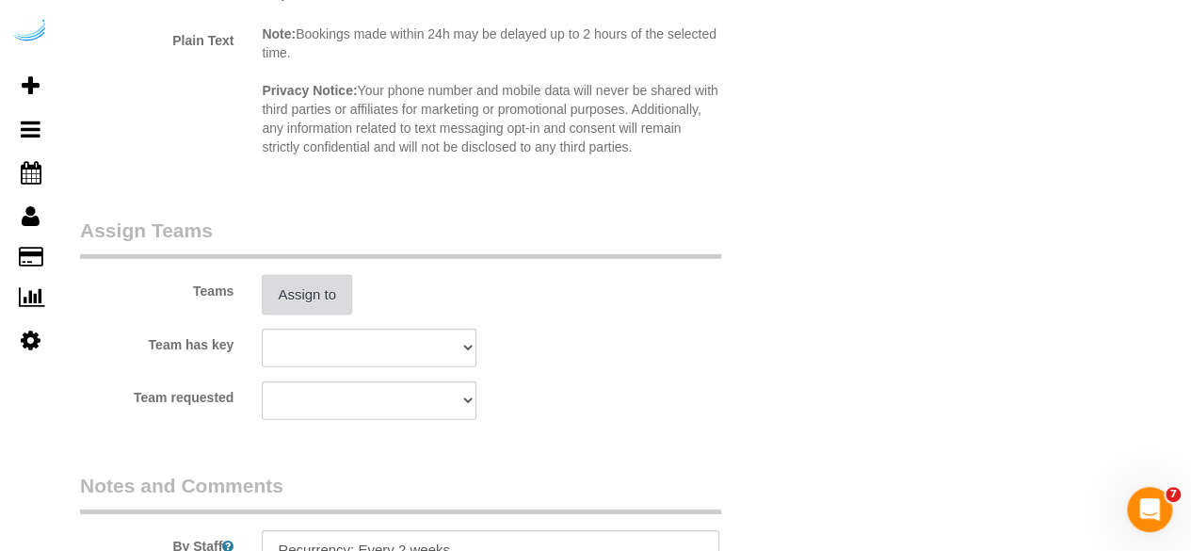
click at [327, 283] on button "Assign to" at bounding box center [307, 295] width 90 height 40
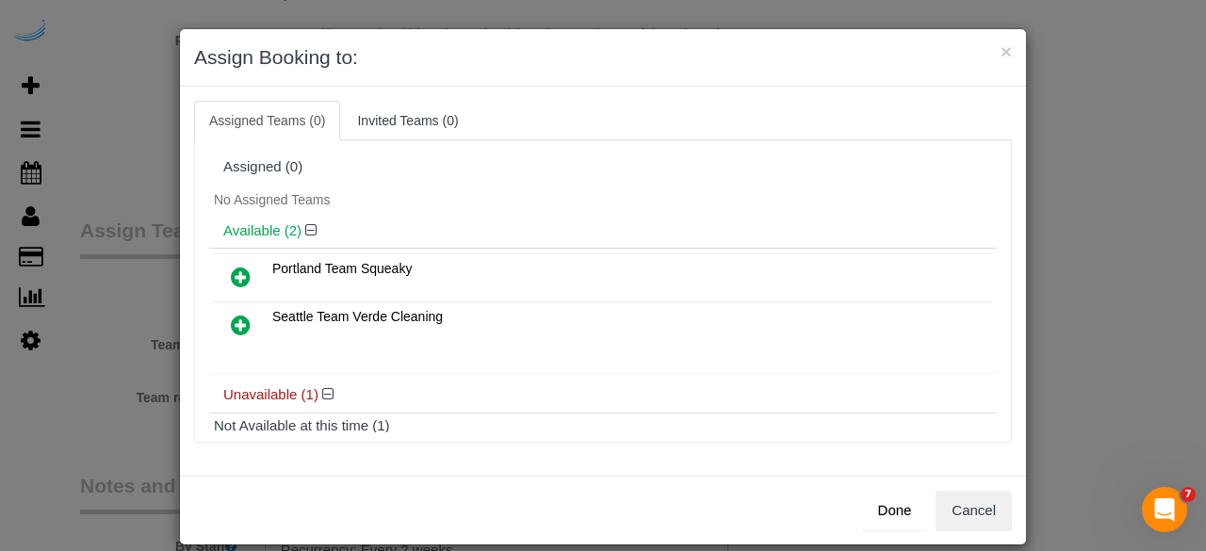
scroll to position [84, 0]
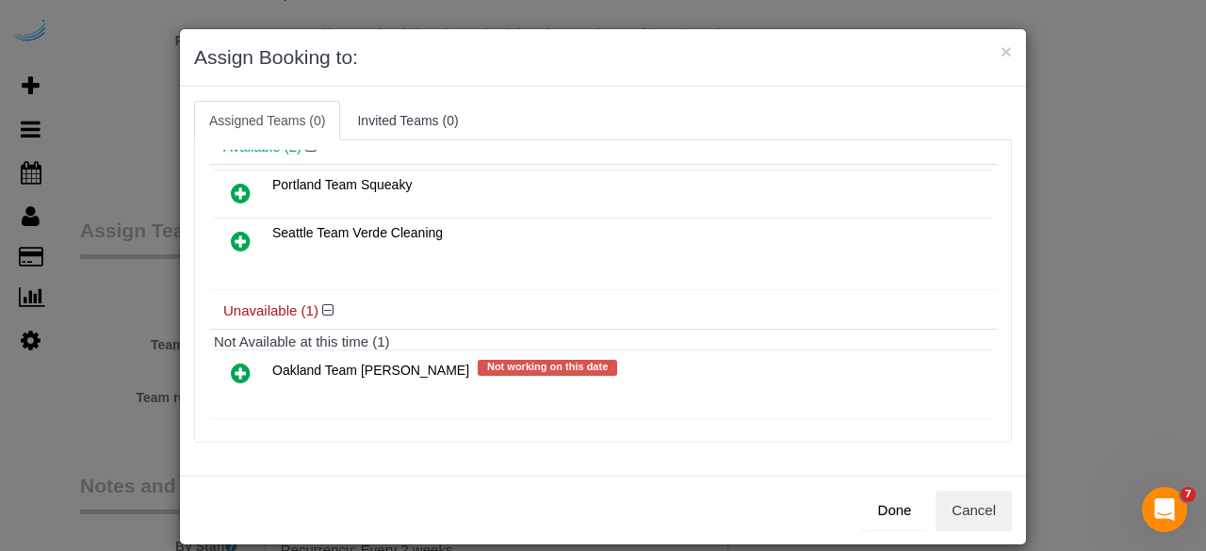
click at [239, 235] on icon at bounding box center [241, 241] width 20 height 23
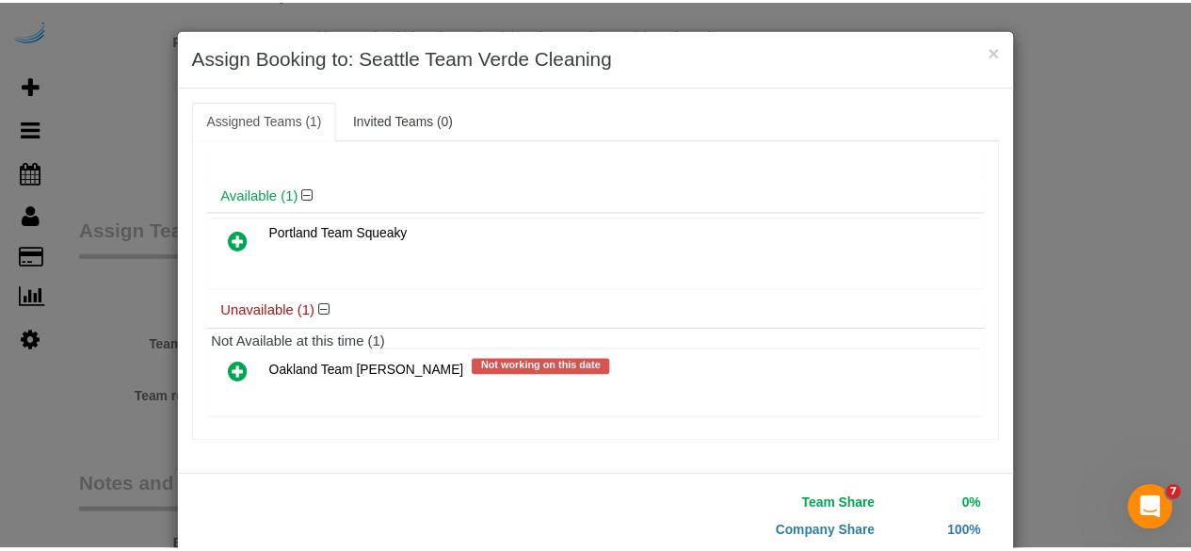
scroll to position [120, 0]
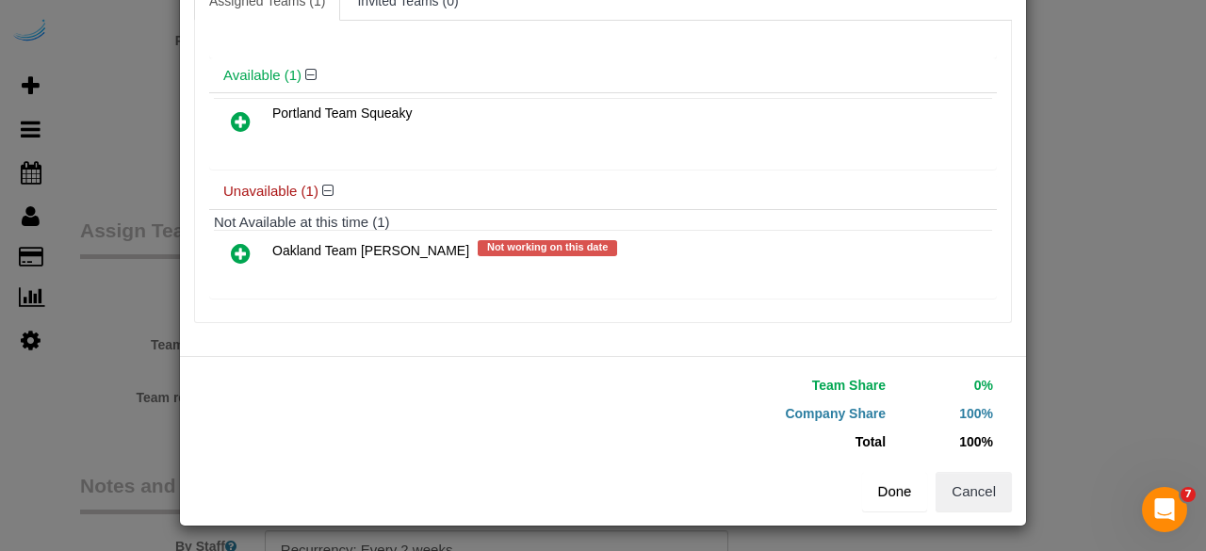
click at [885, 485] on button "Done" at bounding box center [895, 492] width 66 height 40
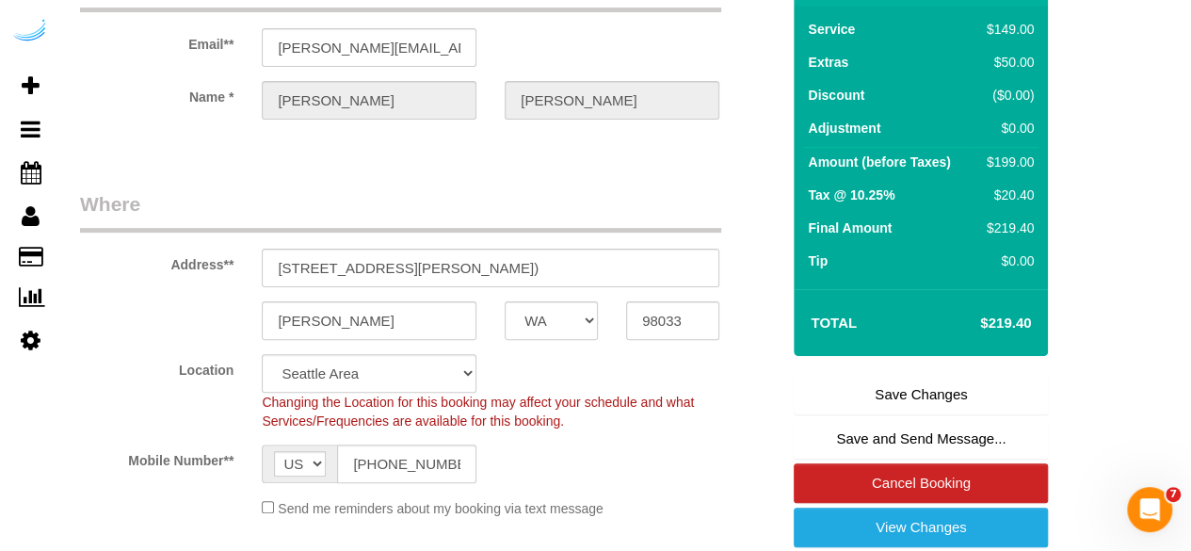
scroll to position [143, 0]
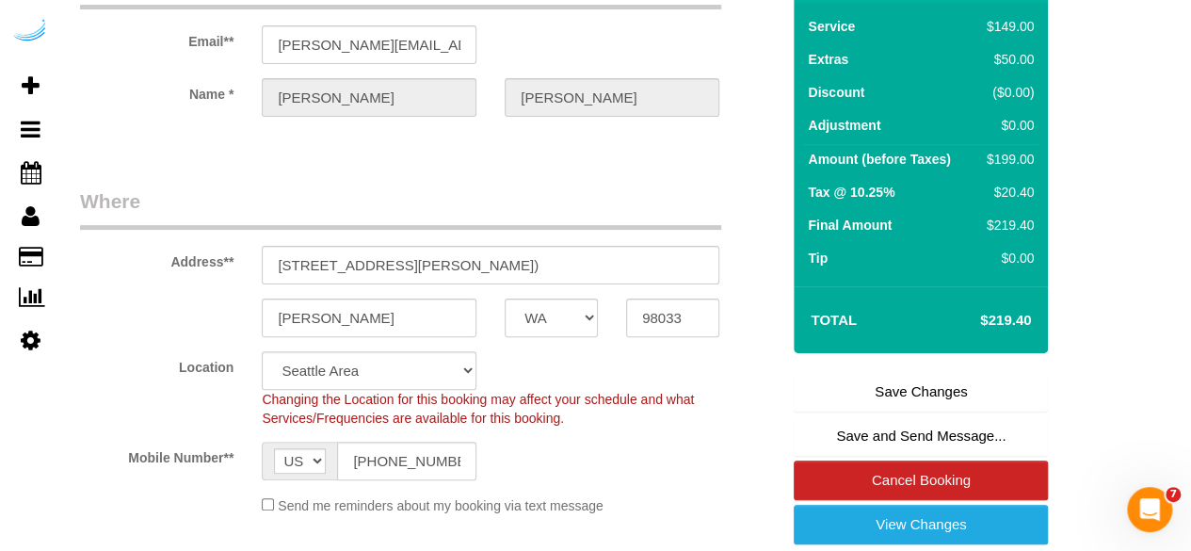
click at [901, 389] on link "Save Changes" at bounding box center [921, 392] width 254 height 40
select select "**********"
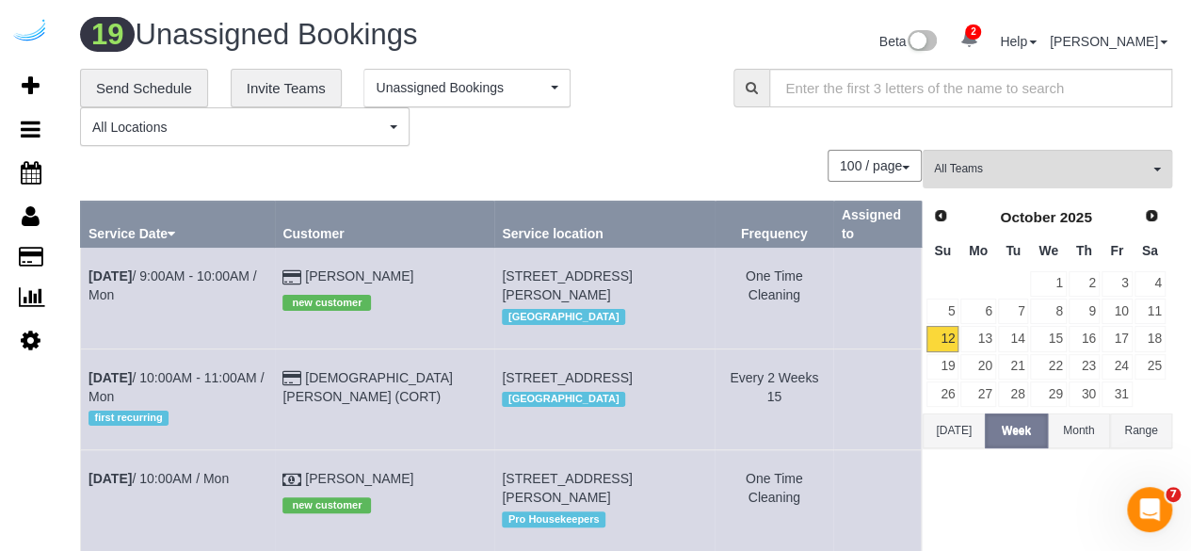
scroll to position [1894, 0]
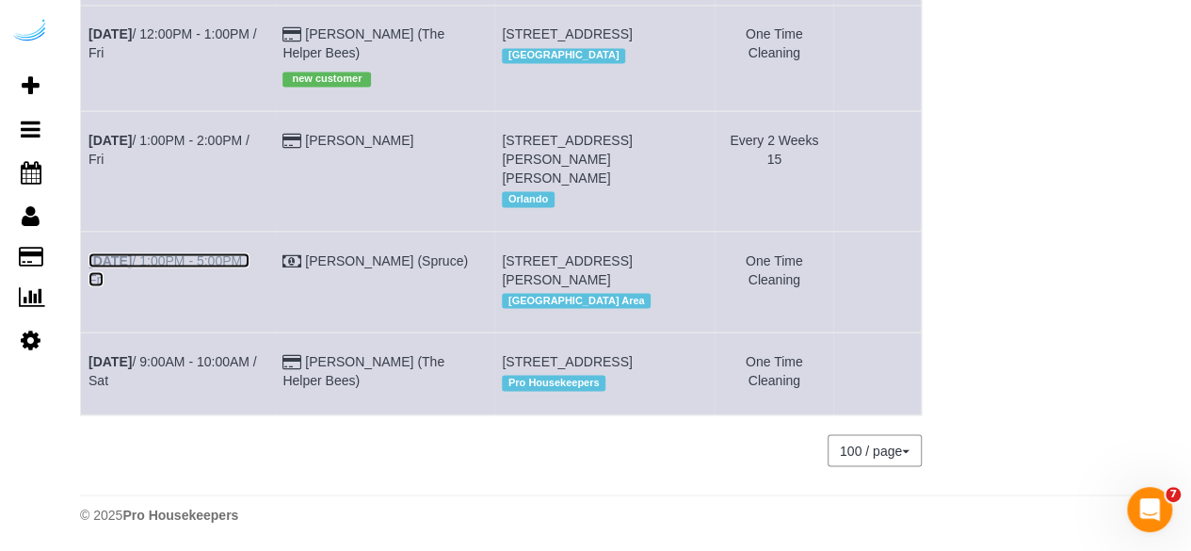
click at [215, 252] on link "[DATE] 1:00PM - 5:00PM / Fri" at bounding box center [169, 269] width 161 height 34
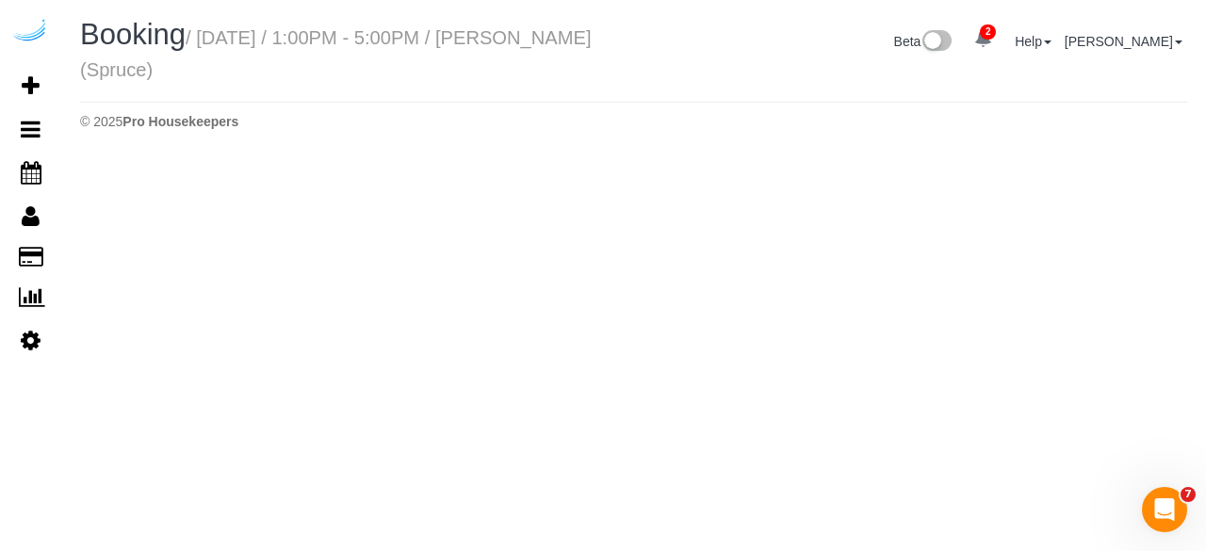
select select "WA"
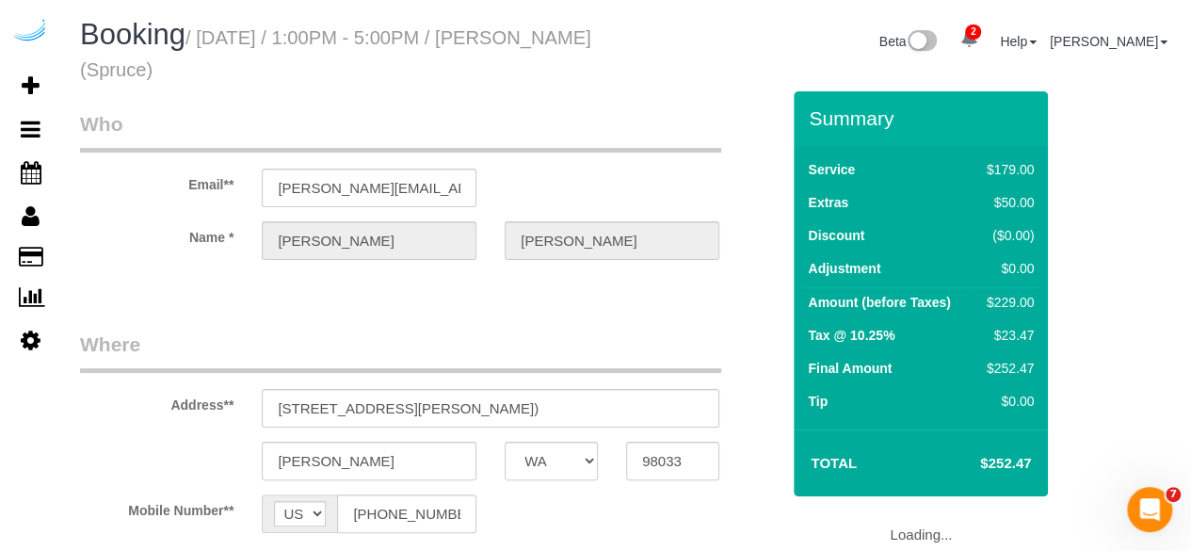
select select "number:9"
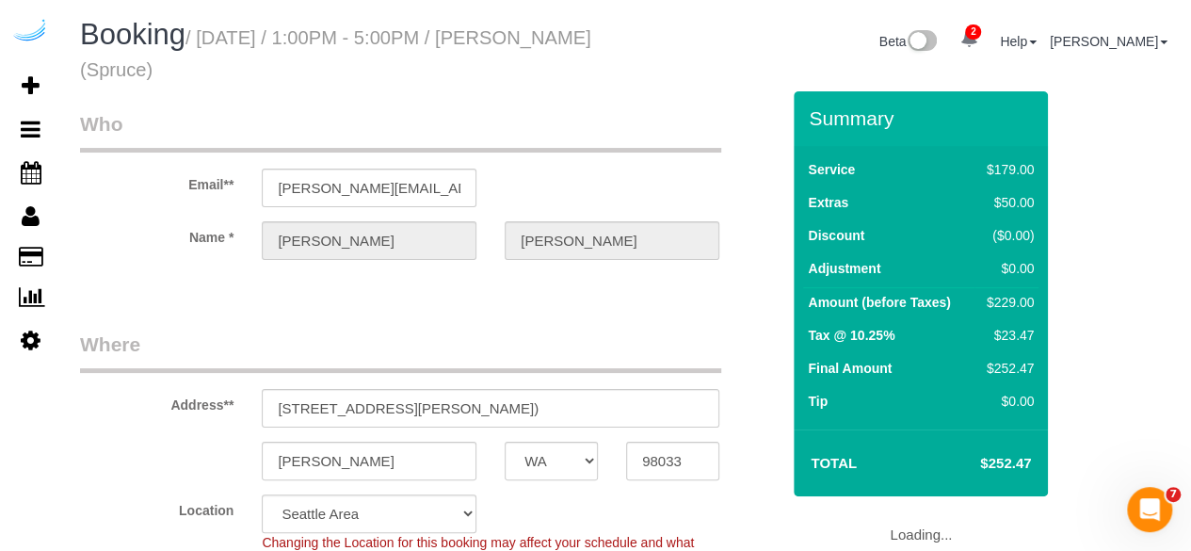
select select "object:21502"
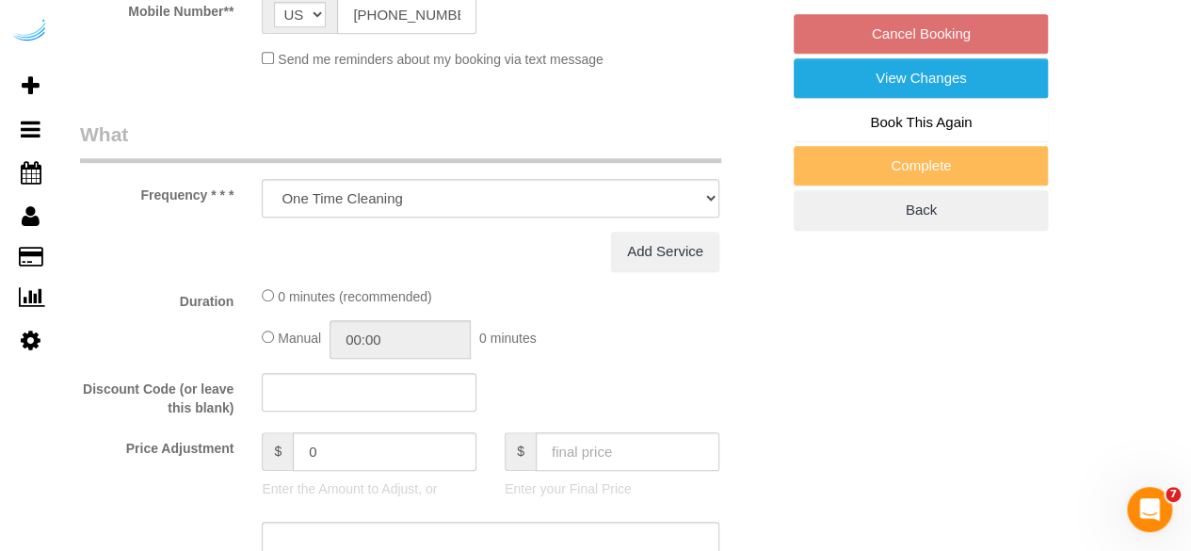
select select "282"
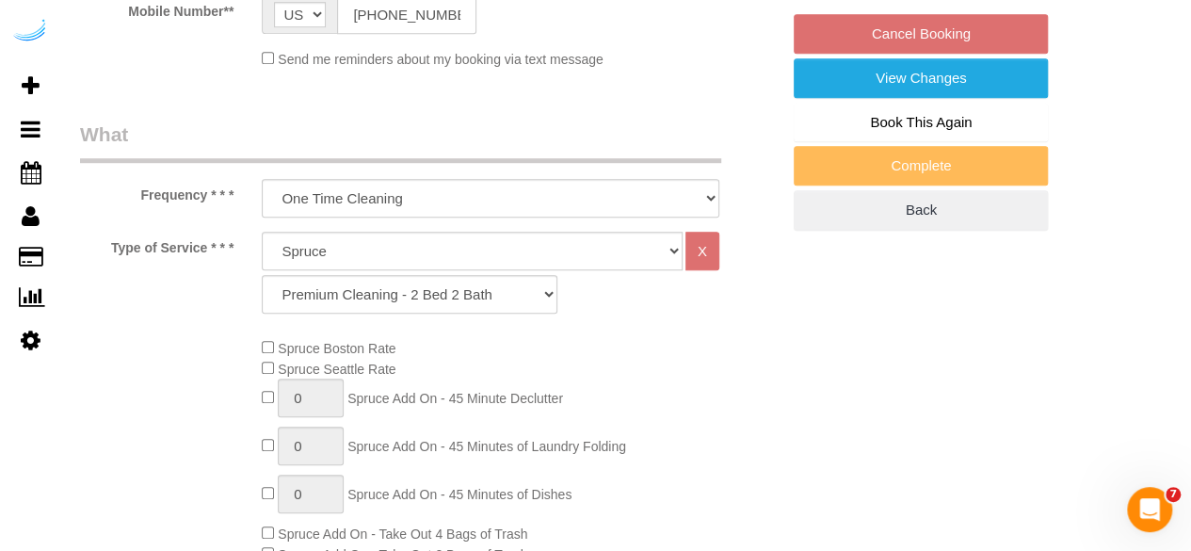
select select "object:21607"
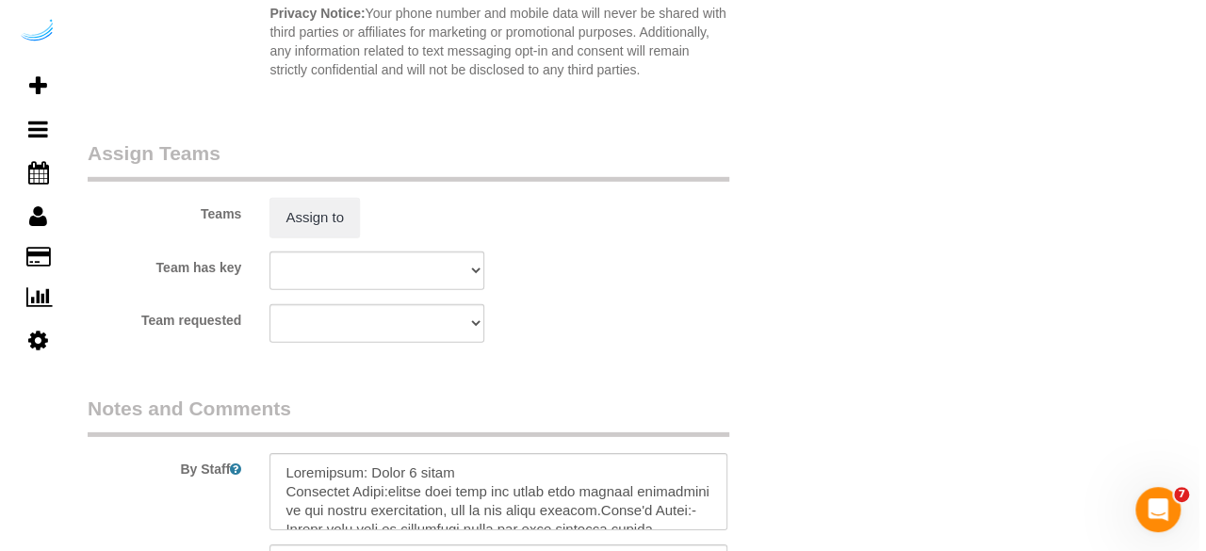
scroll to position [2735, 0]
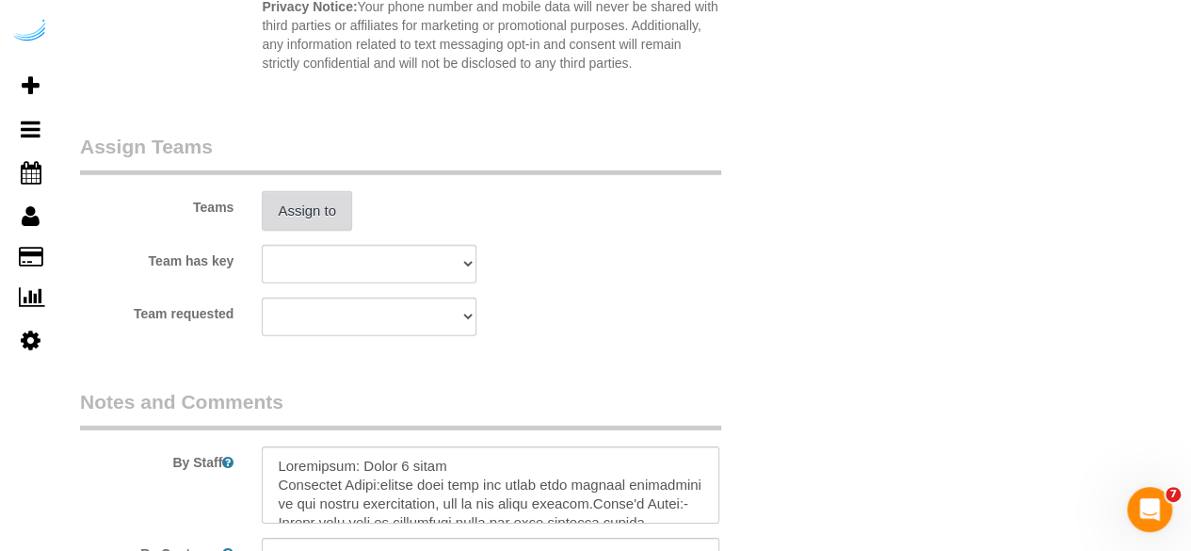
click at [334, 219] on button "Assign to" at bounding box center [307, 211] width 90 height 40
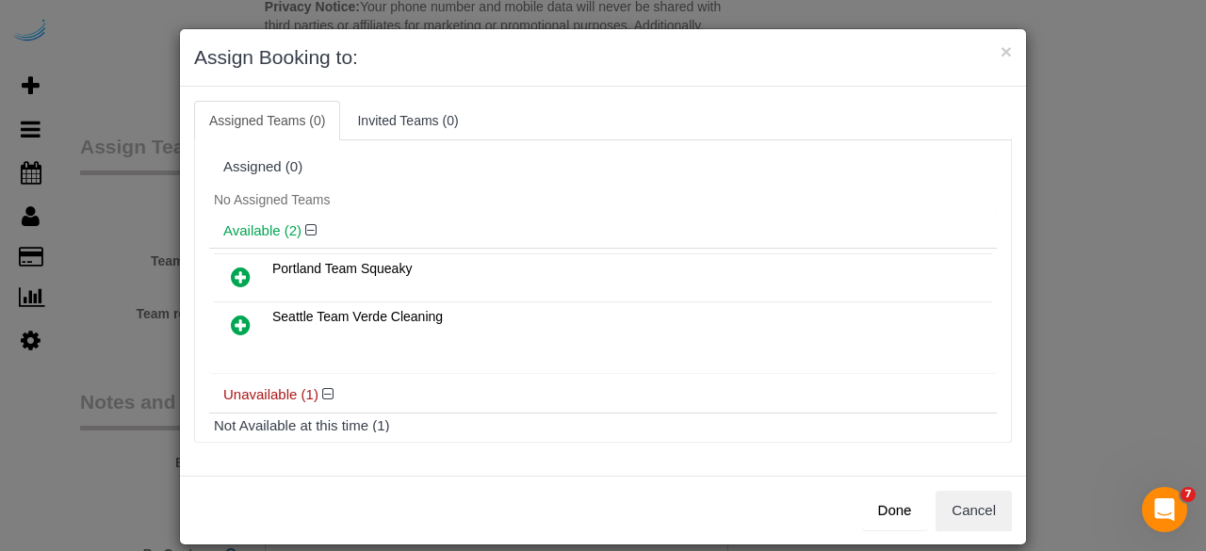
scroll to position [84, 0]
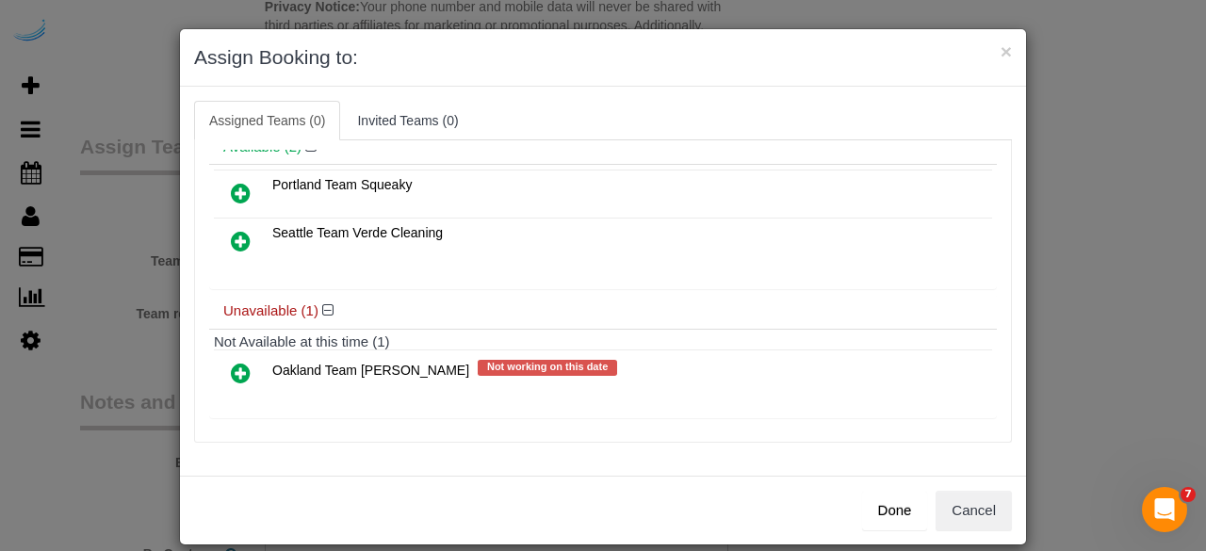
click at [238, 239] on icon at bounding box center [241, 241] width 20 height 23
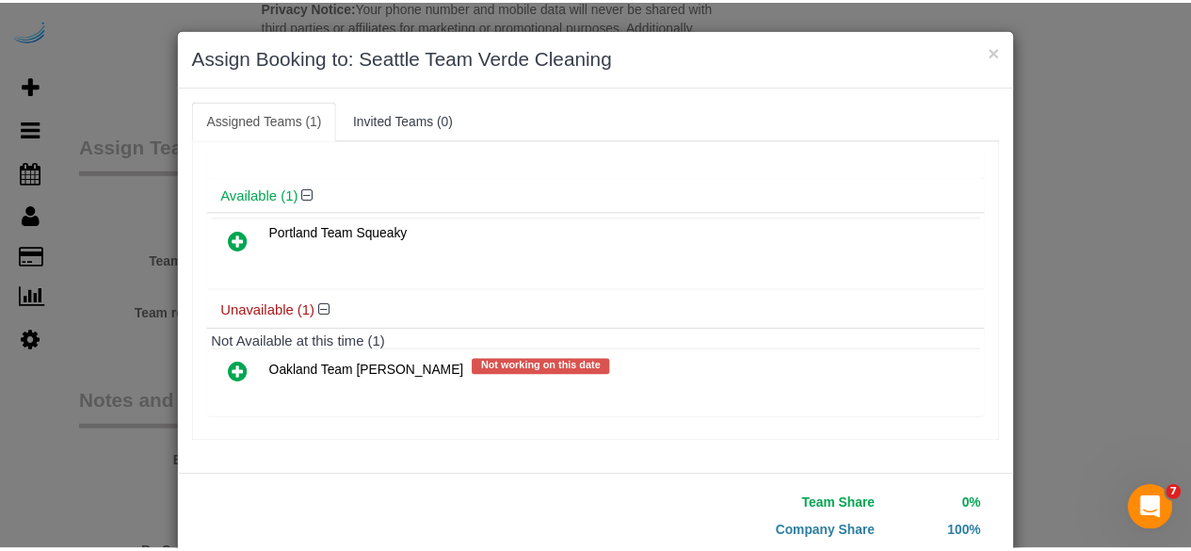
scroll to position [120, 0]
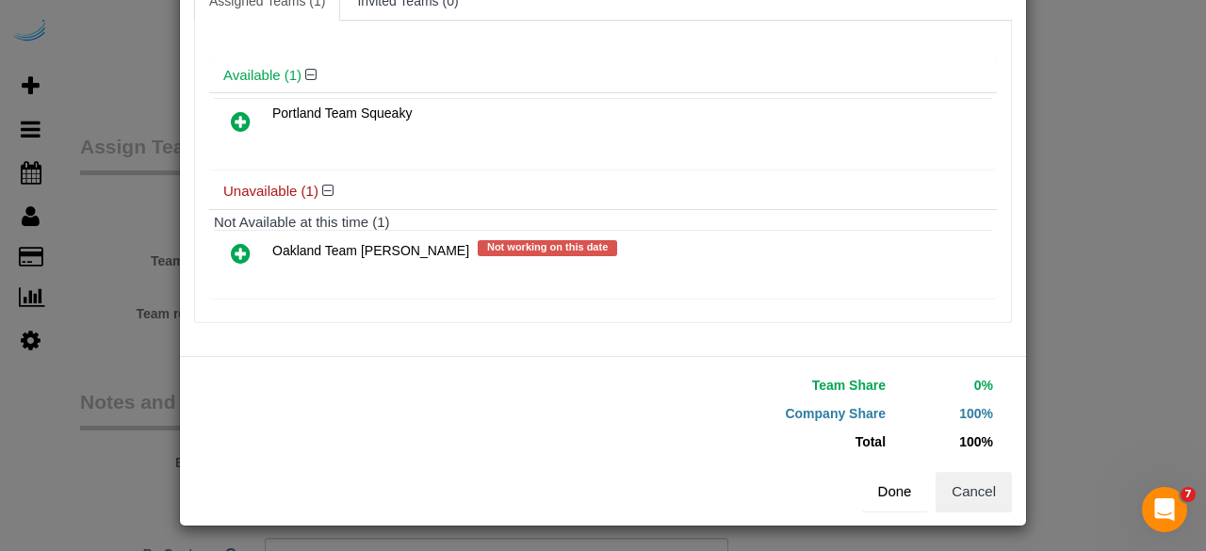
click at [891, 506] on button "Done" at bounding box center [895, 492] width 66 height 40
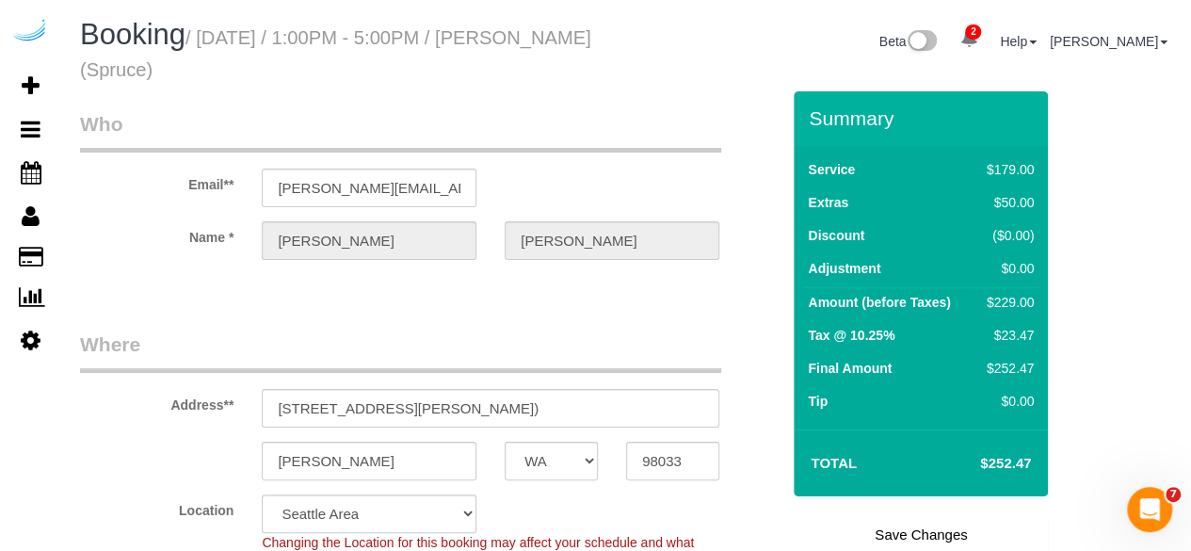
scroll to position [197, 0]
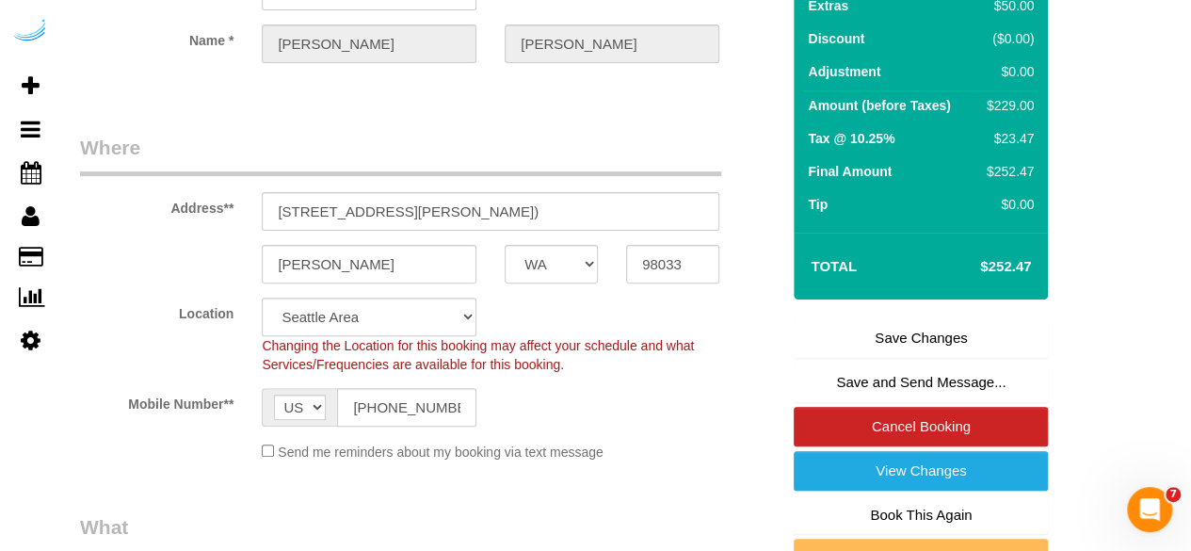
click at [906, 340] on link "Save Changes" at bounding box center [921, 338] width 254 height 40
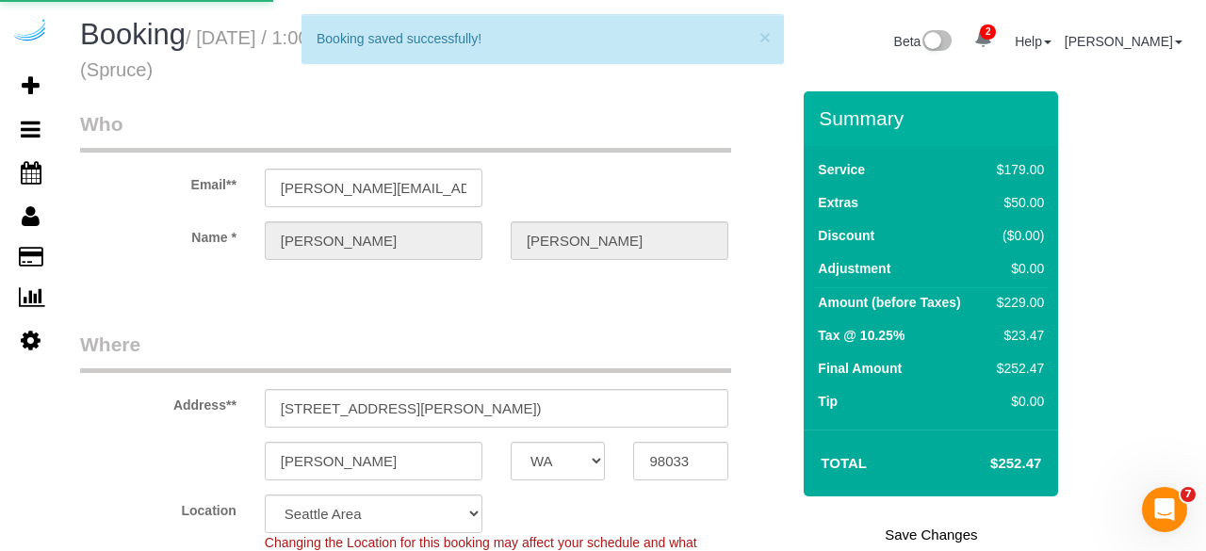
select select "**********"
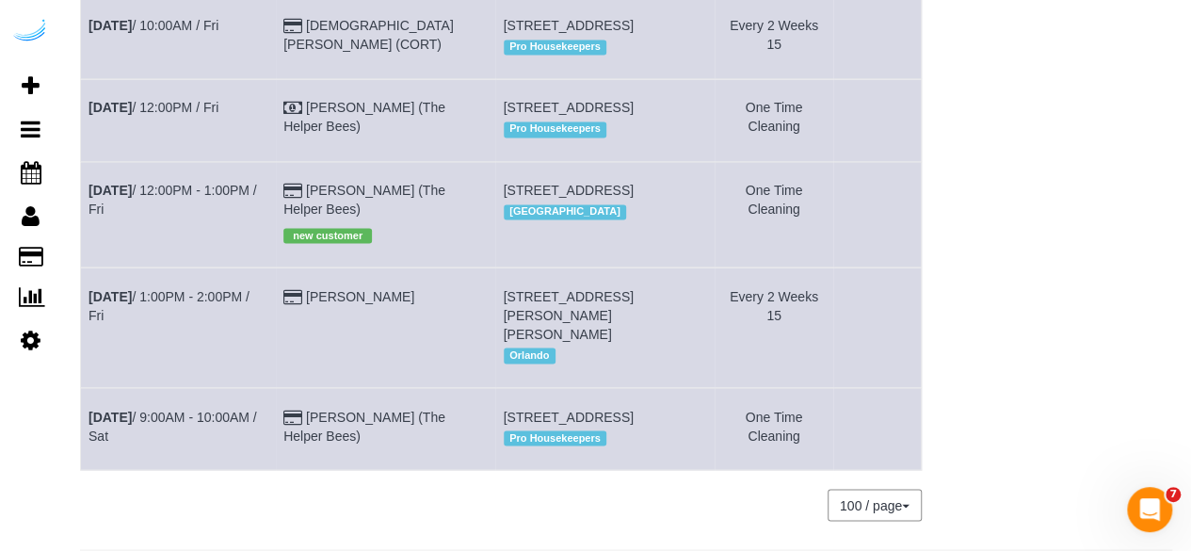
scroll to position [1790, 0]
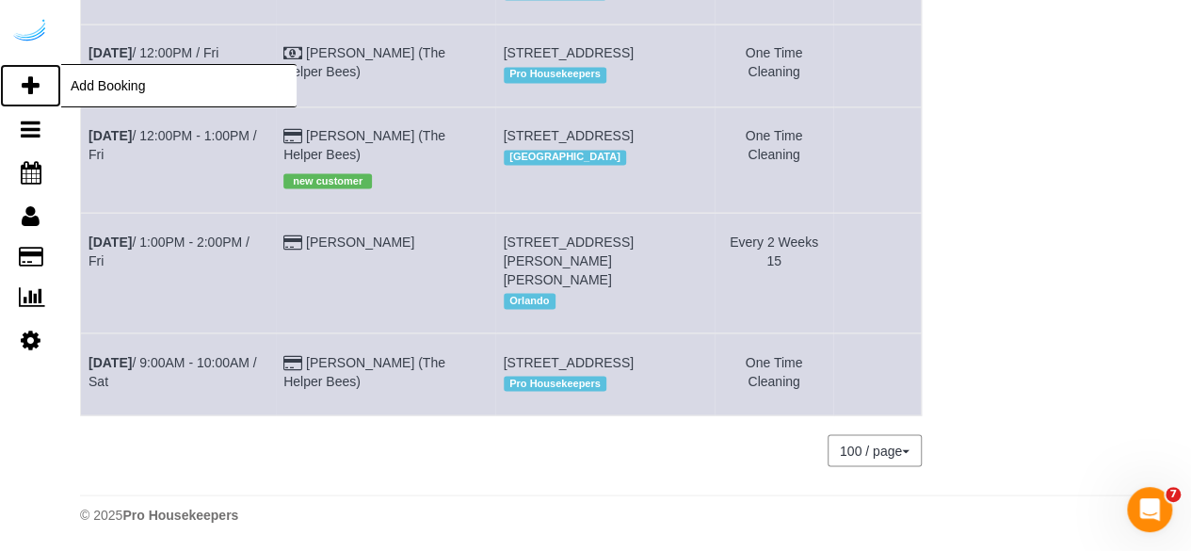
click at [27, 94] on icon at bounding box center [31, 85] width 18 height 23
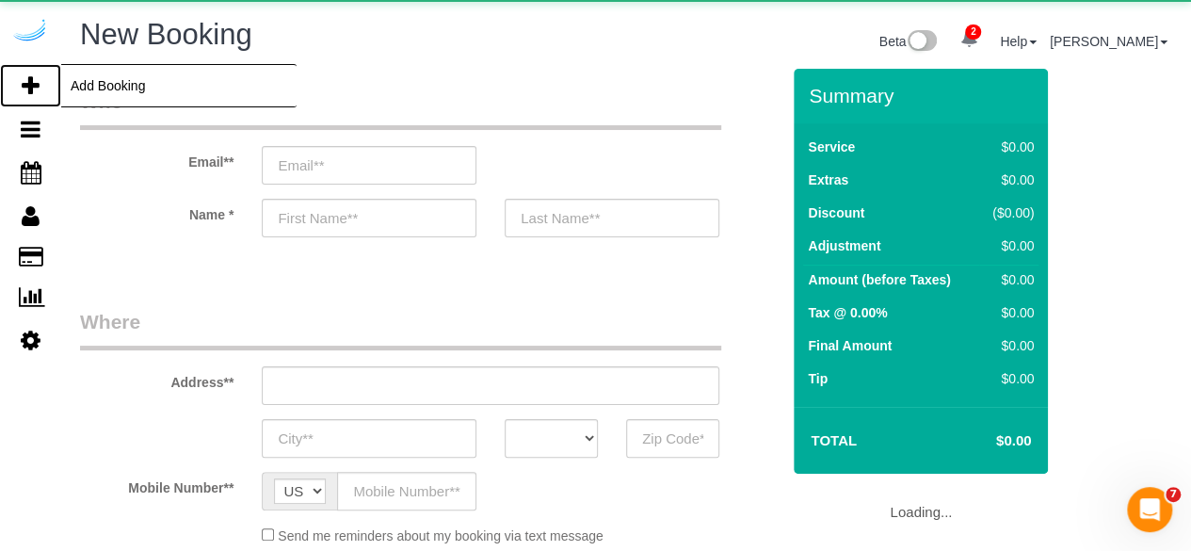
select select "number:9"
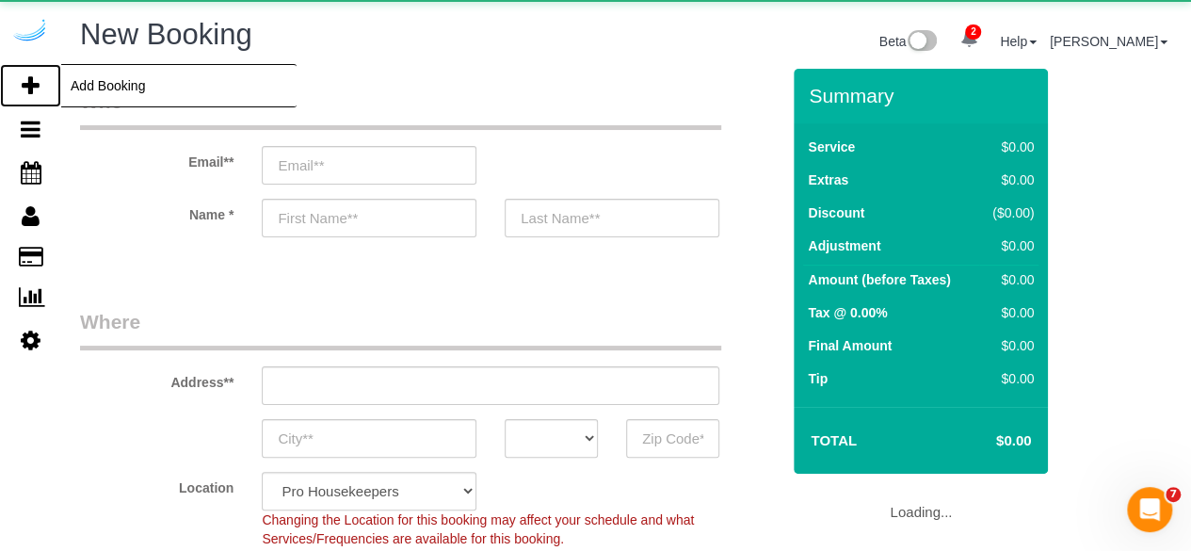
select select "object:23134"
select select "4"
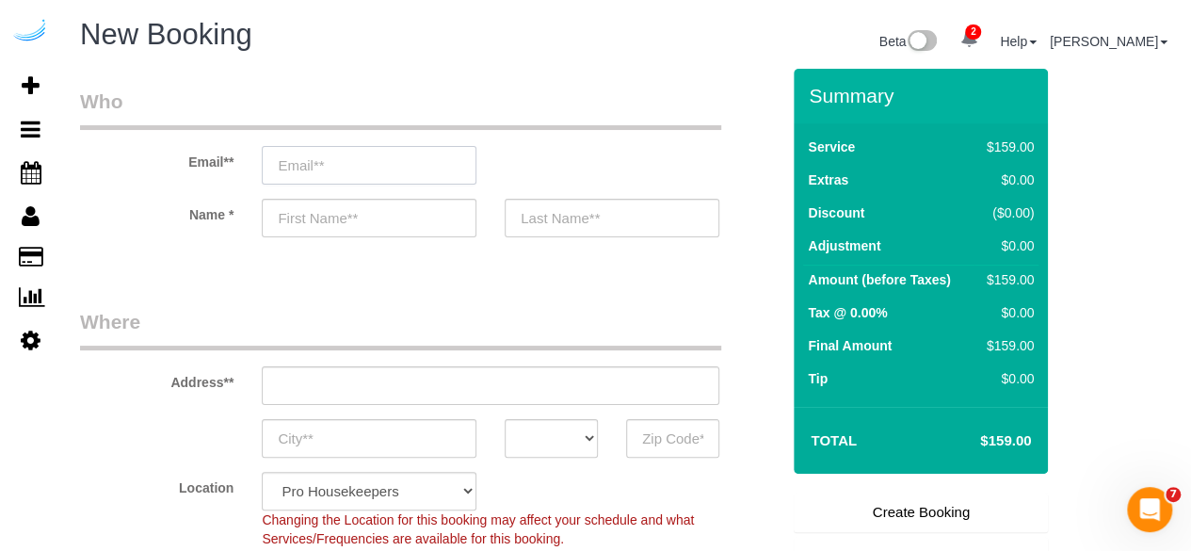
click at [420, 156] on input "email" at bounding box center [369, 165] width 215 height 39
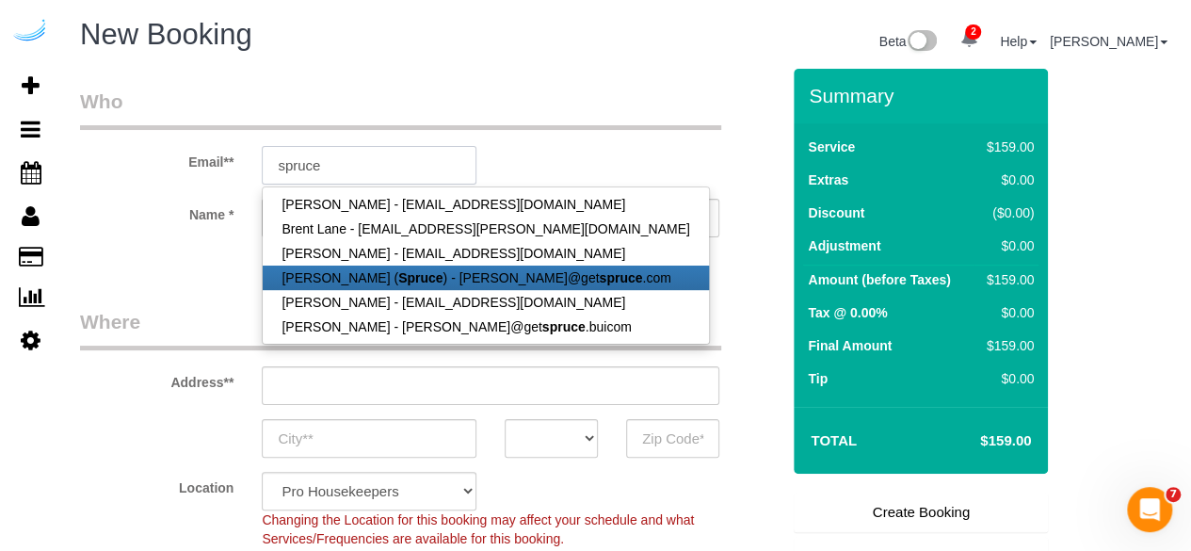
type input "[PERSON_NAME][EMAIL_ADDRESS][DOMAIN_NAME]"
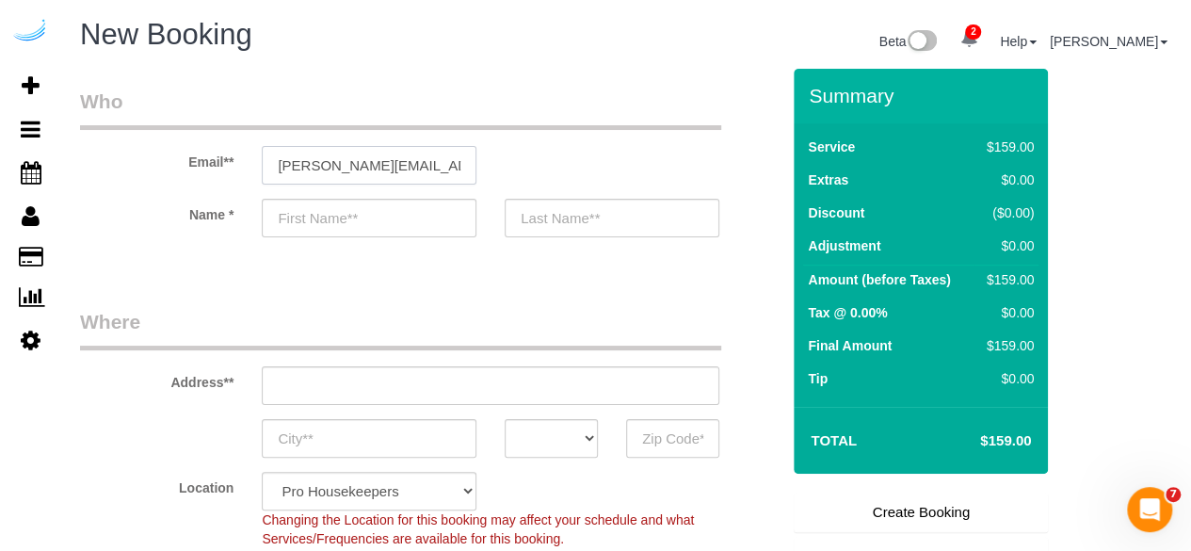
type input "[PERSON_NAME]"
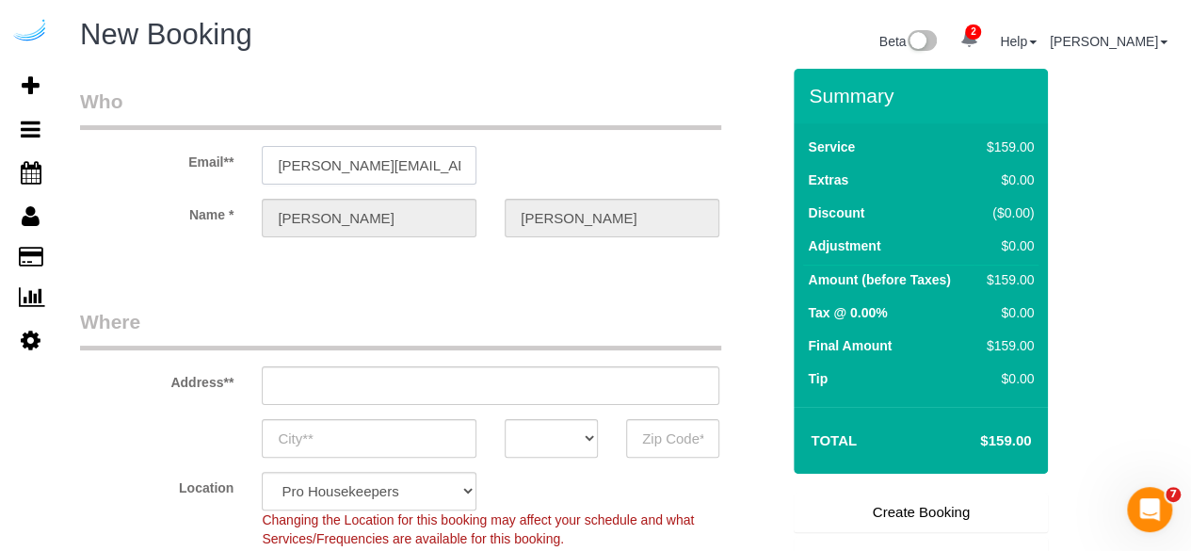
type input "[STREET_ADDRESS][PERSON_NAME]"
type input "Austin"
select select "[GEOGRAPHIC_DATA]"
type input "78704"
type input "[PERSON_NAME][EMAIL_ADDRESS][DOMAIN_NAME]"
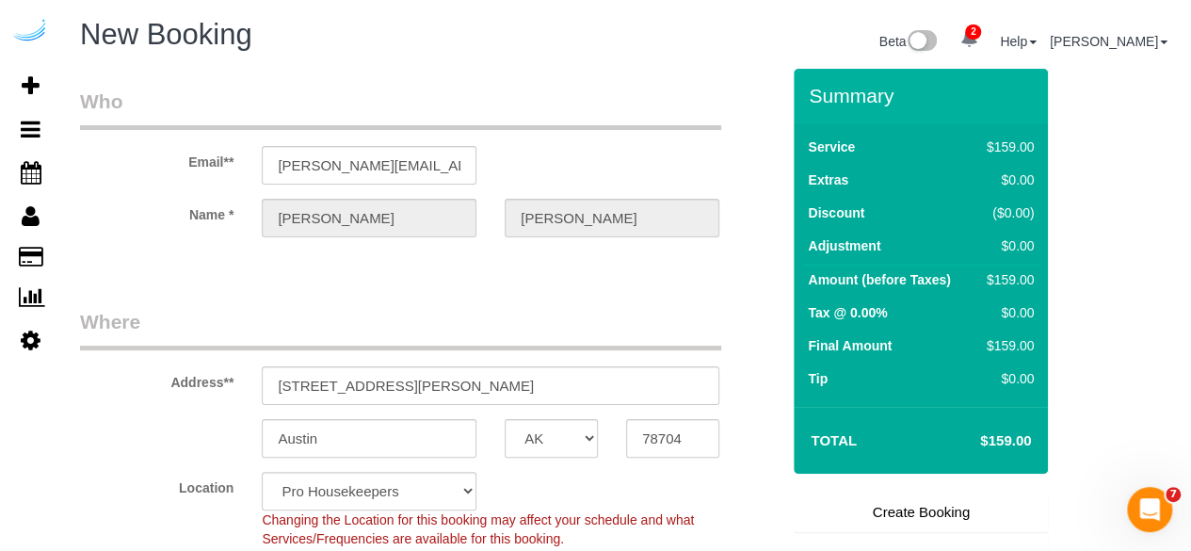
select select "9"
select select "object:23171"
click at [413, 372] on input "[STREET_ADDRESS][PERSON_NAME]" at bounding box center [491, 385] width 458 height 39
paste input "[STREET_ADDRESS]"
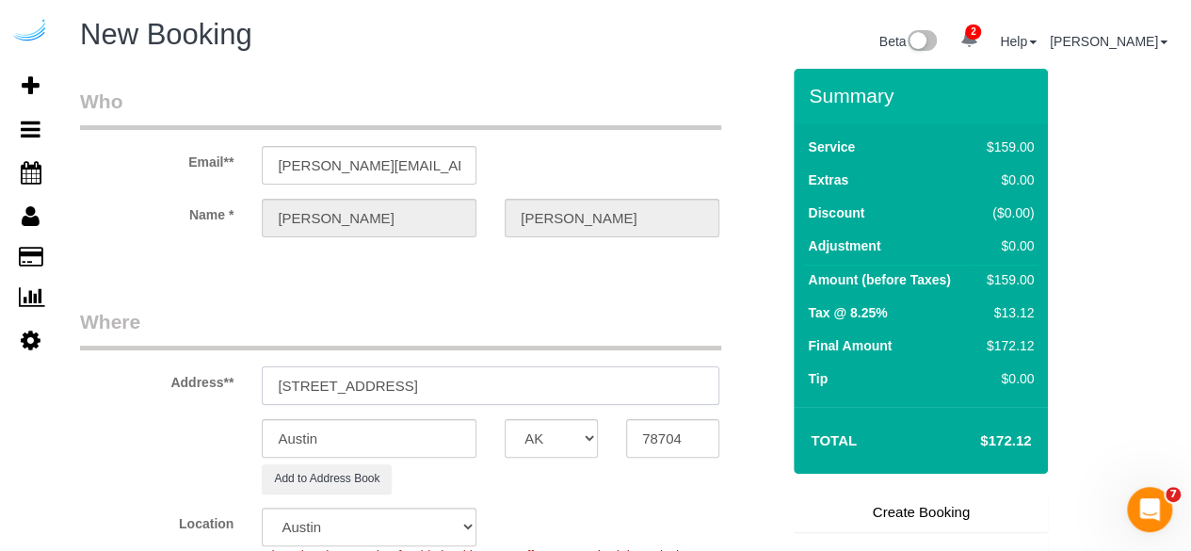
click at [462, 383] on input "[STREET_ADDRESS]" at bounding box center [491, 385] width 458 height 39
type input "[STREET_ADDRESS]"
click at [689, 436] on input "78704" at bounding box center [672, 438] width 93 height 39
paste input "98033"
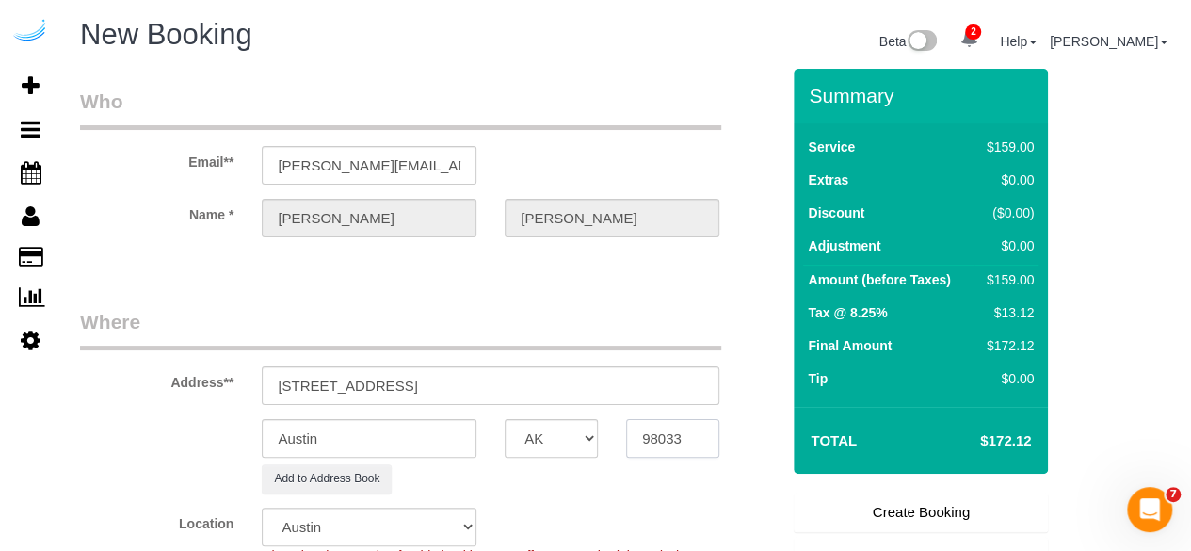
type input "98033"
click at [557, 438] on select "AK AL AR AZ CA CO CT DC DE [GEOGRAPHIC_DATA] [GEOGRAPHIC_DATA] HI IA ID IL IN K…" at bounding box center [551, 438] width 93 height 39
select select "WA"
click at [505, 419] on select "AK AL AR AZ CA CO CT DC DE [GEOGRAPHIC_DATA] [GEOGRAPHIC_DATA] HI IA ID IL IN K…" at bounding box center [551, 438] width 93 height 39
select select "11"
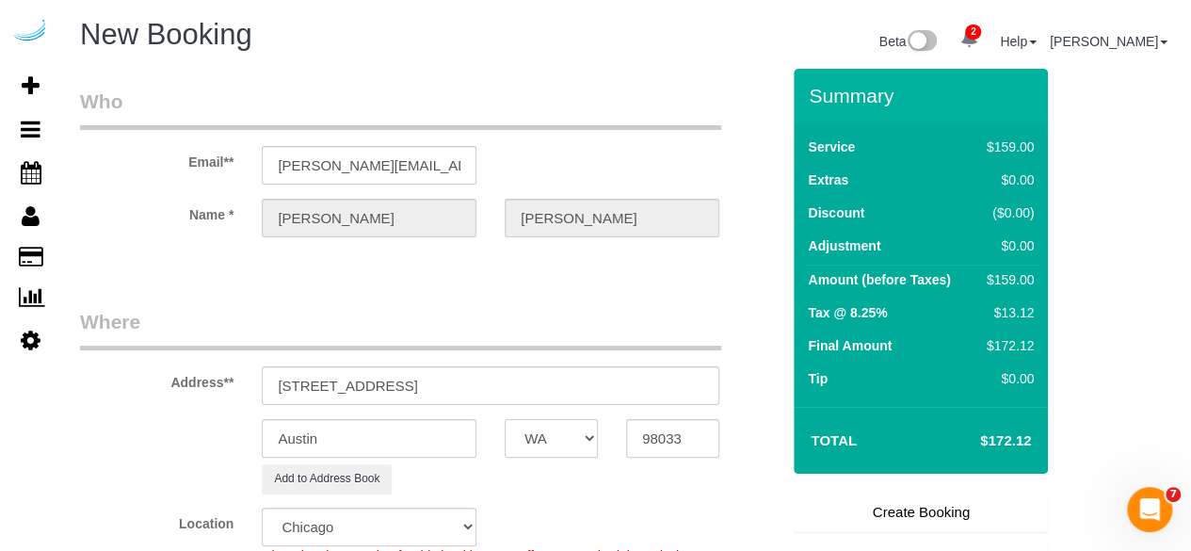
select select "object:23218"
click at [377, 388] on input "[STREET_ADDRESS]" at bounding box center [491, 385] width 458 height 39
click at [365, 430] on input "Austin" at bounding box center [369, 438] width 215 height 39
paste input "[PERSON_NAME]"
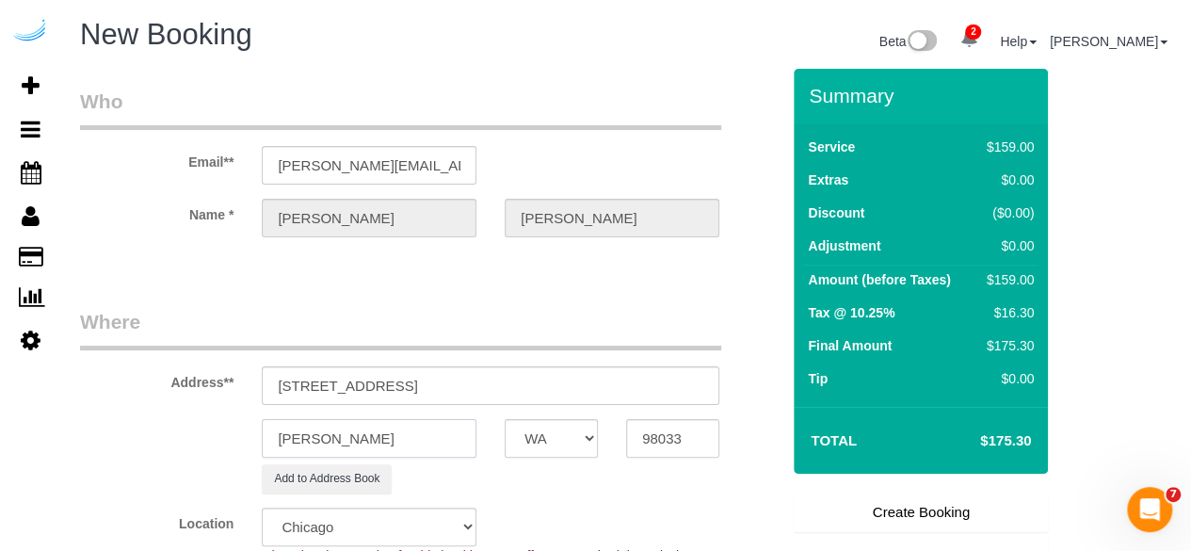
type input "[PERSON_NAME]"
drag, startPoint x: 509, startPoint y: 386, endPoint x: 362, endPoint y: 383, distance: 147.0
click at [362, 383] on input "[STREET_ADDRESS]" at bounding box center [491, 385] width 458 height 39
paste input "511"
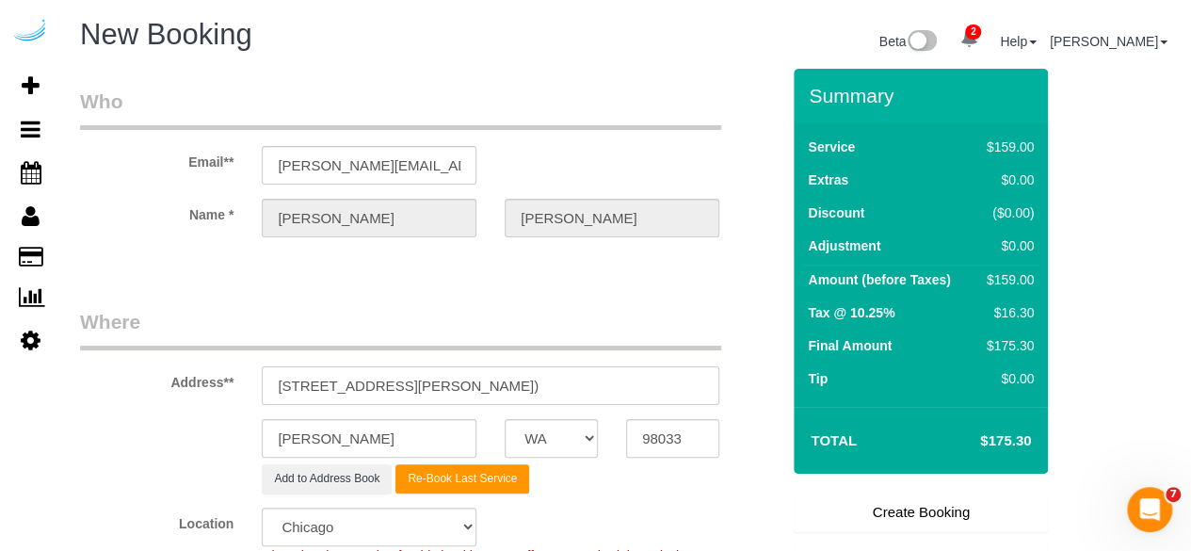
type input "[STREET_ADDRESS][PERSON_NAME])"
click at [471, 481] on button "Re-Book Last Service" at bounding box center [463, 478] width 134 height 29
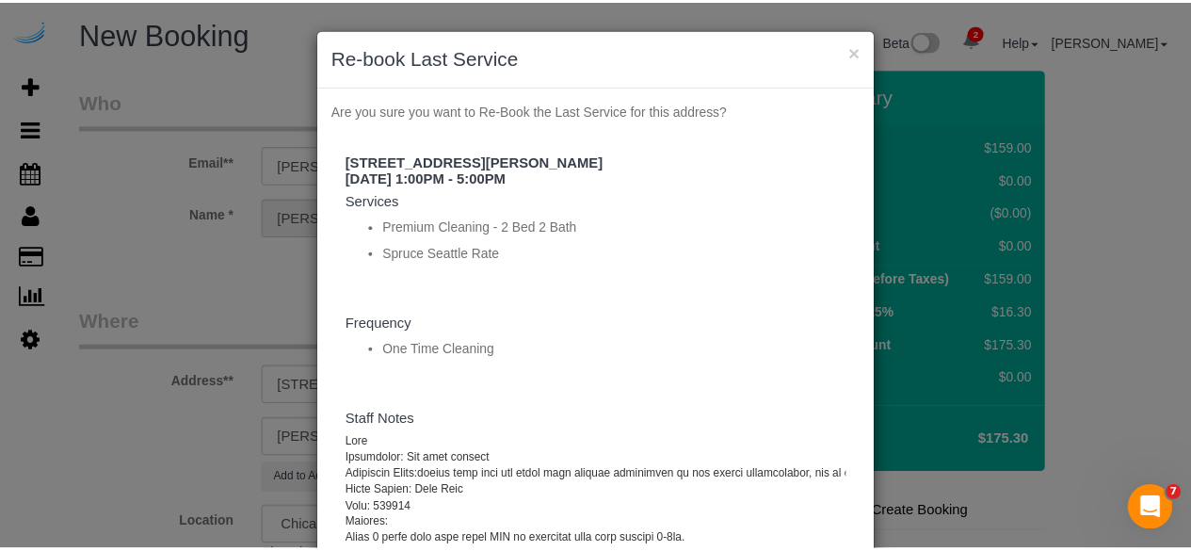
scroll to position [290, 0]
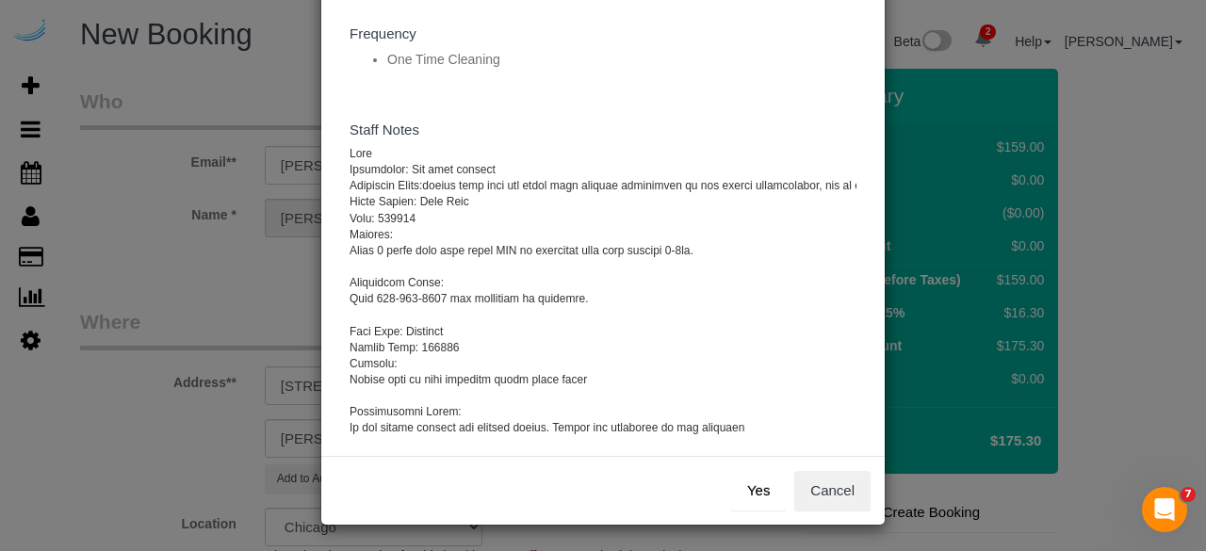
click at [746, 485] on button "Yes" at bounding box center [758, 491] width 55 height 40
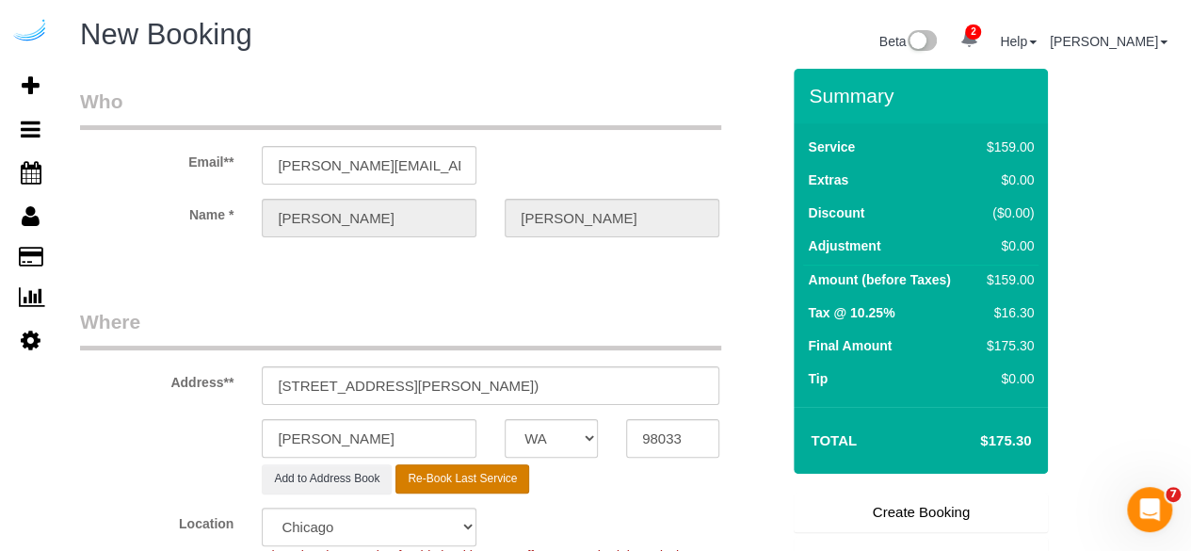
type input "[PHONE_NUMBER]"
select select "string:check"
select select "? string:null ?"
type textarea "Redo Recurrency: One time service Permanent Notes:please make sure the grout ge…"
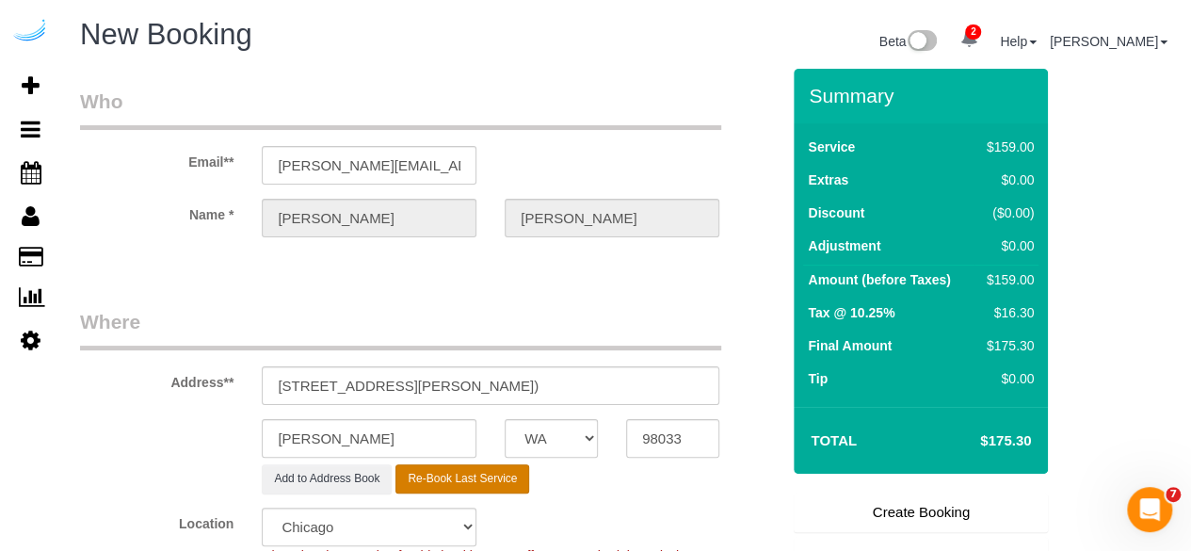
select select "4"
click at [653, 387] on input "[STREET_ADDRESS][PERSON_NAME])" at bounding box center [491, 385] width 458 height 39
select select "object:23344"
select select "number:9"
click at [653, 387] on input "[STREET_ADDRESS][PERSON_NAME])" at bounding box center [491, 385] width 458 height 39
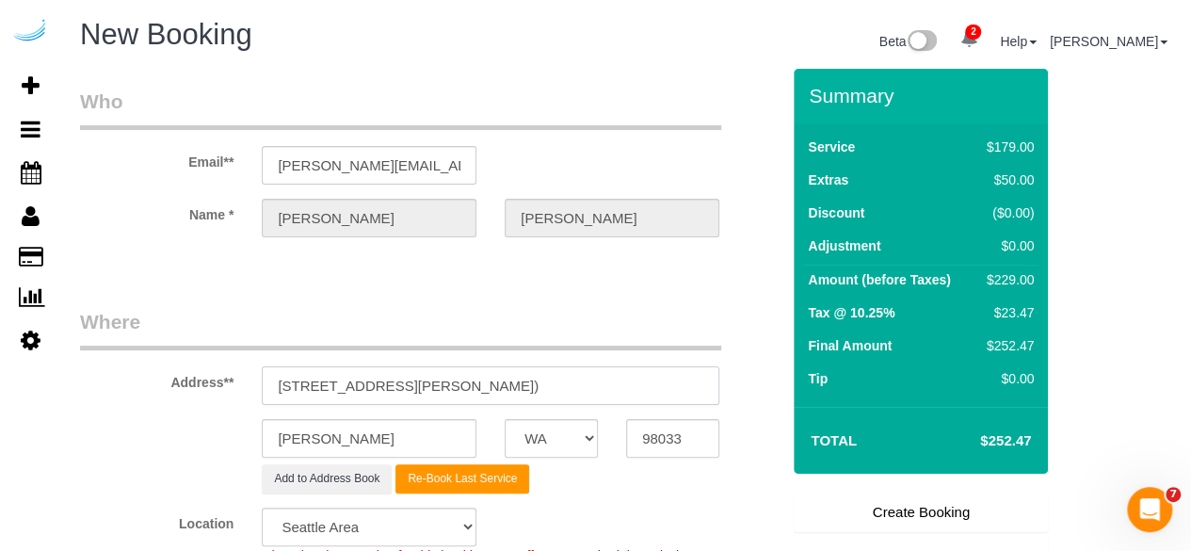
select select "282"
paste input "58028"
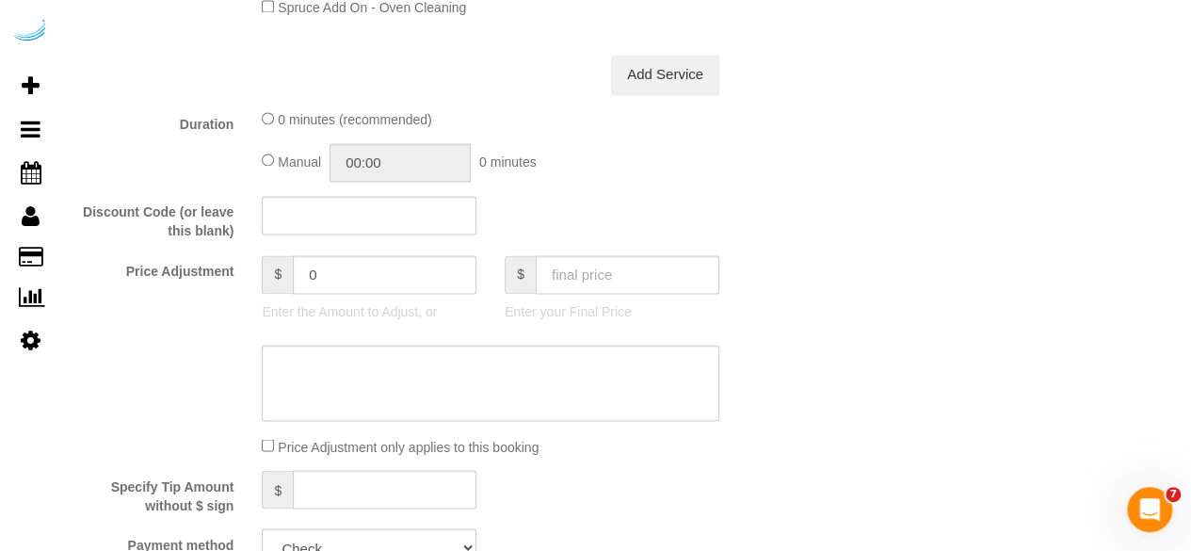
scroll to position [1392, 0]
type input "[STREET_ADDRESS][PERSON_NAME])"
select select "11"
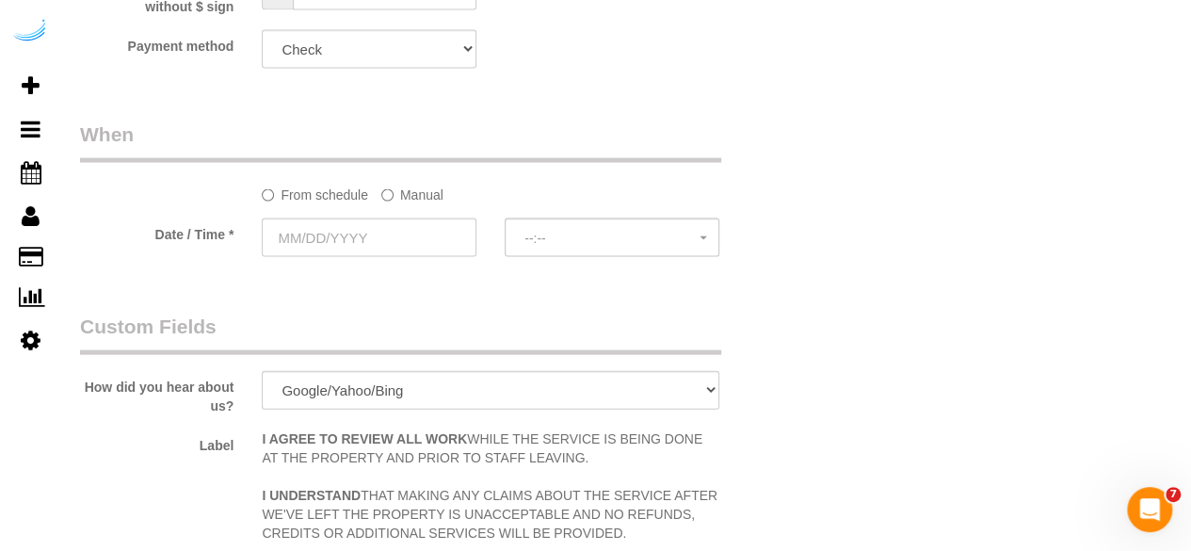
select select "object:23443"
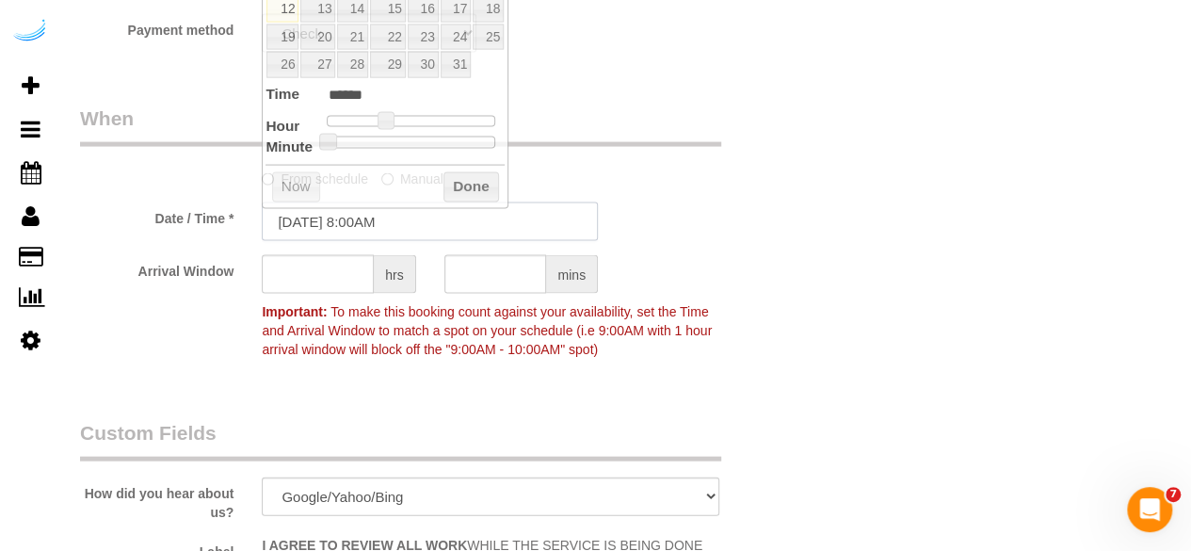
click at [319, 229] on input "[DATE] 8:00AM" at bounding box center [430, 222] width 336 height 39
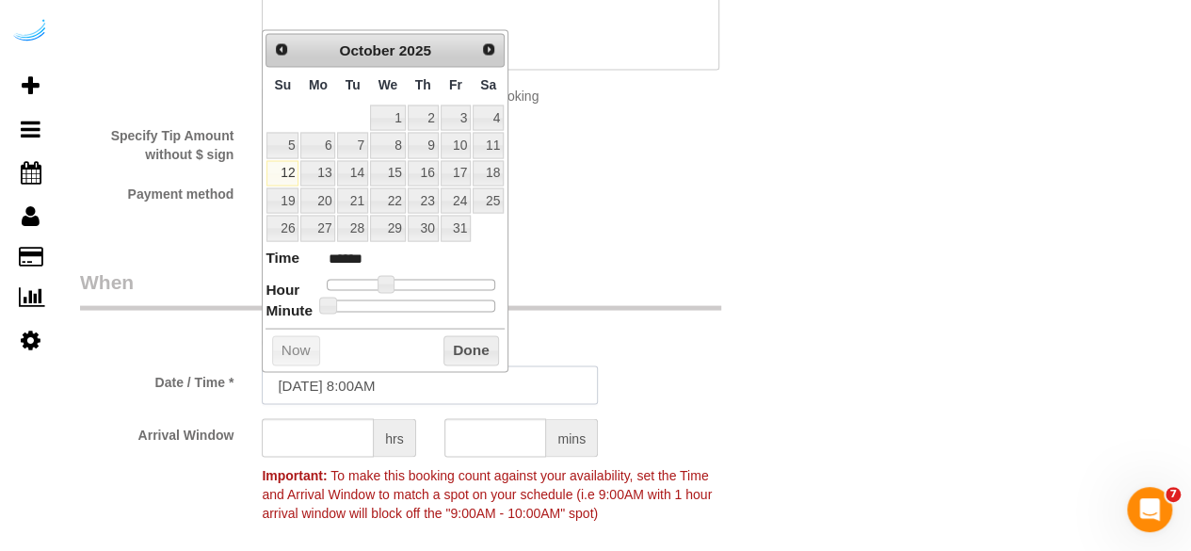
scroll to position [1730, 0]
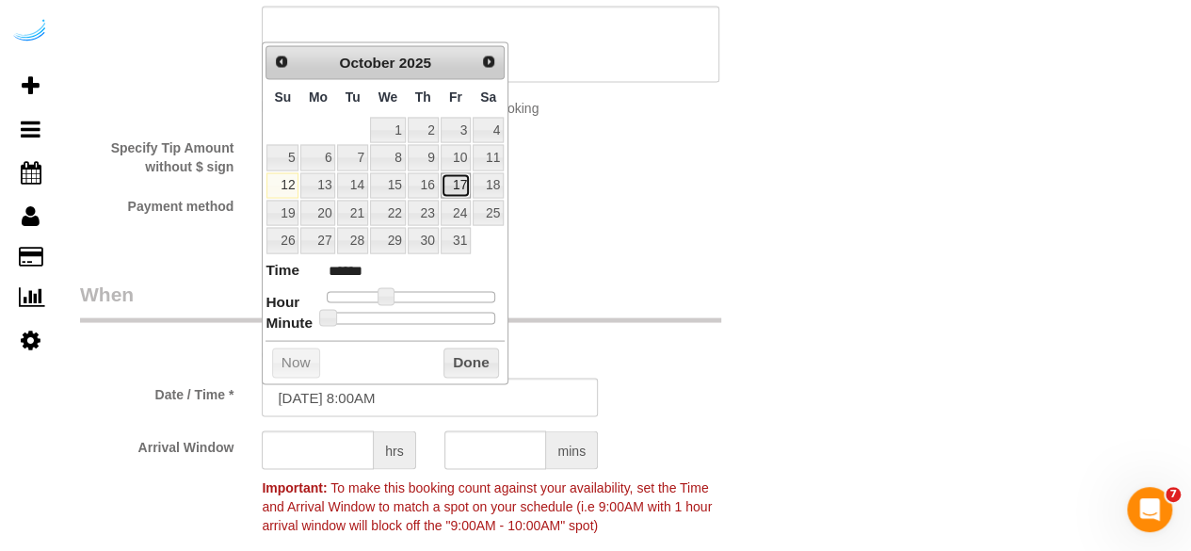
click at [459, 186] on link "17" at bounding box center [456, 184] width 30 height 25
type input "[DATE] 9:00AM"
type input "******"
type input "[DATE] 10:00AM"
type input "*******"
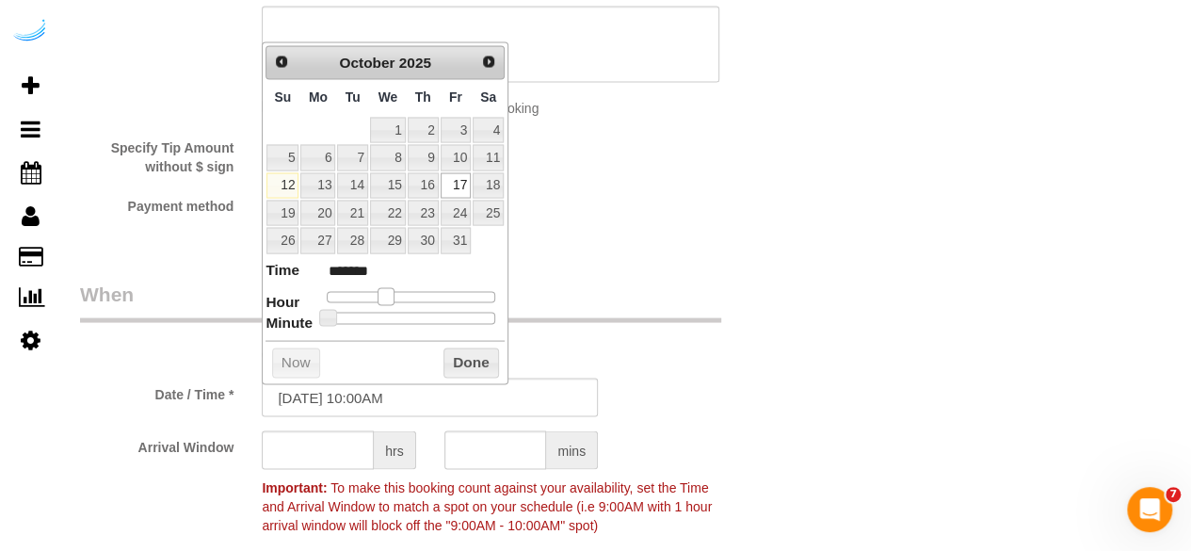
type input "[DATE] 11:00AM"
type input "*******"
type input "[DATE] 12:00PM"
type input "*******"
type input "[DATE] 1:00PM"
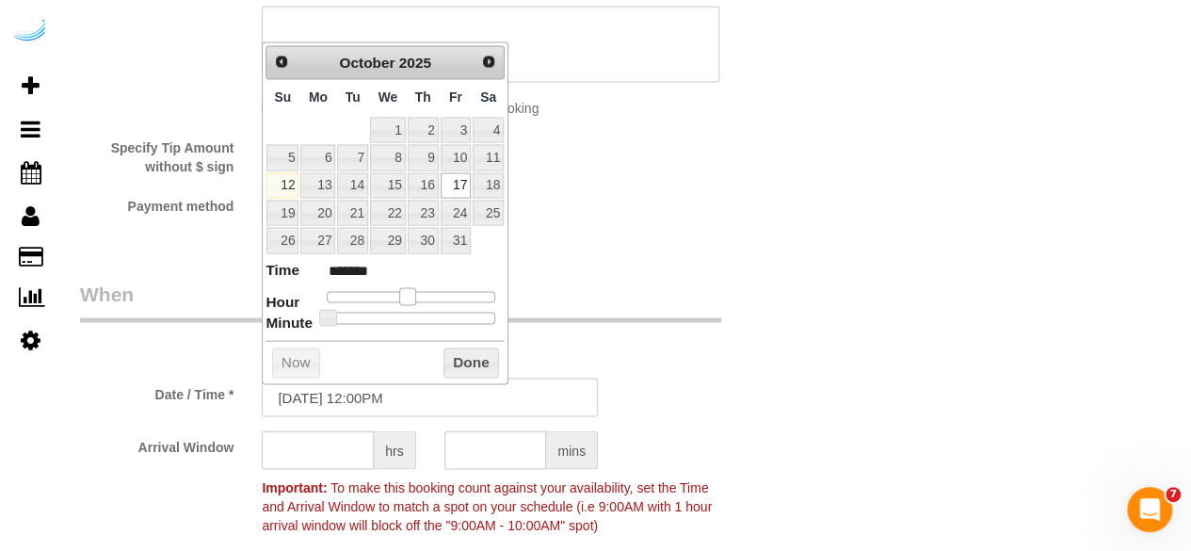
type input "******"
type input "[DATE] 2:00PM"
type input "******"
type input "[DATE] 1:00PM"
type input "******"
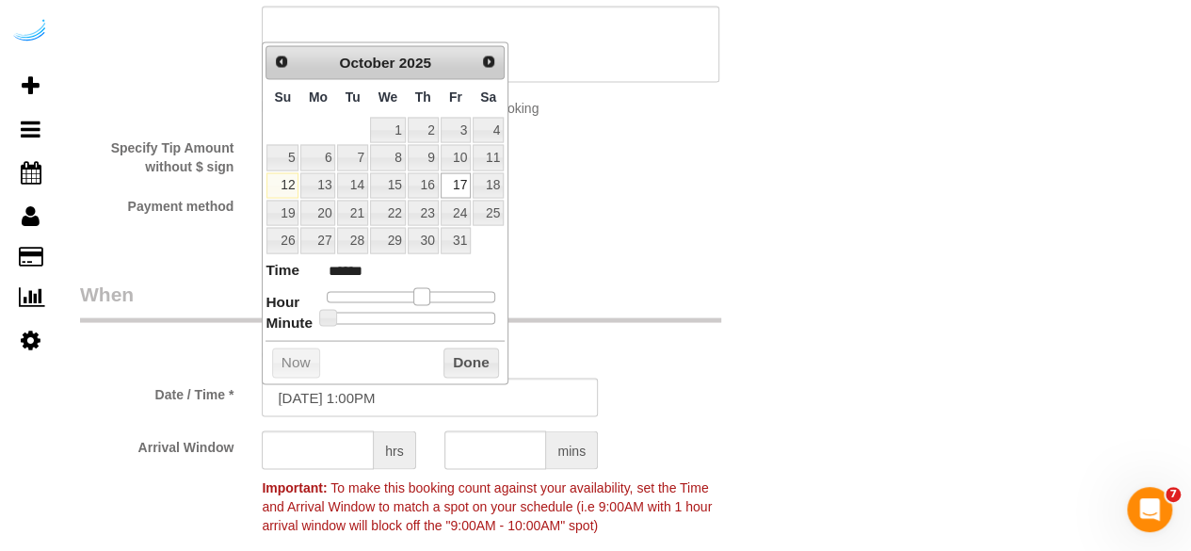
drag, startPoint x: 383, startPoint y: 293, endPoint x: 422, endPoint y: 293, distance: 38.6
click at [422, 293] on span at bounding box center [421, 295] width 17 height 17
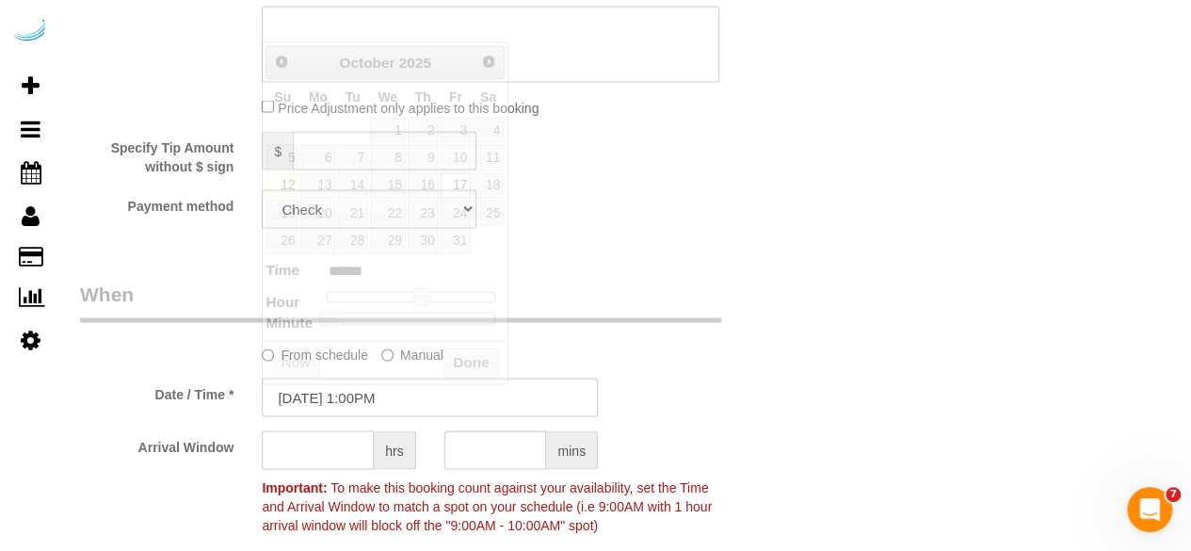
click at [306, 444] on input "text" at bounding box center [318, 449] width 112 height 39
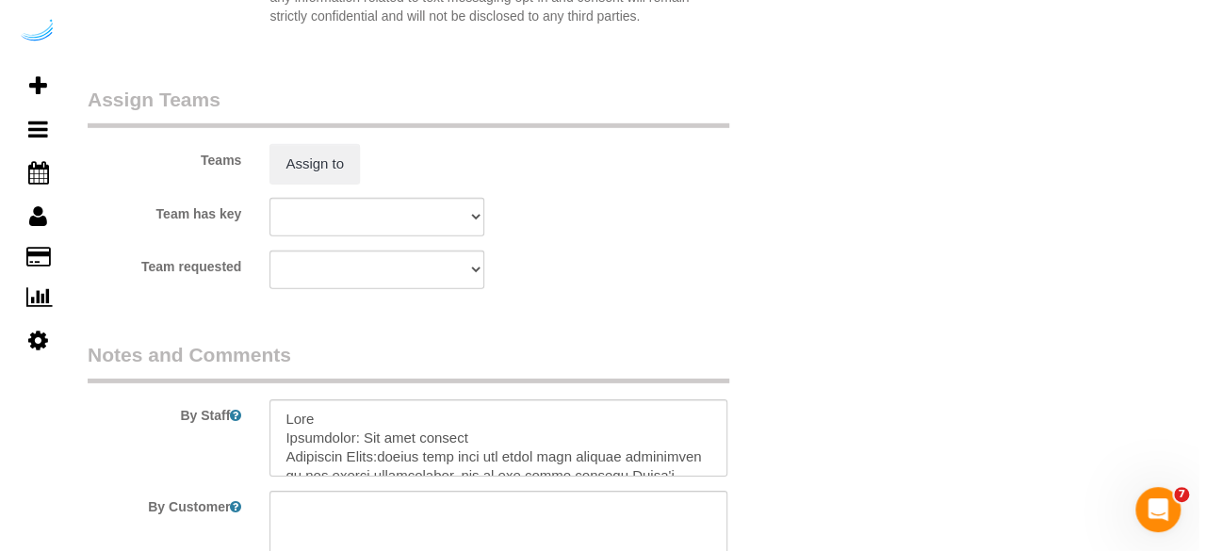
scroll to position [2798, 0]
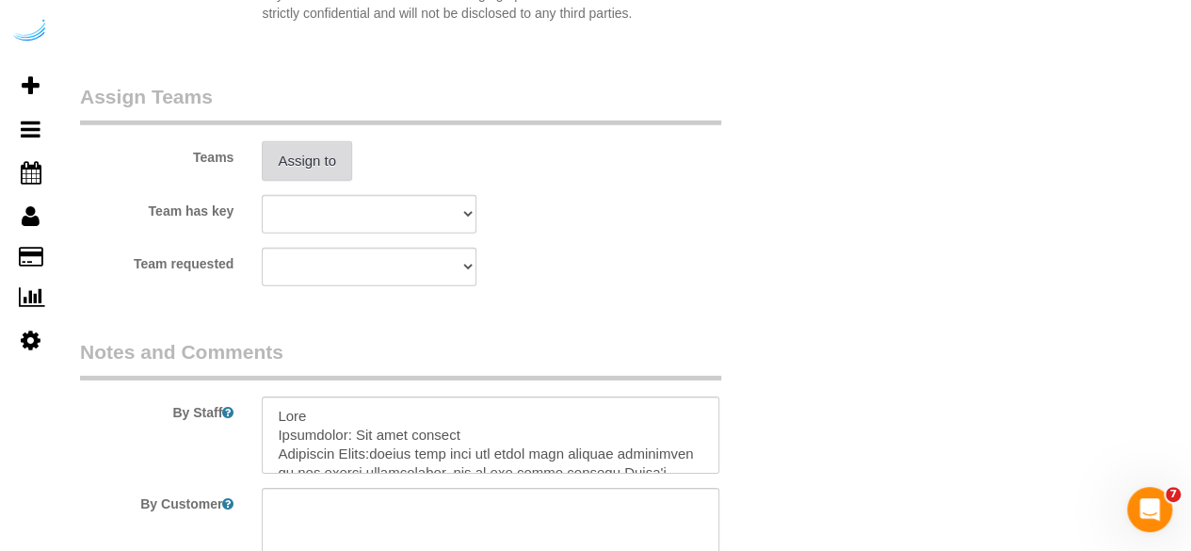
type input "4"
click at [301, 153] on button "Assign to" at bounding box center [307, 161] width 90 height 40
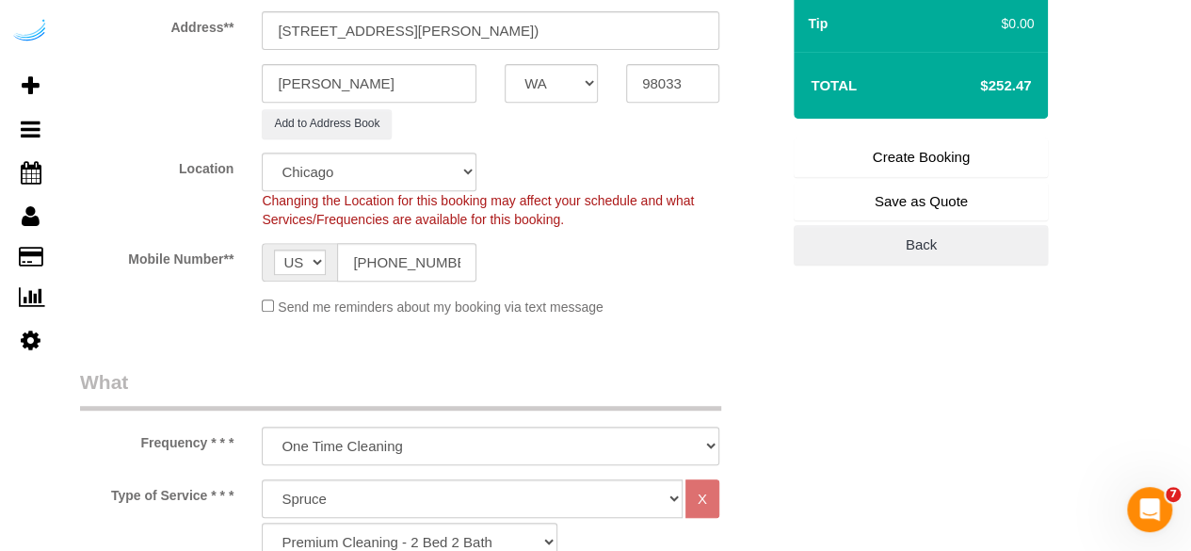
scroll to position [354, 0]
click at [439, 176] on select "Pro Housekeepers [GEOGRAPHIC_DATA] [GEOGRAPHIC_DATA] [GEOGRAPHIC_DATA] [GEOGRAP…" at bounding box center [369, 173] width 215 height 39
select select "4"
click at [262, 154] on select "Pro Housekeepers [GEOGRAPHIC_DATA] [GEOGRAPHIC_DATA] [GEOGRAPHIC_DATA] [GEOGRAP…" at bounding box center [369, 173] width 215 height 39
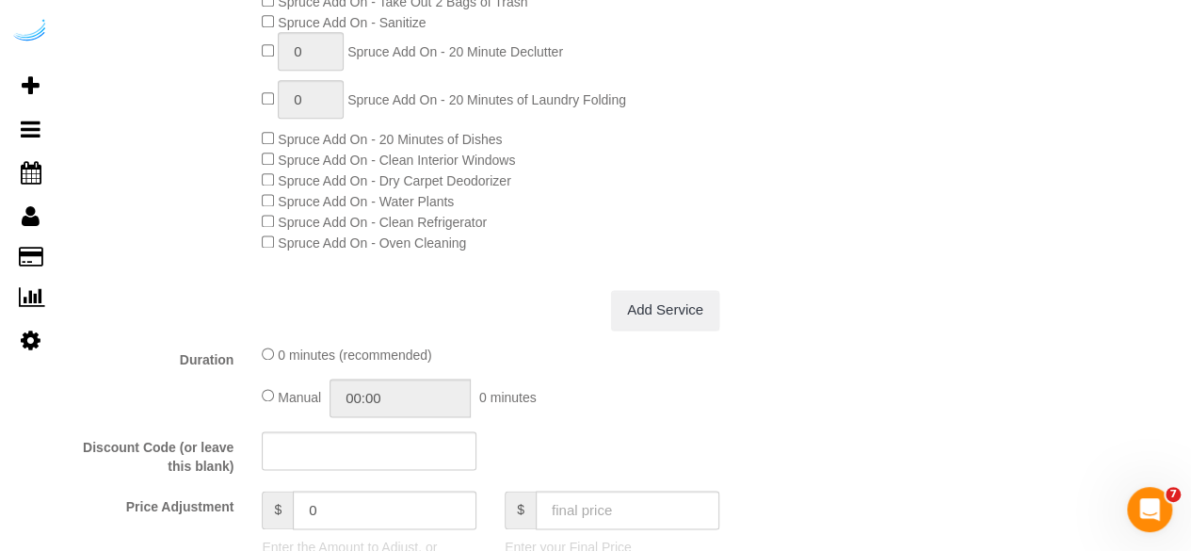
select select "object:23658"
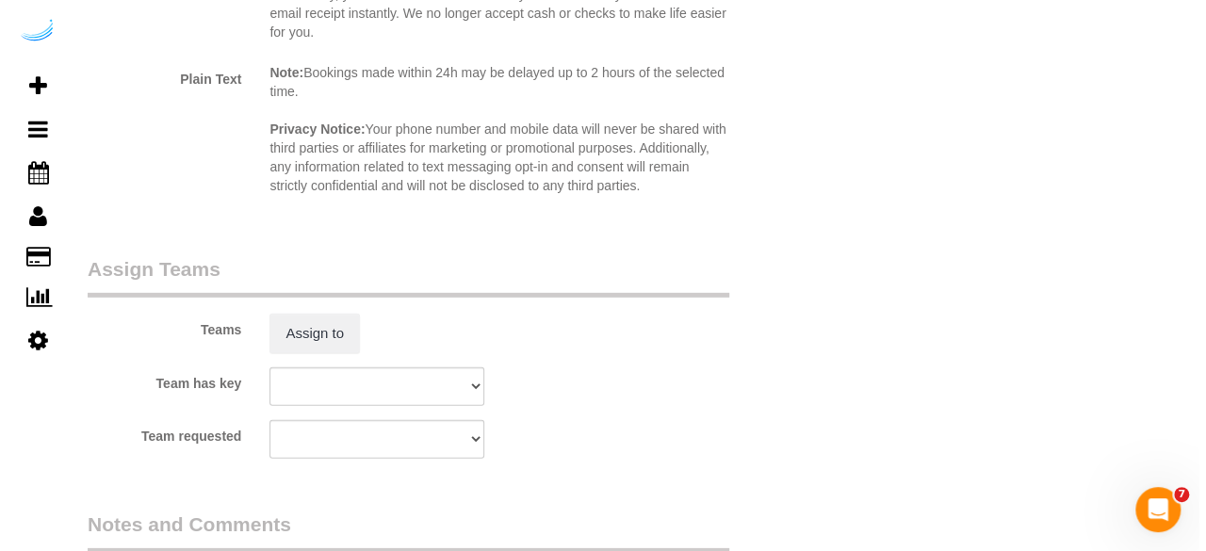
scroll to position [2635, 0]
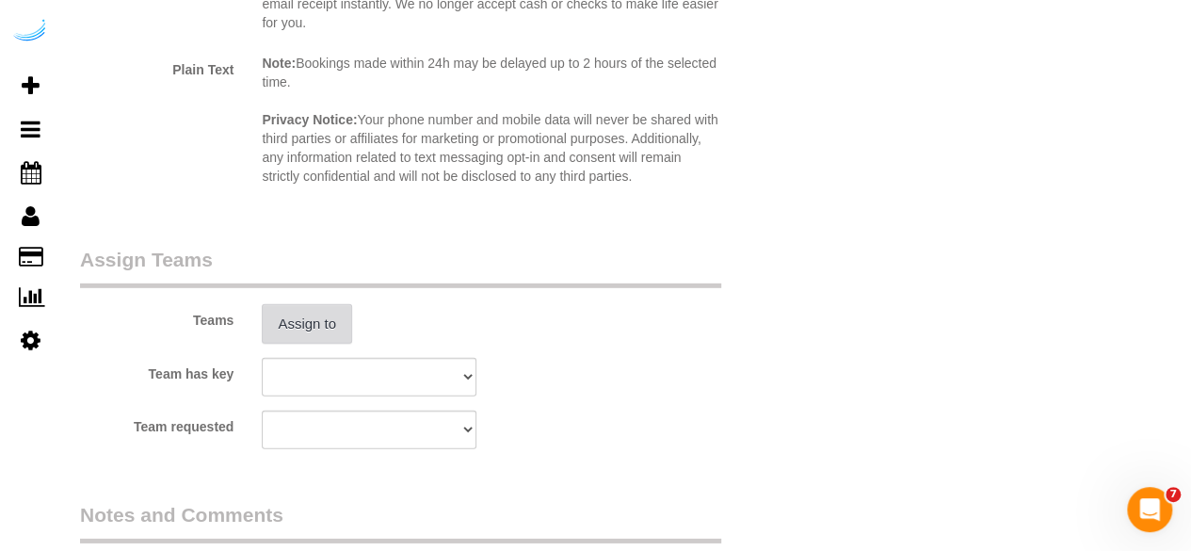
click at [310, 319] on button "Assign to" at bounding box center [307, 324] width 90 height 40
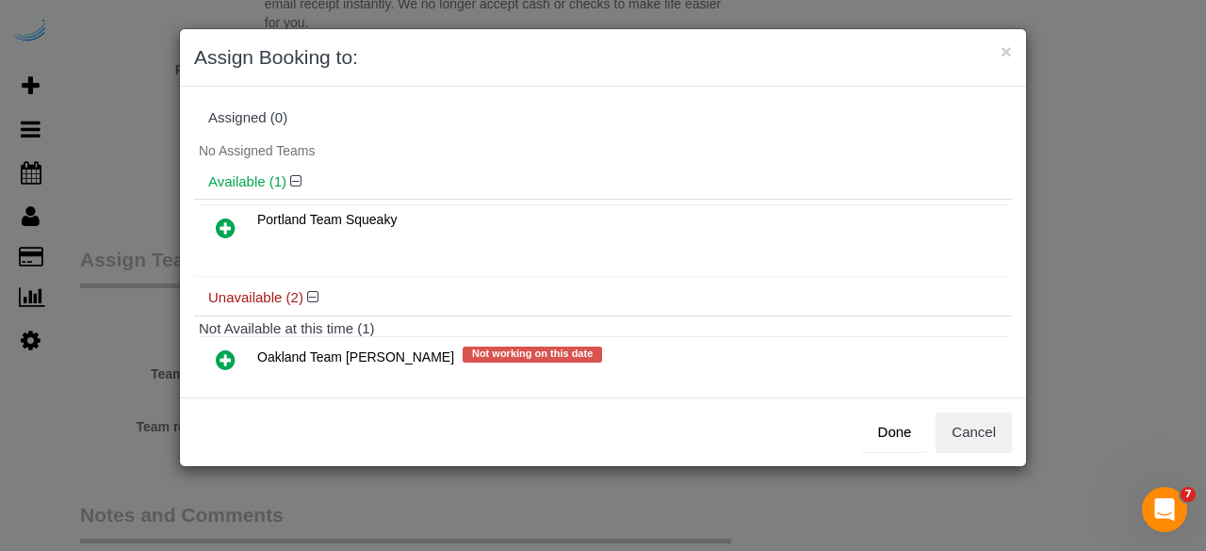
scroll to position [115, 0]
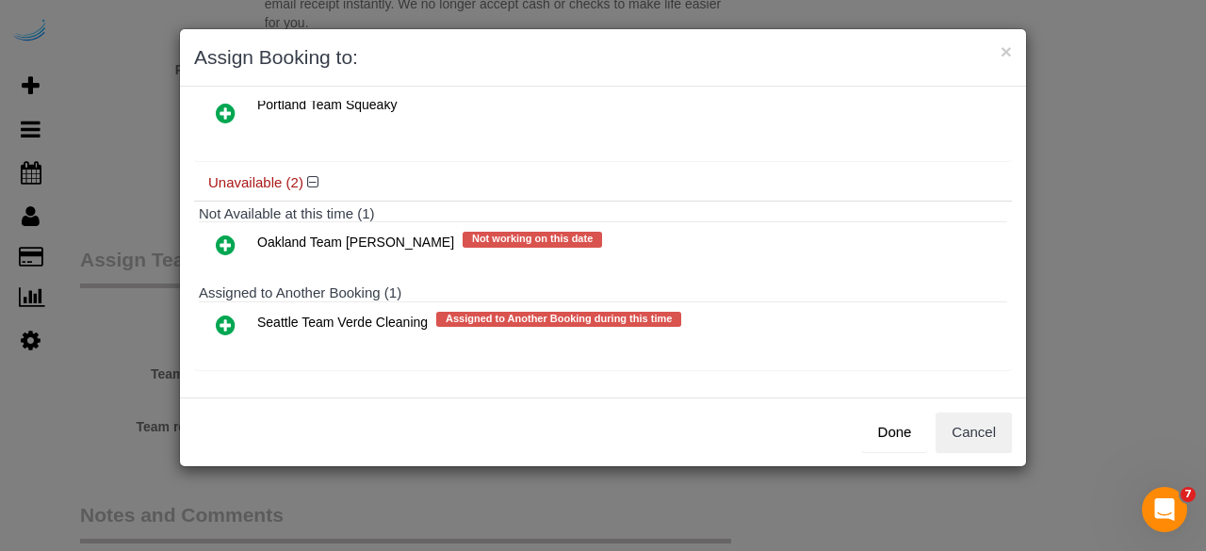
click at [225, 329] on icon at bounding box center [226, 325] width 20 height 23
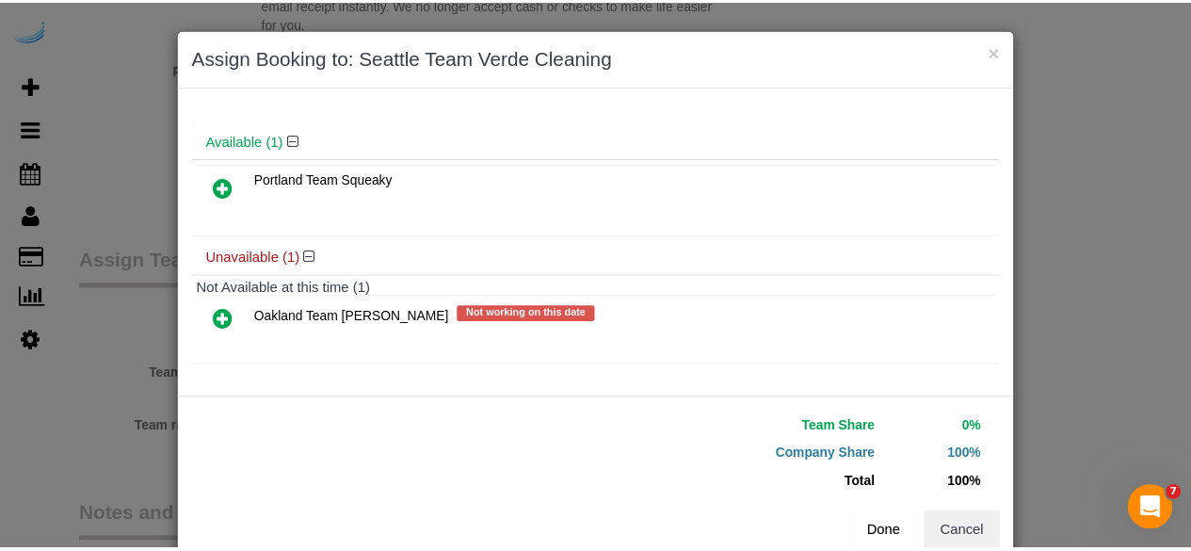
scroll to position [81, 0]
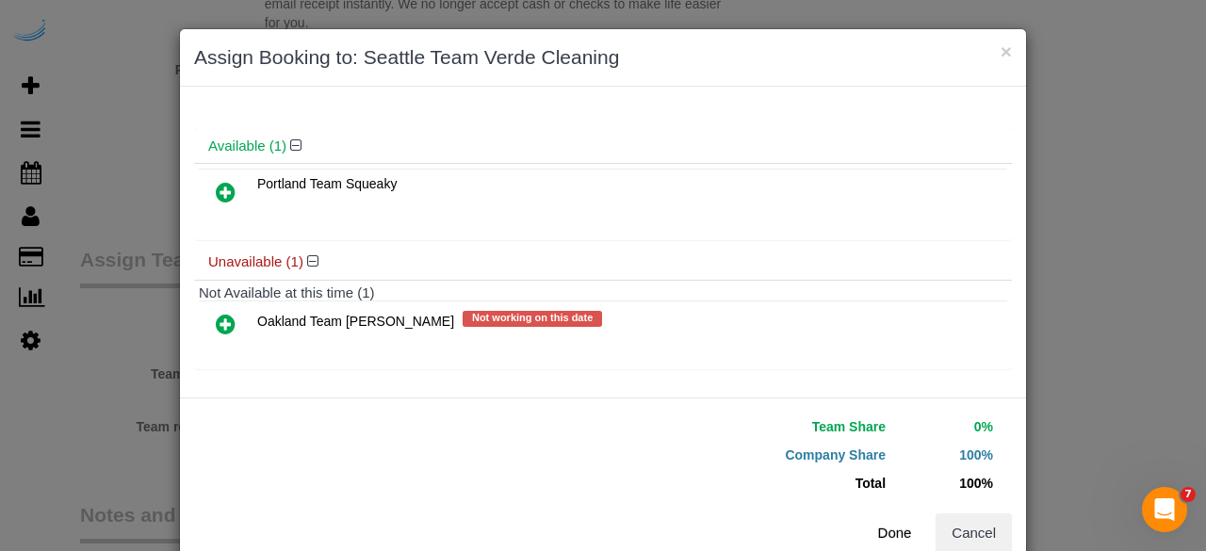
click at [895, 533] on button "Done" at bounding box center [895, 533] width 66 height 40
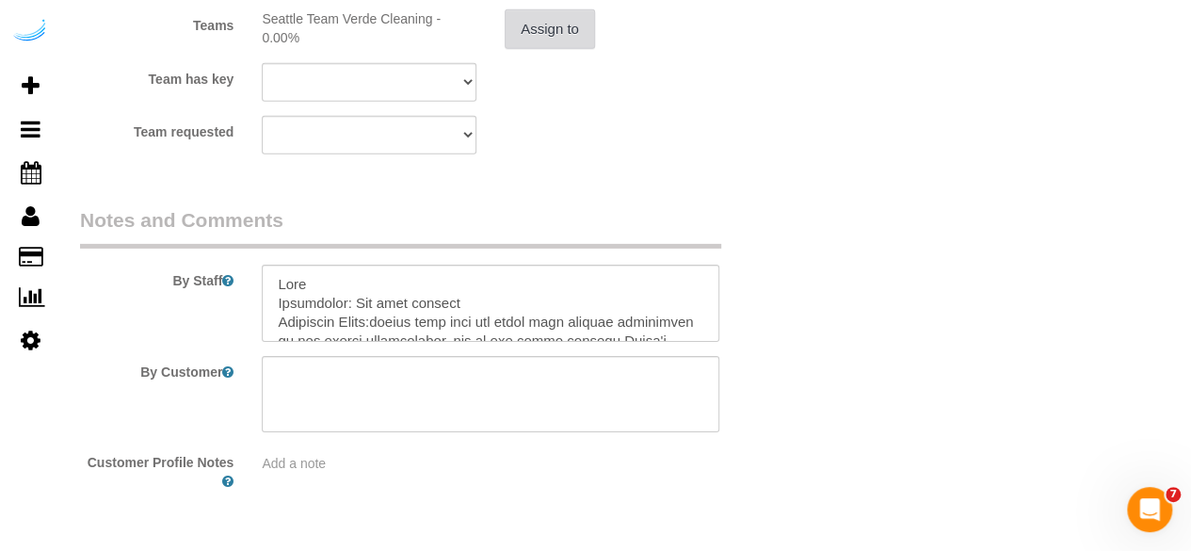
scroll to position [2986, 0]
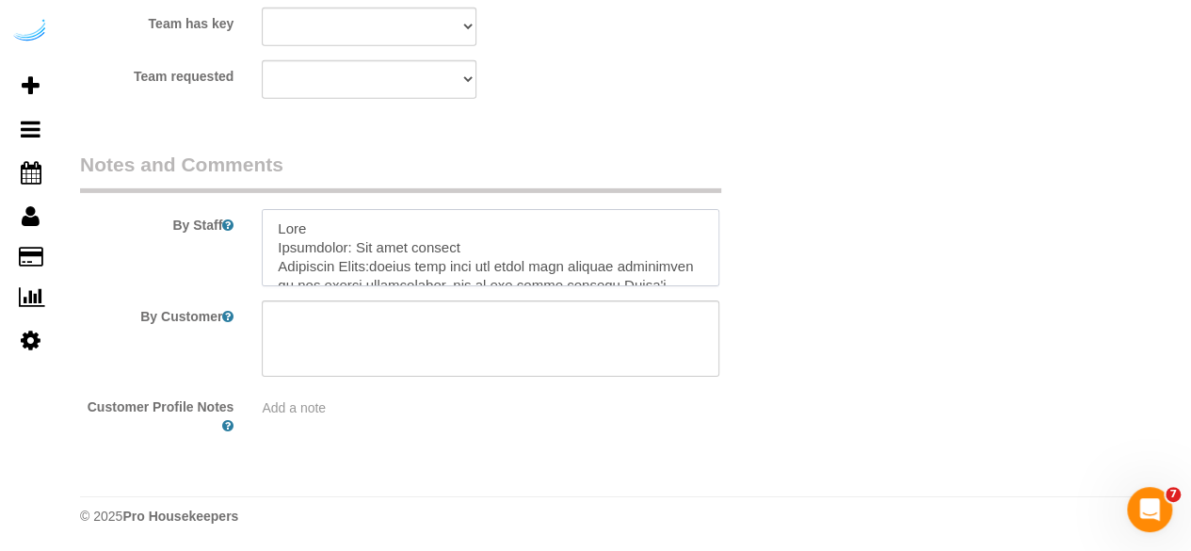
drag, startPoint x: 431, startPoint y: 220, endPoint x: 267, endPoint y: 232, distance: 164.3
click at [267, 232] on textarea at bounding box center [491, 247] width 458 height 77
drag, startPoint x: 478, startPoint y: 239, endPoint x: 363, endPoint y: 246, distance: 116.0
click at [363, 246] on textarea at bounding box center [491, 247] width 458 height 77
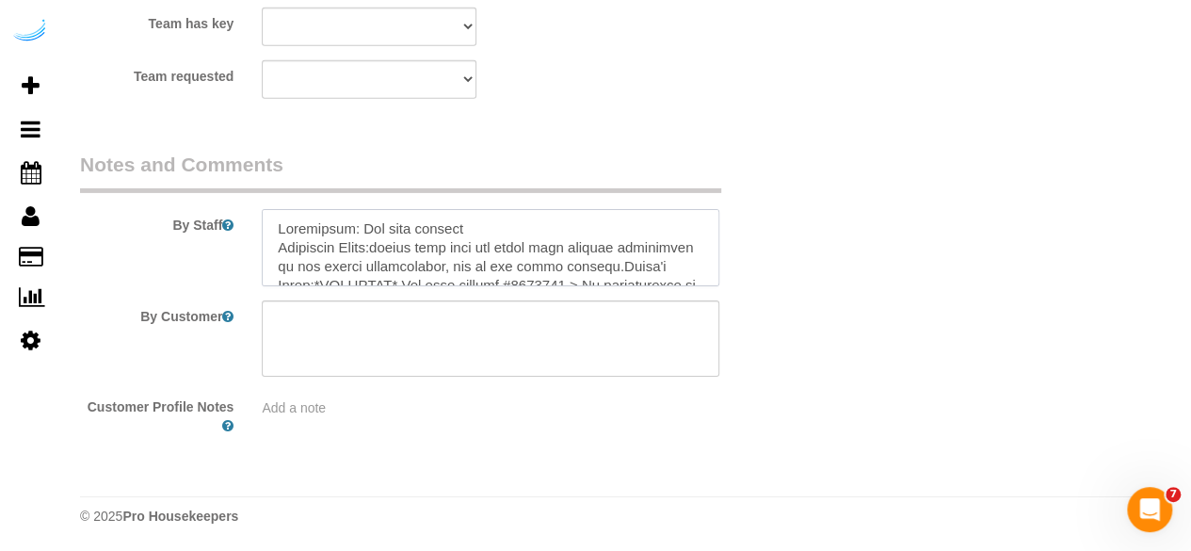
drag, startPoint x: 481, startPoint y: 251, endPoint x: 364, endPoint y: 245, distance: 117.9
click at [364, 245] on textarea at bounding box center [491, 247] width 458 height 77
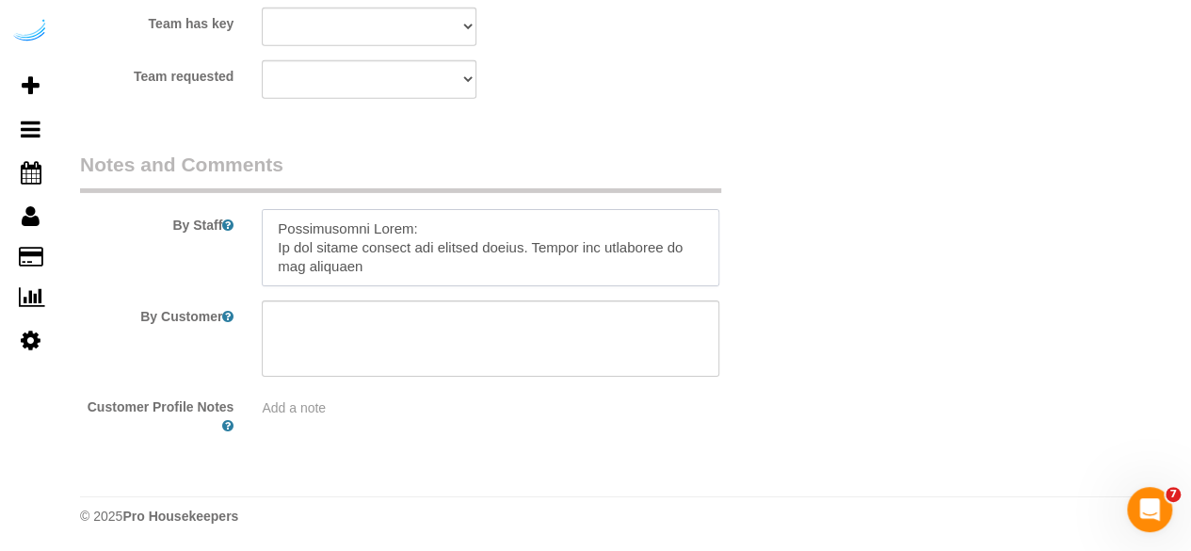
drag, startPoint x: 274, startPoint y: 264, endPoint x: 765, endPoint y: 330, distance: 495.1
click at [765, 330] on sui-booking-comments "By Staff By Customer Customer Profile Notes Add a note" at bounding box center [430, 293] width 700 height 285
paste textarea "- Please make sure to thoroughly clean the main bathroom shower (including the …"
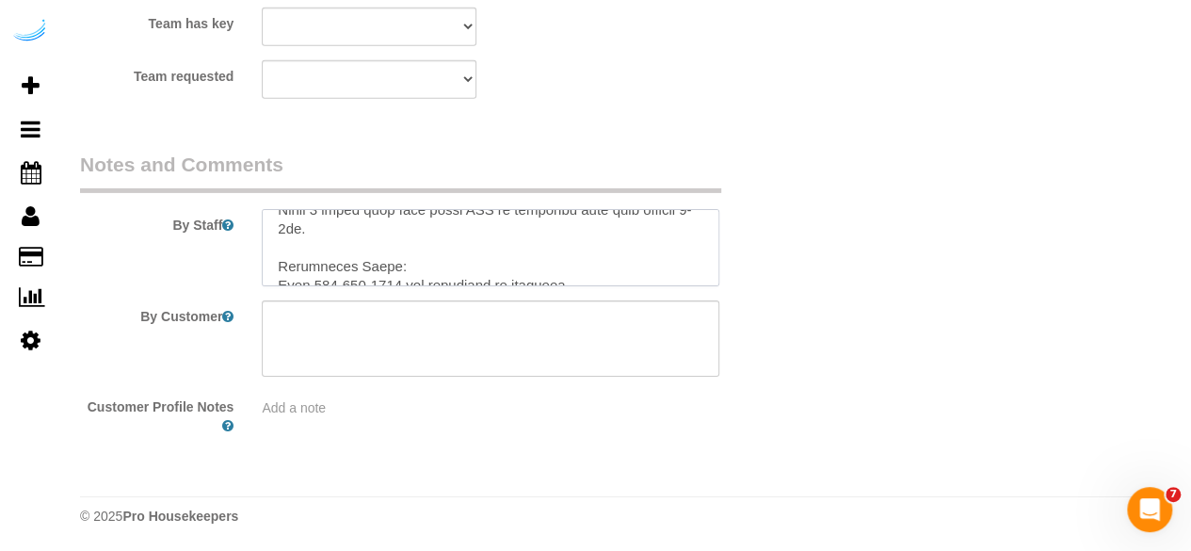
scroll to position [684, 0]
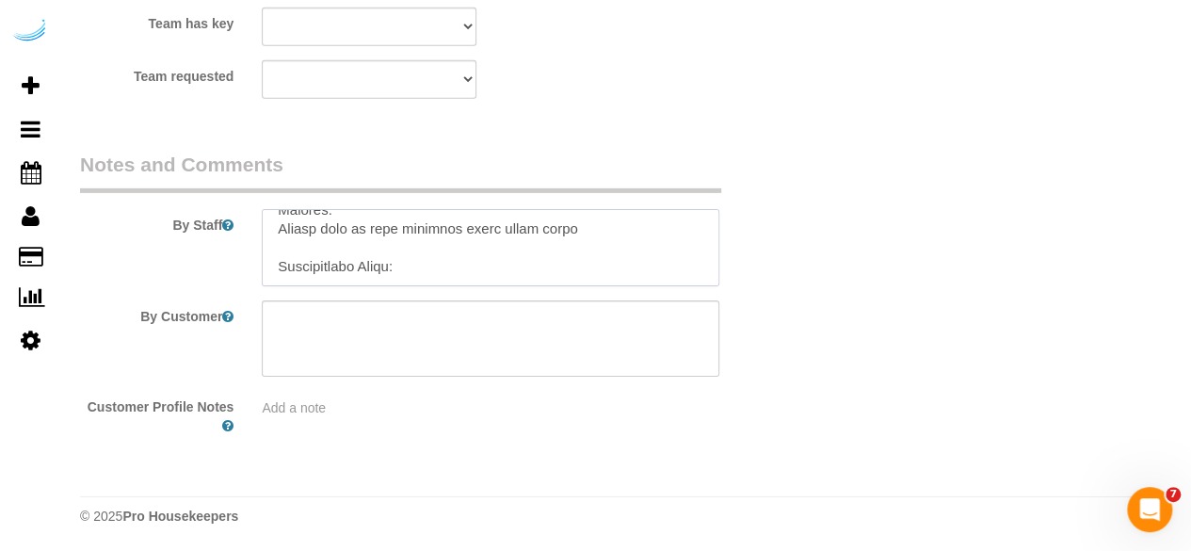
paste textarea "Do not arrive outside the arrival window. Inform any situation to the customer"
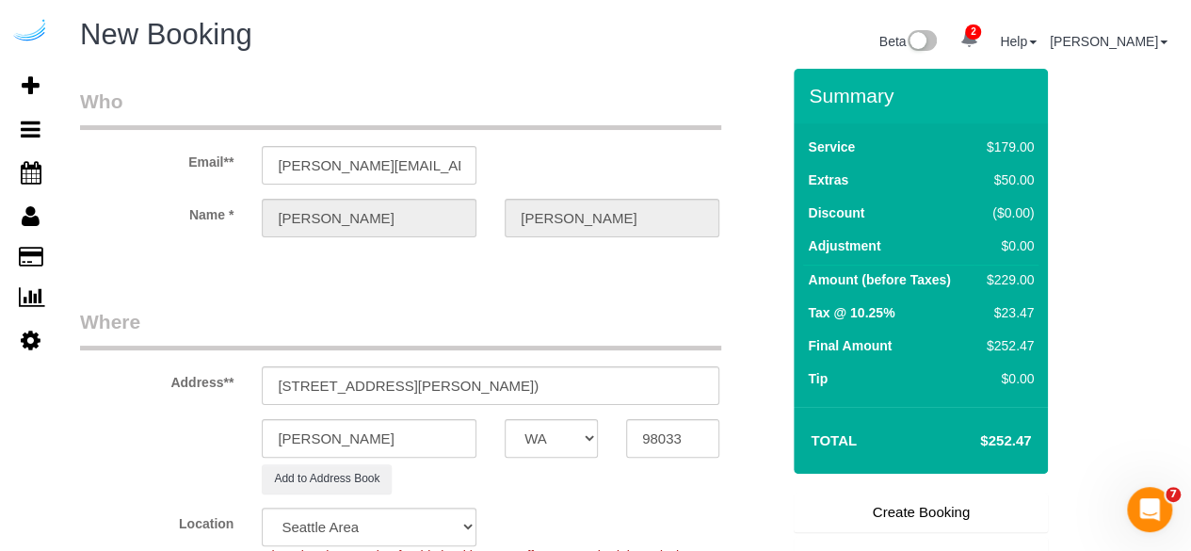
scroll to position [0, 0]
type textarea "Recurrency: Every 4 Weeks Permanent Notes:please make sure the grout gets clean…"
click at [915, 511] on link "Create Booking" at bounding box center [921, 513] width 254 height 40
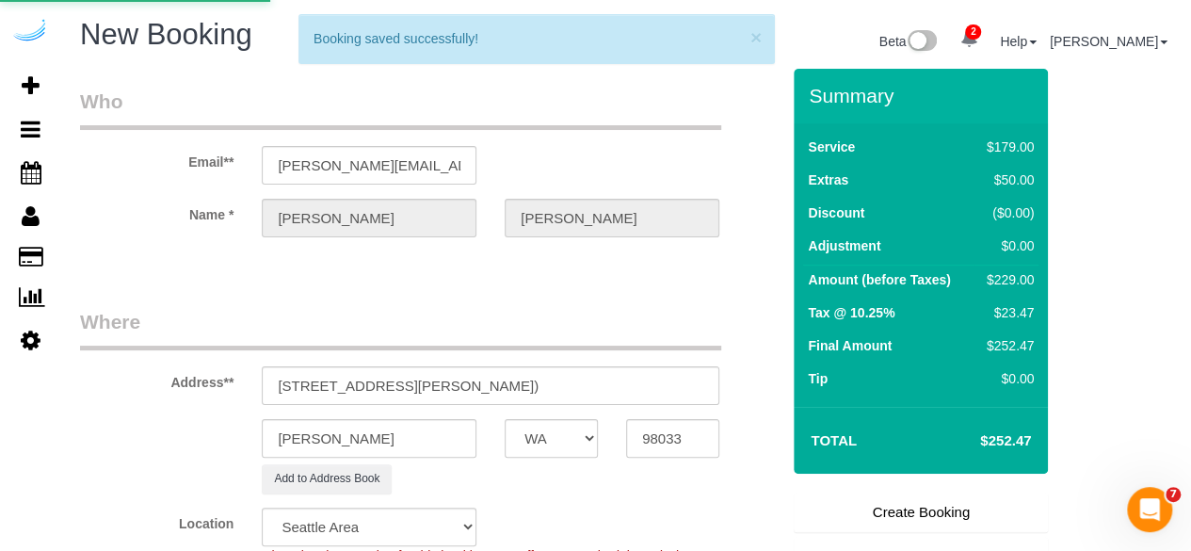
select select "**********"
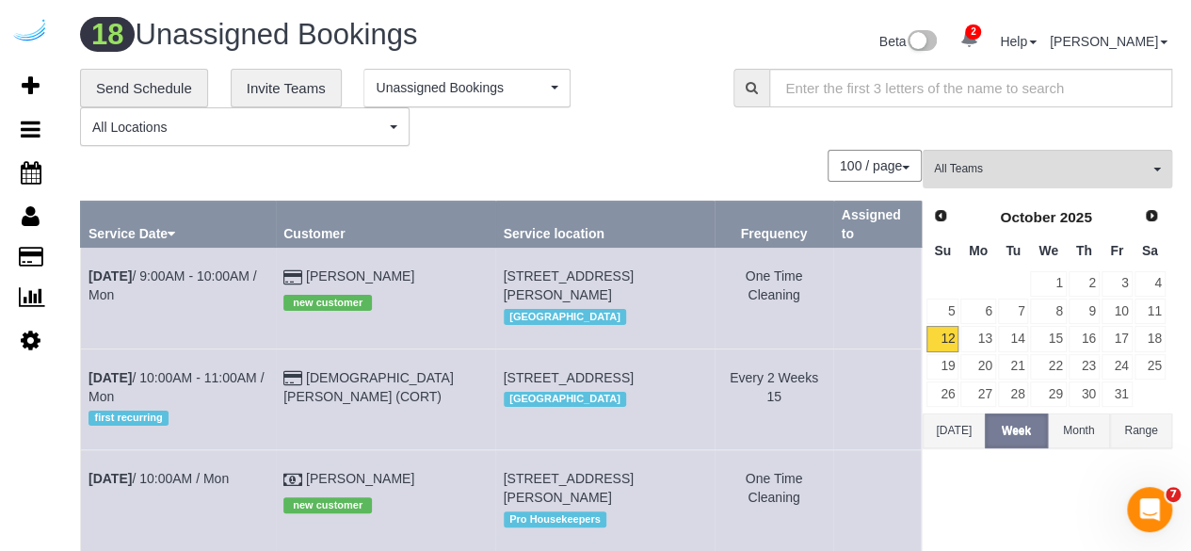
click at [546, 153] on div "100 / page 10 / page 20 / page 30 / page 40 / page 50 / page 100 / page" at bounding box center [501, 166] width 842 height 32
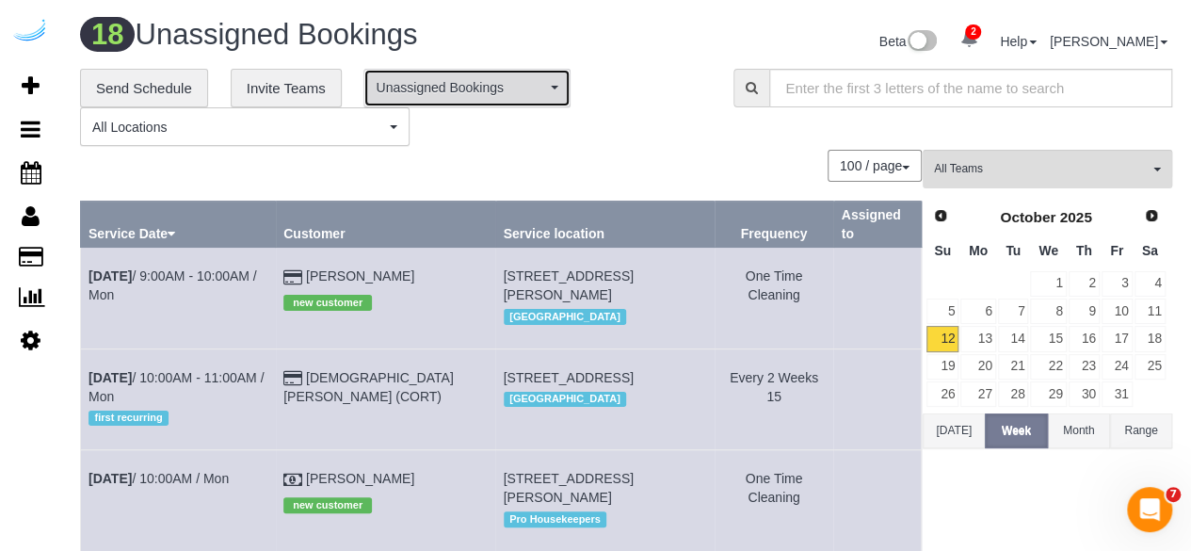
click at [462, 93] on span "Unassigned Bookings" at bounding box center [461, 87] width 170 height 19
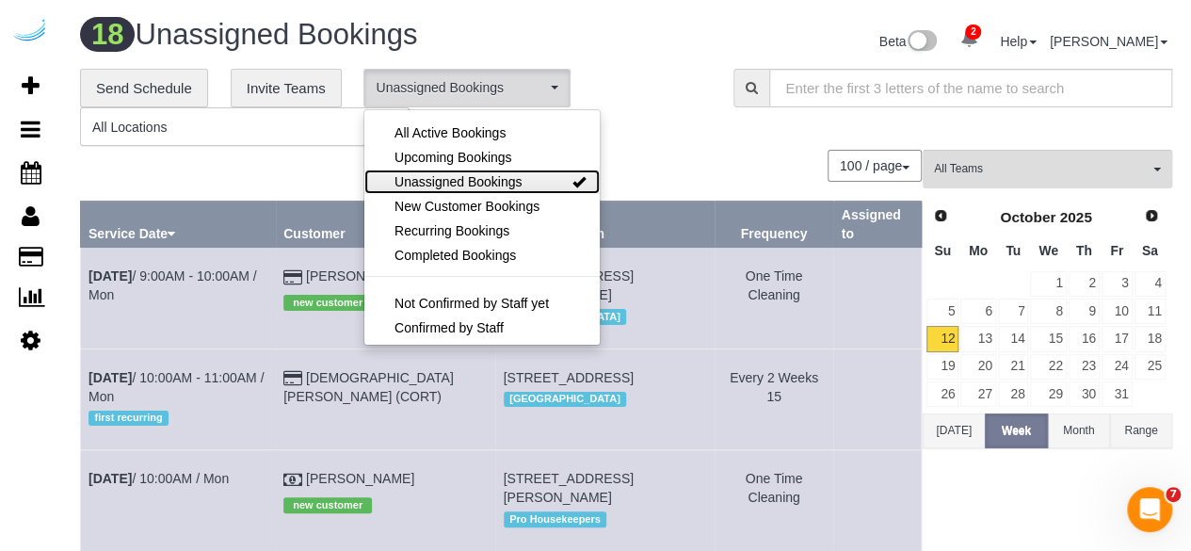
click at [516, 183] on span "Unassigned Bookings" at bounding box center [458, 181] width 127 height 19
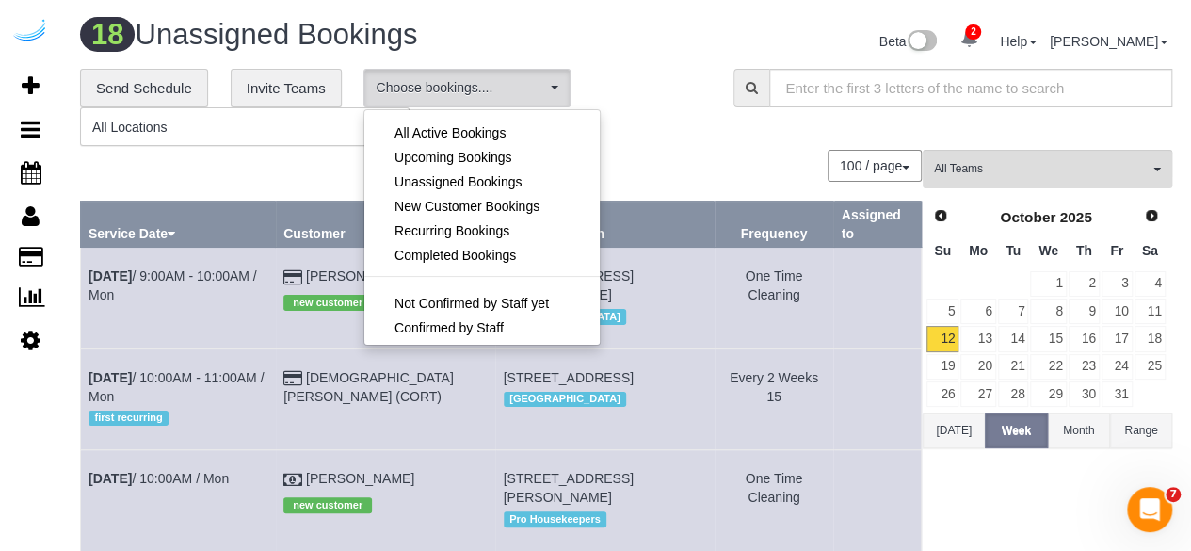
scroll to position [26, 0]
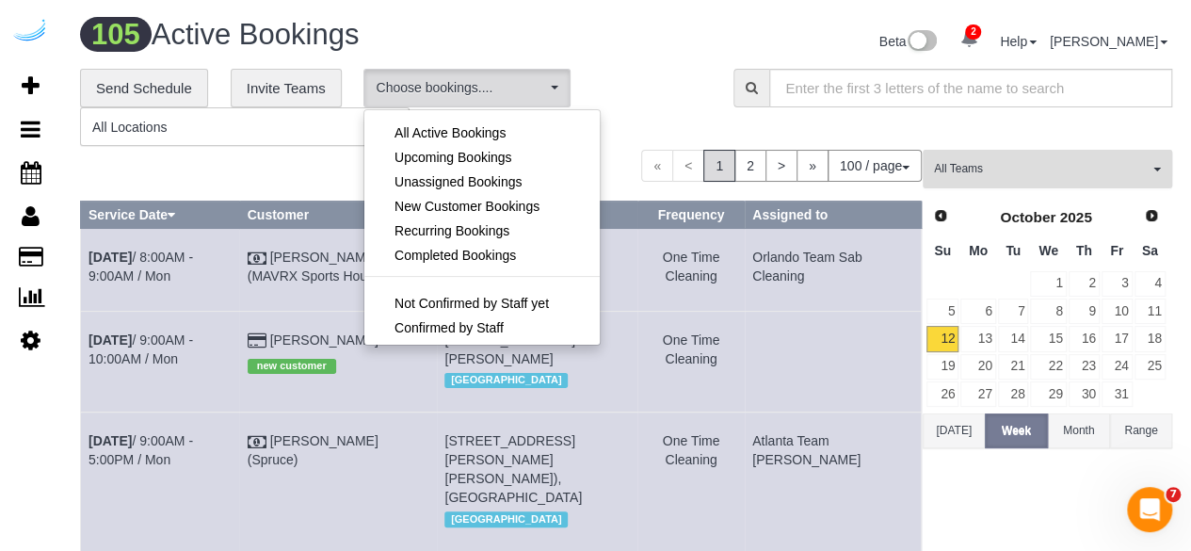
click at [968, 176] on span "All Teams" at bounding box center [1041, 169] width 215 height 16
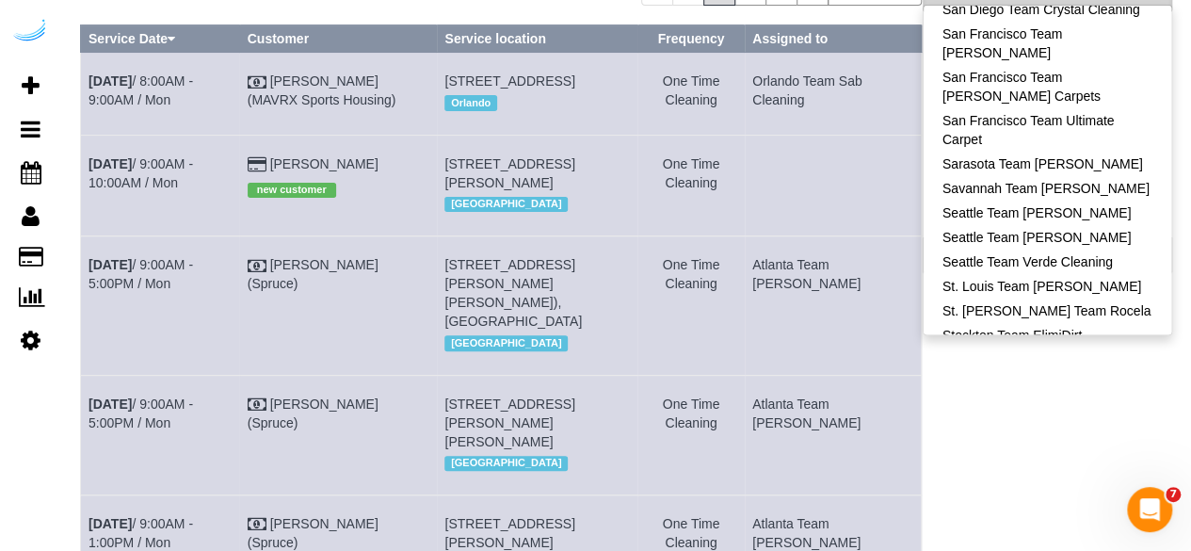
scroll to position [1968, 0]
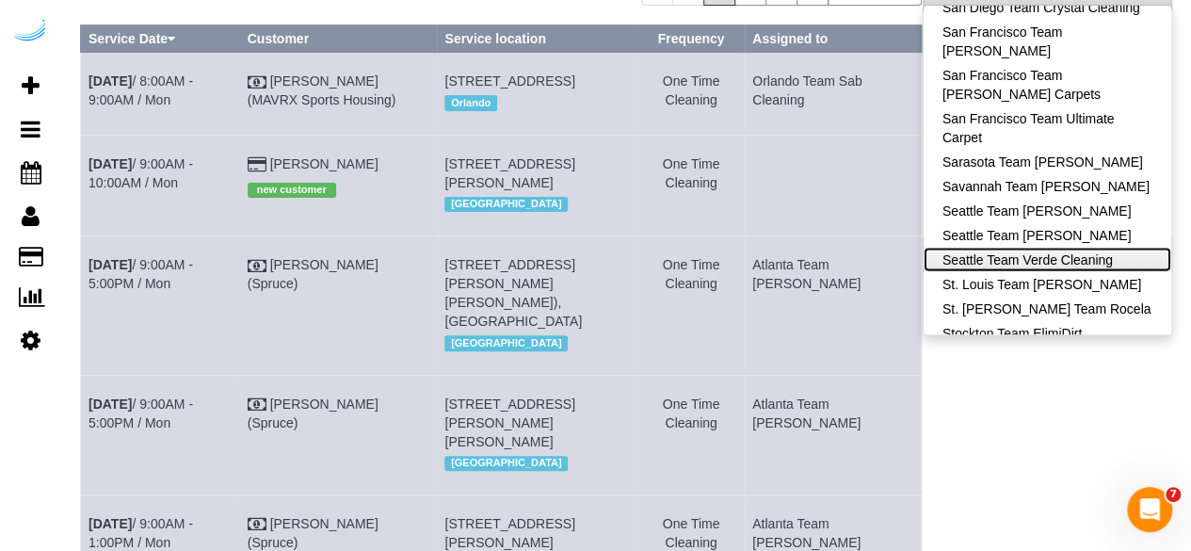
click at [1117, 248] on link "Seattle Team Verde Cleaning" at bounding box center [1048, 260] width 248 height 24
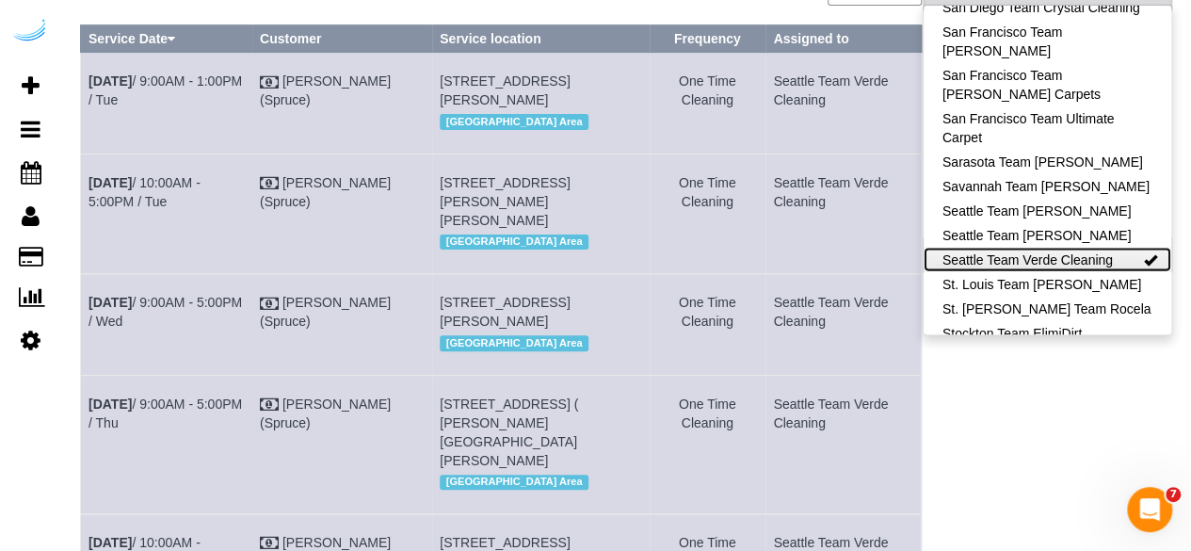
click at [1021, 248] on link "Seattle Team Verde Cleaning" at bounding box center [1048, 260] width 248 height 24
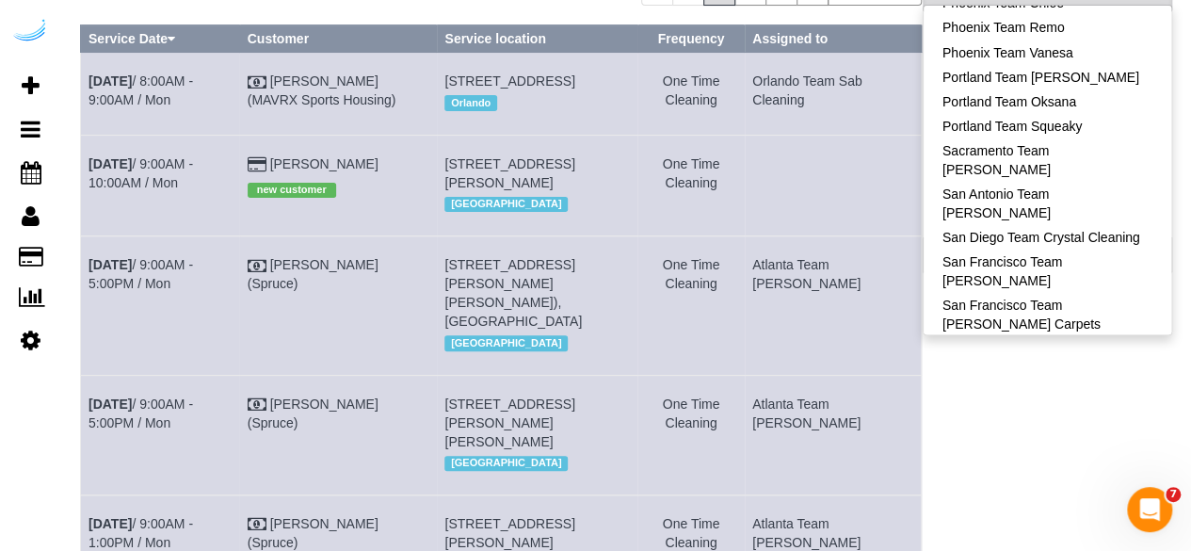
scroll to position [1738, 0]
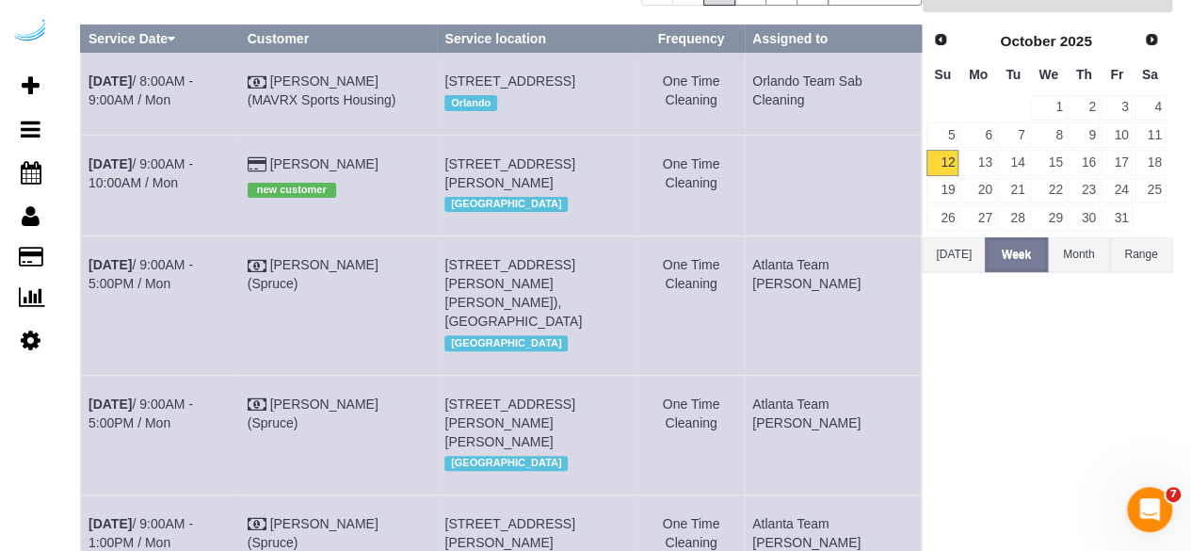
scroll to position [0, 0]
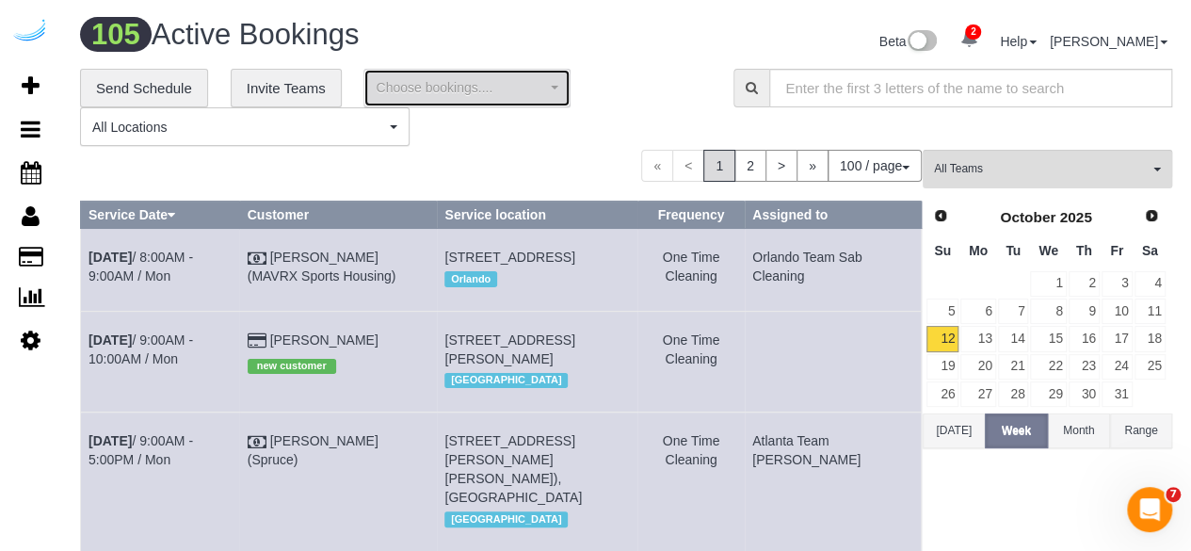
click at [415, 96] on span "Choose bookings...." at bounding box center [461, 87] width 170 height 19
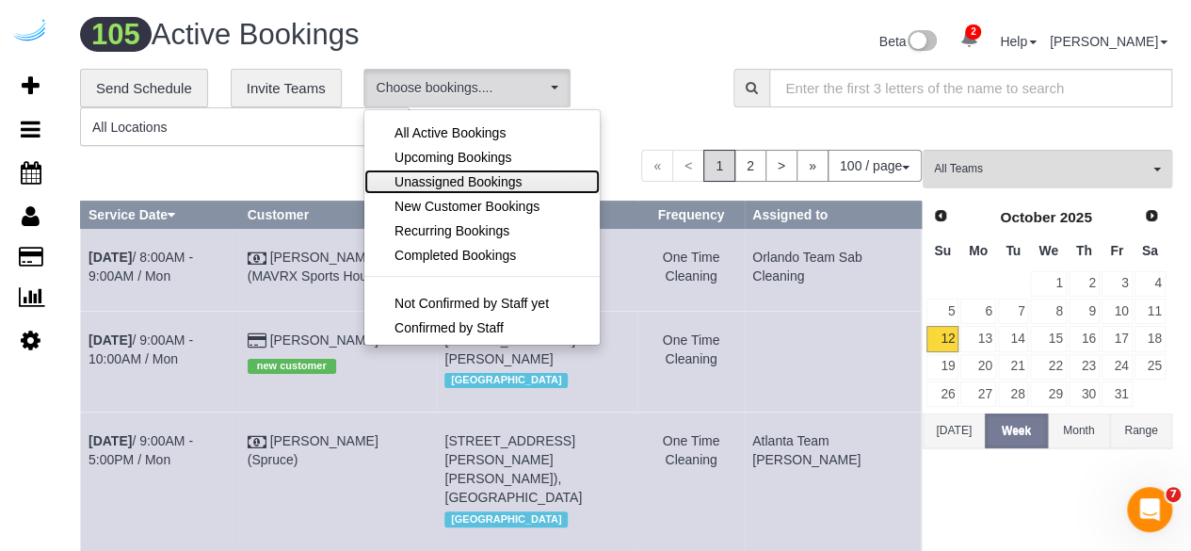
click at [512, 184] on span "Unassigned Bookings" at bounding box center [458, 181] width 127 height 19
select select "**********"
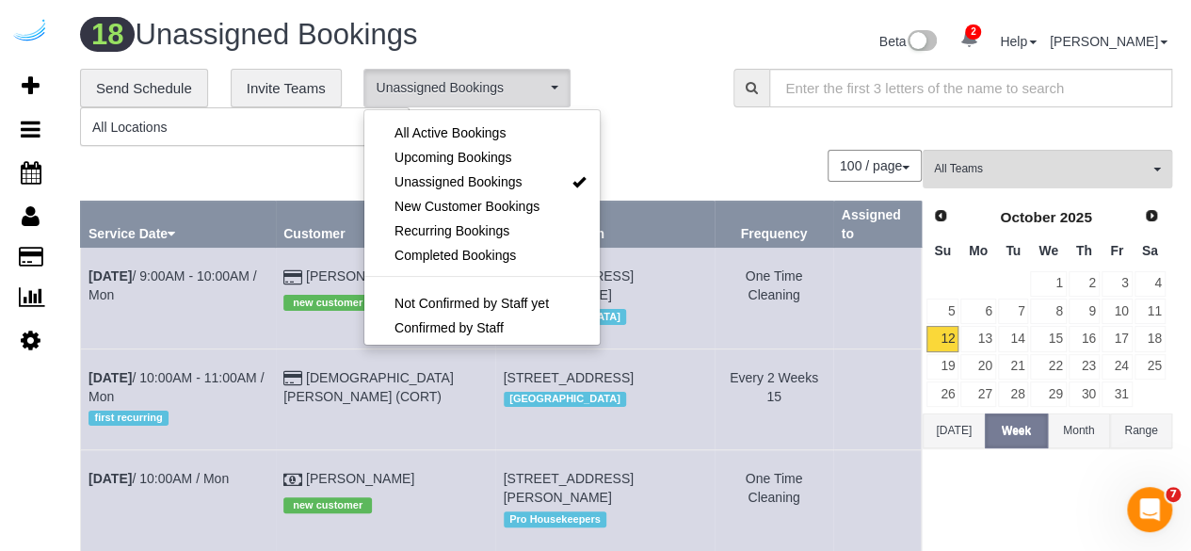
click at [703, 122] on div "**********" at bounding box center [392, 108] width 625 height 78
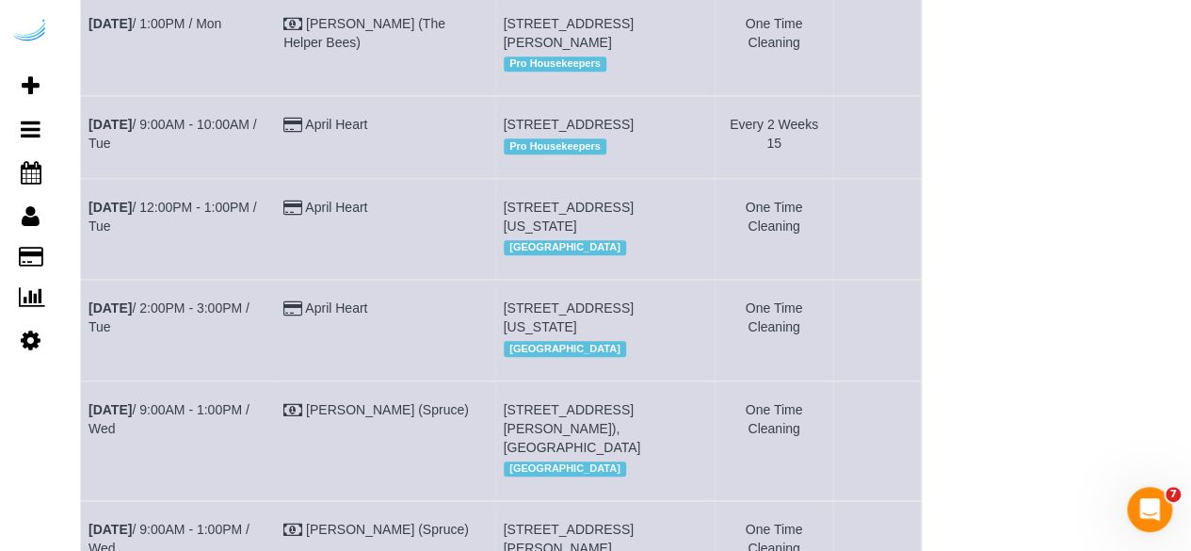
click at [703, 122] on td "[STREET_ADDRESS] Pro Housekeepers" at bounding box center [604, 137] width 219 height 82
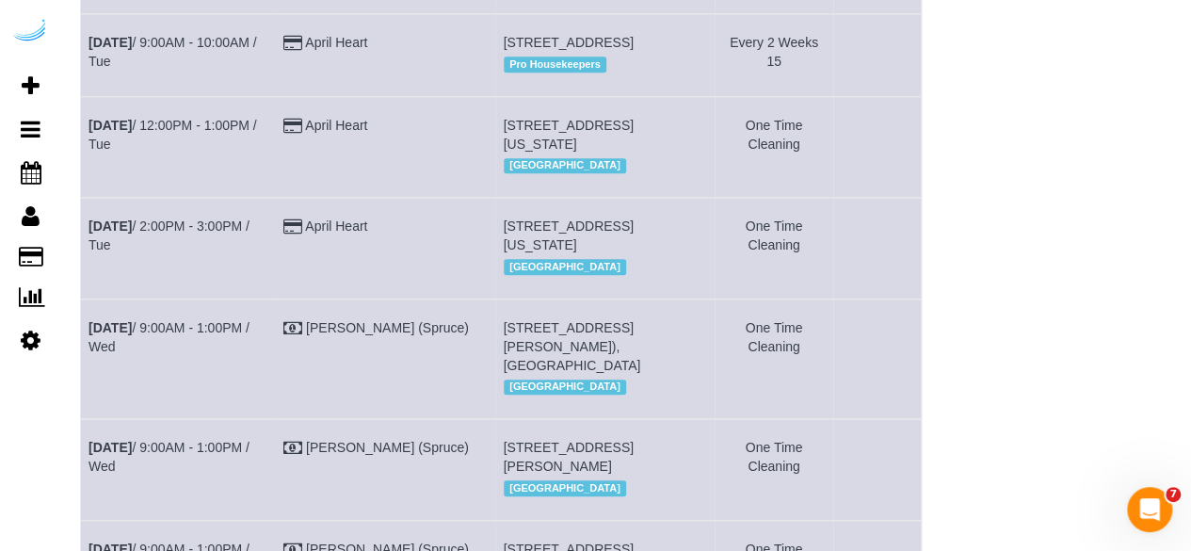
scroll to position [645, 0]
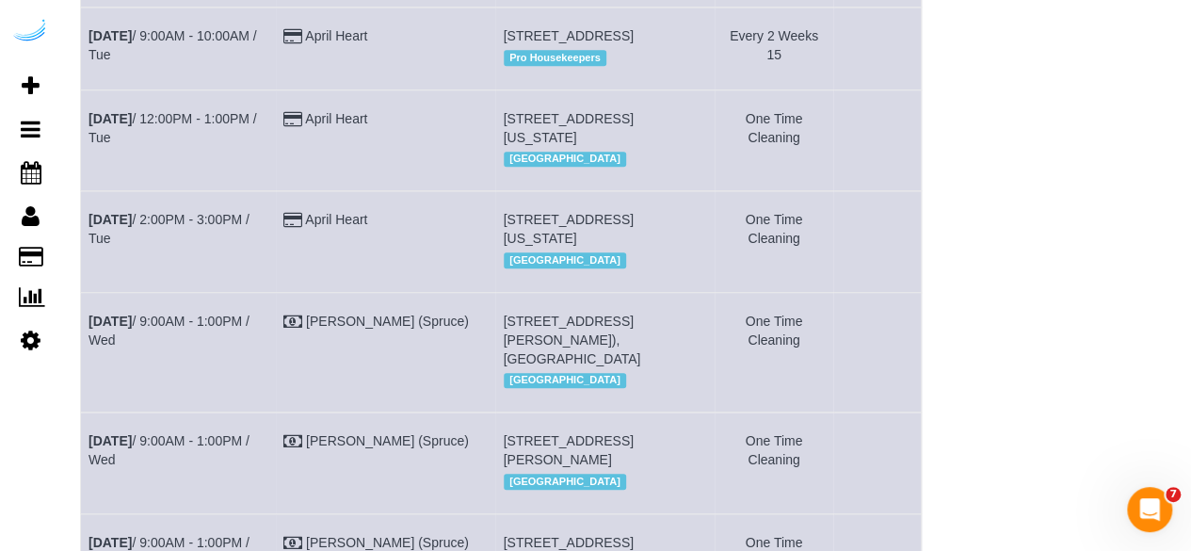
click at [605, 366] on span "[STREET_ADDRESS][PERSON_NAME]), [GEOGRAPHIC_DATA]" at bounding box center [573, 340] width 138 height 53
copy span "1505637"
click at [224, 341] on link "[DATE] 9:00AM - 1:00PM / Wed" at bounding box center [169, 331] width 161 height 34
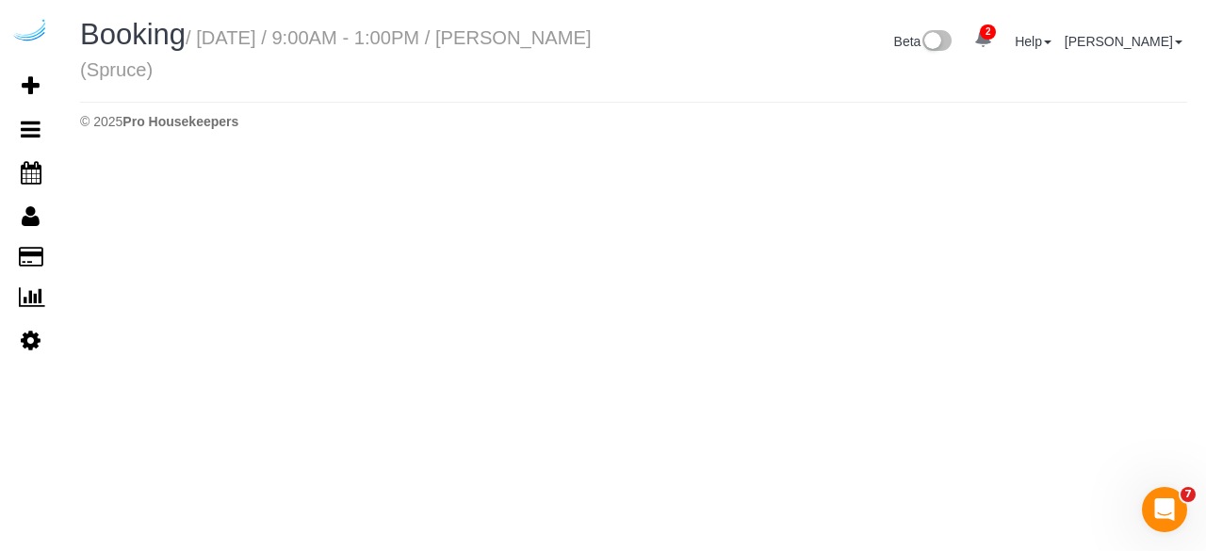
select select "FL"
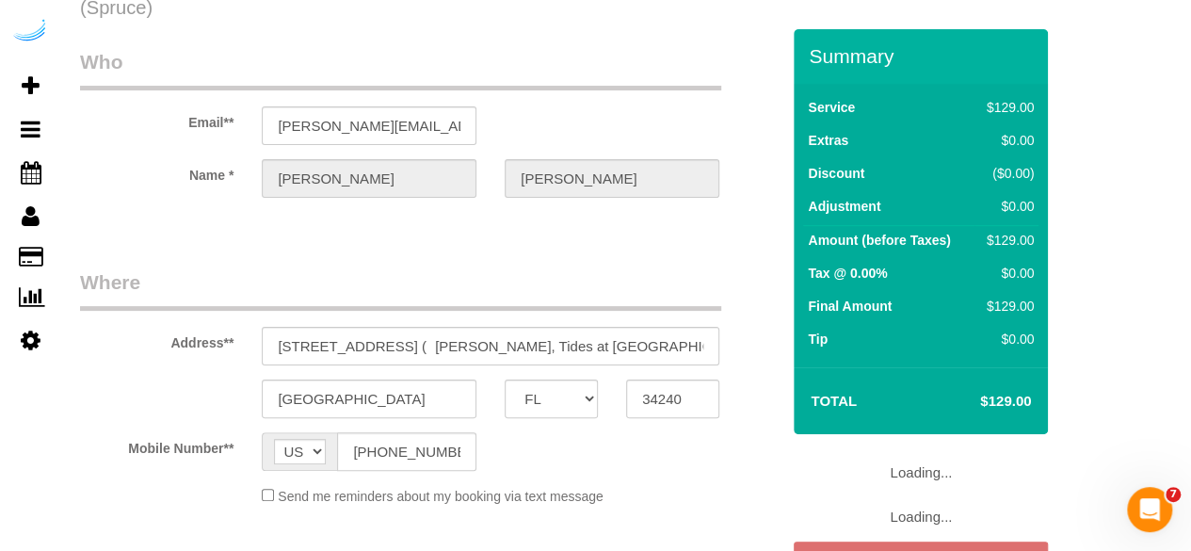
select select "number:9"
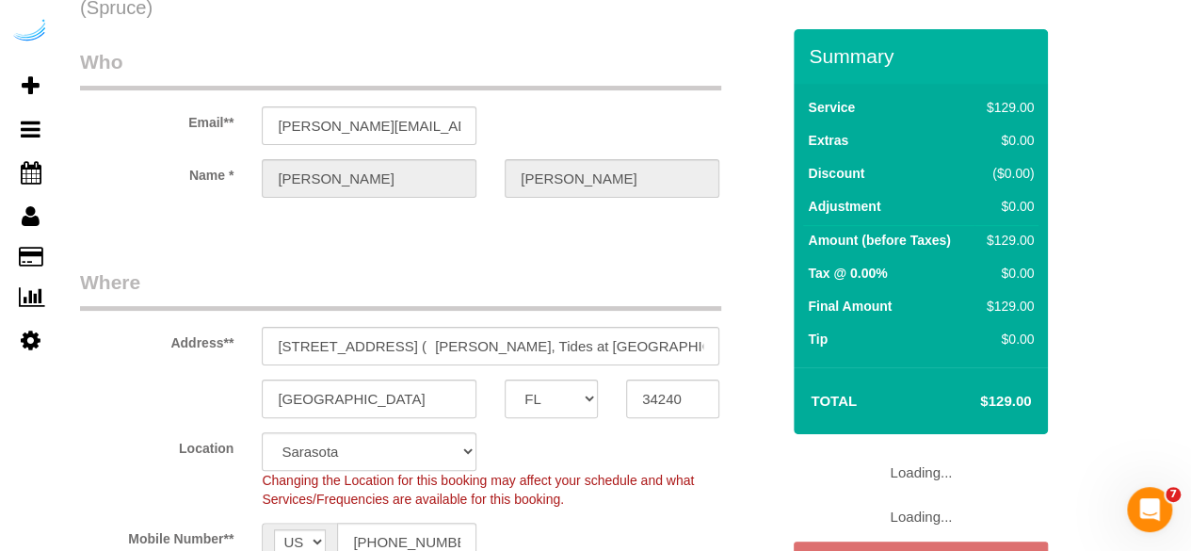
select select "object:27600"
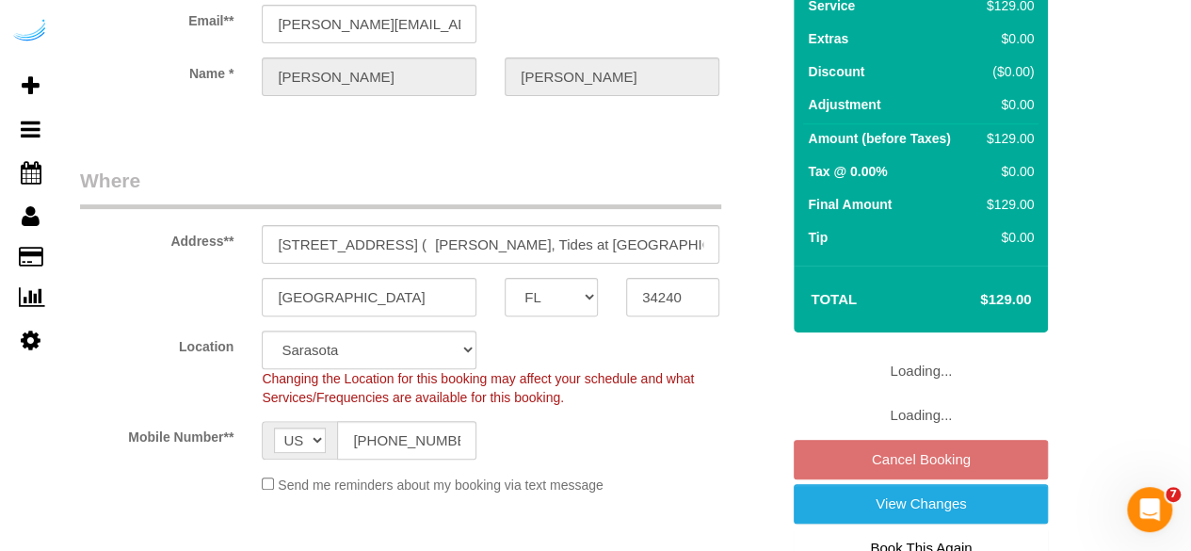
select select "282"
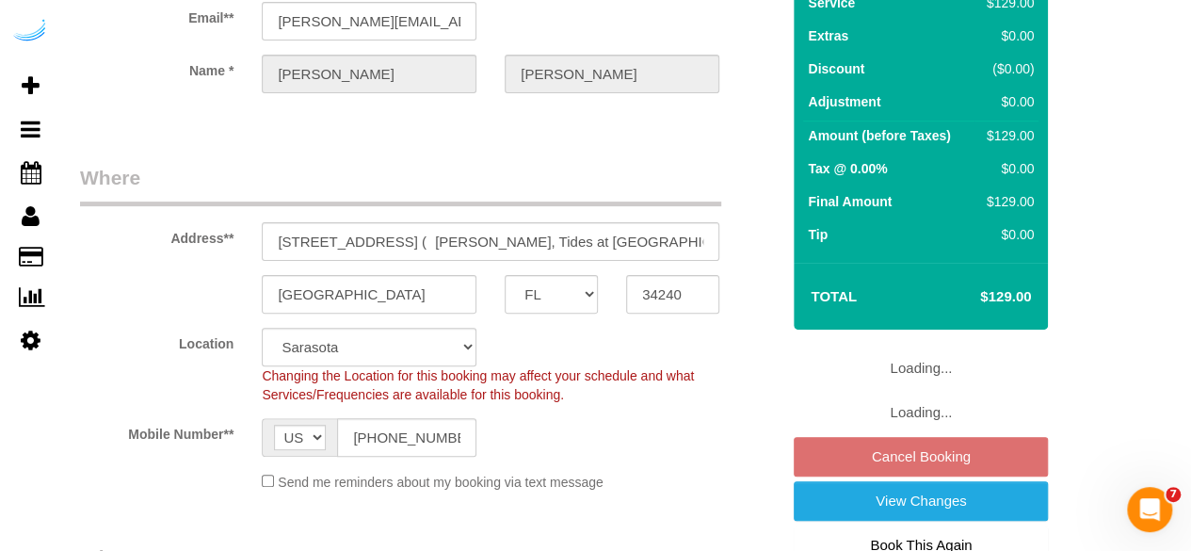
select select "object:27705"
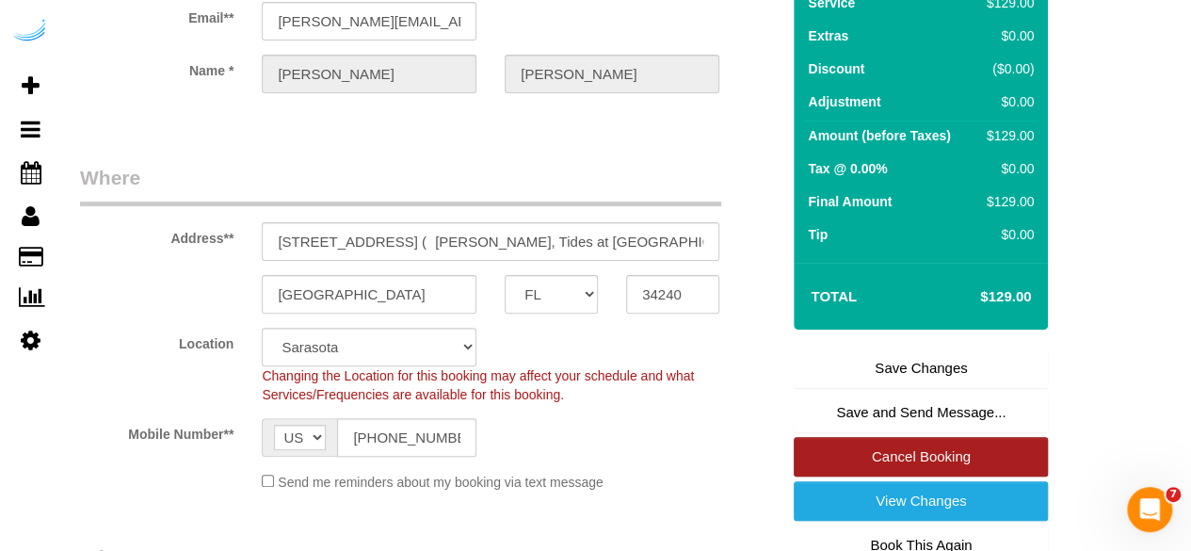
click at [1007, 454] on link "Cancel Booking" at bounding box center [921, 457] width 254 height 40
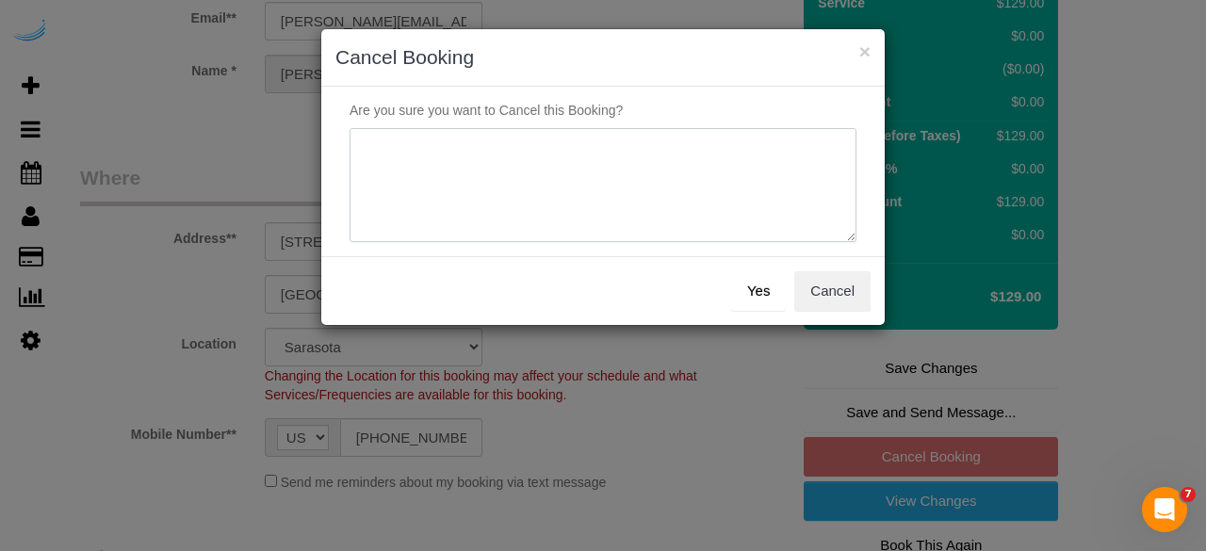
click at [603, 210] on textarea at bounding box center [602, 185] width 507 height 115
type textarea "[DATE] - not on spruce"
click at [755, 289] on button "Yes" at bounding box center [758, 291] width 55 height 40
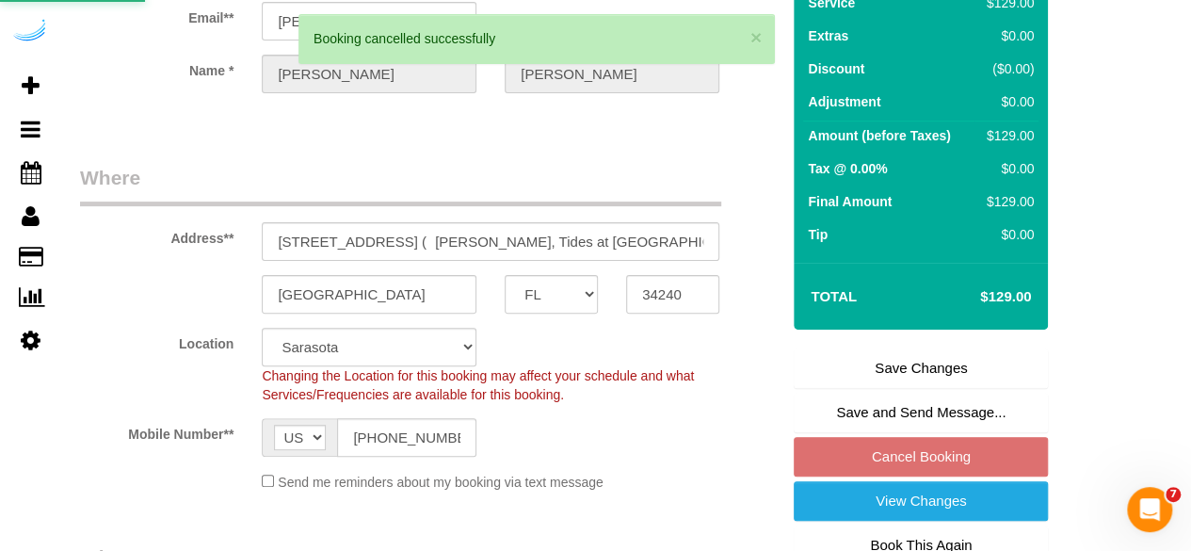
select select "**********"
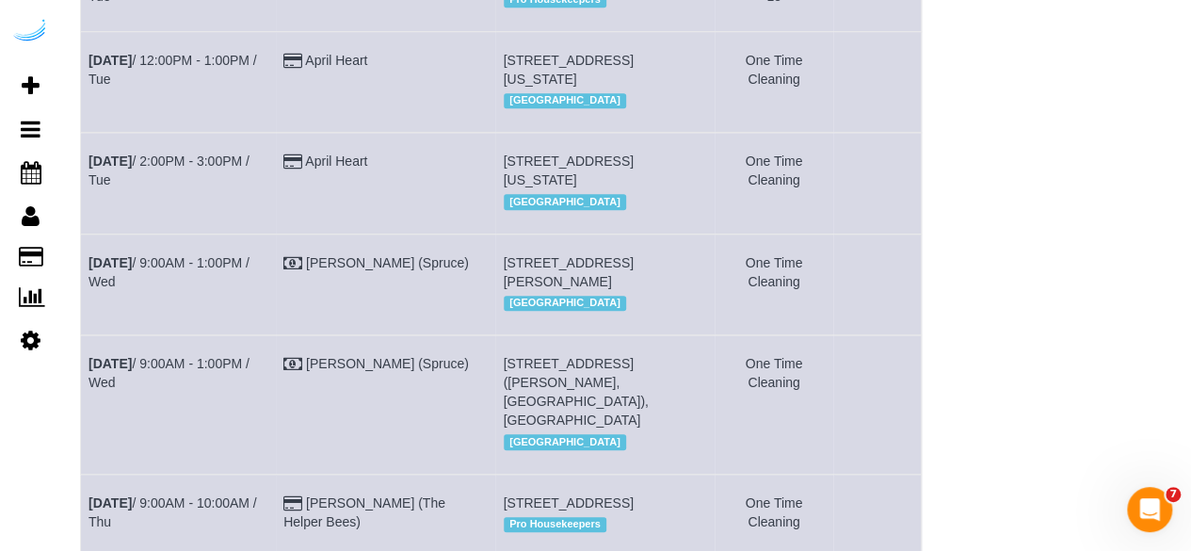
scroll to position [705, 0]
click at [603, 288] on span "[STREET_ADDRESS][PERSON_NAME]" at bounding box center [569, 271] width 130 height 34
copy span "1490514"
click at [183, 282] on link "[DATE] 9:00AM - 1:00PM / Wed" at bounding box center [169, 271] width 161 height 34
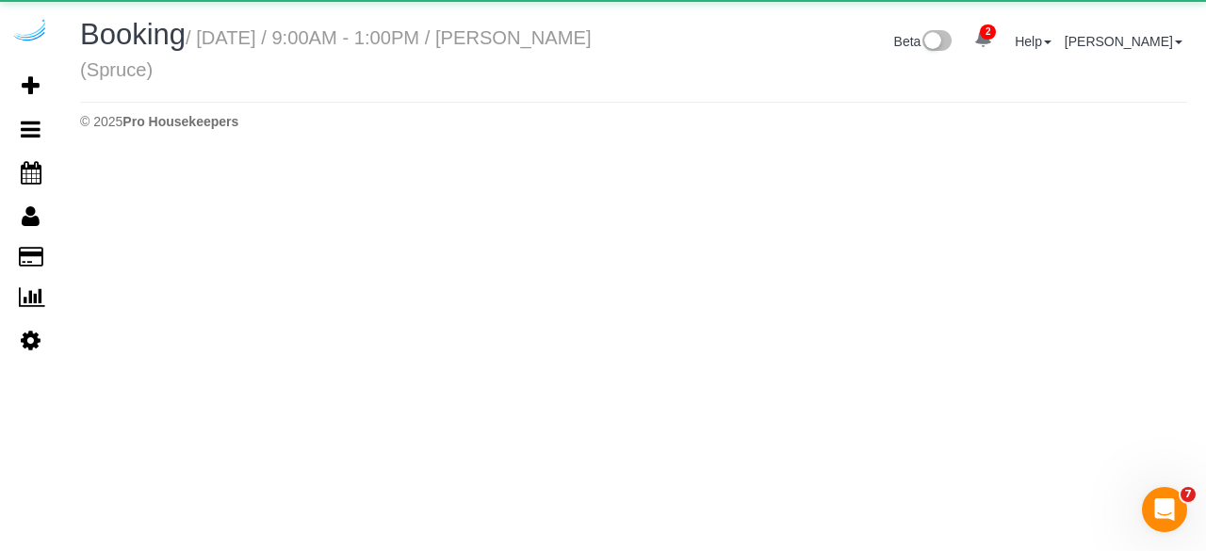
select select "FL"
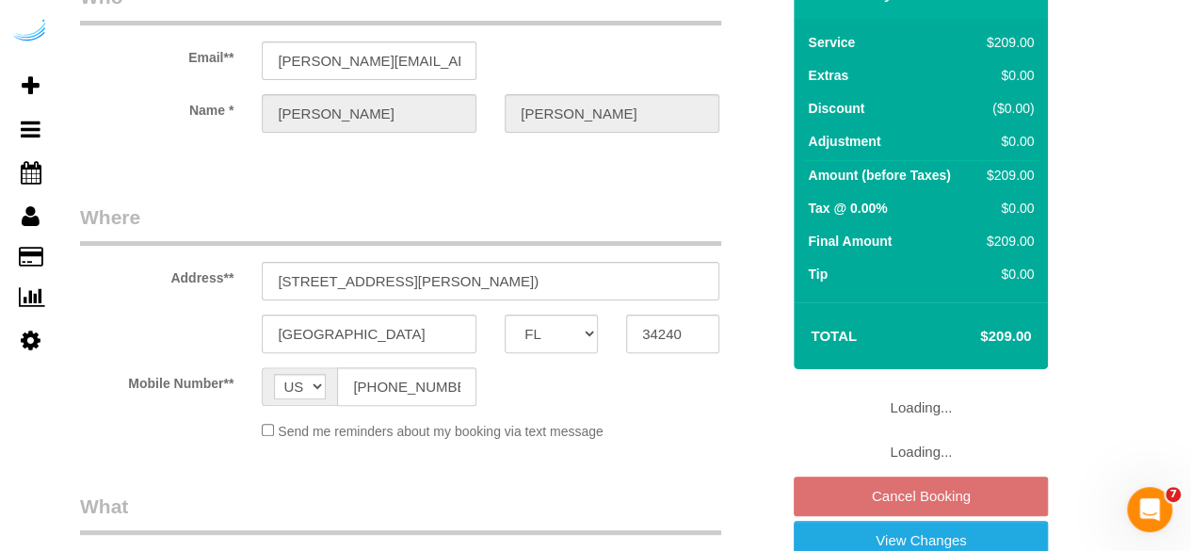
scroll to position [128, 0]
select select "object:28535"
select select "number:9"
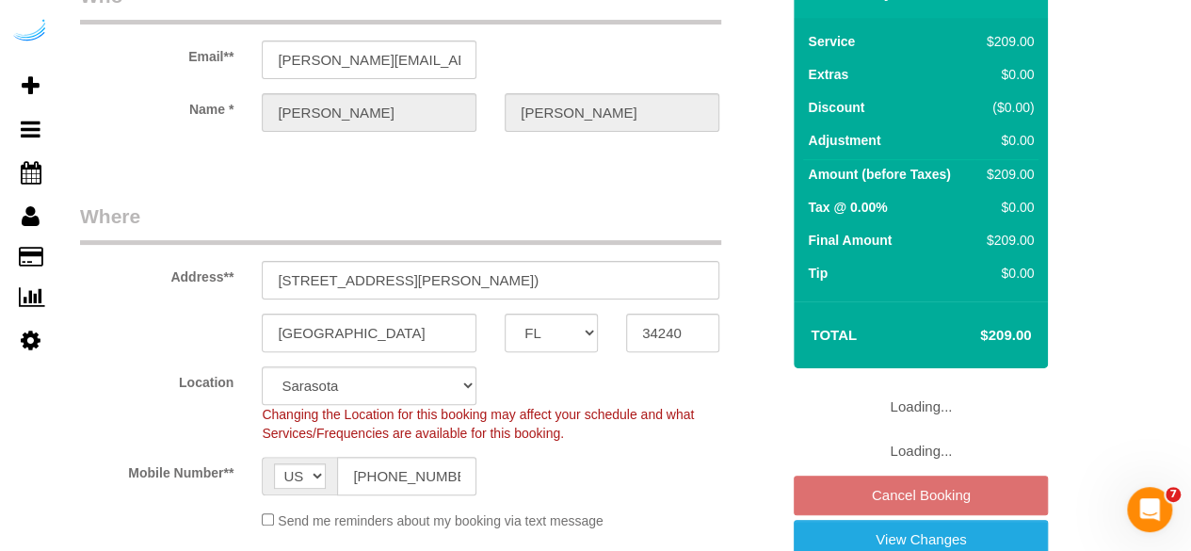
select select "282"
select select "object:28640"
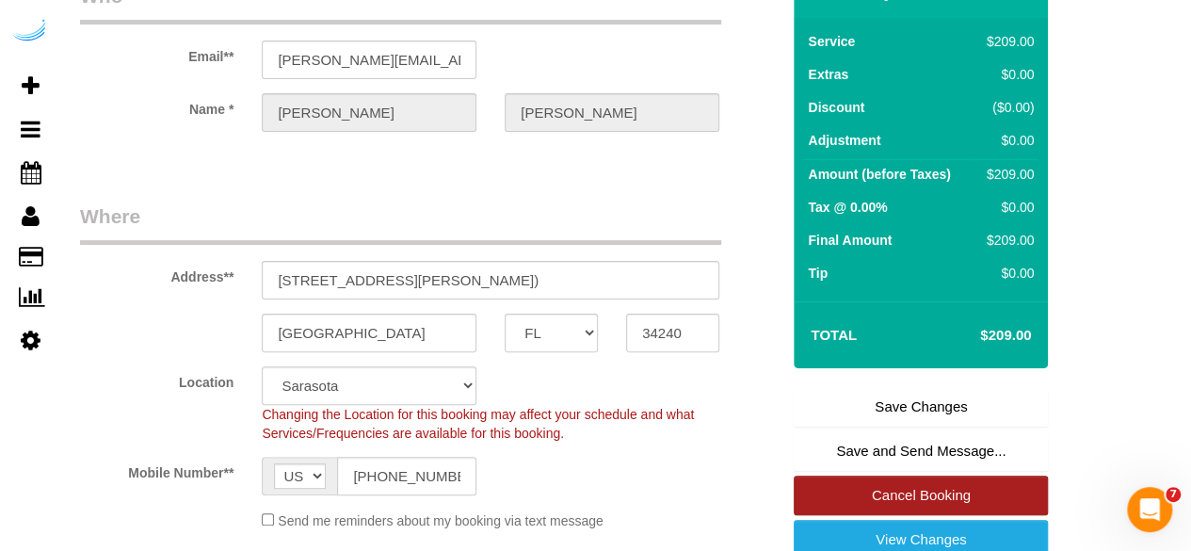
click at [906, 497] on link "Cancel Booking" at bounding box center [921, 496] width 254 height 40
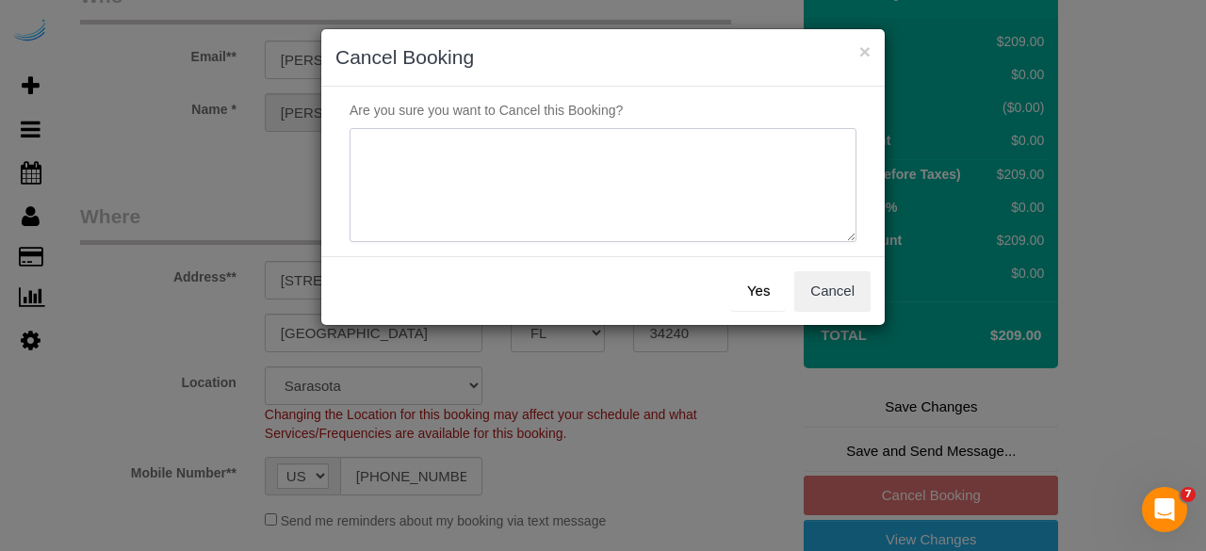
click at [650, 207] on textarea at bounding box center [602, 185] width 507 height 115
type textarea "[DATE] - not on spruce"
click at [748, 291] on button "Yes" at bounding box center [758, 291] width 55 height 40
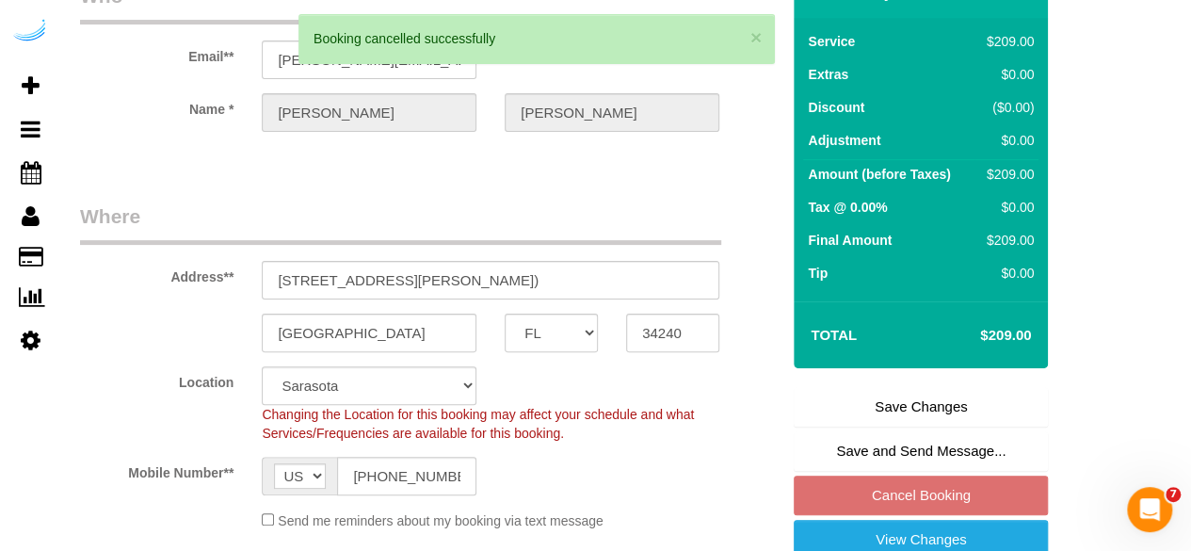
select select "**********"
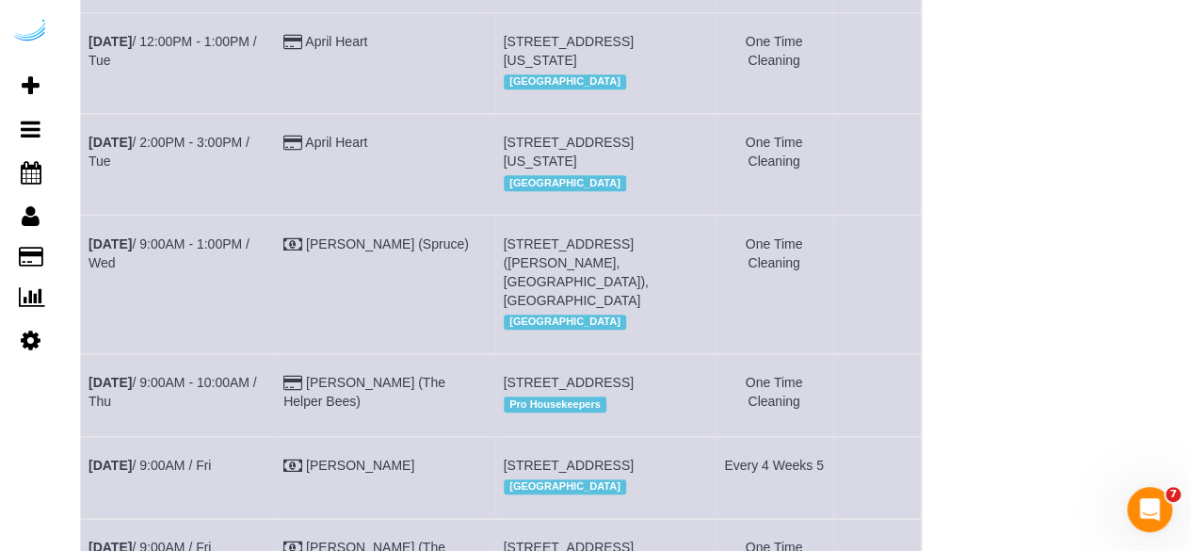
scroll to position [723, 0]
click at [649, 300] on span "[STREET_ADDRESS] ([PERSON_NAME], [GEOGRAPHIC_DATA]), [GEOGRAPHIC_DATA]" at bounding box center [576, 271] width 145 height 72
copy span "1455274"
click at [241, 263] on link "[DATE] 9:00AM - 1:00PM / Wed" at bounding box center [169, 252] width 161 height 34
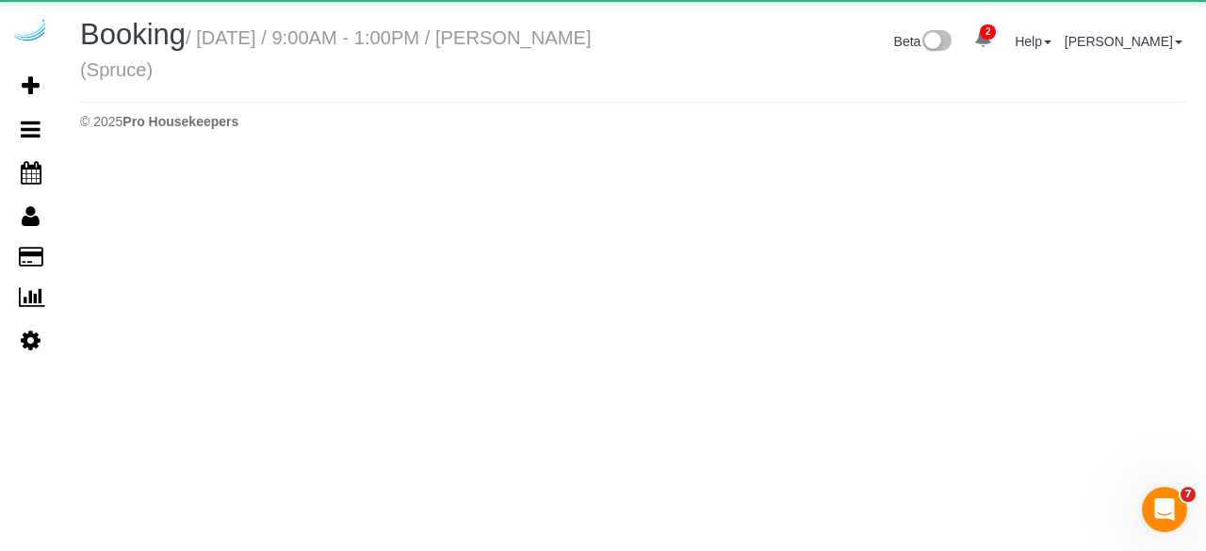
select select "FL"
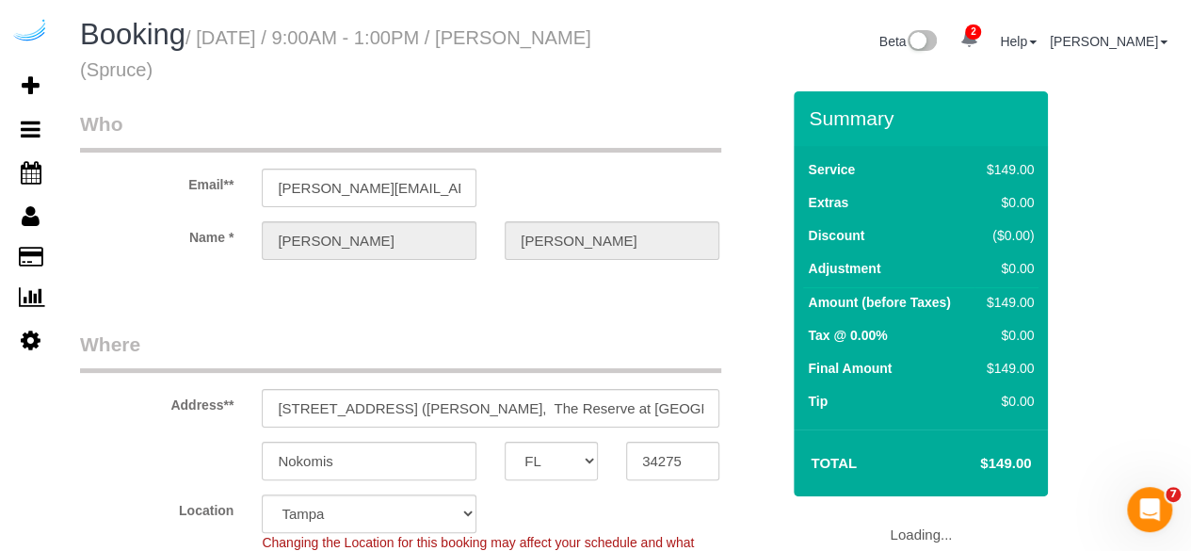
select select "object:29458"
select select "number:9"
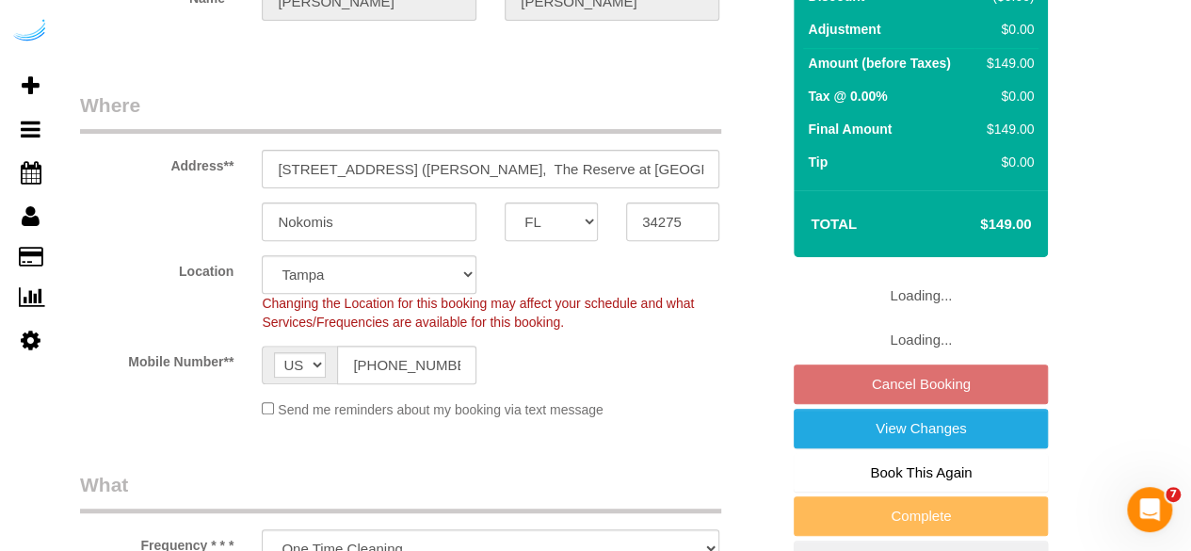
select select "object:29588"
select select "282"
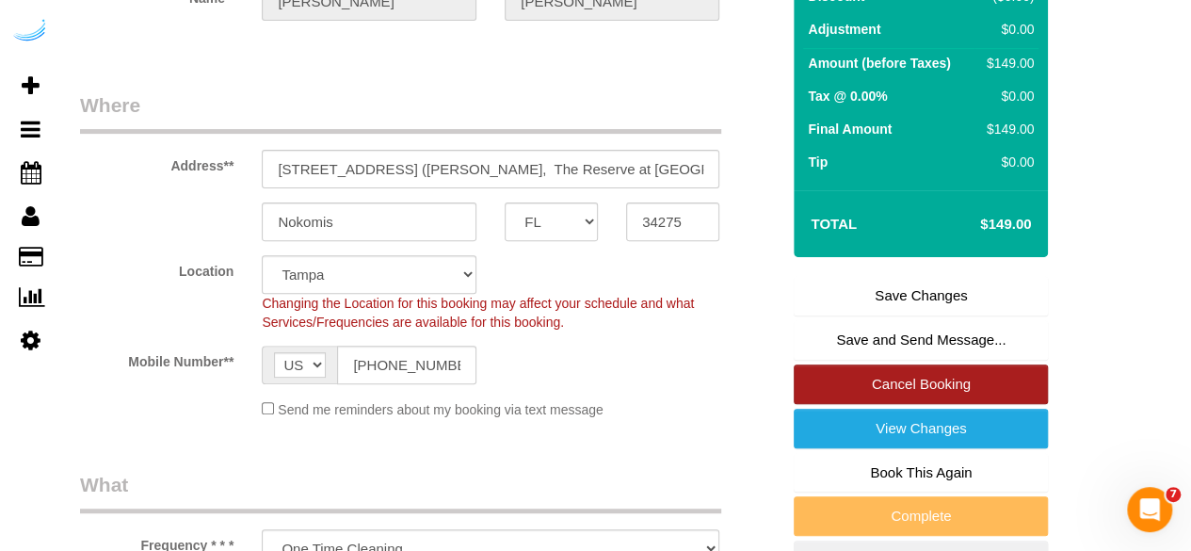
click at [870, 376] on link "Cancel Booking" at bounding box center [921, 385] width 254 height 40
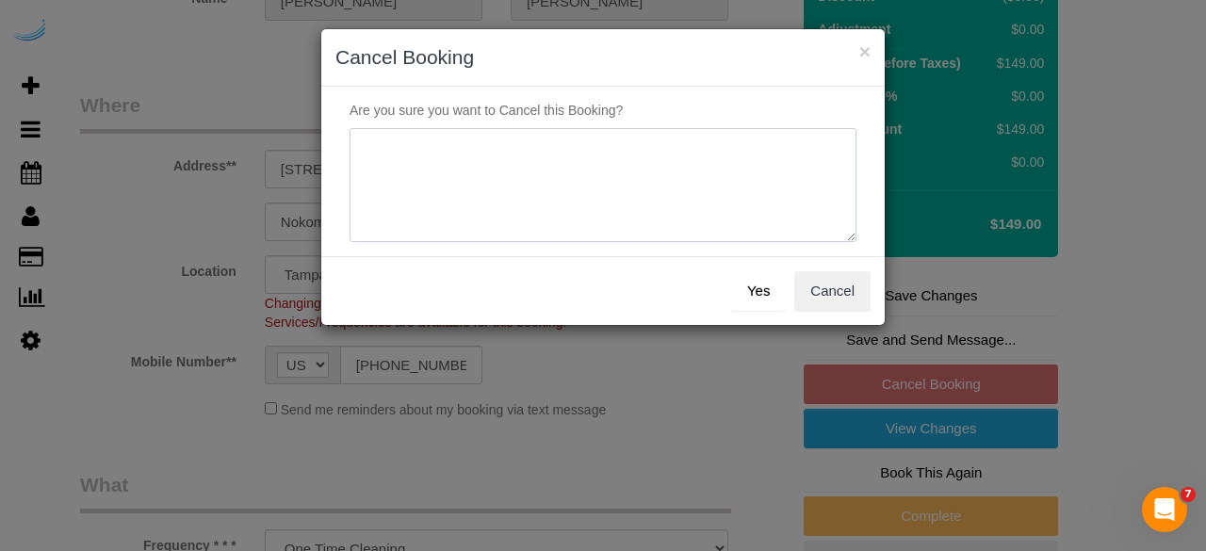
click at [606, 210] on textarea at bounding box center [602, 185] width 507 height 115
type textarea "[DATE] - not on spruce"
click at [757, 275] on button "Yes" at bounding box center [758, 291] width 55 height 40
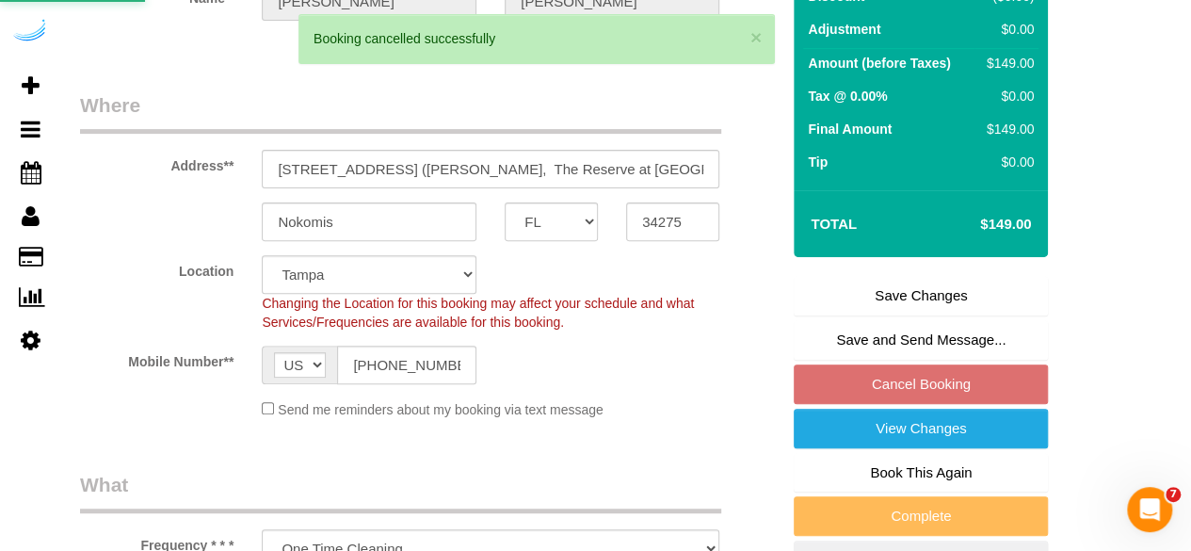
select select "**********"
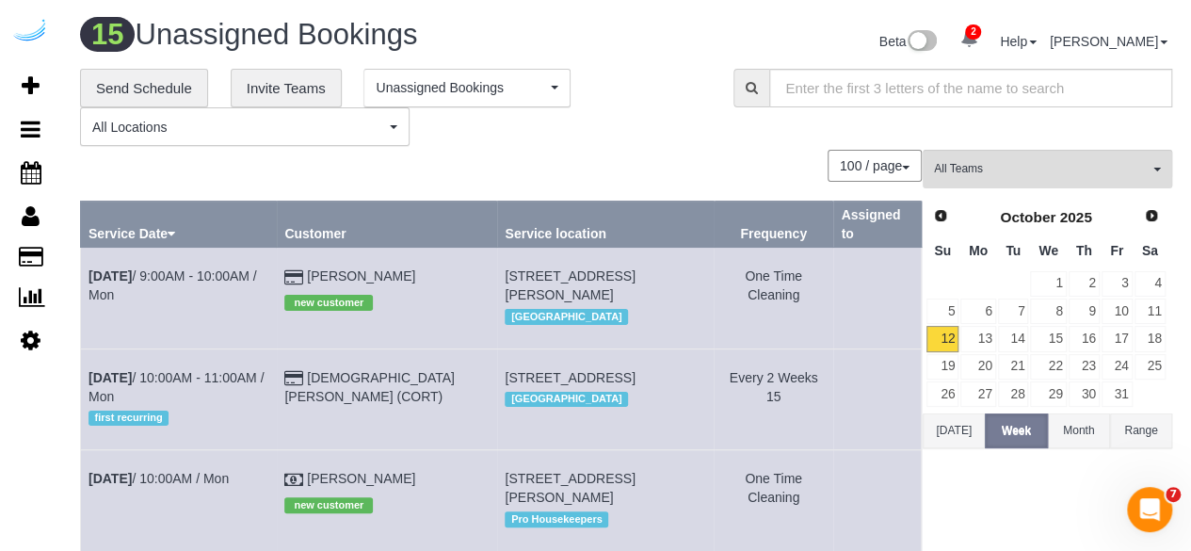
click at [652, 165] on div "100 / page 10 / page 20 / page 30 / page 40 / page 50 / page 100 / page" at bounding box center [501, 166] width 842 height 32
